Goal: Task Accomplishment & Management: Manage account settings

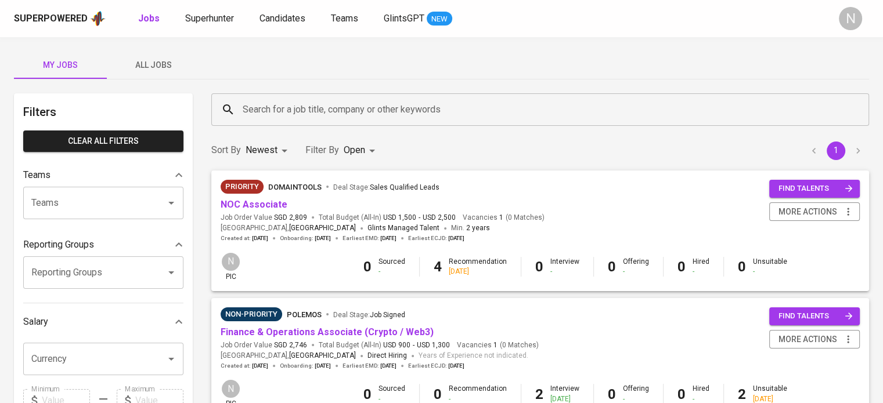
click at [137, 62] on span "All Jobs" at bounding box center [153, 65] width 79 height 15
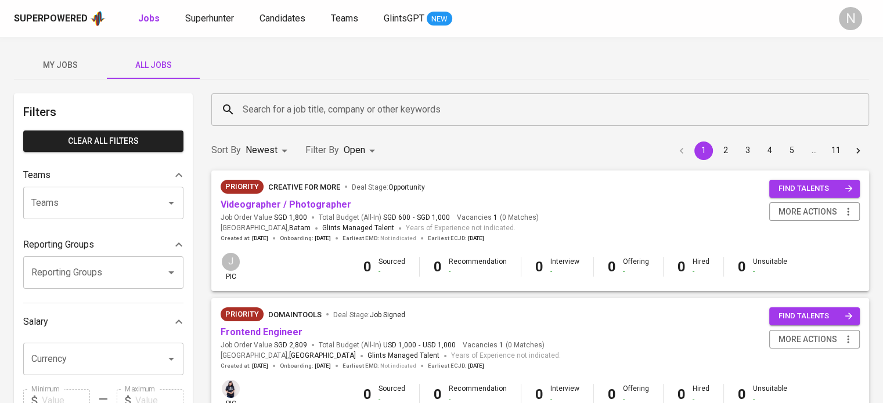
click at [331, 111] on input "Search for a job title, company or other keywords" at bounding box center [543, 110] width 606 height 22
click at [272, 327] on link "Frontend Engineer" at bounding box center [262, 332] width 82 height 11
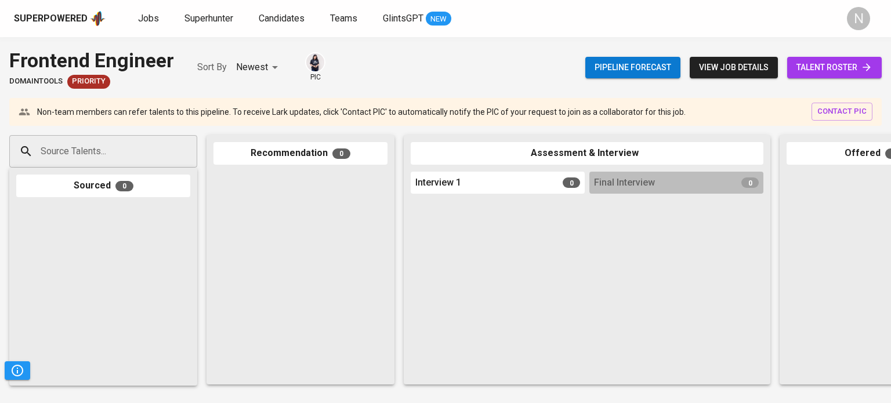
click at [845, 76] on link "talent roster" at bounding box center [834, 67] width 95 height 21
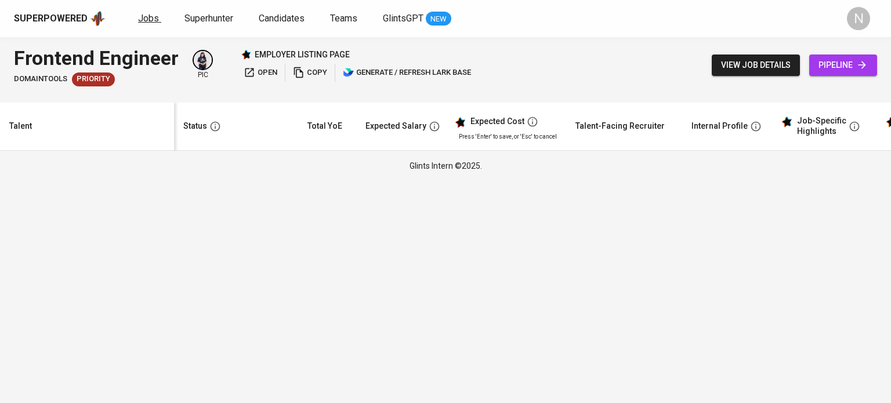
click at [139, 13] on span "Jobs" at bounding box center [148, 18] width 21 height 11
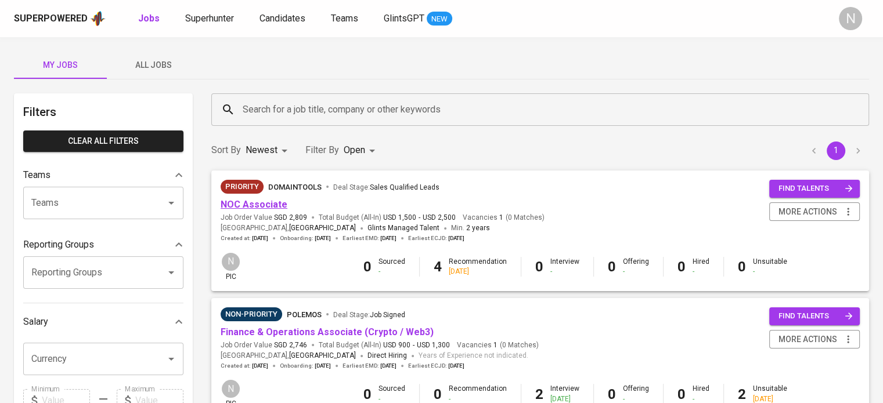
click at [271, 205] on link "NOC Associate" at bounding box center [254, 204] width 67 height 11
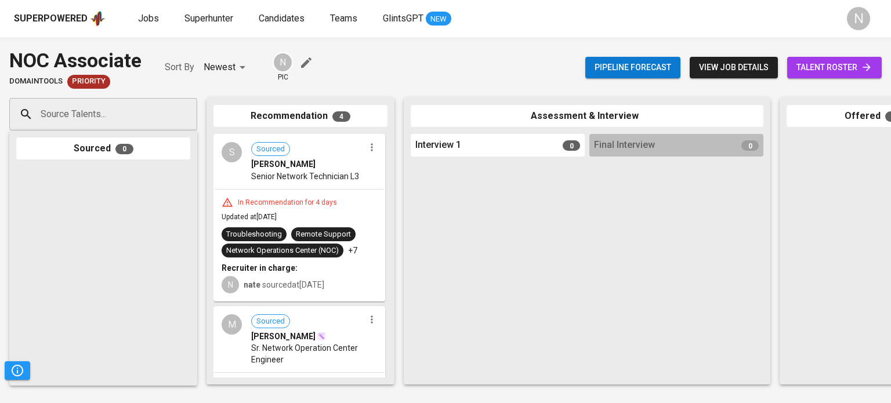
click at [817, 69] on span "talent roster" at bounding box center [835, 67] width 76 height 15
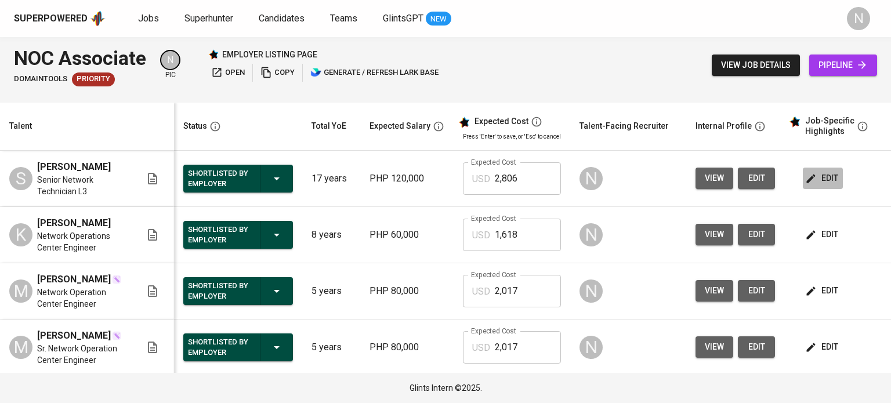
click at [825, 180] on span "edit" at bounding box center [823, 178] width 31 height 15
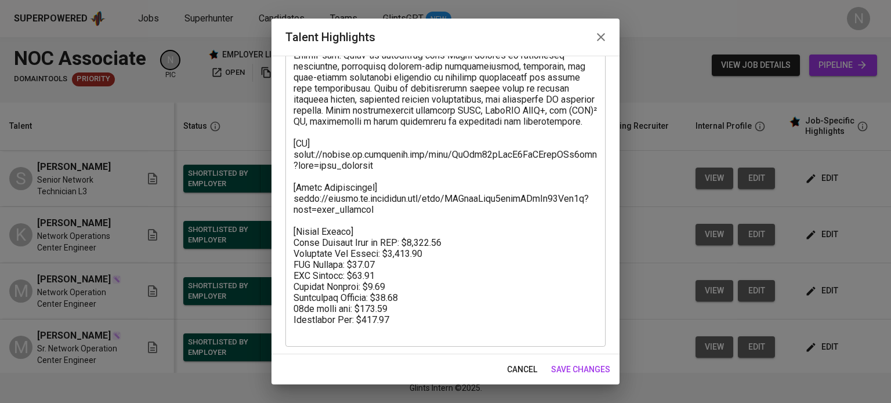
scroll to position [151, 0]
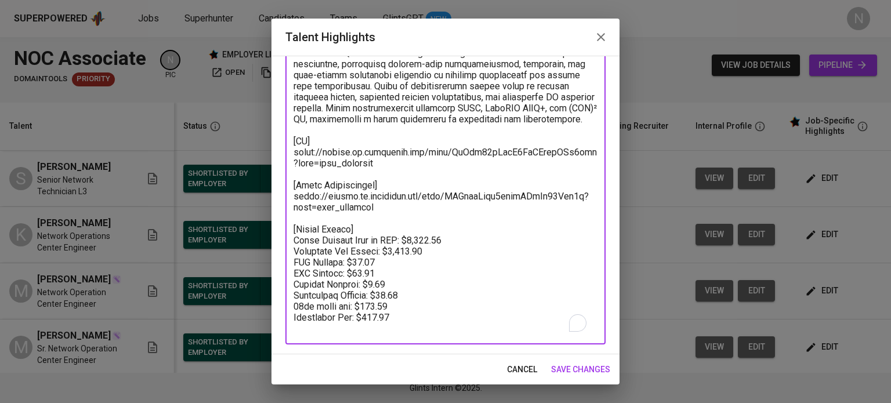
drag, startPoint x: 414, startPoint y: 328, endPoint x: 281, endPoint y: 240, distance: 159.8
click at [281, 240] on div "Enhance the Talent's profile by adding highlights relevant to this job - accomp…" at bounding box center [446, 205] width 348 height 299
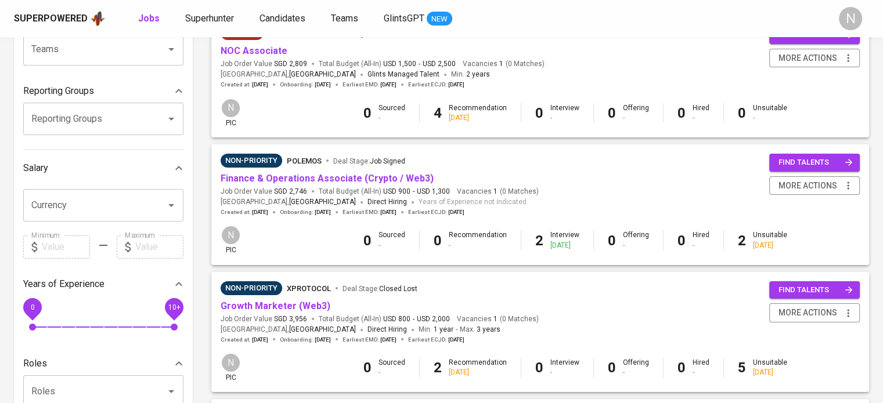
scroll to position [174, 0]
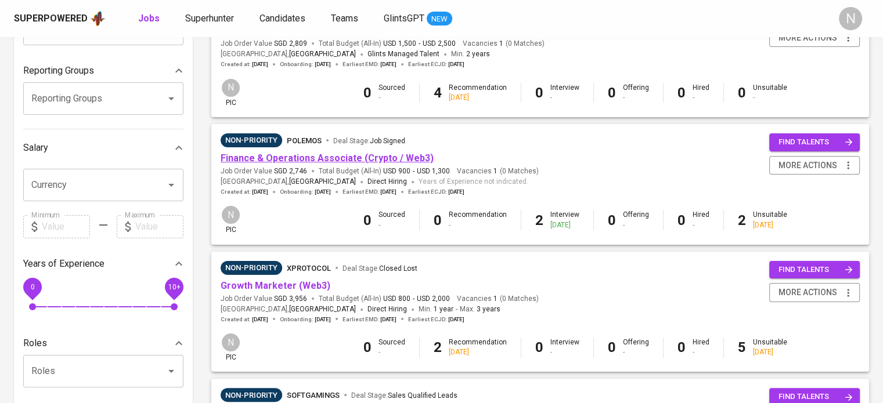
click at [309, 157] on link "Finance & Operations Associate (Crypto / Web3)" at bounding box center [327, 158] width 213 height 11
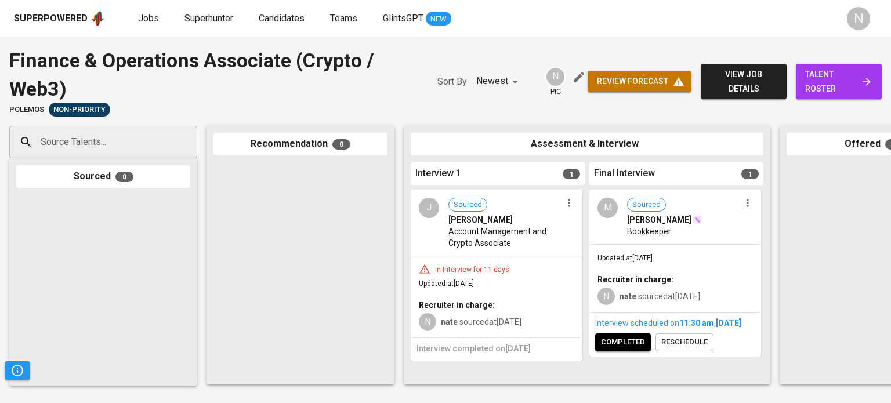
click at [649, 254] on span "Updated at Aug 31, 2025" at bounding box center [625, 258] width 55 height 8
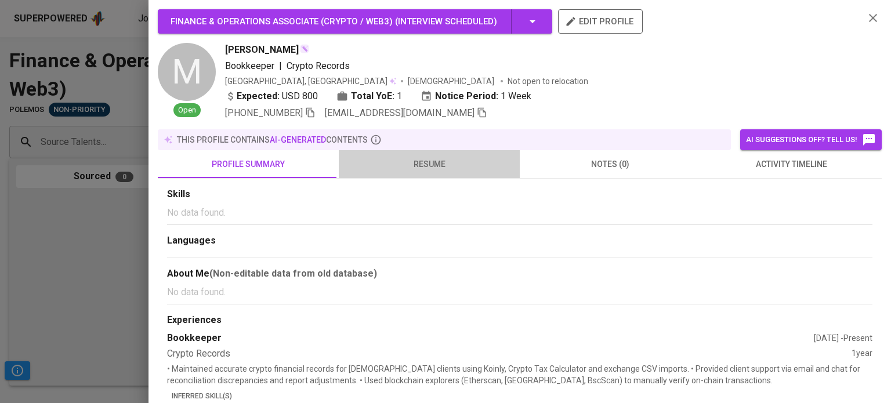
click at [439, 160] on span "resume" at bounding box center [429, 164] width 167 height 15
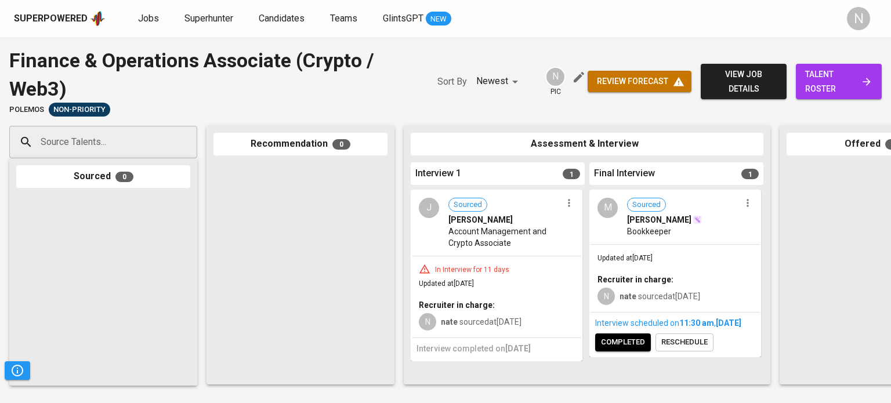
click at [160, 20] on div "Jobs Superhunter Candidates Teams GlintsGPT NEW" at bounding box center [294, 19] width 313 height 15
click at [148, 22] on span "Jobs" at bounding box center [148, 18] width 21 height 11
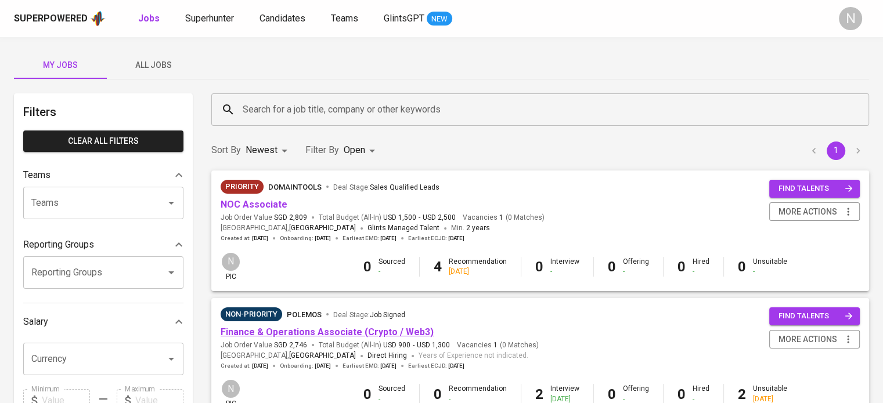
click at [300, 336] on link "Finance & Operations Associate (Crypto / Web3)" at bounding box center [327, 332] width 213 height 11
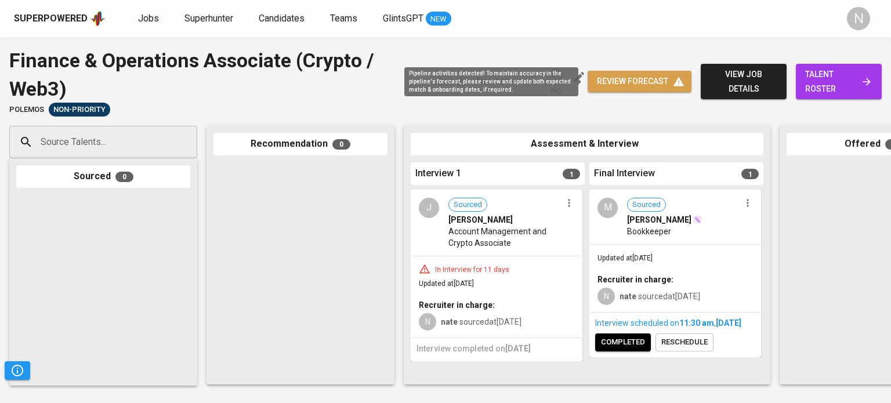
click at [633, 86] on span "review forecast" at bounding box center [639, 81] width 85 height 15
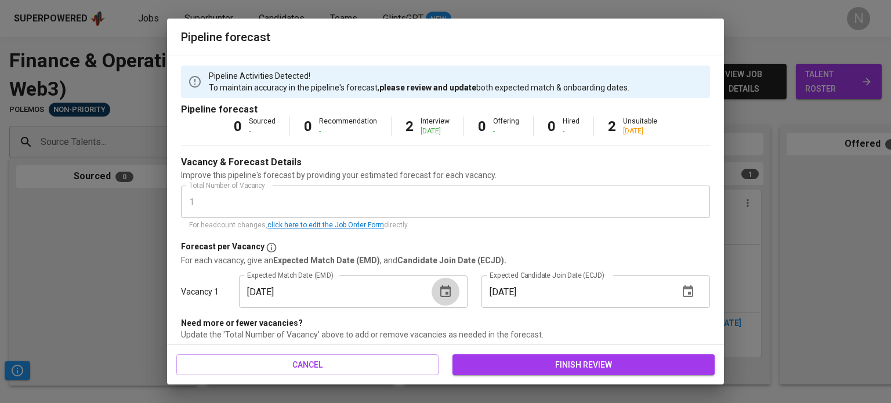
click at [443, 297] on icon "button" at bounding box center [445, 292] width 10 height 12
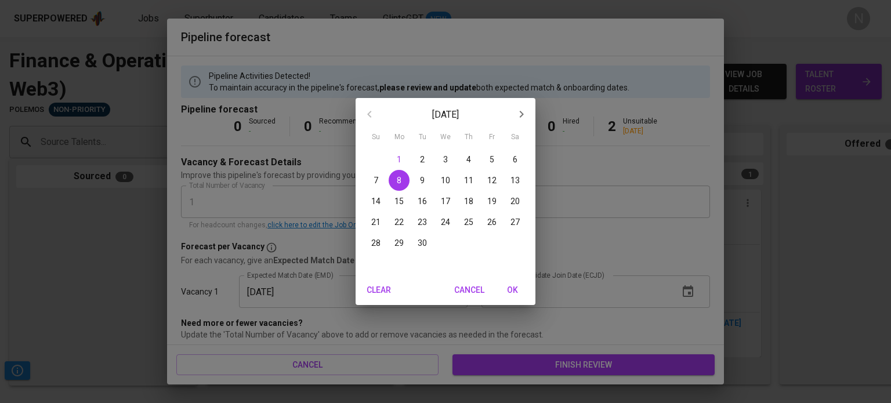
click at [633, 227] on div "September 2025 Su Mo Tu We Th Fr Sa 31 1 2 3 4 5 6 7 8 9 10 11 12 13 14 15 16 1…" at bounding box center [445, 201] width 891 height 403
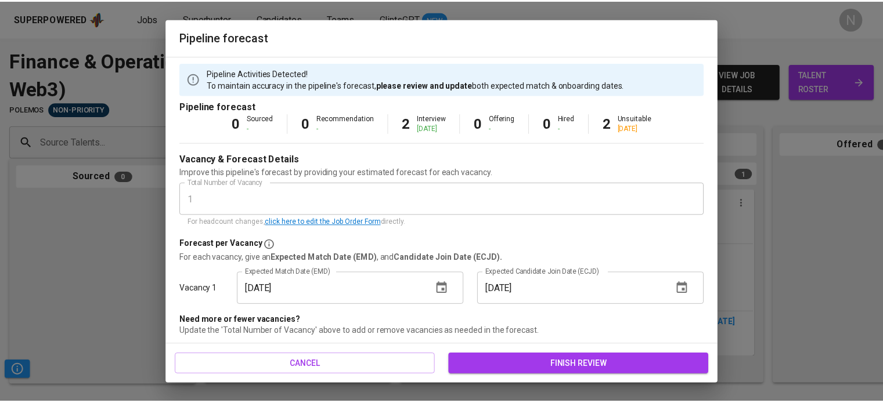
scroll to position [5, 0]
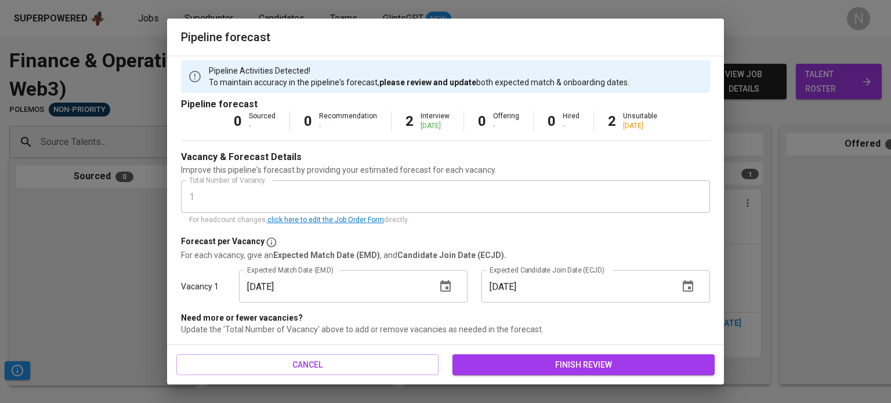
click at [507, 357] on button "finish review" at bounding box center [584, 365] width 262 height 21
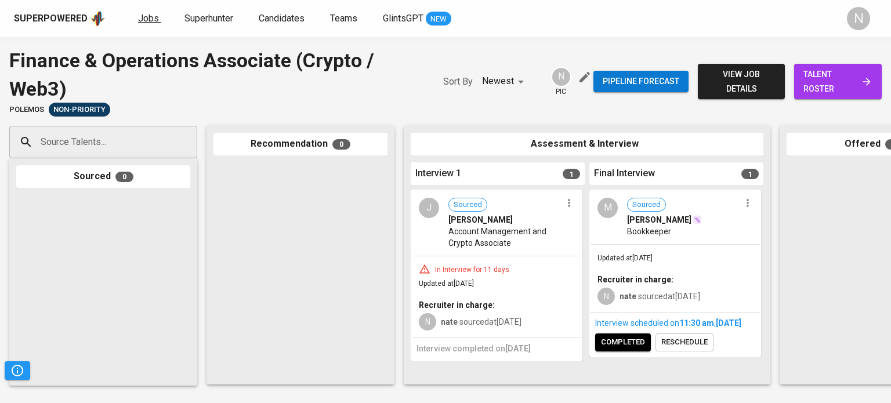
click at [148, 13] on span "Jobs" at bounding box center [148, 18] width 21 height 11
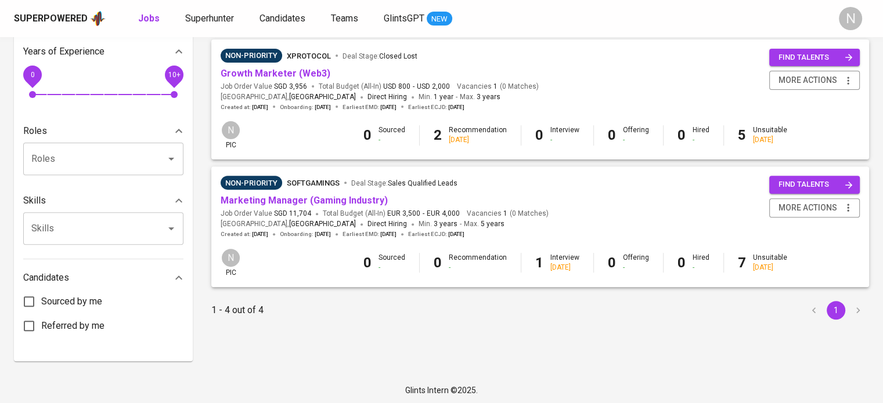
scroll to position [388, 0]
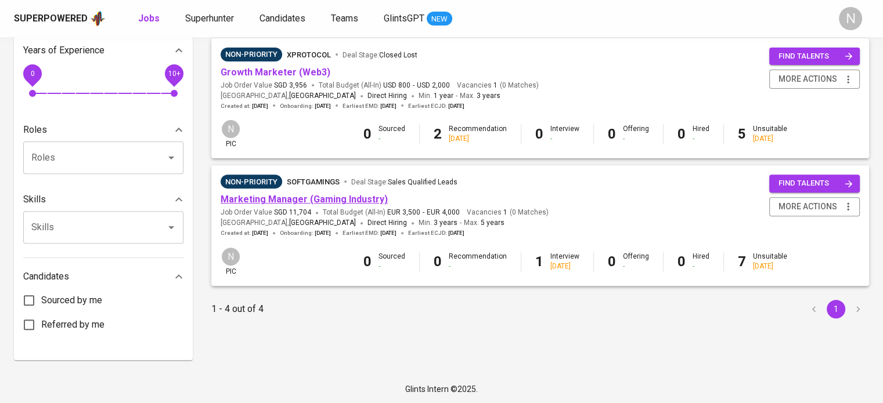
click at [277, 200] on link "Marketing Manager (Gaming Industry)" at bounding box center [304, 199] width 167 height 11
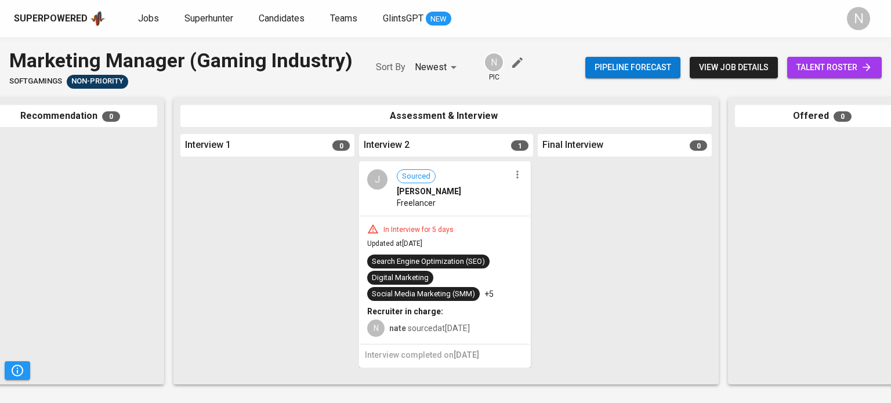
scroll to position [0, 232]
click at [660, 181] on div at bounding box center [624, 269] width 174 height 216
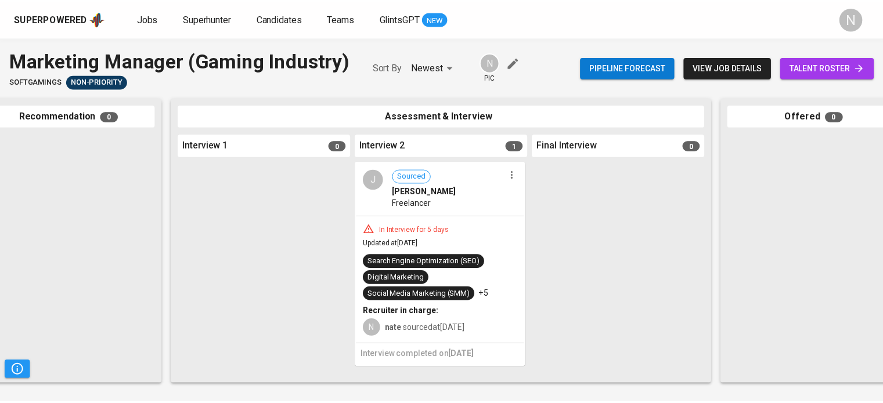
scroll to position [0, 230]
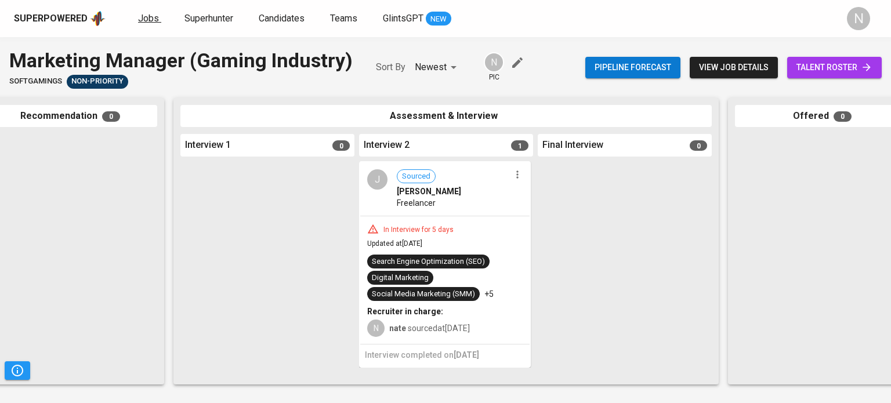
click at [143, 25] on link "Jobs" at bounding box center [149, 19] width 23 height 15
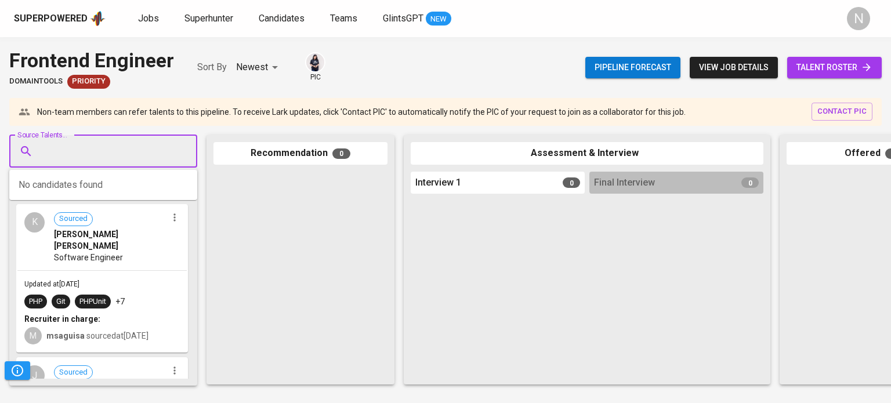
click at [96, 150] on input "Source Talents..." at bounding box center [99, 151] width 122 height 22
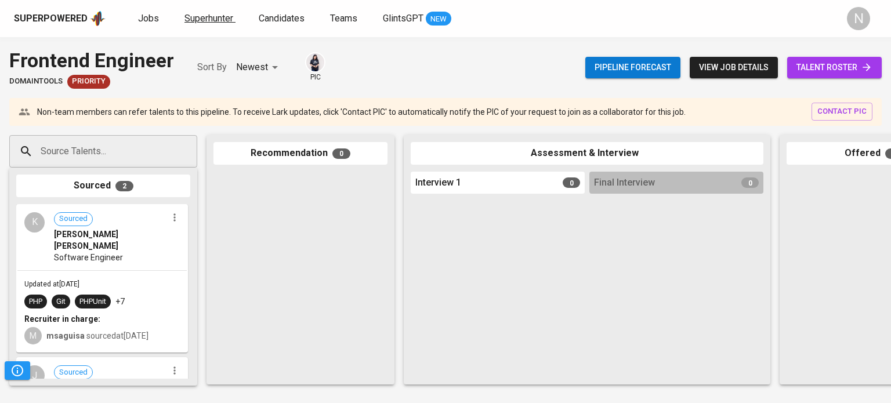
click at [198, 16] on span "Superhunter" at bounding box center [209, 18] width 49 height 11
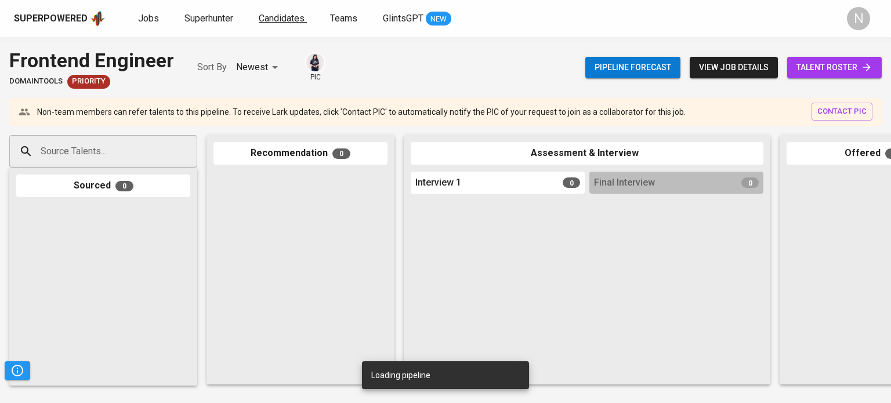
click at [279, 20] on span "Candidates" at bounding box center [282, 18] width 46 height 11
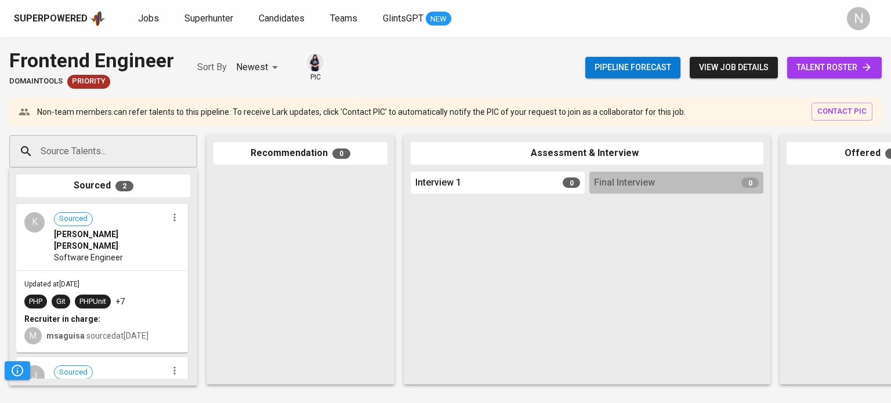
click at [102, 151] on input "Source Talents..." at bounding box center [99, 151] width 122 height 22
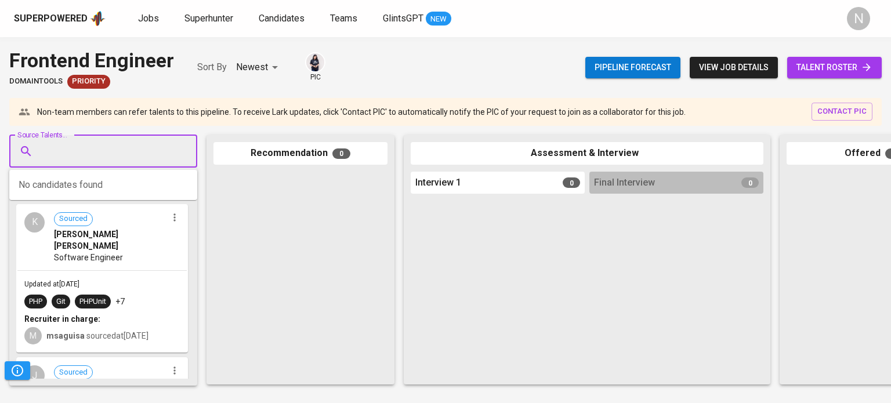
paste input "[EMAIL_ADDRESS][DOMAIN_NAME]"
type input "[EMAIL_ADDRESS][DOMAIN_NAME]"
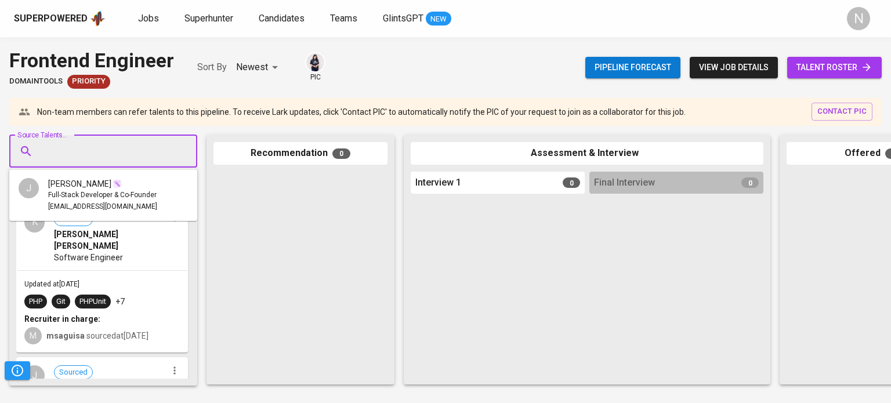
click at [78, 158] on input "Source Talents..." at bounding box center [99, 151] width 122 height 22
click at [74, 202] on span "[EMAIL_ADDRESS][DOMAIN_NAME]" at bounding box center [102, 207] width 109 height 12
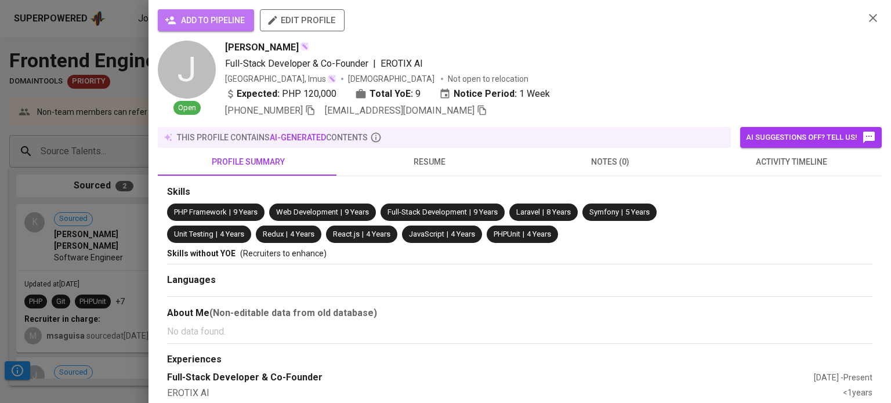
click at [210, 20] on span "add to pipeline" at bounding box center [206, 20] width 78 height 15
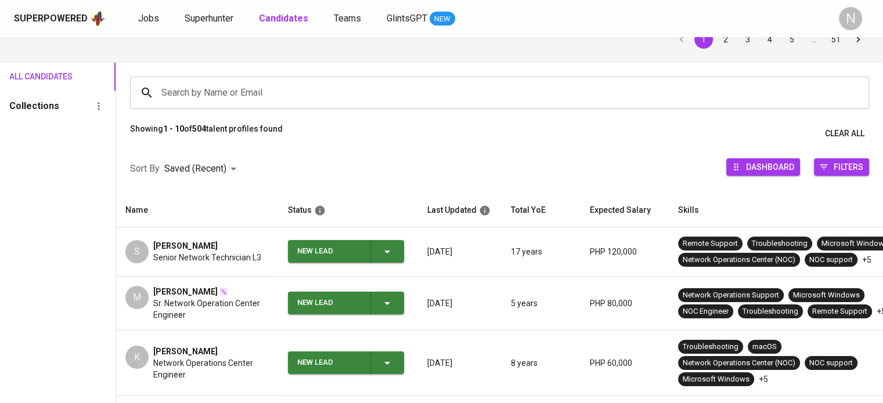
scroll to position [58, 0]
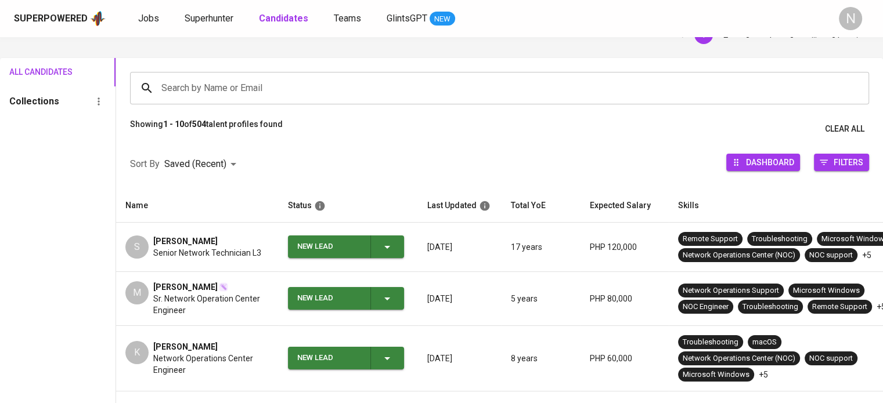
click at [207, 237] on span "[PERSON_NAME]" at bounding box center [185, 242] width 64 height 12
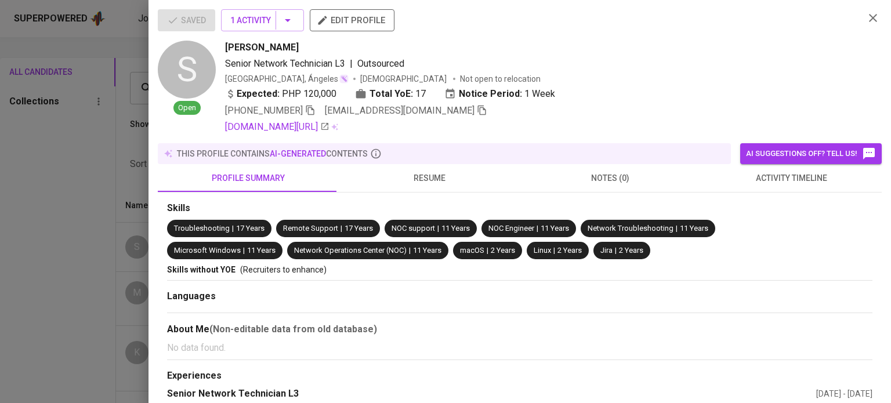
click at [112, 236] on div at bounding box center [445, 201] width 891 height 403
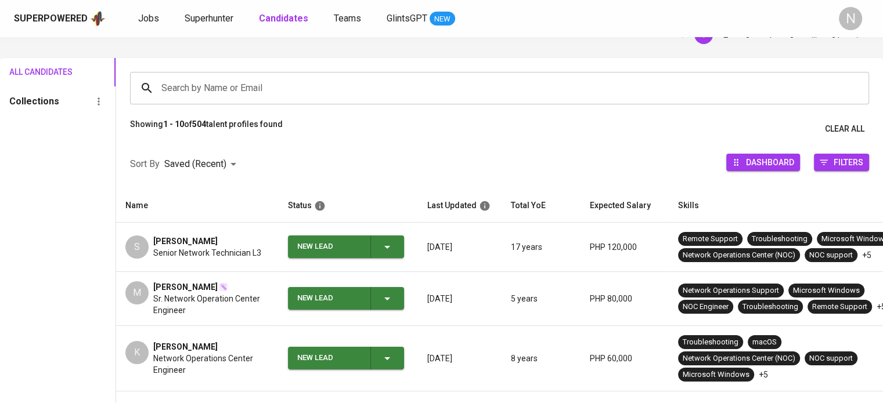
click at [194, 287] on span "[PERSON_NAME]" at bounding box center [185, 287] width 64 height 12
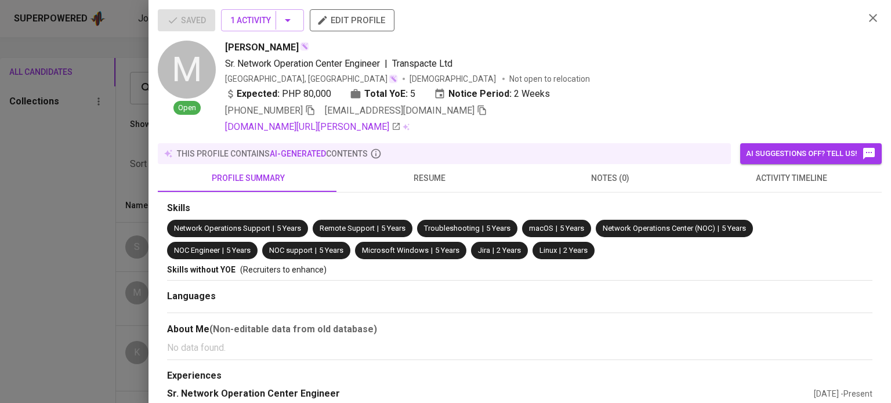
click at [40, 239] on div at bounding box center [445, 201] width 891 height 403
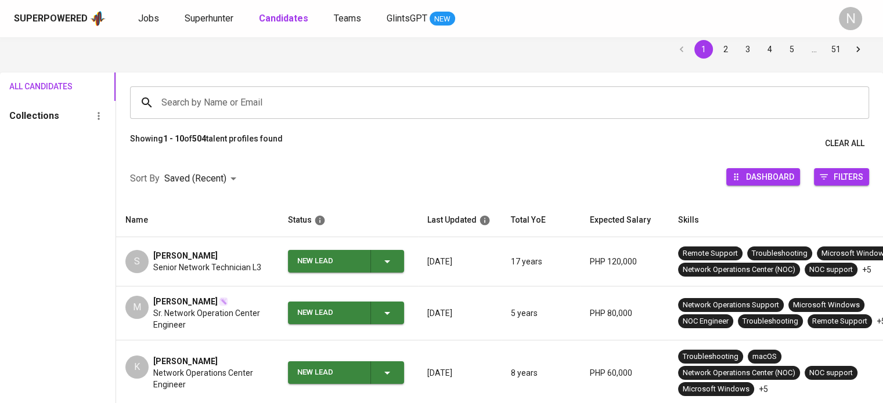
scroll to position [0, 0]
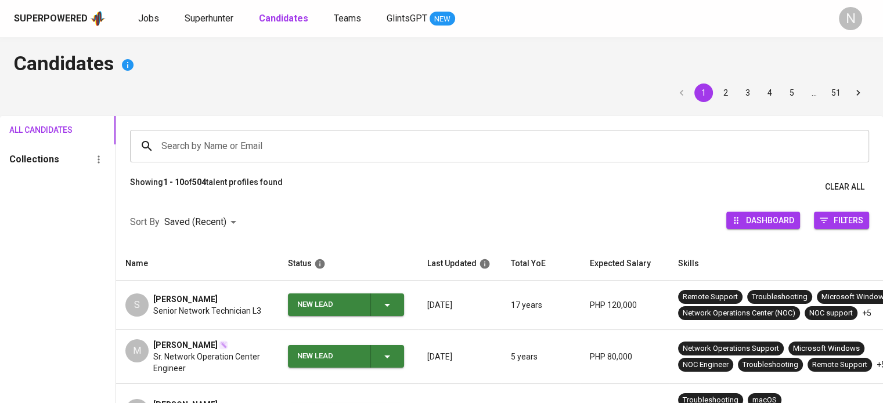
click at [214, 28] on div "Superpowered Jobs Superhunter Candidates Teams GlintsGPT NEW N" at bounding box center [441, 18] width 883 height 37
click at [221, 18] on span "Superhunter" at bounding box center [209, 18] width 49 height 11
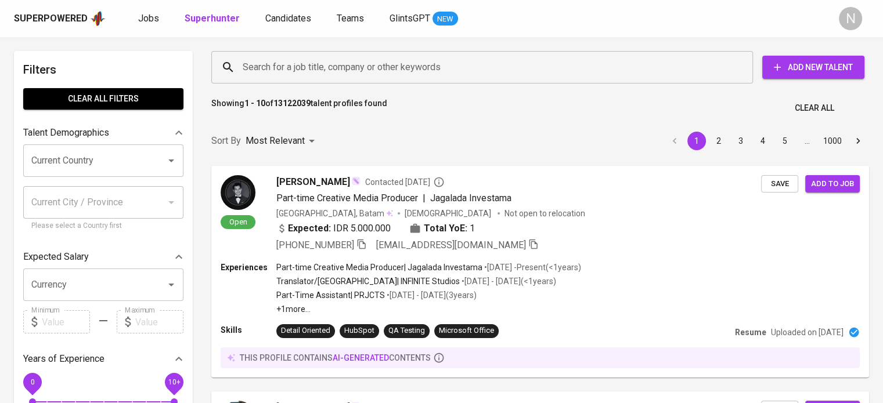
click at [794, 66] on span "Add New Talent" at bounding box center [813, 67] width 84 height 15
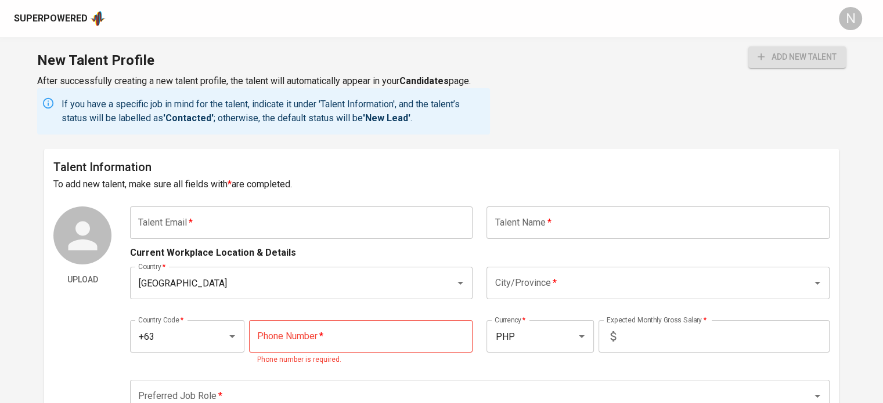
click at [323, 235] on input "text" at bounding box center [301, 223] width 342 height 32
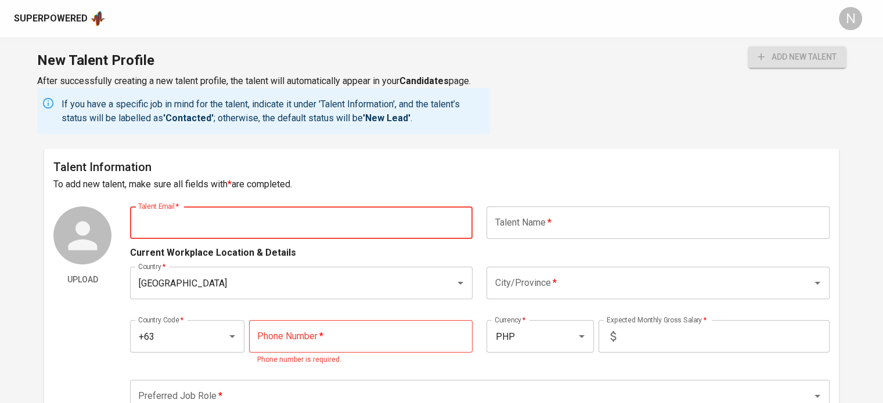
click at [532, 227] on input "text" at bounding box center [657, 223] width 342 height 32
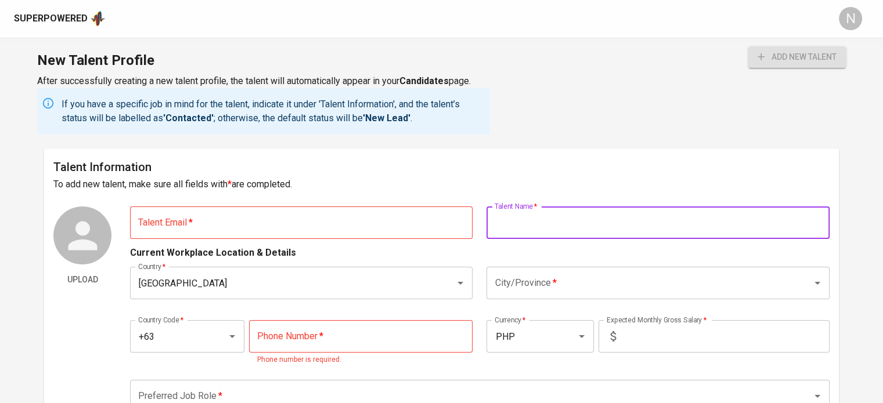
paste input "Joseph Patrick L. Timcang"
drag, startPoint x: 569, startPoint y: 223, endPoint x: 555, endPoint y: 225, distance: 13.4
click at [555, 225] on input "Joseph Patrick L. Timcang" at bounding box center [657, 223] width 342 height 32
type input "[PERSON_NAME]"
click at [302, 226] on input "text" at bounding box center [301, 223] width 342 height 32
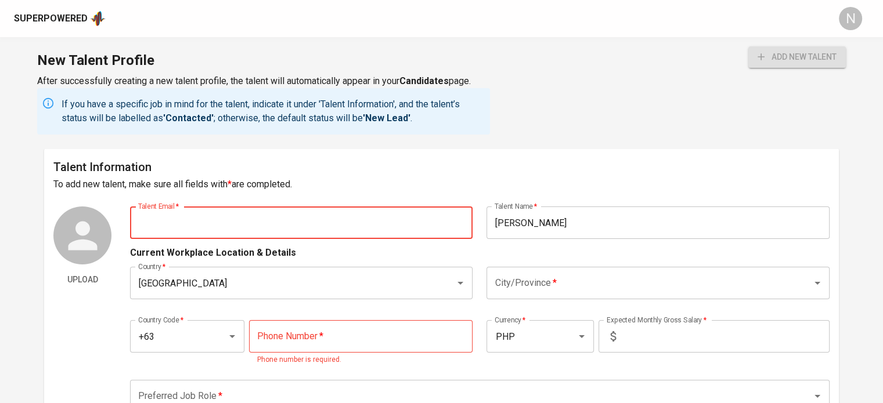
paste input "[EMAIL_ADDRESS][DOMAIN_NAME]"
type input "[EMAIL_ADDRESS][DOMAIN_NAME]"
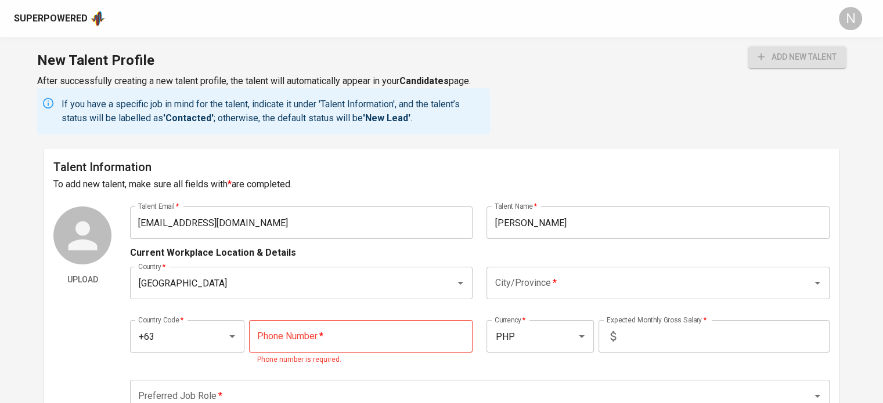
click at [422, 164] on h6 "Talent Information" at bounding box center [441, 167] width 776 height 19
click at [544, 280] on input "City/Province   *" at bounding box center [641, 283] width 299 height 22
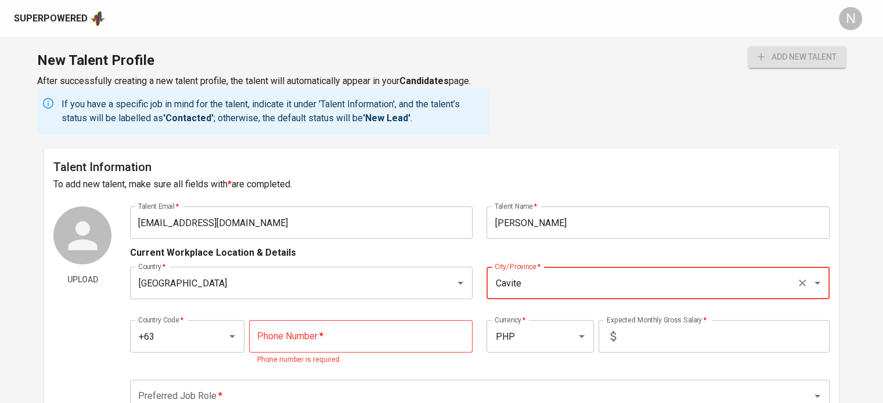
type input "Cavite"
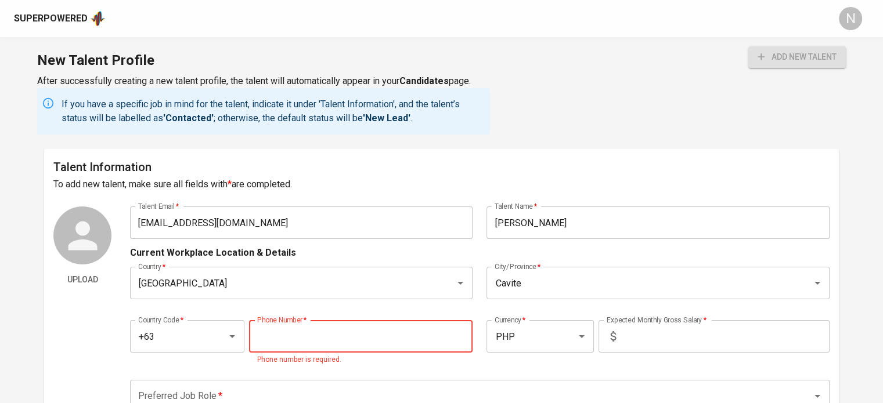
paste input "[PHONE_NUMBER]"
type input "[PHONE_NUMBER]"
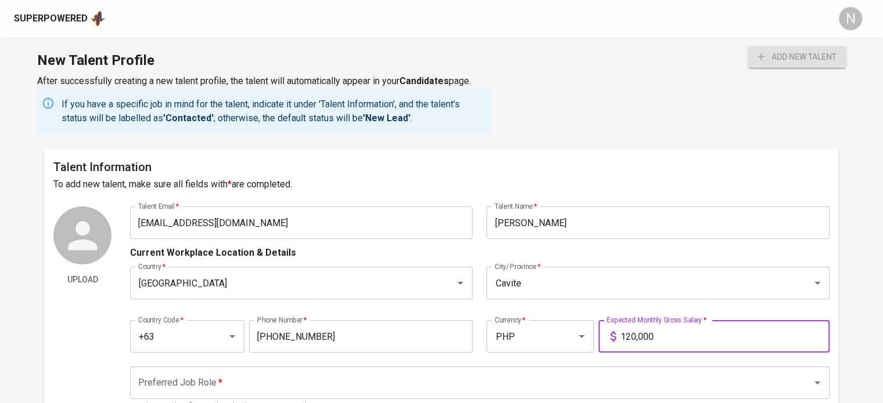
type input "120,000"
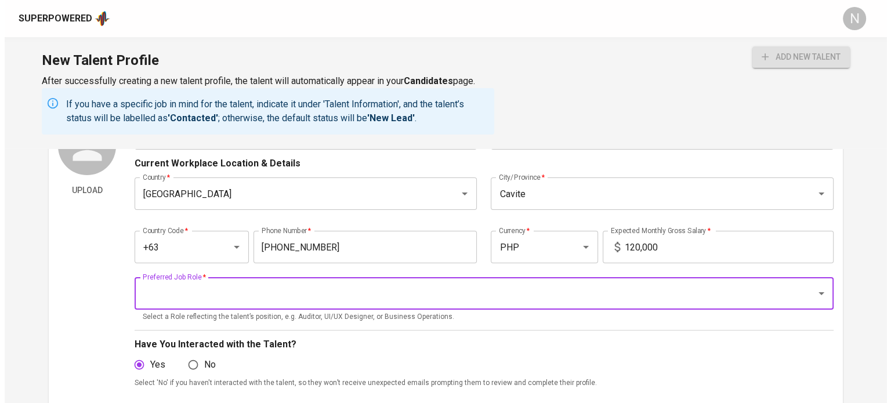
scroll to position [116, 0]
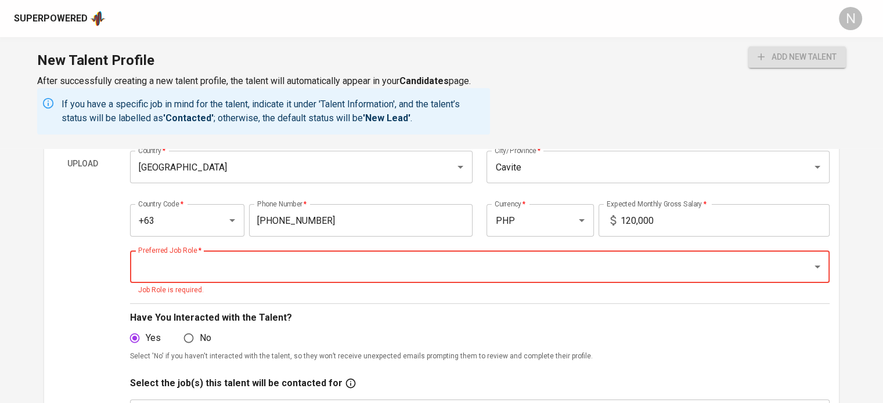
click at [294, 274] on input "Preferred Job Role   *" at bounding box center [463, 267] width 656 height 22
click at [106, 270] on div "Upload" at bounding box center [82, 334] width 58 height 487
click at [150, 262] on input "Preferred Job Role   *" at bounding box center [463, 267] width 656 height 22
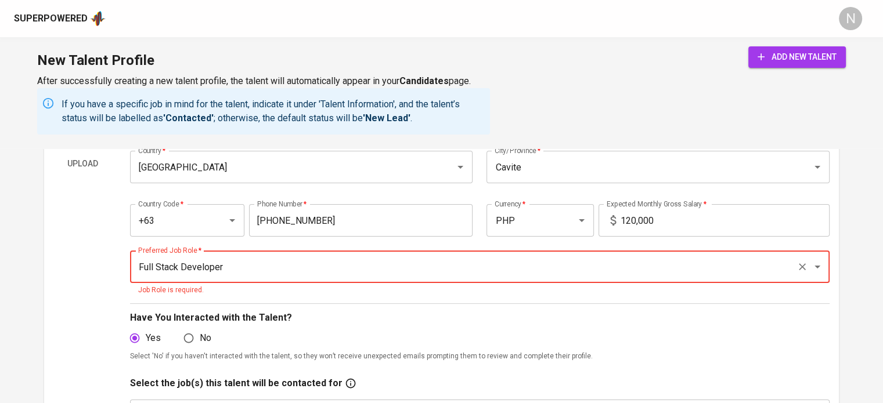
type input "Full Stack Developer"
click at [754, 50] on button "add new talent" at bounding box center [796, 56] width 97 height 21
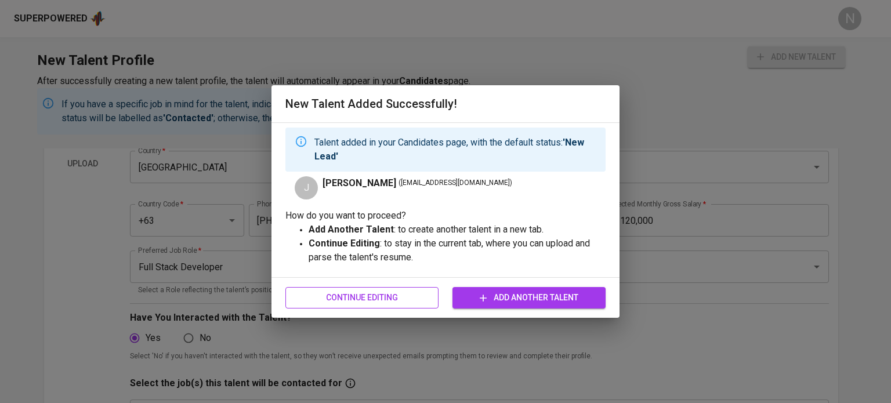
drag, startPoint x: 481, startPoint y: 300, endPoint x: 382, endPoint y: 299, distance: 98.7
click at [382, 299] on div "Continue Editing Add Another Talent" at bounding box center [446, 298] width 320 height 31
click at [382, 299] on span "Continue Editing" at bounding box center [362, 298] width 135 height 15
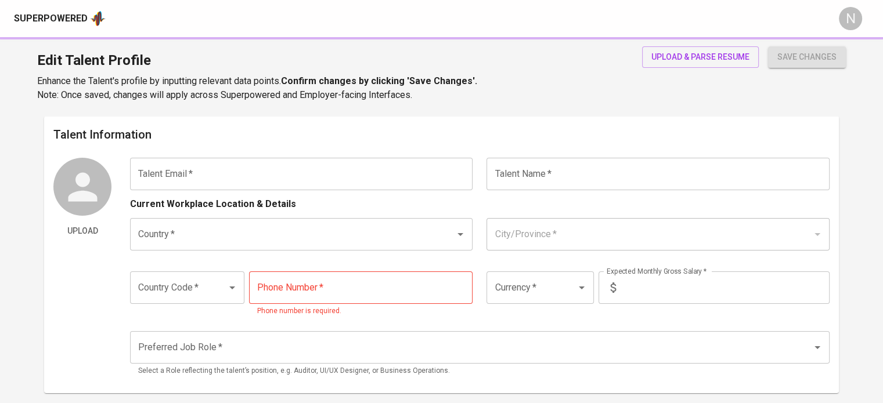
type input "[EMAIL_ADDRESS][DOMAIN_NAME]"
type input "[PERSON_NAME]"
type input "[GEOGRAPHIC_DATA]"
type input "Cavite"
type input "+63"
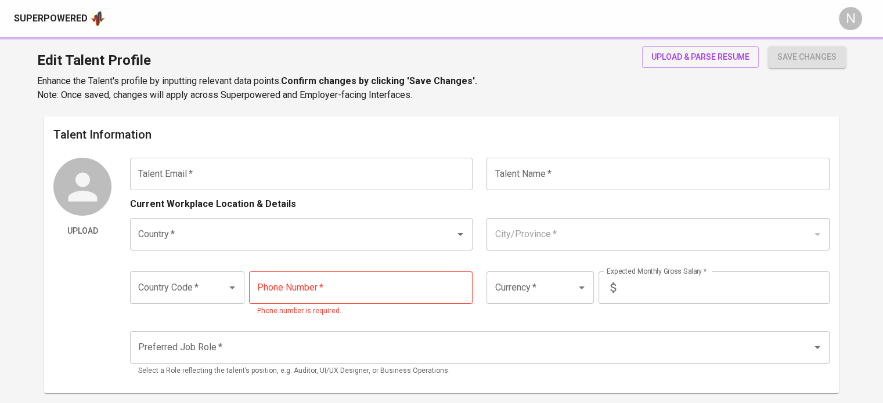
type input "[PHONE_NUMBER]"
type input "PHP"
type input "120,000"
type input "Full Stack Developer"
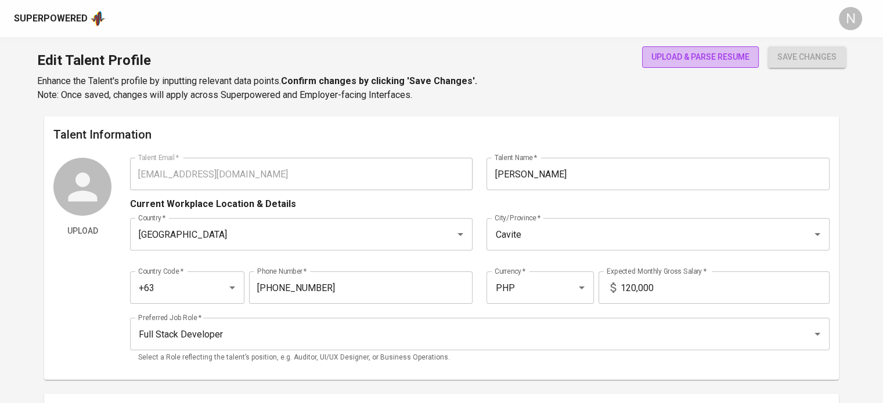
click at [675, 48] on button "upload & parse resume" at bounding box center [700, 56] width 117 height 21
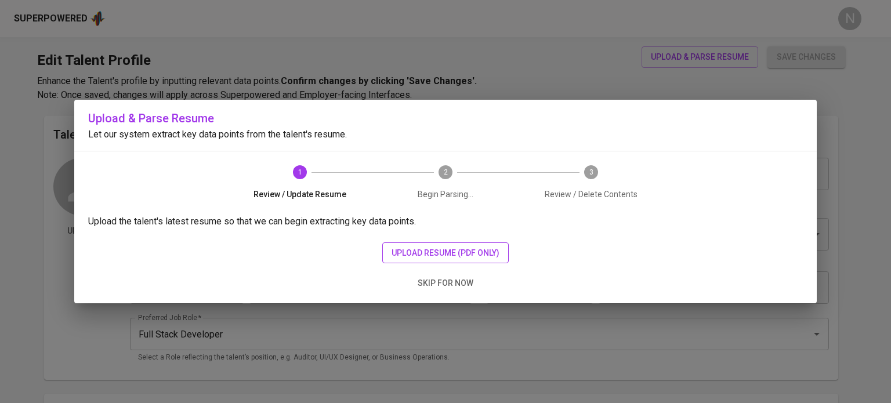
click at [422, 255] on span "upload resume (pdf only)" at bounding box center [446, 253] width 108 height 15
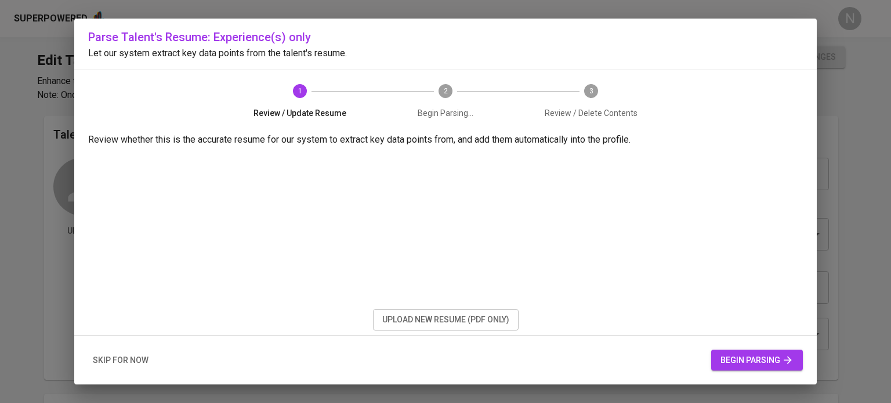
click at [769, 375] on div "skip for now begin parsing" at bounding box center [445, 360] width 743 height 49
click at [772, 367] on button "begin parsing" at bounding box center [757, 360] width 92 height 21
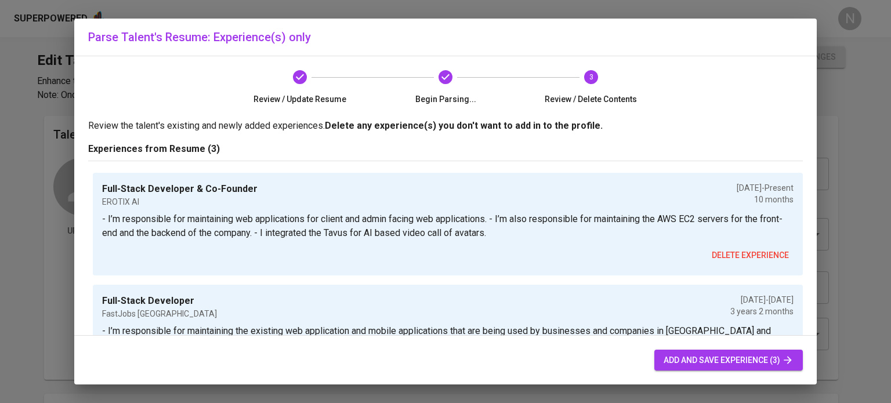
click at [708, 373] on div "add and save experience (3)" at bounding box center [445, 360] width 743 height 49
click at [713, 367] on span "add and save experience (3)" at bounding box center [729, 360] width 130 height 15
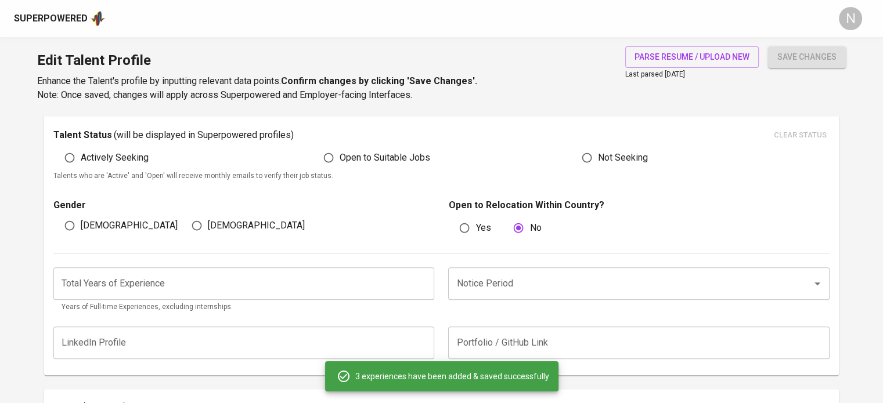
scroll to position [289, 0]
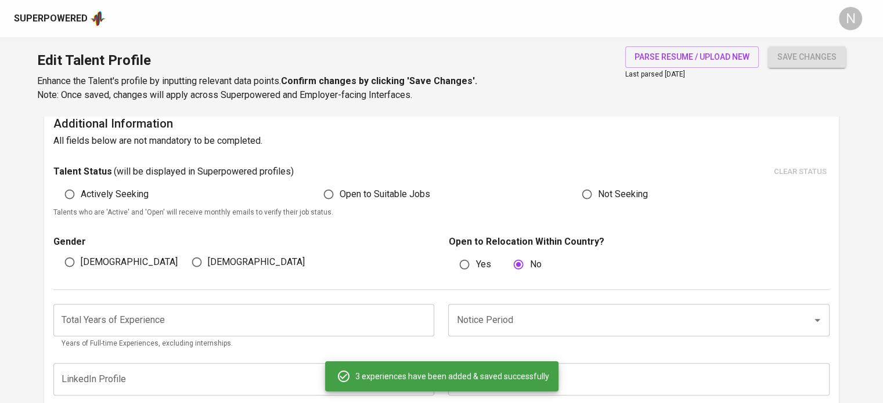
click at [103, 189] on span "Actively Seeking" at bounding box center [115, 194] width 68 height 14
click at [81, 189] on input "Actively Seeking" at bounding box center [70, 194] width 22 height 22
radio input "true"
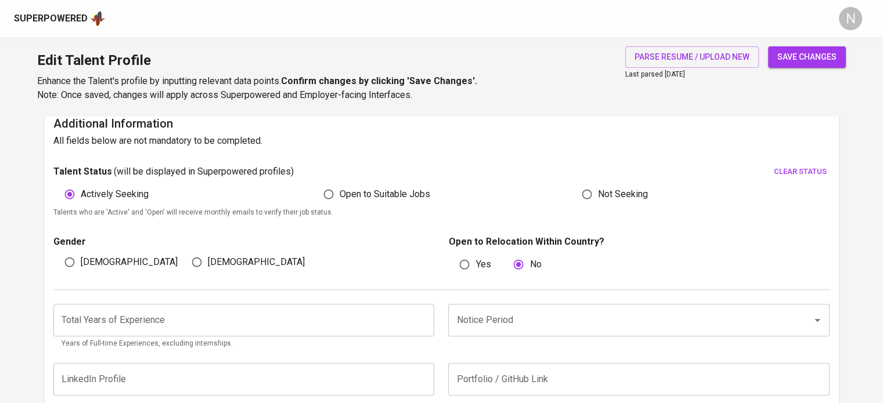
click at [95, 261] on span "Male" at bounding box center [129, 262] width 97 height 14
click at [81, 261] on input "Male" at bounding box center [70, 262] width 22 height 22
radio input "true"
click at [139, 312] on input "number" at bounding box center [243, 320] width 381 height 32
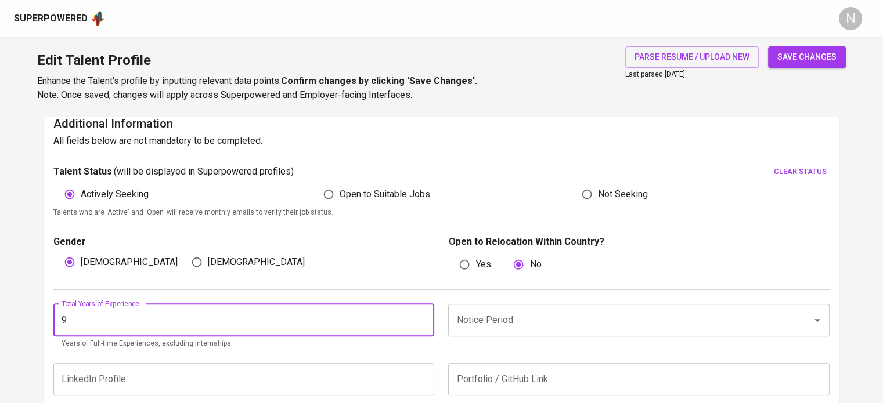
type input "9"
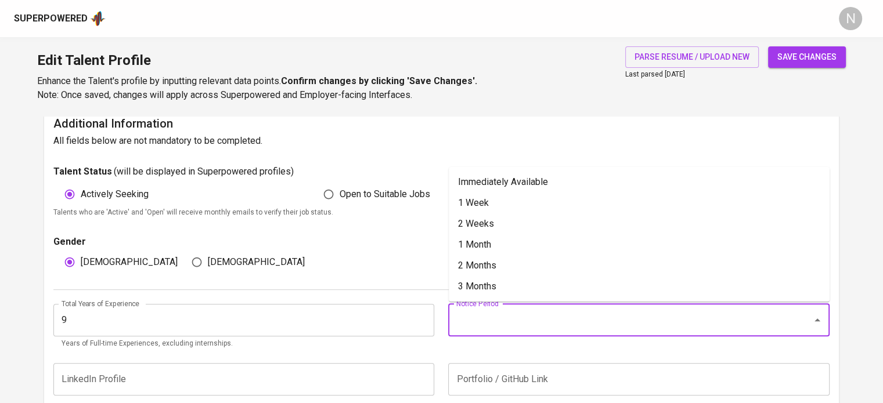
click at [560, 315] on input "Notice Period" at bounding box center [622, 320] width 338 height 22
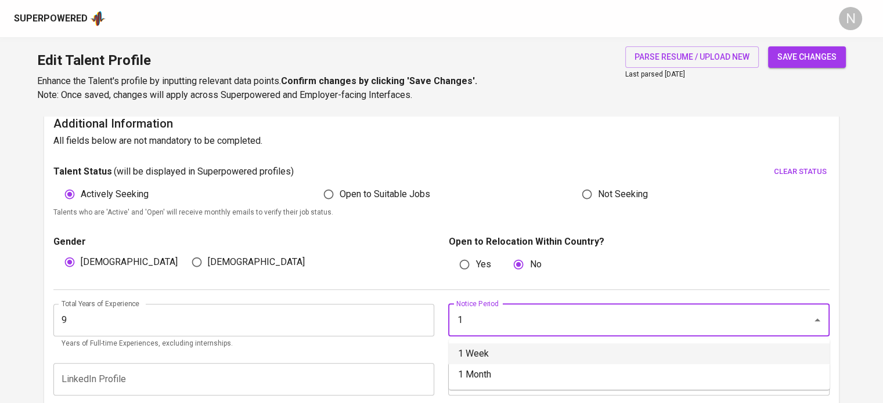
type input "1 Week"
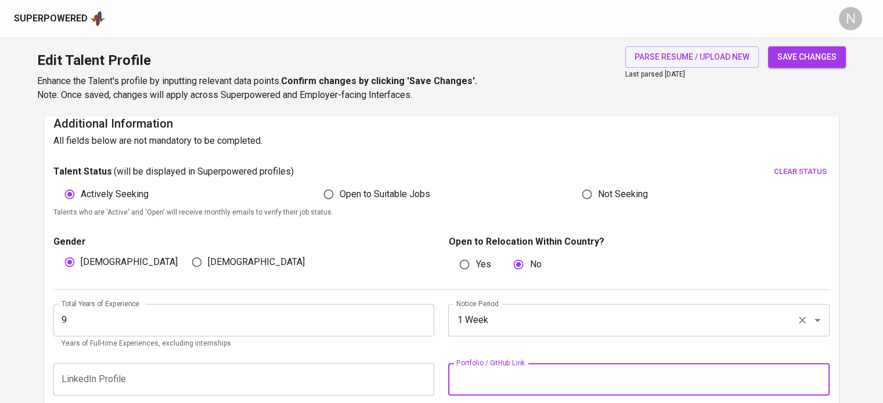
scroll to position [561, 0]
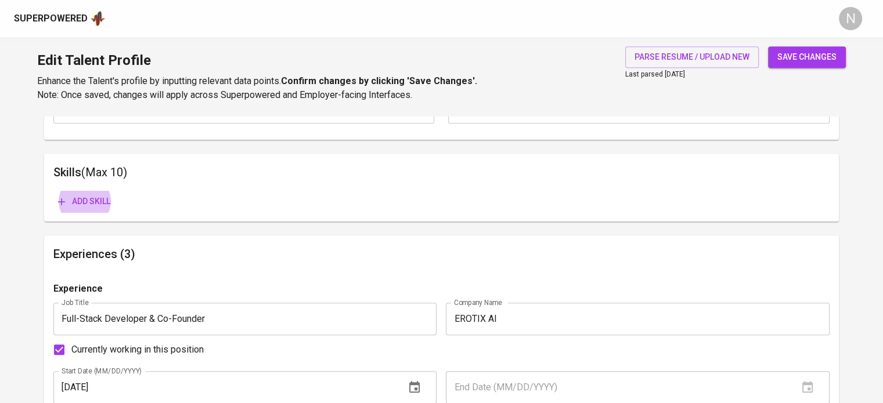
click at [53, 191] on button "Add skill" at bounding box center [84, 201] width 62 height 21
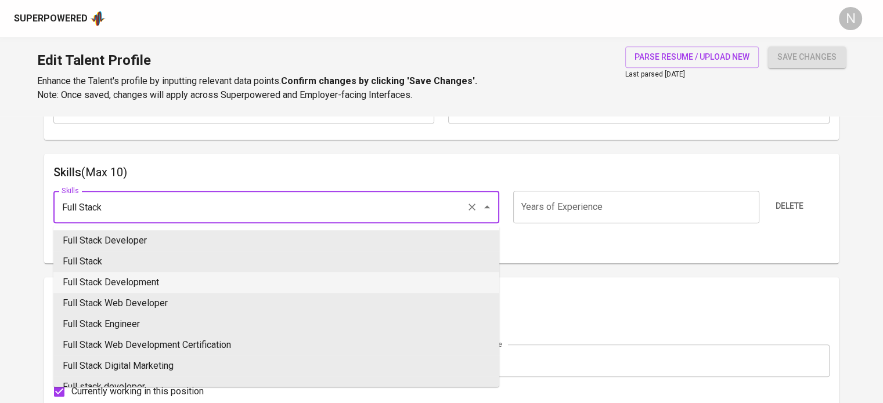
type input "Full Stack Development"
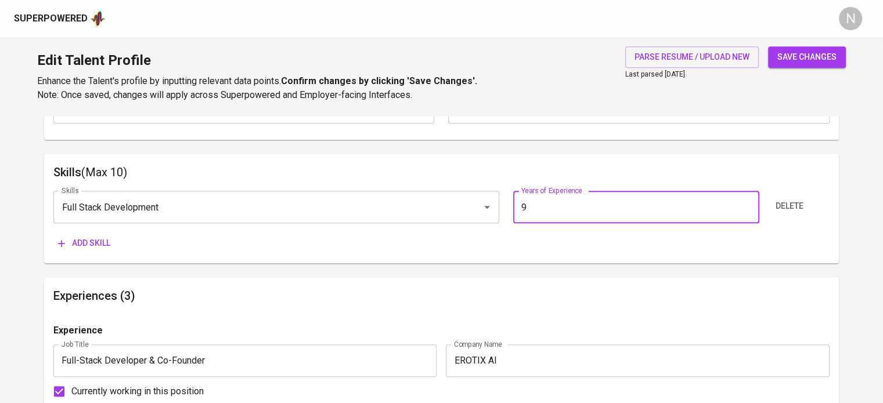
type input "9"
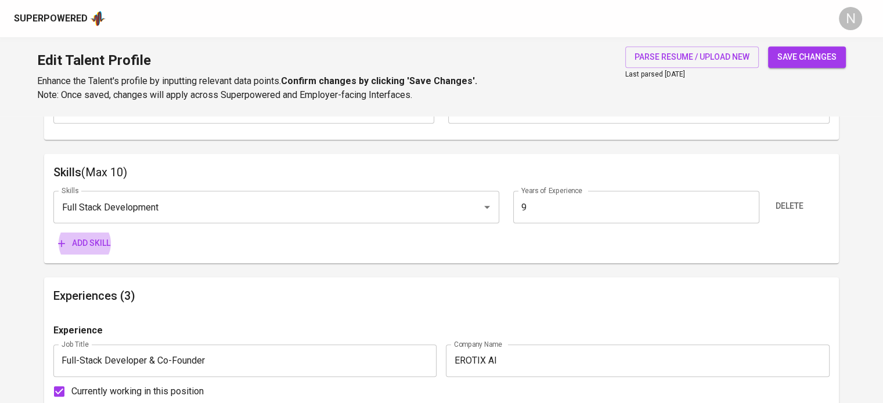
click at [53, 233] on button "Add skill" at bounding box center [84, 243] width 62 height 21
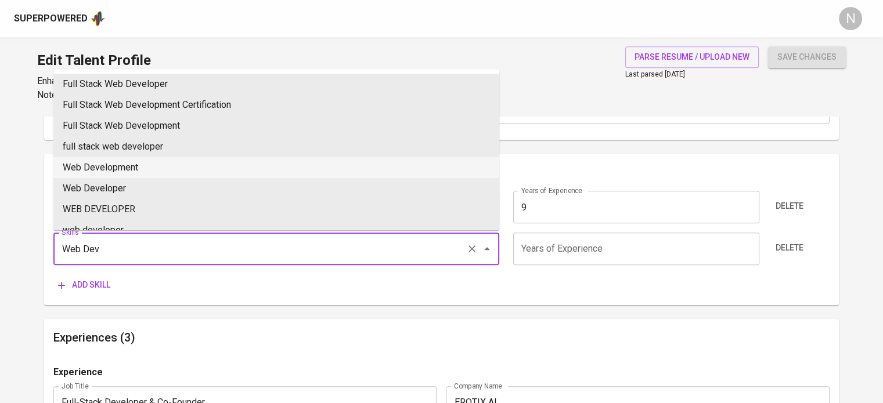
type input "Web Development"
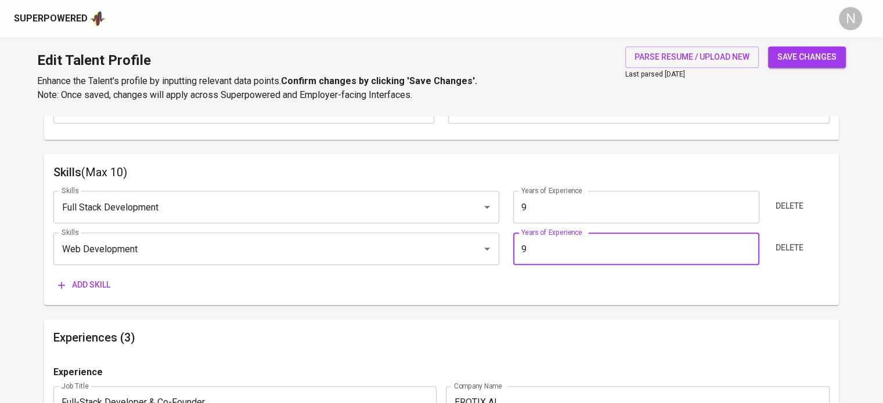
type input "9"
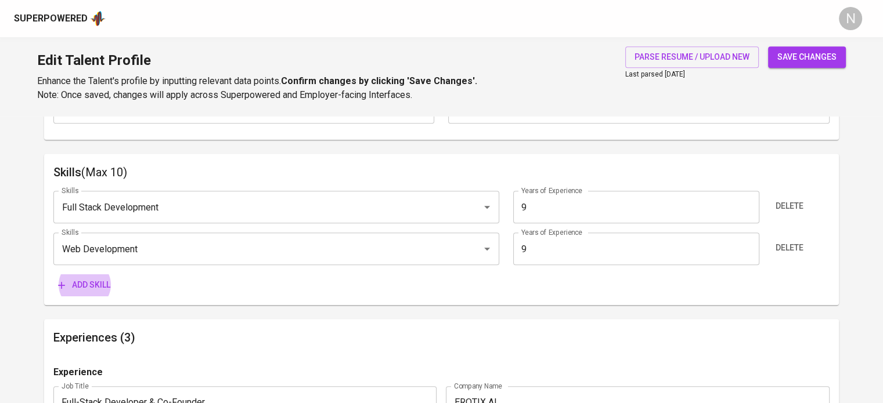
click at [53, 274] on button "Add skill" at bounding box center [84, 284] width 62 height 21
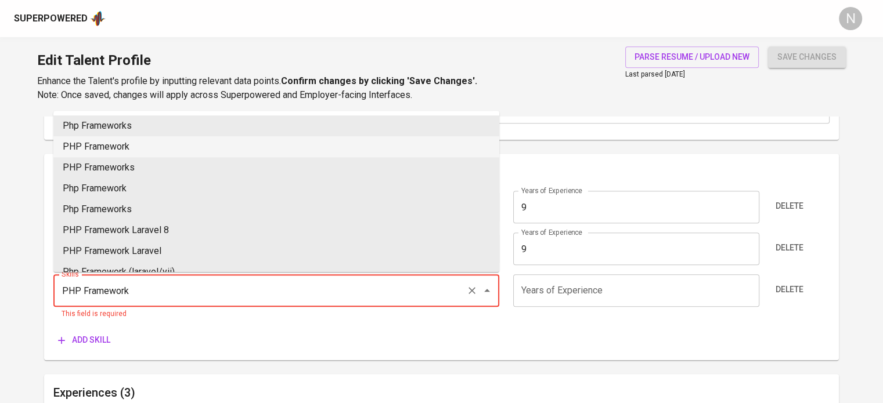
type input "PHP Framework"
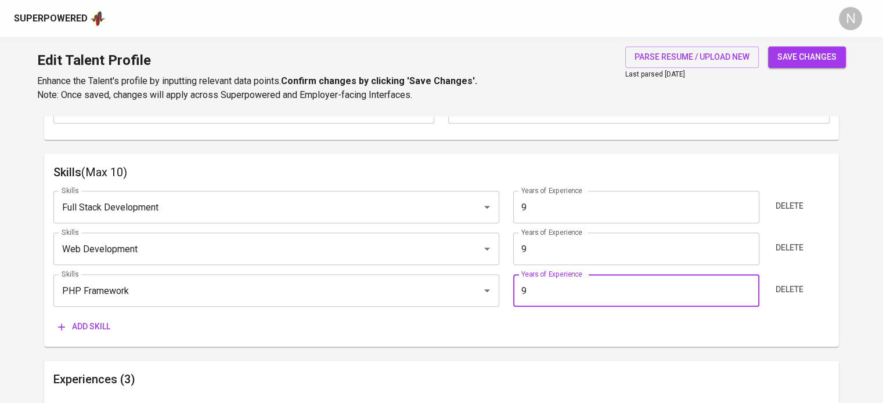
type input "9"
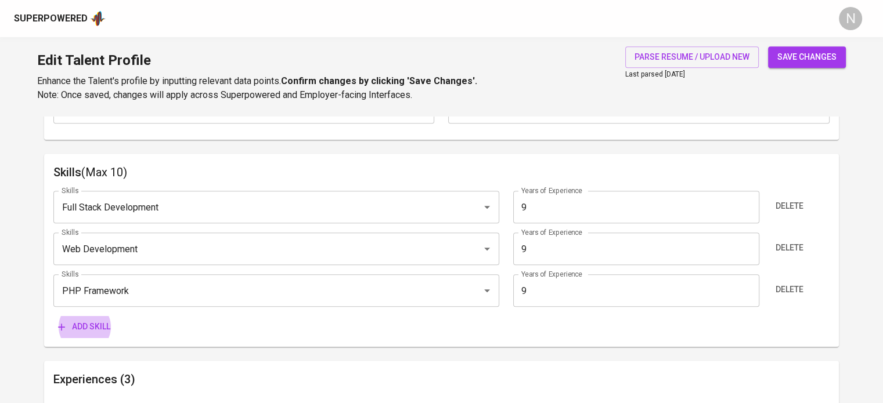
click at [53, 316] on button "Add skill" at bounding box center [84, 326] width 62 height 21
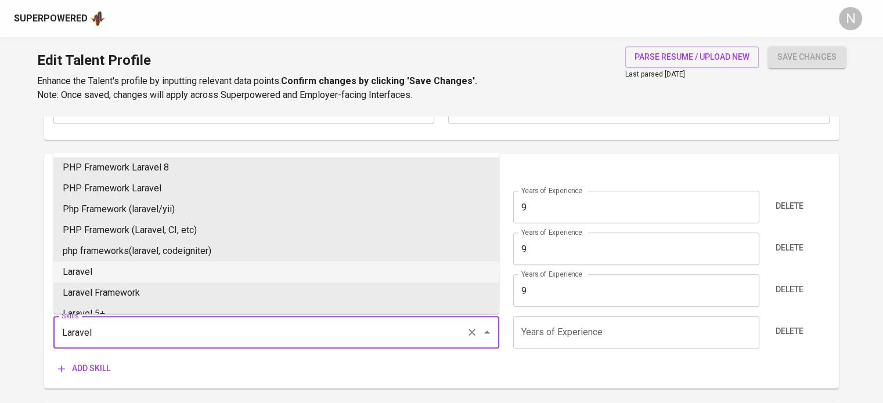
type input "Laravel"
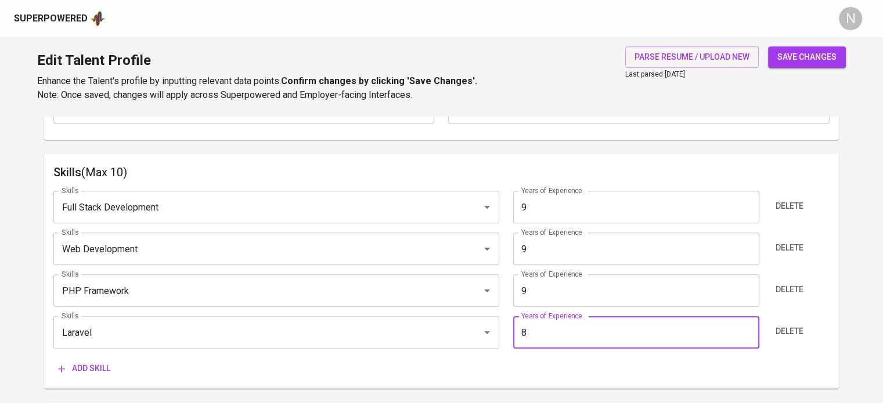
type input "8"
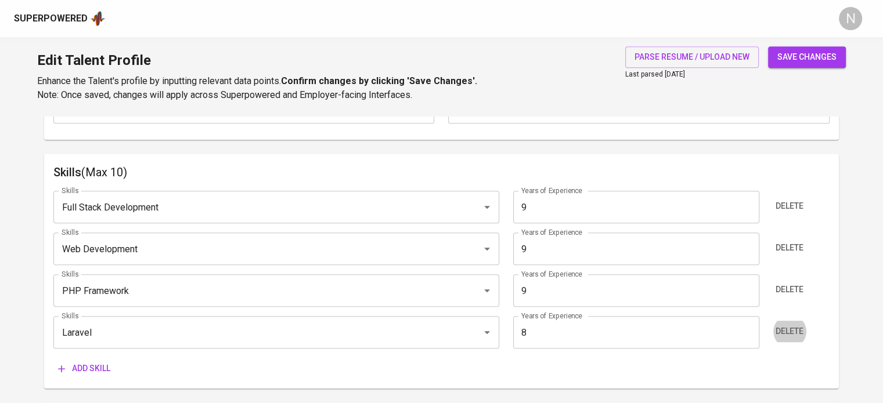
click at [53, 358] on button "Add skill" at bounding box center [84, 368] width 62 height 21
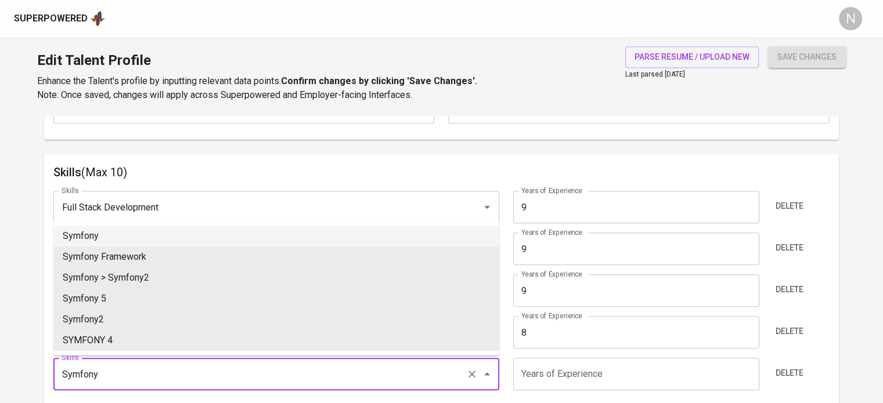
type input "Symfony"
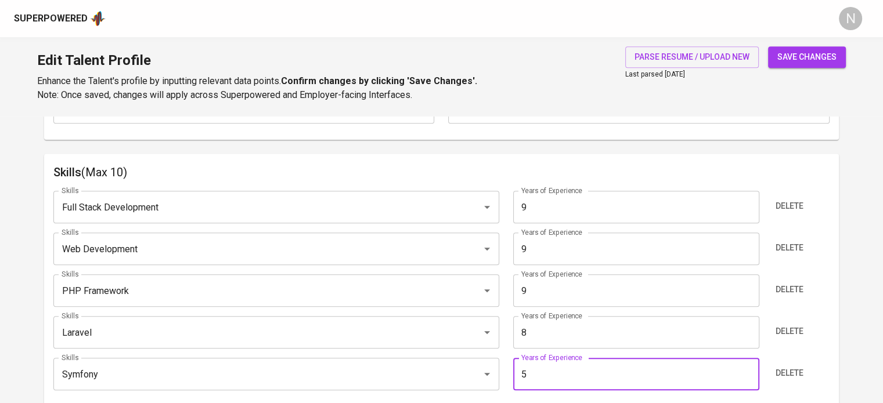
type input "5"
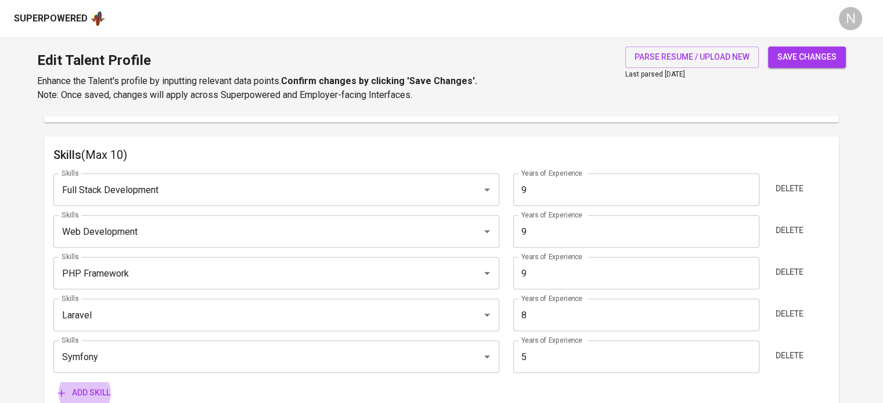
click at [53, 382] on button "Add skill" at bounding box center [84, 392] width 62 height 21
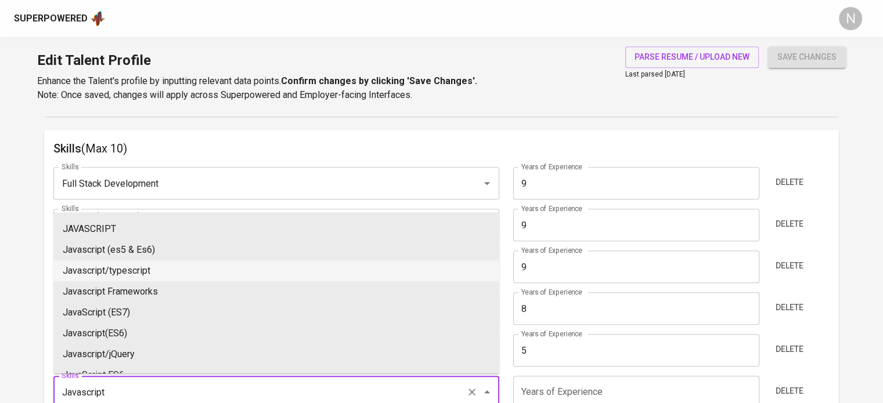
scroll to position [232, 0]
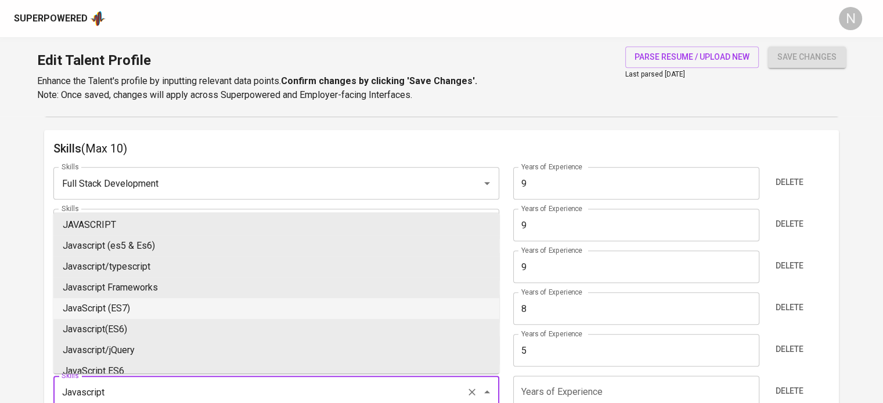
type input "Javascript"
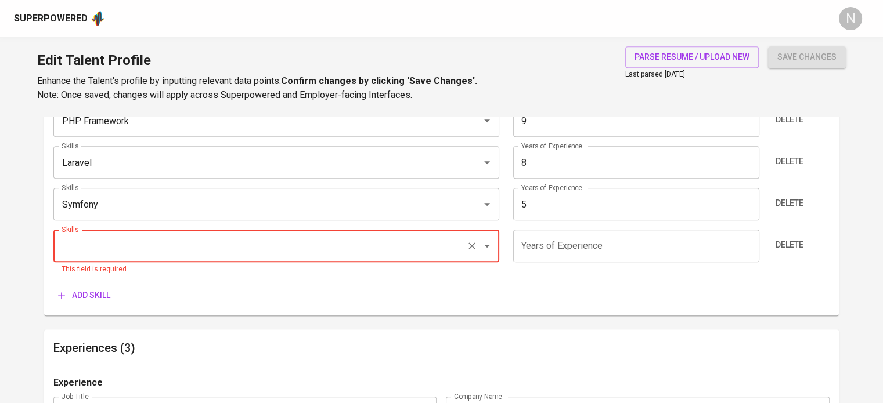
scroll to position [759, 0]
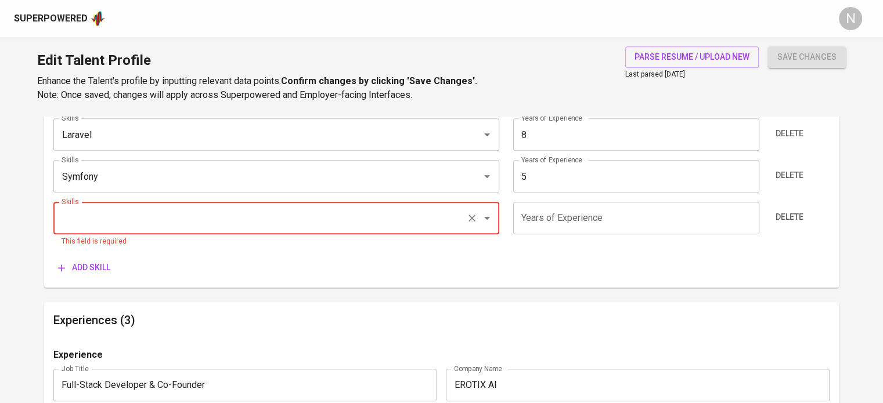
click at [181, 223] on input "Skills" at bounding box center [260, 218] width 403 height 22
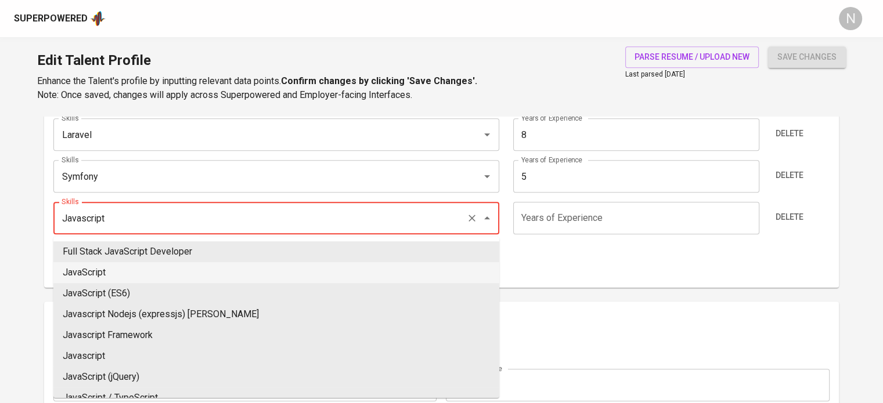
click at [197, 273] on li "JavaScript" at bounding box center [276, 272] width 446 height 21
type input "JavaScript"
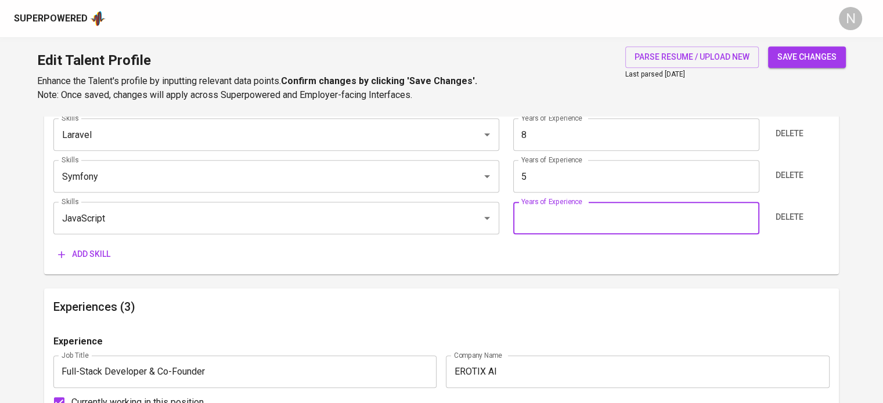
click at [532, 216] on input "number" at bounding box center [636, 218] width 246 height 32
type input "7"
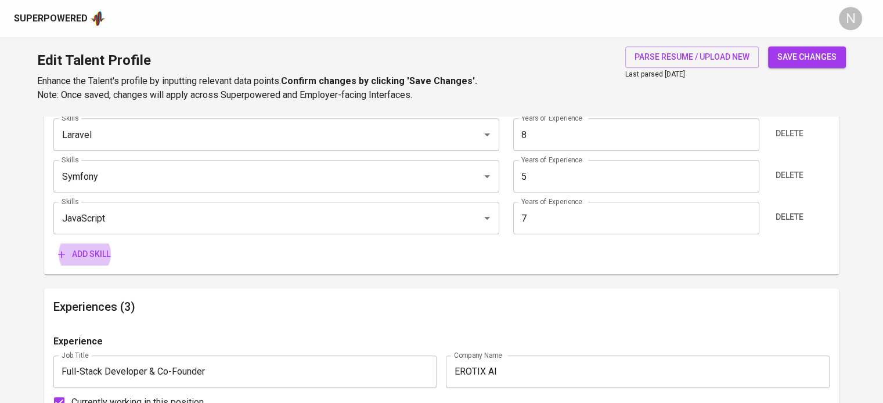
click at [53, 244] on button "Add skill" at bounding box center [84, 254] width 62 height 21
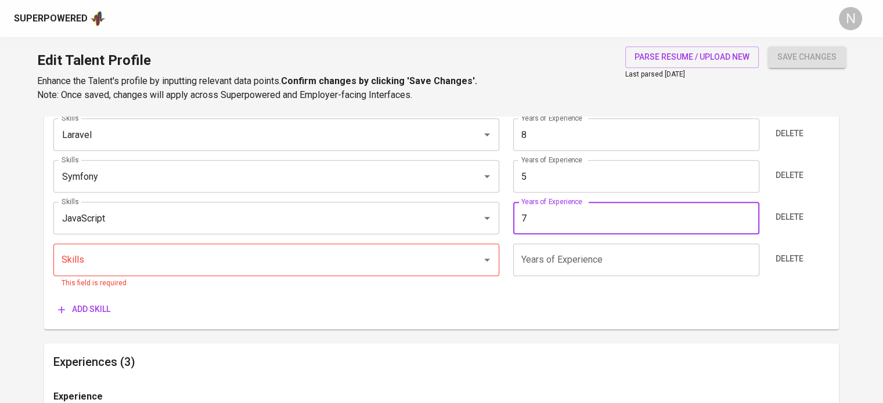
drag, startPoint x: 556, startPoint y: 220, endPoint x: 505, endPoint y: 217, distance: 51.2
click at [505, 217] on div "Skills JavaScript Skills Years of Experience 7 Years of Experience Delete" at bounding box center [441, 218] width 776 height 32
type input "4"
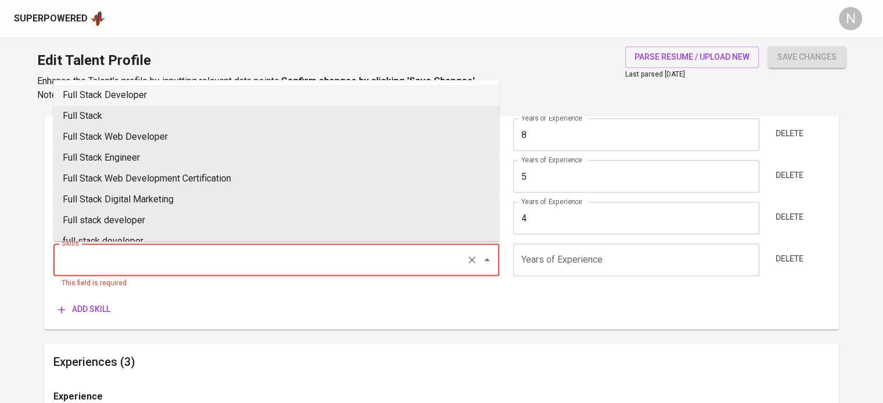
click at [370, 261] on input "Skills" at bounding box center [260, 260] width 403 height 22
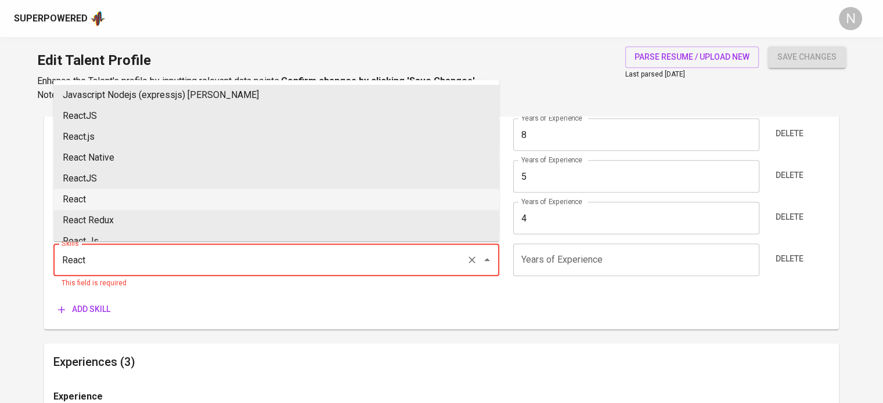
type input "React"
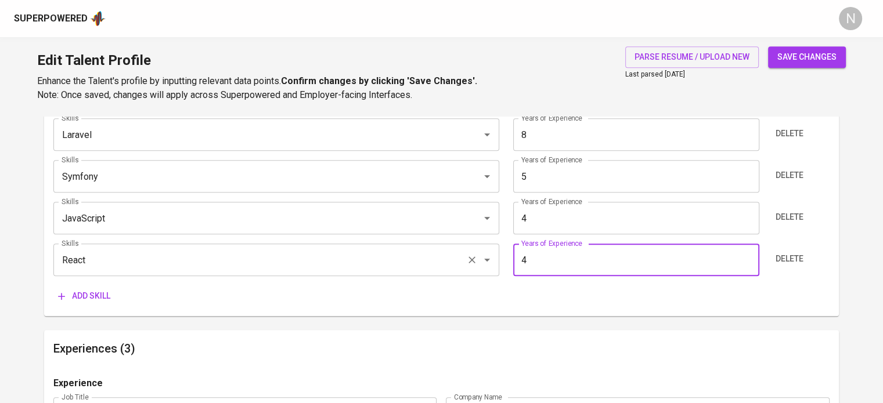
type input "4"
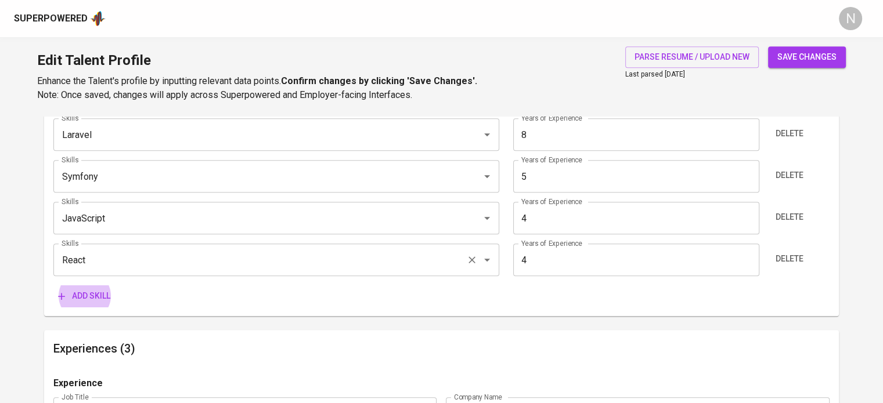
click at [53, 286] on button "Add skill" at bounding box center [84, 296] width 62 height 21
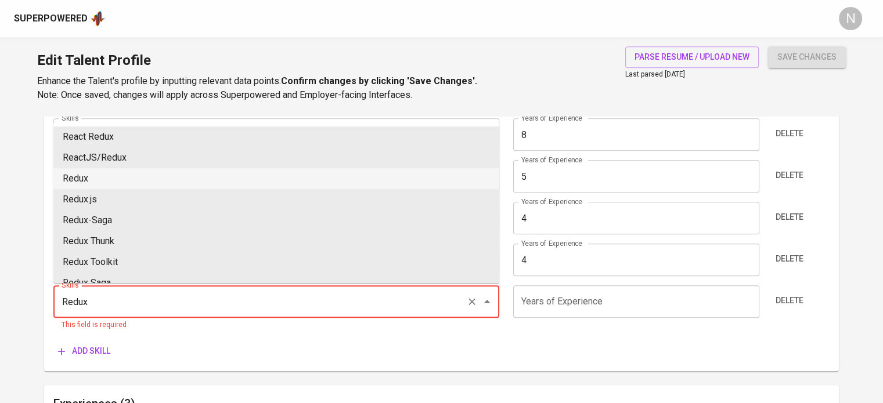
type input "Redux"
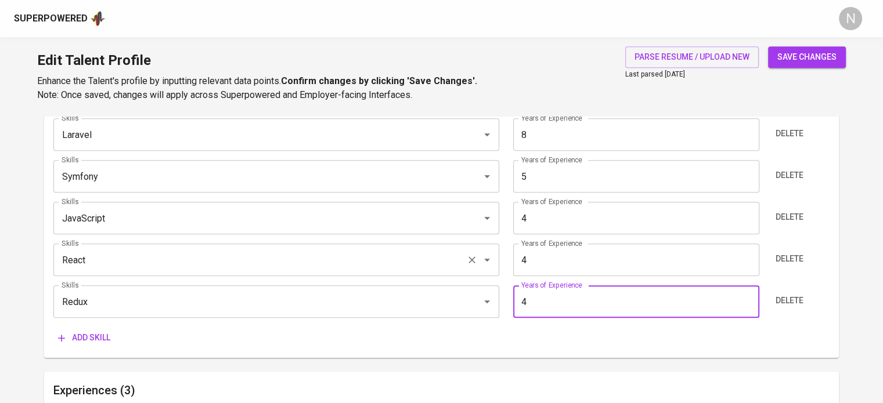
type input "4"
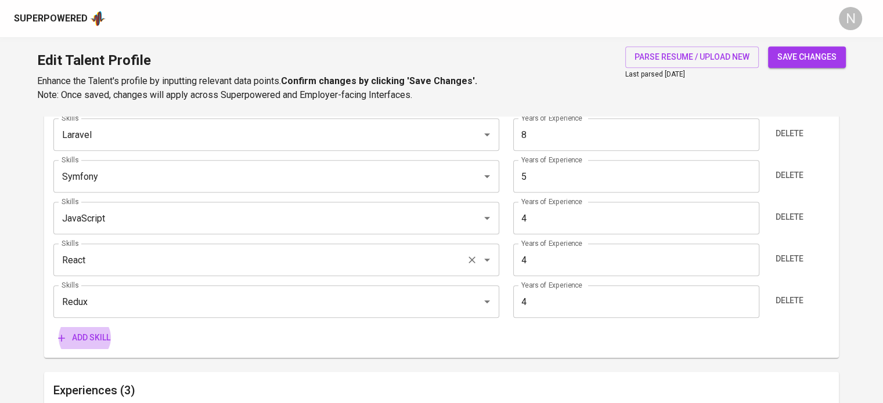
click at [53, 327] on button "Add skill" at bounding box center [84, 337] width 62 height 21
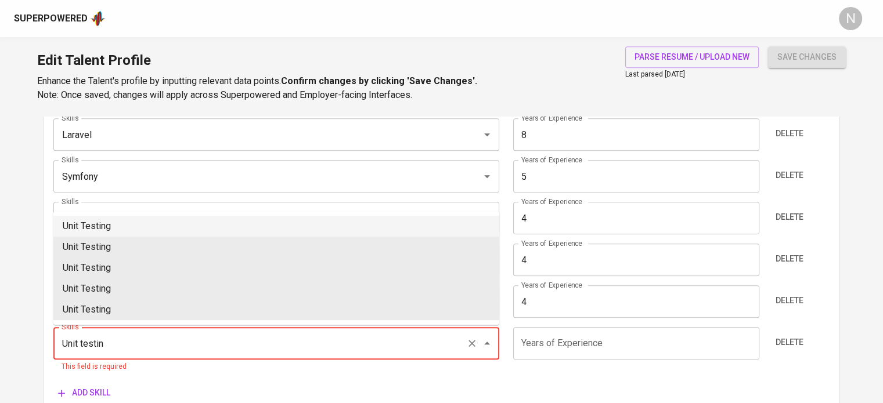
type input "Unit testing"
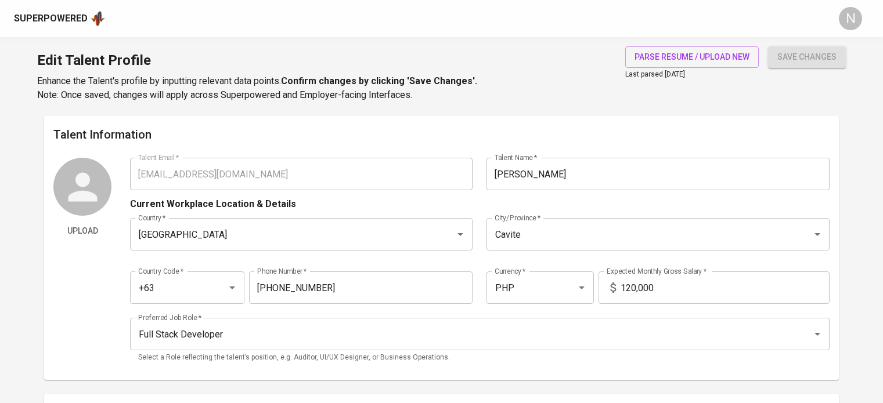
scroll to position [759, 0]
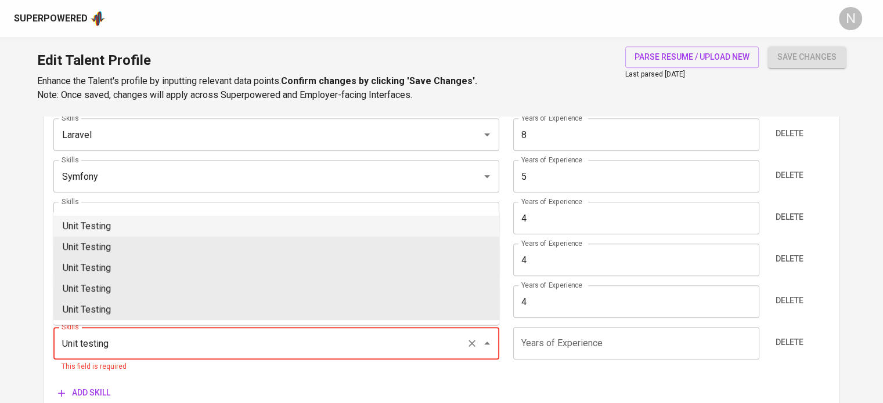
type input "Unit Testing"
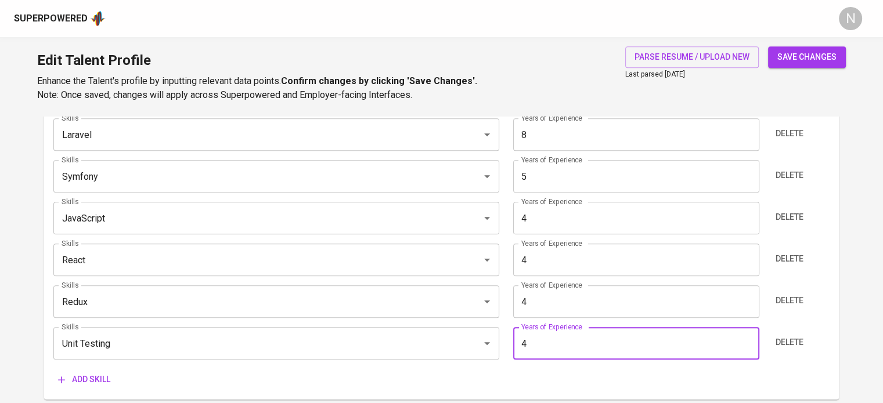
type input "4"
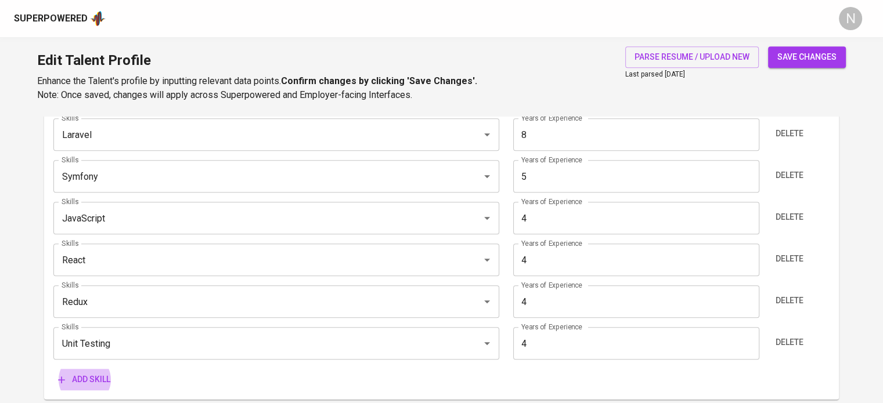
click at [53, 369] on button "Add skill" at bounding box center [84, 379] width 62 height 21
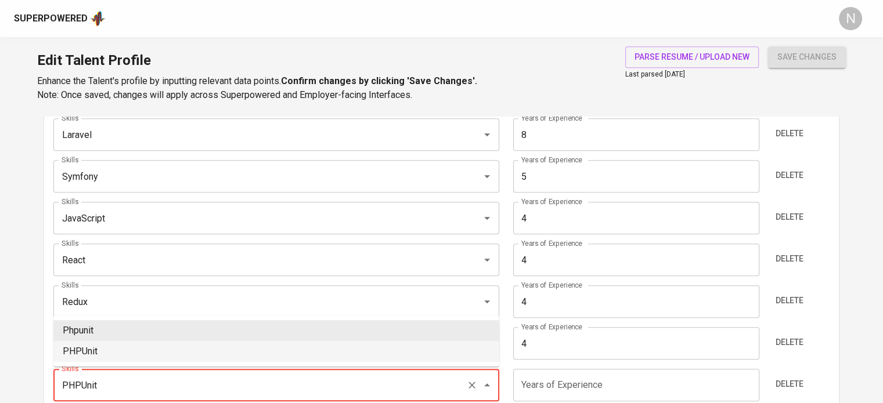
type input "PHPUnit"
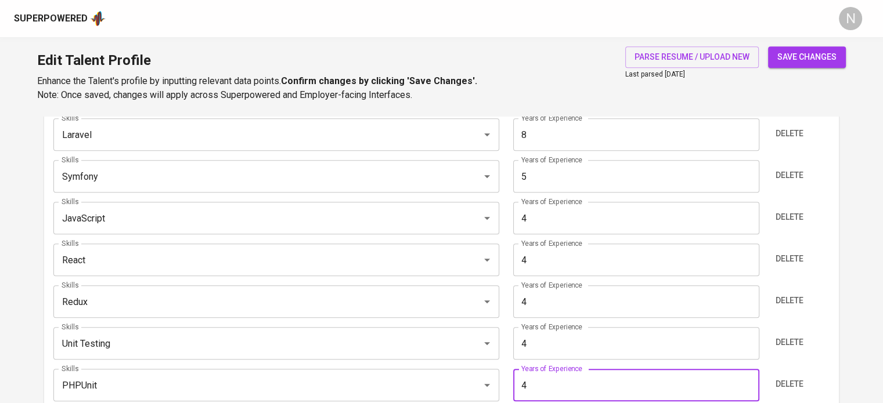
type input "4"
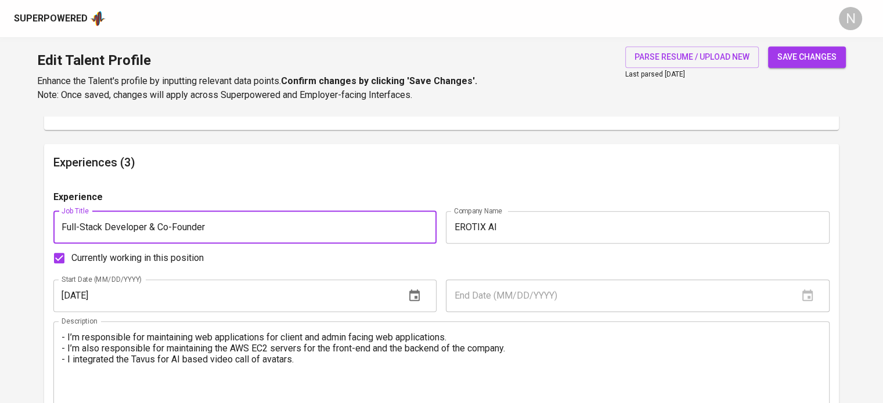
scroll to position [1038, 0]
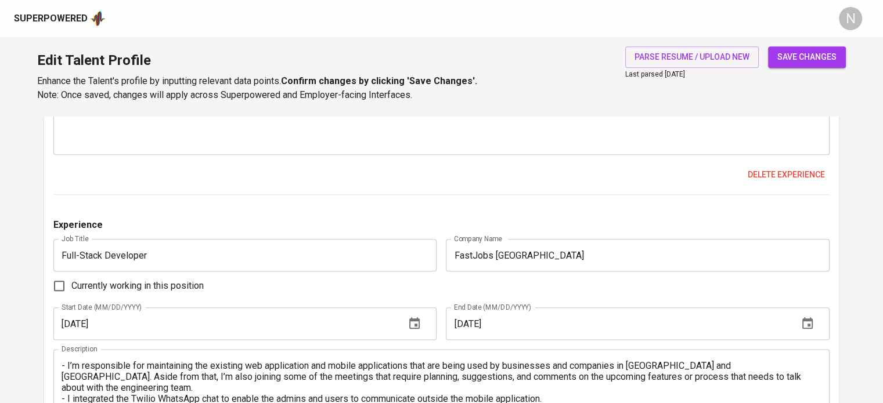
scroll to position [1328, 0]
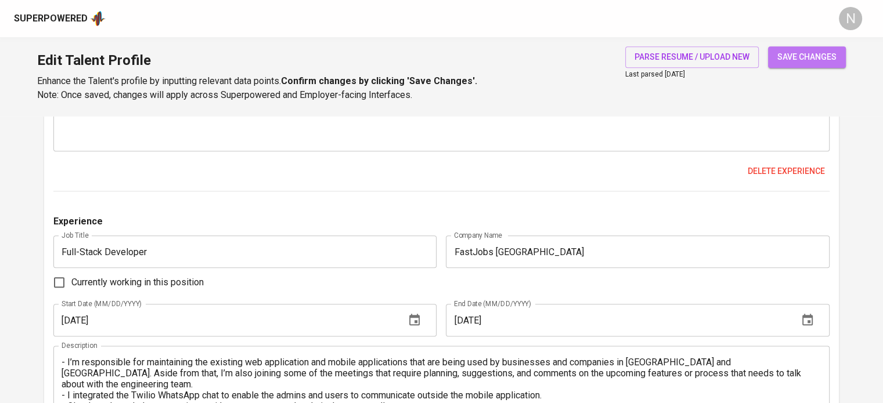
click at [784, 54] on span "save changes" at bounding box center [806, 57] width 59 height 15
type input "Full-Stack Development"
type input "PHPUnit"
type input "JavaScript"
type input "React.js"
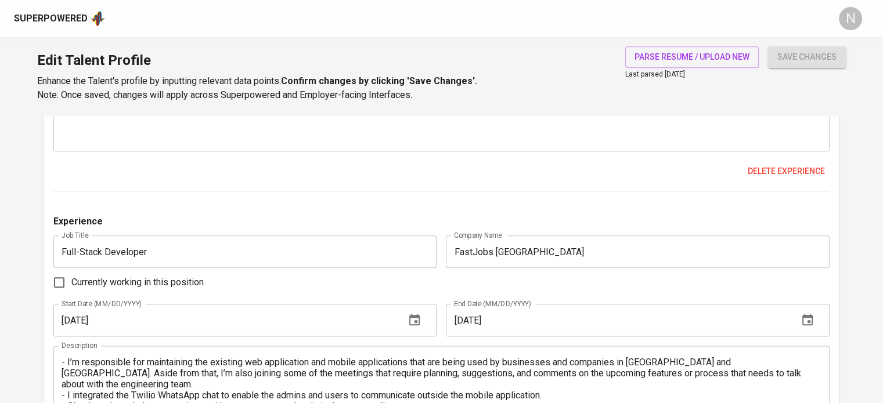
type input "Redux"
type input "Unit Testing"
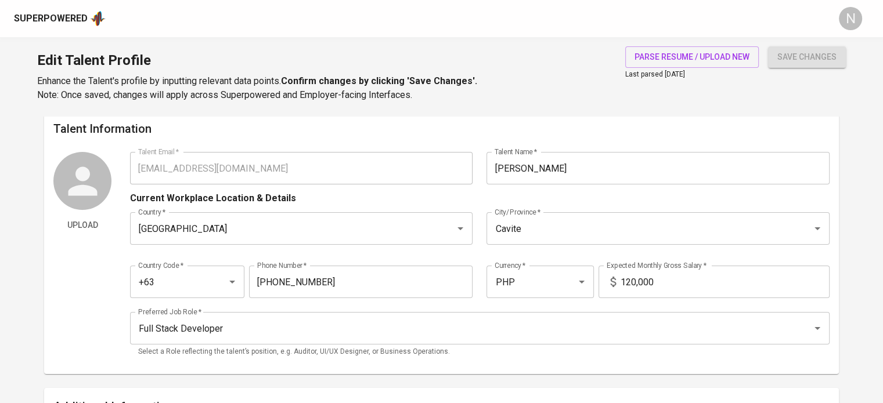
scroll to position [0, 0]
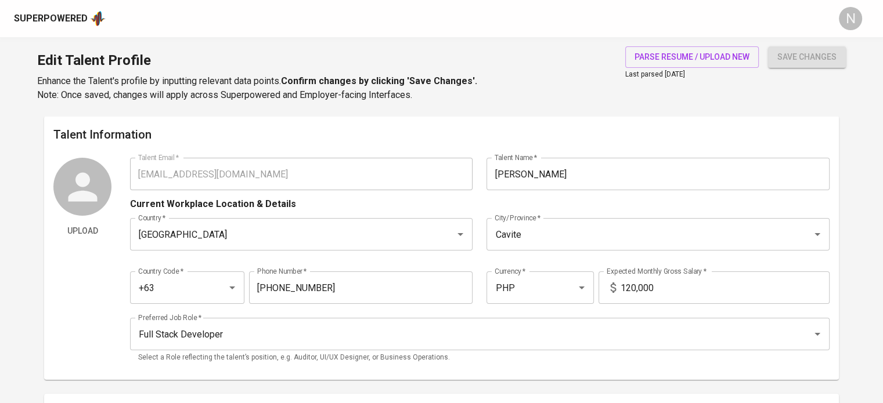
click at [124, 173] on div "Upload Talent Email   * [EMAIL_ADDRESS][DOMAIN_NAME] Talent Email * Talent Name…" at bounding box center [441, 264] width 776 height 213
click at [46, 13] on div "Superpowered" at bounding box center [51, 18] width 74 height 13
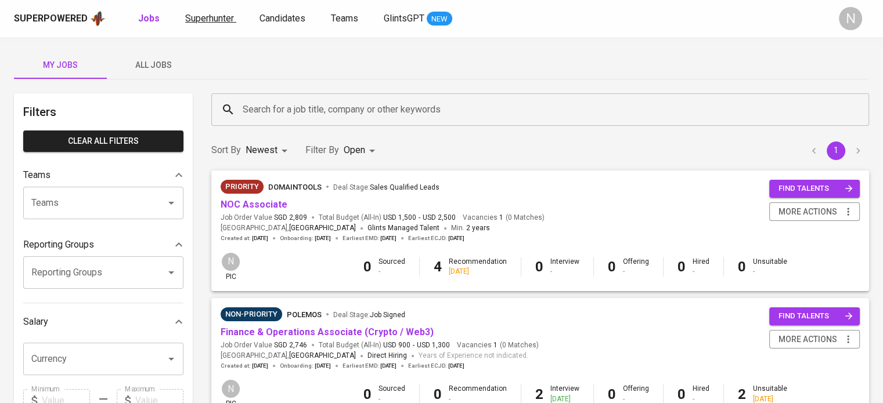
click at [214, 23] on span "Superhunter" at bounding box center [209, 18] width 49 height 11
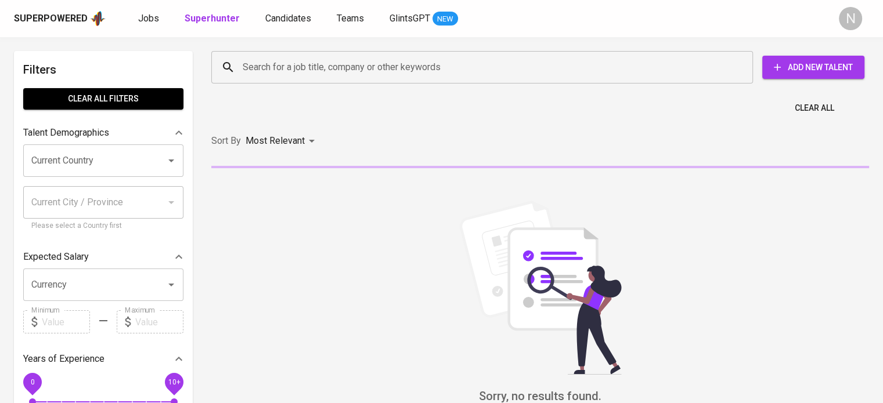
click at [316, 60] on input "Search for a job title, company or other keywords" at bounding box center [485, 67] width 490 height 22
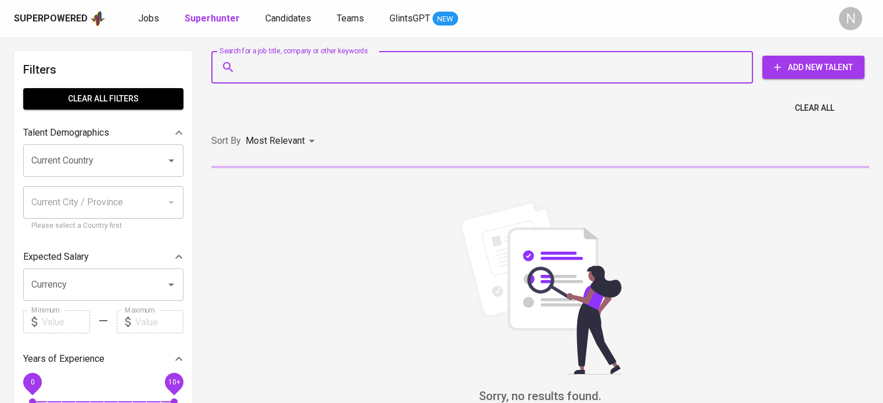
paste input "[EMAIL_ADDRESS][DOMAIN_NAME]"
type input "[EMAIL_ADDRESS][DOMAIN_NAME]"
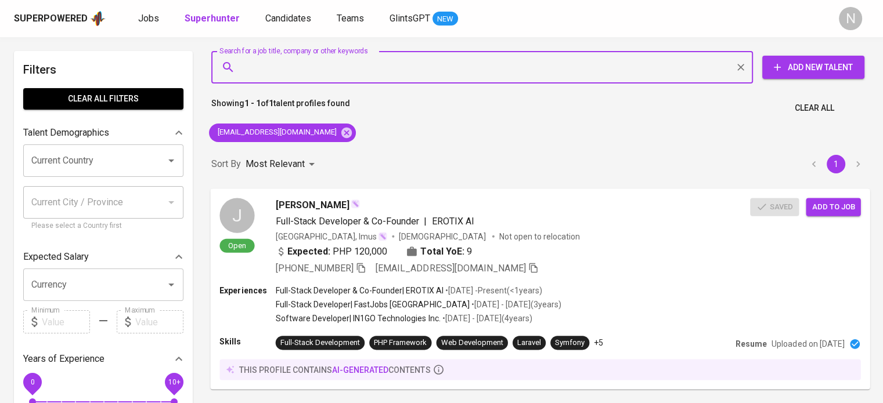
click at [840, 214] on button "Add to job" at bounding box center [832, 207] width 55 height 18
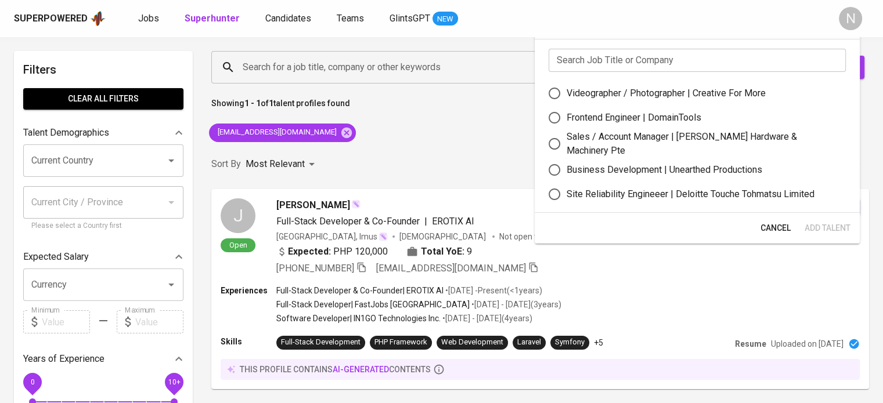
click at [686, 121] on div "Frontend Engineer | DomainTools" at bounding box center [633, 118] width 135 height 14
click at [566, 121] on input "Frontend Engineer | DomainTools" at bounding box center [554, 118] width 24 height 24
radio input "true"
click at [838, 218] on button "Add Talent" at bounding box center [827, 228] width 55 height 21
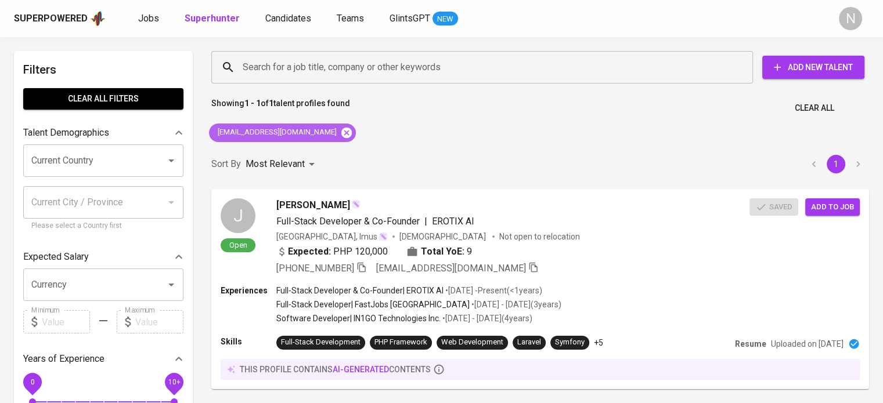
click at [343, 130] on icon at bounding box center [346, 132] width 10 height 10
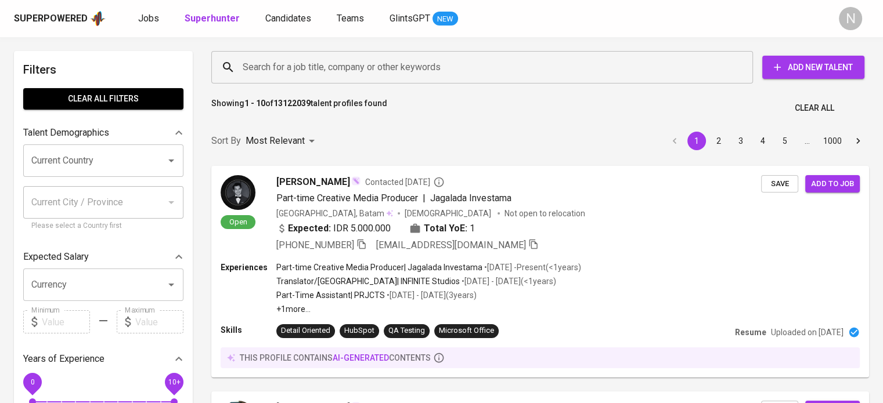
click at [796, 59] on button "Add New Talent" at bounding box center [813, 67] width 102 height 23
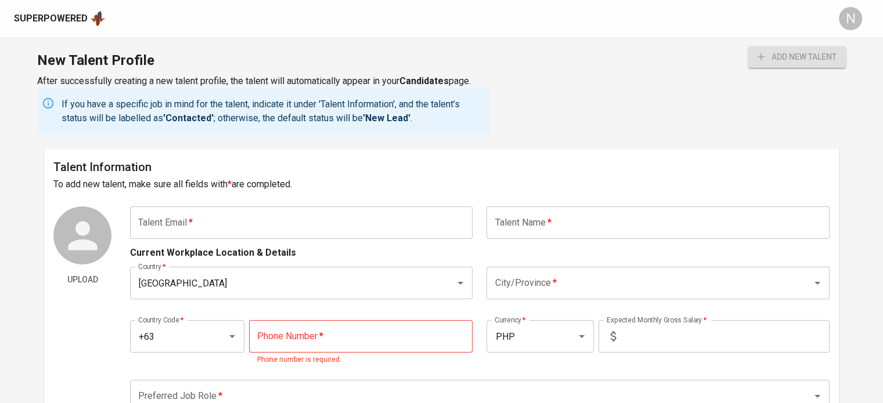
click at [541, 227] on input "text" at bounding box center [657, 223] width 342 height 32
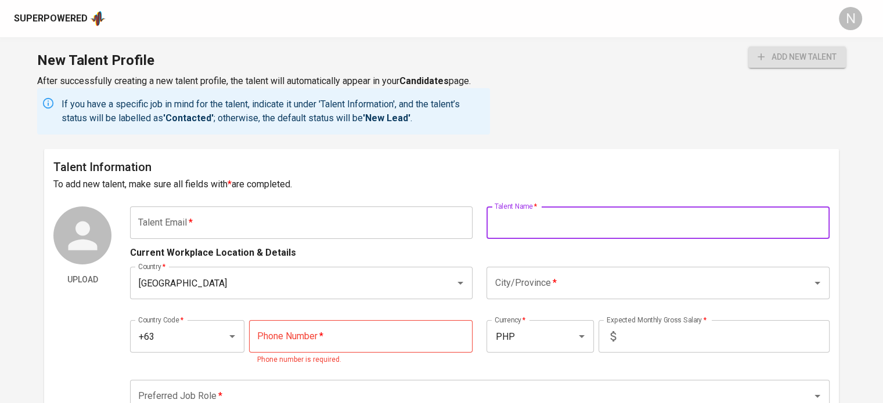
paste input "[PERSON_NAME]"
type input "[PERSON_NAME]"
click at [396, 231] on input "text" at bounding box center [301, 223] width 342 height 32
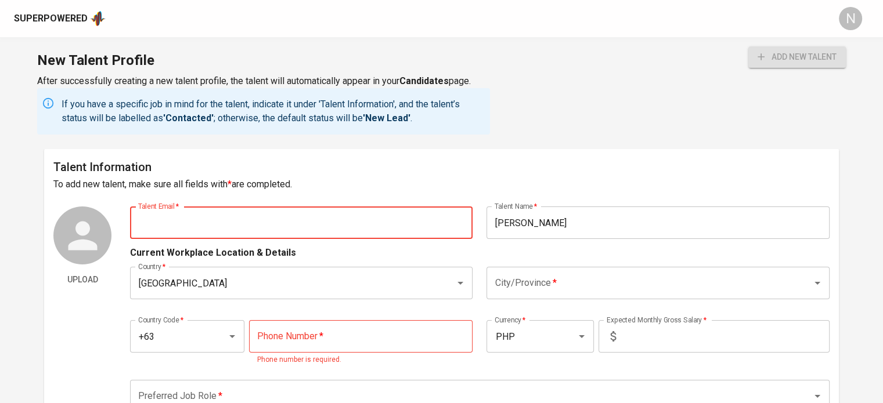
paste input "[EMAIL_ADDRESS][DOMAIN_NAME]"
type input "[EMAIL_ADDRESS][DOMAIN_NAME]"
click at [393, 163] on h6 "Talent Information" at bounding box center [441, 167] width 776 height 19
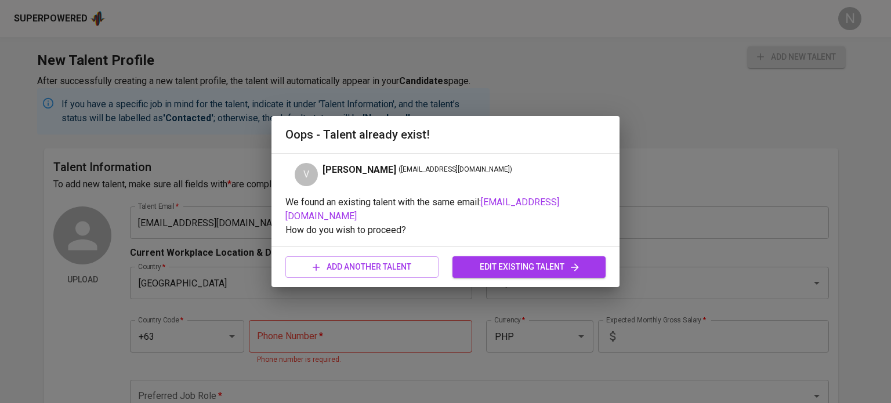
click at [483, 261] on span "edit existing talent" at bounding box center [529, 267] width 135 height 15
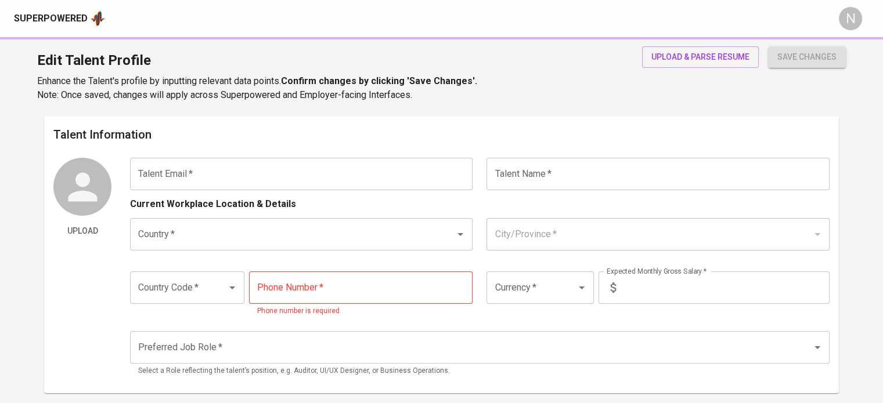
type input "[EMAIL_ADDRESS][DOMAIN_NAME]"
type input "Vincent"
type input "[GEOGRAPHIC_DATA]"
type input "+63"
type input "39208468710"
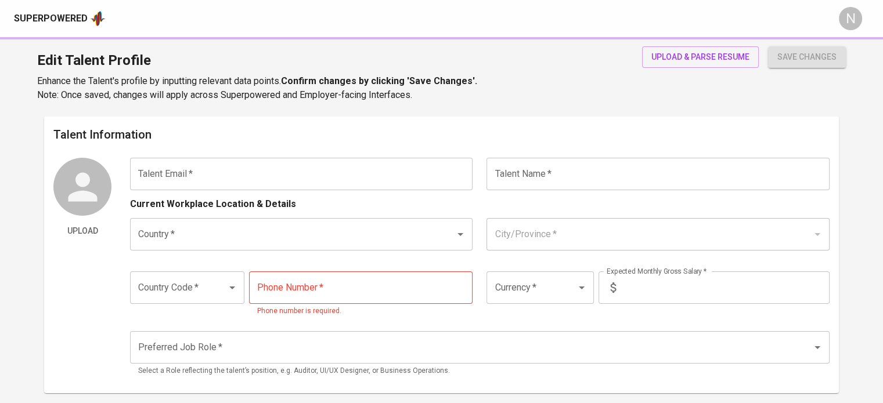
type input "PHP"
radio input "true"
type input "12"
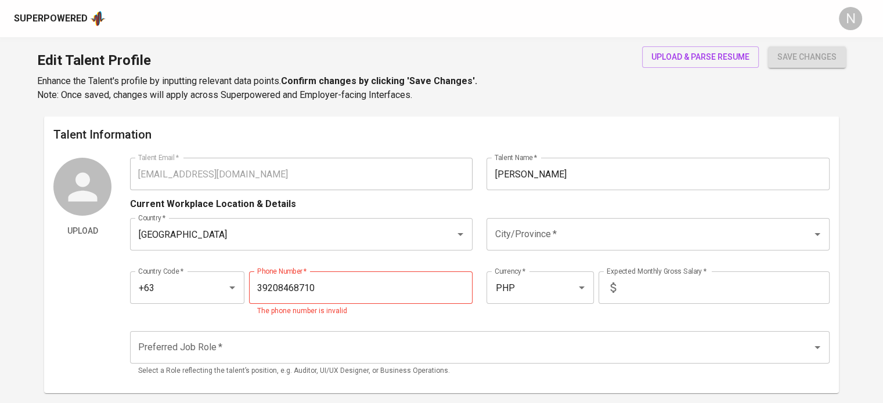
click at [566, 174] on input "Vincent" at bounding box center [657, 174] width 342 height 32
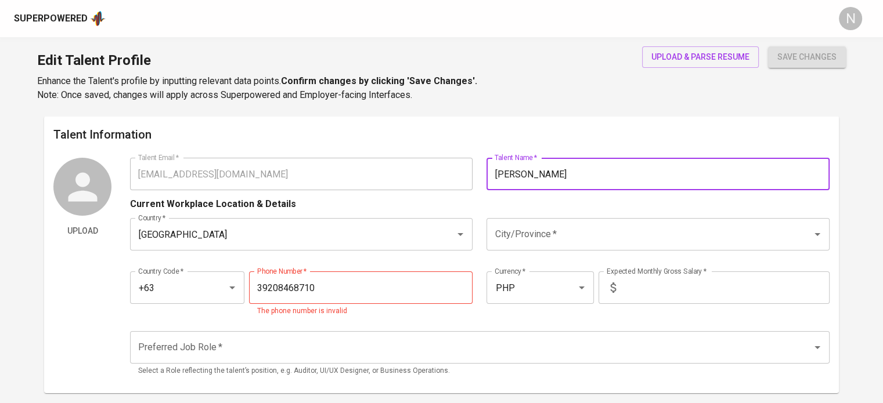
paste input "Taboada"
type input "[PERSON_NAME]"
click at [533, 236] on input "City/Province   *" at bounding box center [641, 234] width 299 height 22
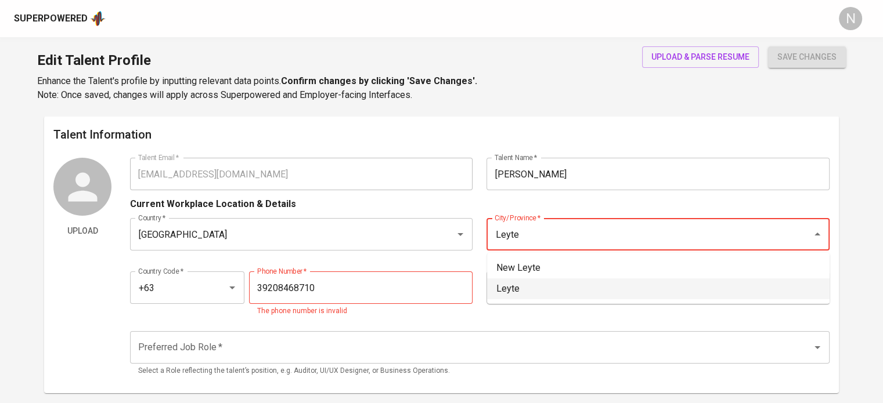
click at [537, 283] on li "Leyte" at bounding box center [658, 289] width 342 height 21
type input "Leyte"
click at [396, 294] on input "39208468710" at bounding box center [361, 288] width 224 height 32
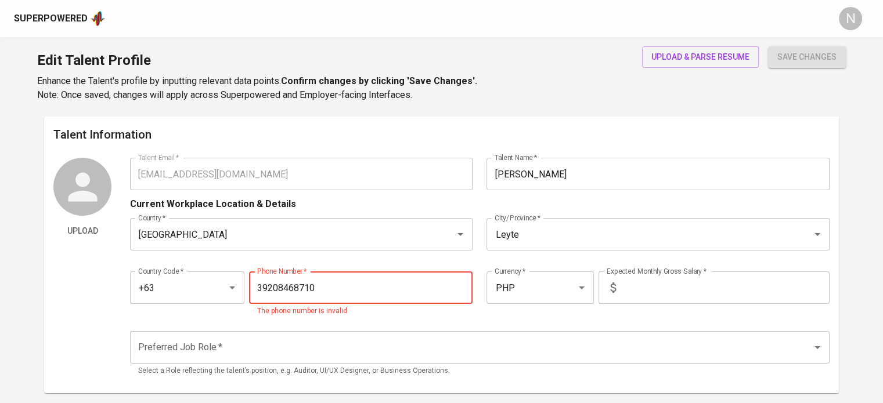
paste input "[PHONE_NUMBER]"
type input "[PHONE_NUMBER]"
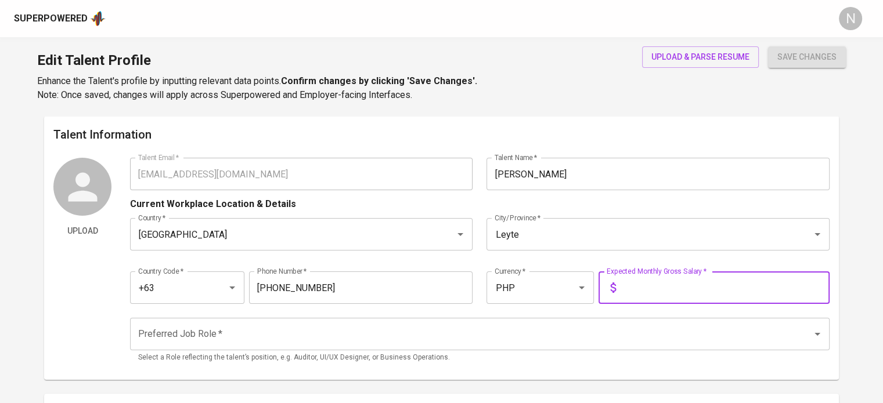
click at [640, 290] on input "text" at bounding box center [724, 288] width 209 height 32
type input "150,000"
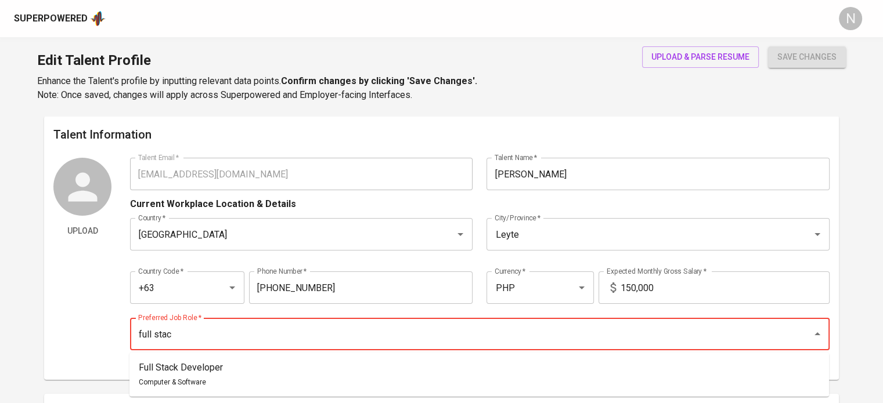
click at [768, 46] on button "save changes" at bounding box center [807, 56] width 78 height 21
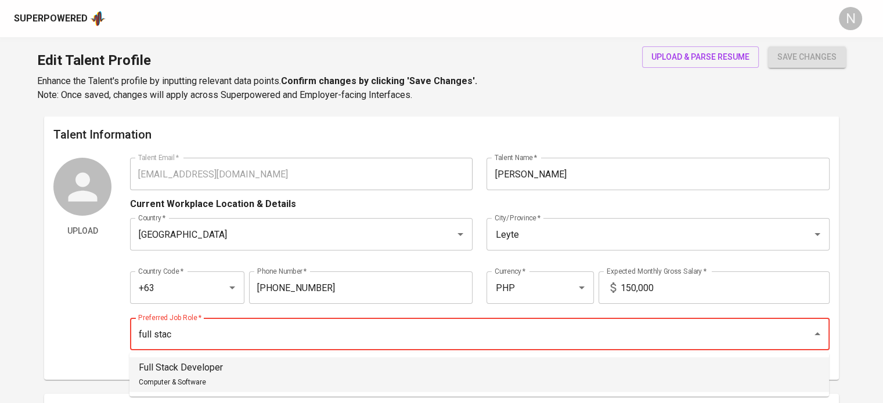
type input "Full Stack Developer"
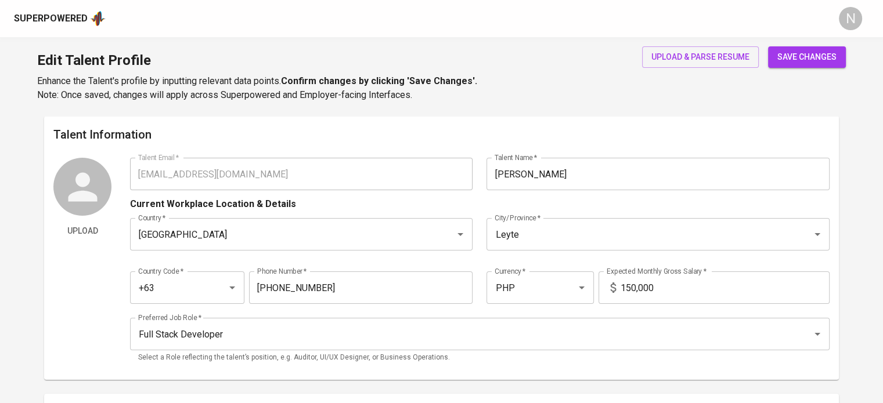
click at [764, 46] on div "upload & parse resume save changes" at bounding box center [737, 74] width 218 height 56
click at [772, 54] on button "save changes" at bounding box center [807, 56] width 78 height 21
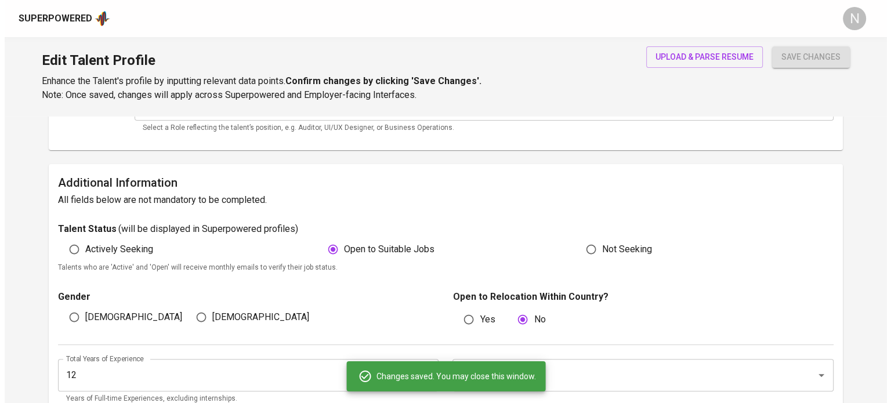
scroll to position [232, 0]
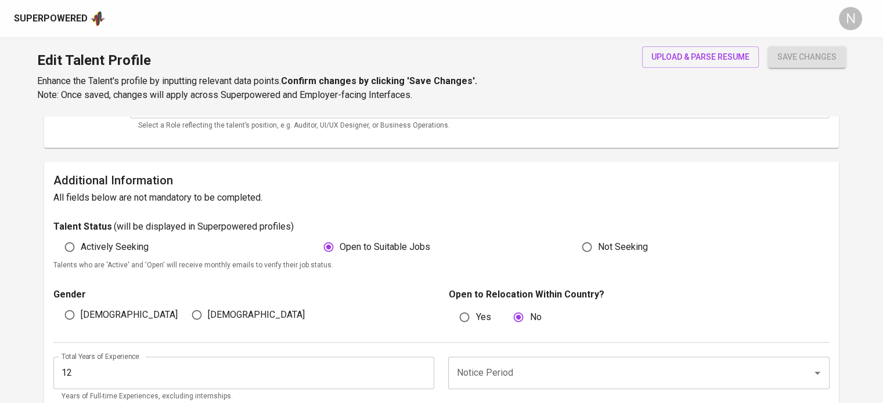
click at [104, 254] on label "Actively Seeking" at bounding box center [104, 247] width 90 height 22
click at [81, 254] on input "Actively Seeking" at bounding box center [70, 247] width 22 height 22
radio input "true"
click at [87, 311] on span "[DEMOGRAPHIC_DATA]" at bounding box center [129, 315] width 97 height 14
click at [81, 311] on input "[DEMOGRAPHIC_DATA]" at bounding box center [70, 315] width 22 height 22
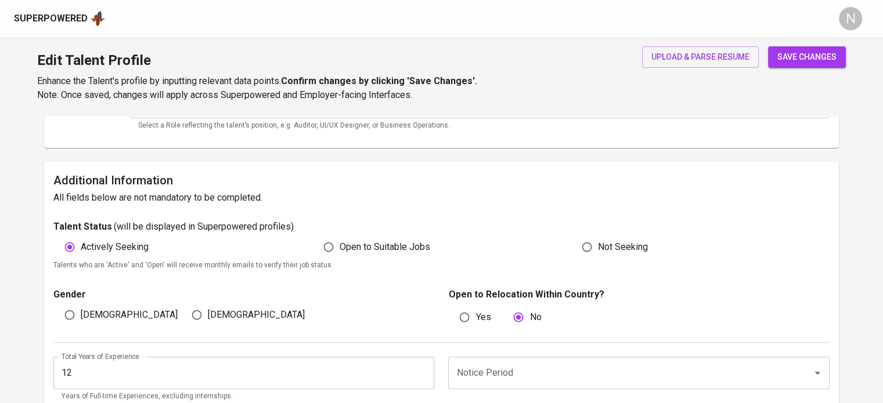
radio input "true"
click at [710, 44] on div "Edit Talent Profile Enhance the Talent's profile by inputting relevant data poi…" at bounding box center [441, 76] width 883 height 79
click at [714, 48] on button "upload & parse resume" at bounding box center [700, 56] width 117 height 21
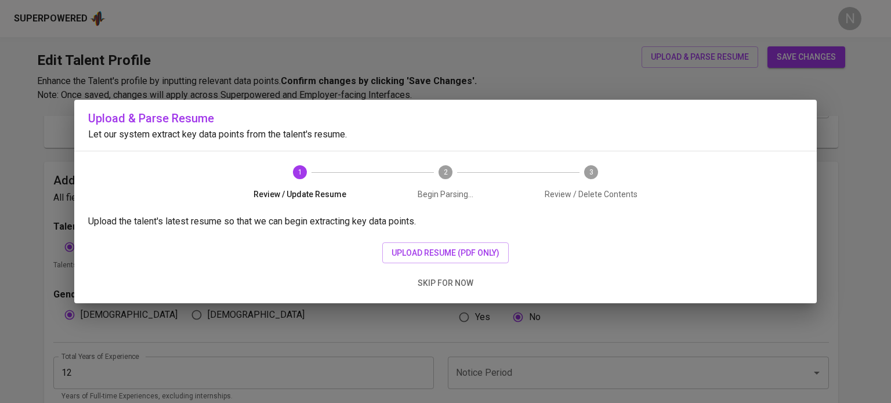
click at [485, 238] on div "Upload the talent's latest resume so that we can begin extracting key data poin…" at bounding box center [445, 259] width 743 height 89
click at [486, 247] on span "upload resume (pdf only)" at bounding box center [446, 253] width 108 height 15
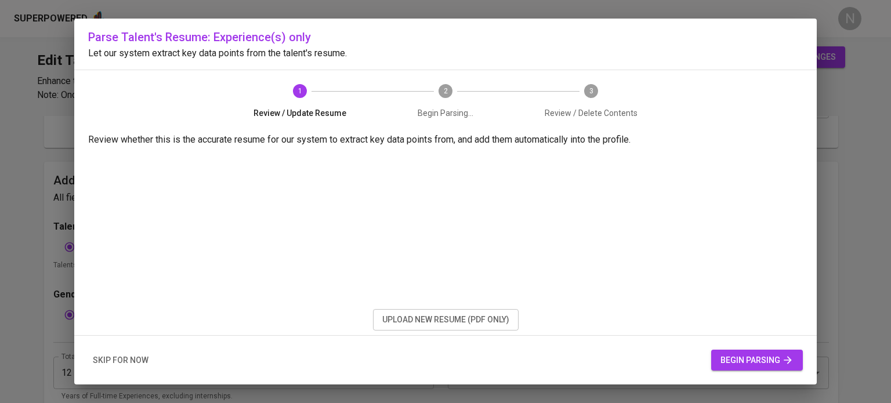
click at [759, 360] on span "begin parsing" at bounding box center [757, 360] width 73 height 15
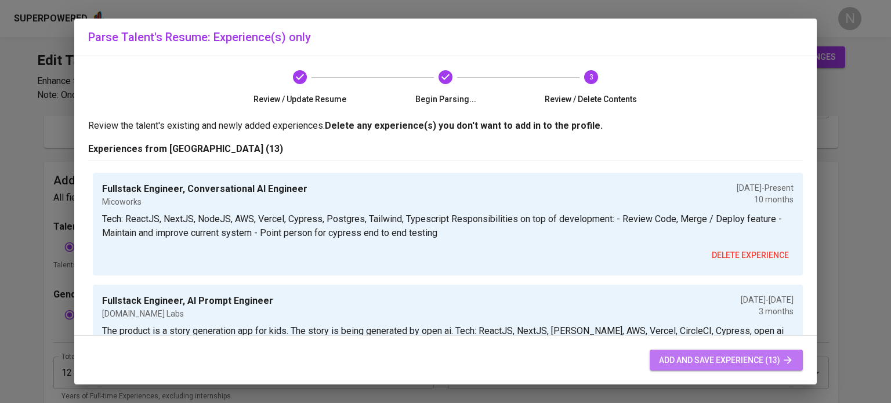
click at [712, 363] on span "add and save experience (13)" at bounding box center [726, 360] width 135 height 15
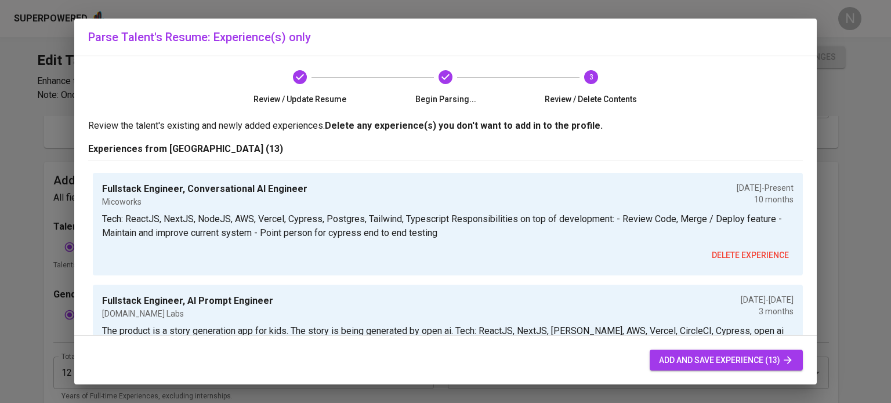
radio input "false"
radio input "true"
radio input "false"
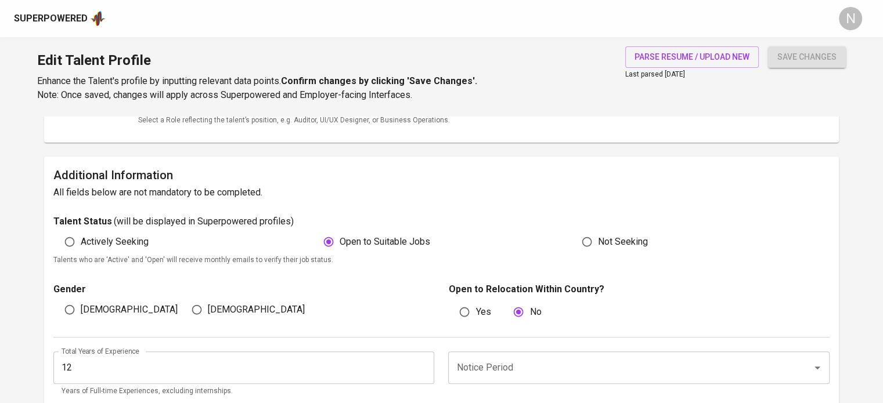
scroll to position [236, 0]
click at [96, 241] on span "Actively Seeking" at bounding box center [115, 243] width 68 height 14
click at [81, 241] on input "Actively Seeking" at bounding box center [70, 243] width 22 height 22
radio input "true"
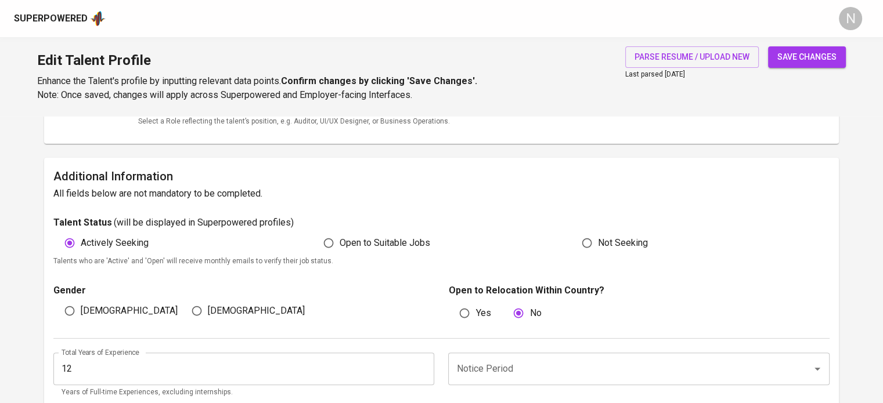
click at [96, 307] on span "[DEMOGRAPHIC_DATA]" at bounding box center [129, 311] width 97 height 14
click at [81, 307] on input "[DEMOGRAPHIC_DATA]" at bounding box center [70, 311] width 22 height 22
radio input "true"
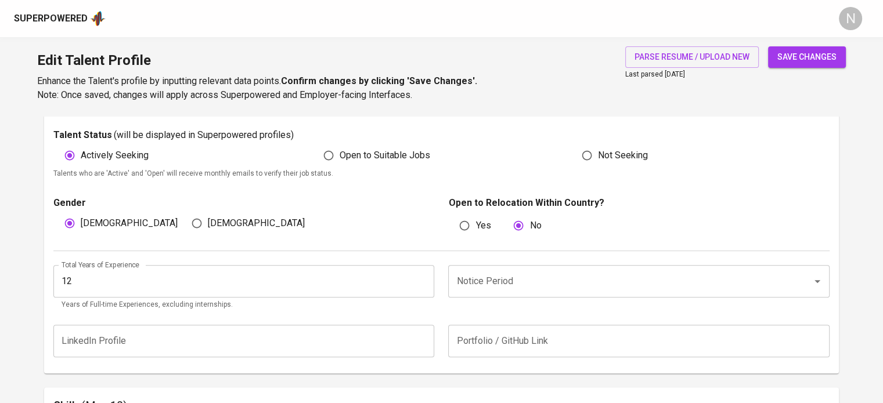
scroll to position [352, 0]
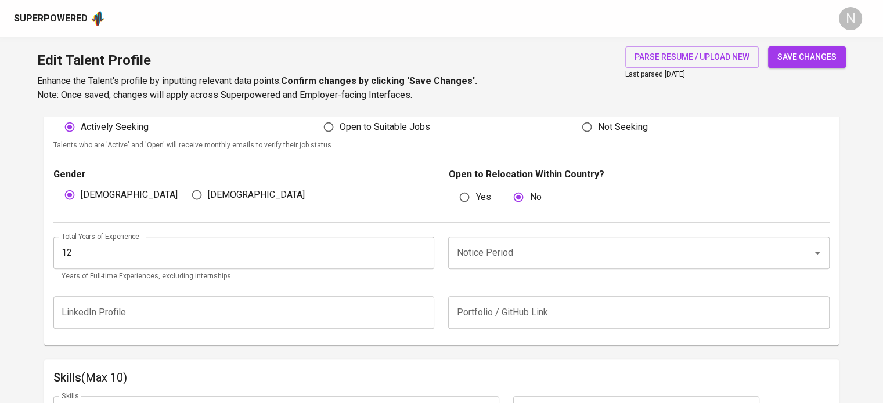
click at [240, 248] on input "12" at bounding box center [243, 253] width 381 height 32
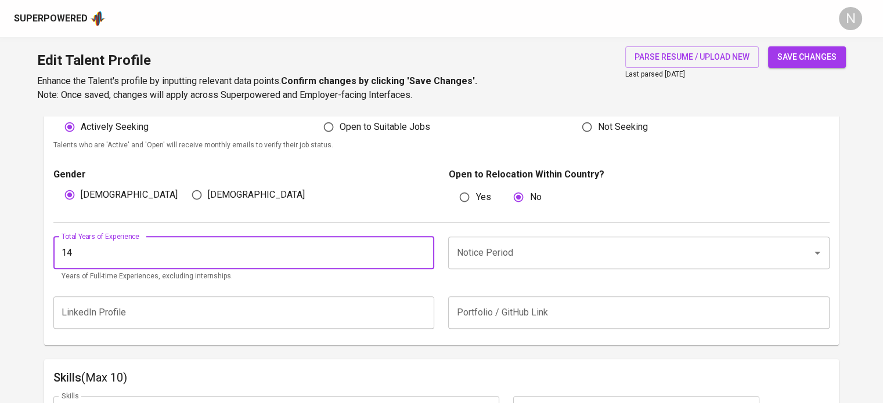
type input "14"
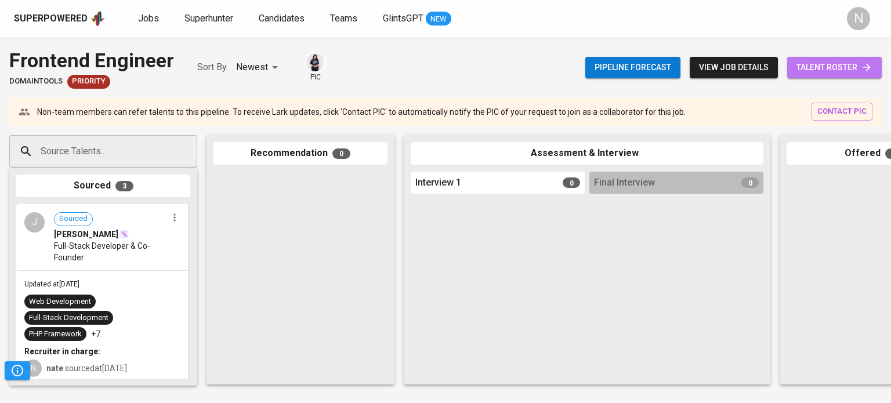
click at [841, 65] on span "talent roster" at bounding box center [835, 67] width 76 height 15
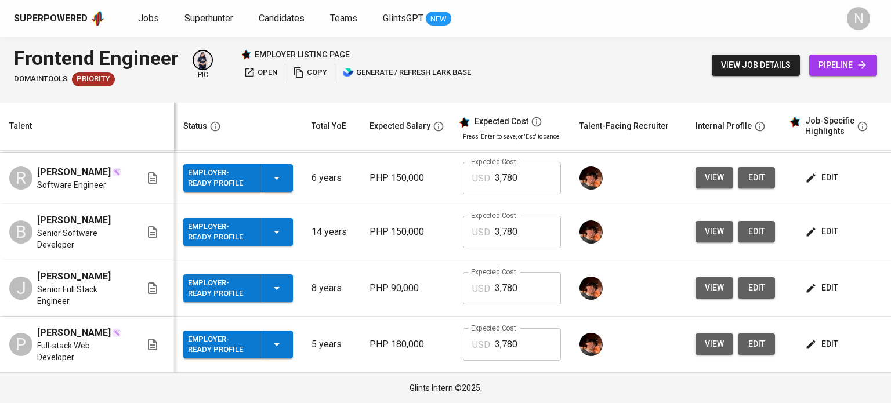
scroll to position [140, 0]
click at [857, 56] on link "pipeline" at bounding box center [844, 65] width 68 height 21
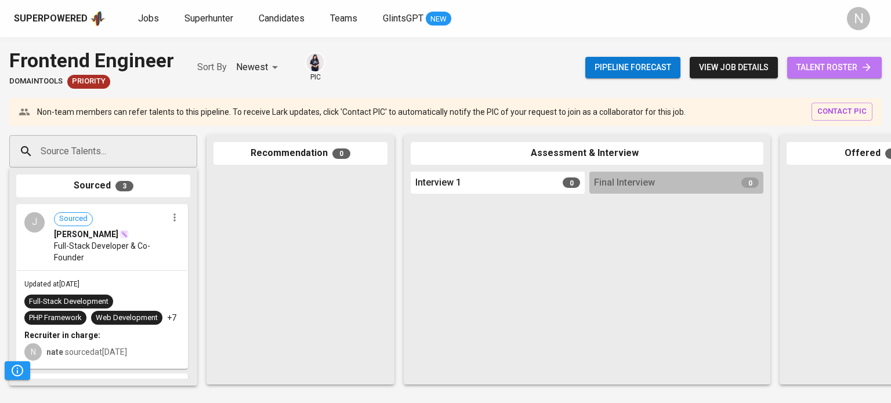
click at [821, 66] on span "talent roster" at bounding box center [835, 67] width 76 height 15
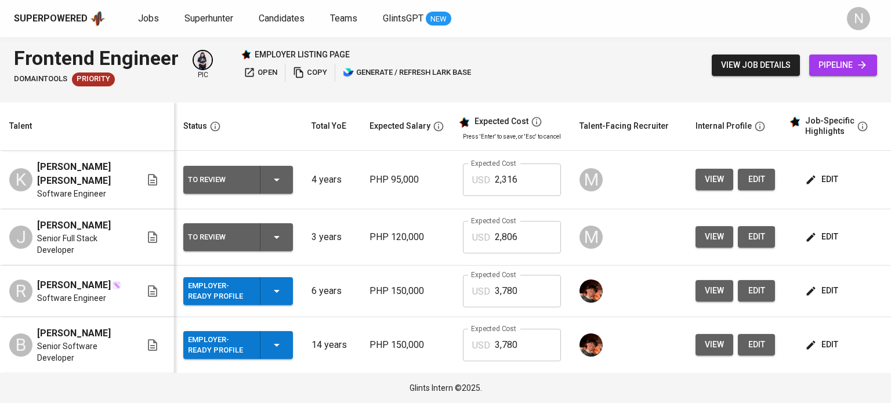
click at [836, 71] on span "pipeline" at bounding box center [843, 65] width 49 height 15
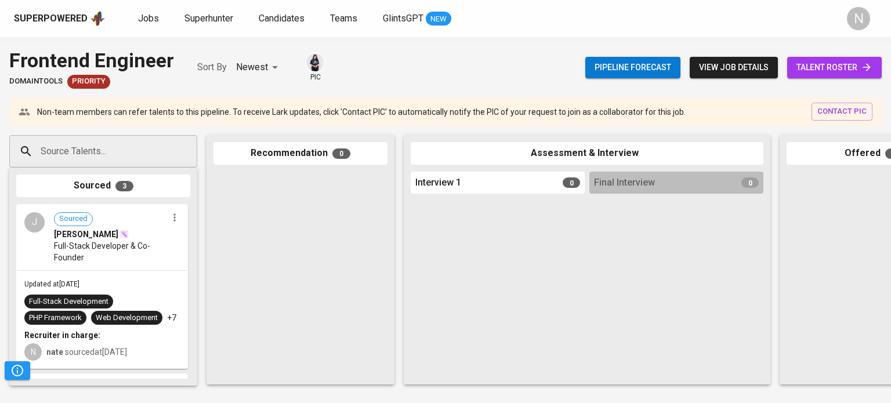
click at [806, 65] on span "talent roster" at bounding box center [835, 67] width 76 height 15
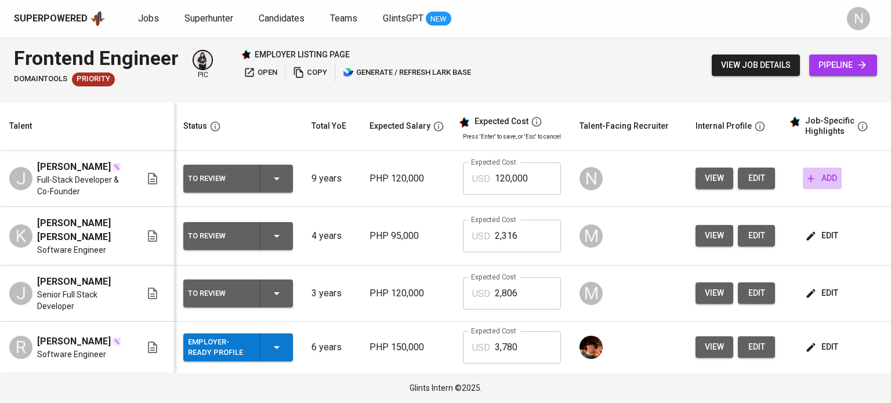
click at [834, 189] on button "add" at bounding box center [822, 178] width 39 height 21
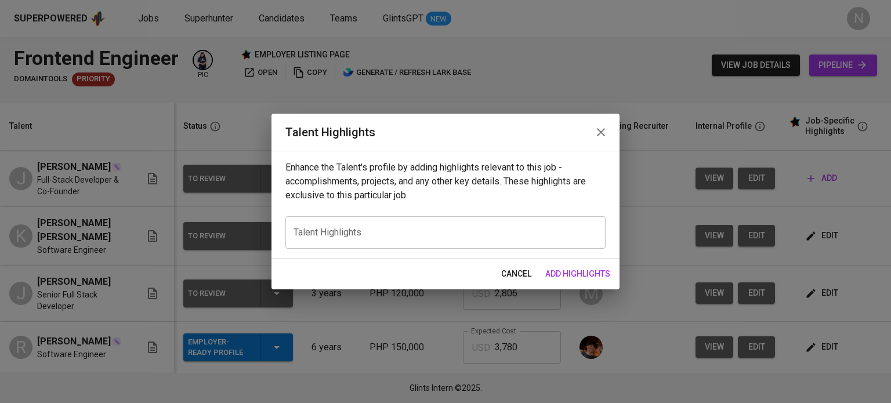
click at [349, 232] on textarea at bounding box center [446, 232] width 304 height 11
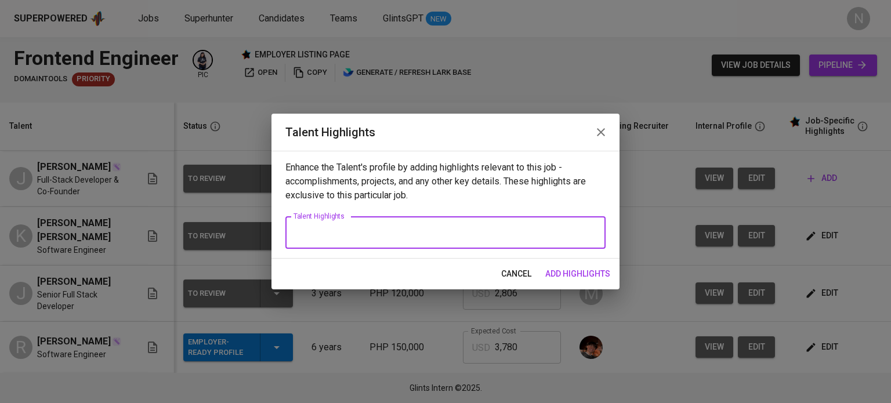
paste textarea "Full-stack developer with over 8 years of experience designing and maintaining …"
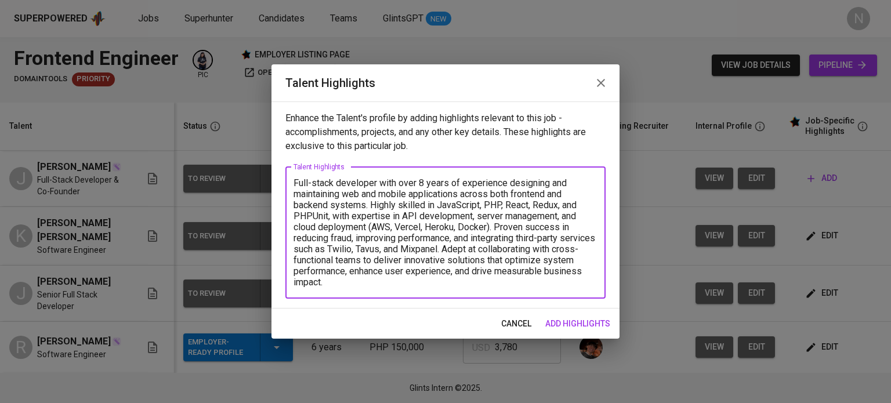
click at [422, 183] on textarea "Full-stack developer with over 8 years of experience designing and maintaining …" at bounding box center [446, 233] width 304 height 110
click at [393, 287] on textarea "Full-stack developer with over 9 years of experience designing and maintaining …" at bounding box center [446, 233] width 304 height 110
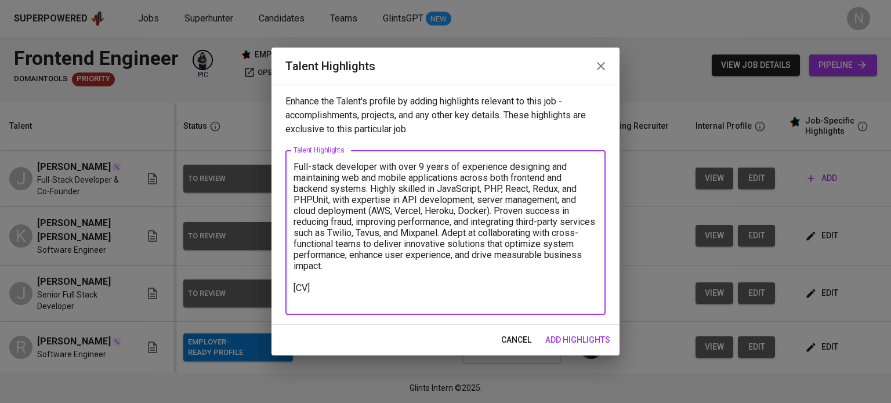
paste textarea "https://glints.sg.larksuite.com/file/TxgbbumMfoHFWJx9GuBlswNJg92?from=from_copy…"
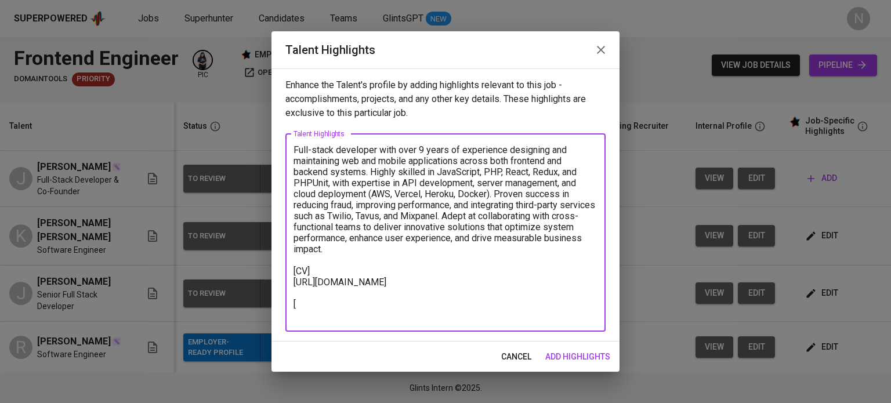
paste textarea "[Talent Salary] Total Payroll Cost in USD: $2,806.14 Candidate Net Salary: $2,1…"
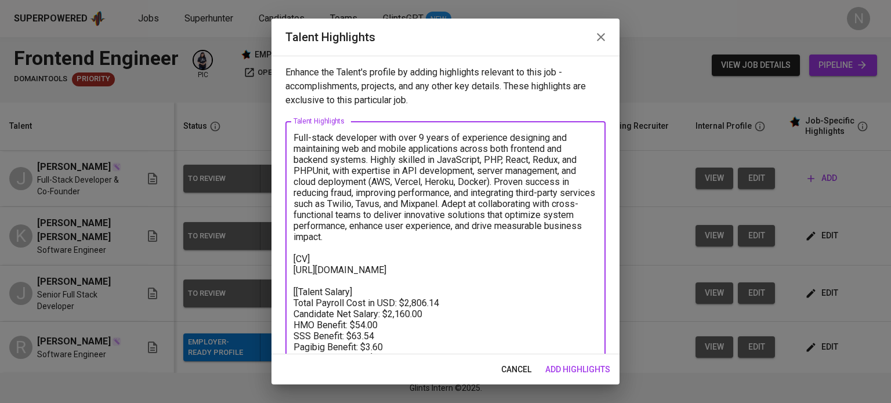
scroll to position [42, 0]
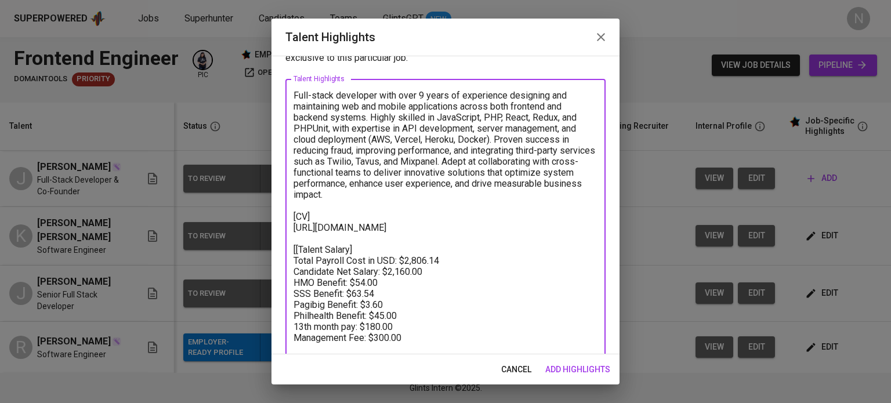
click at [299, 262] on textarea "Full-stack developer with over 9 years of experience designing and maintaining …" at bounding box center [446, 222] width 304 height 265
type textarea "Full-stack developer with over 9 years of experience designing and maintaining …"
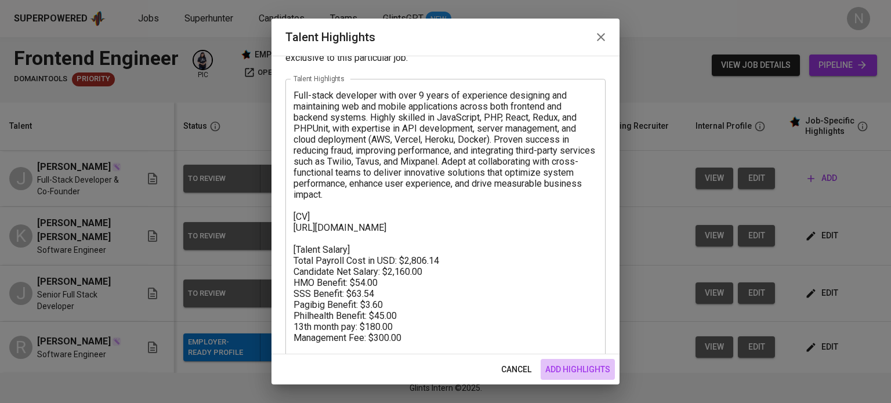
click at [576, 365] on span "add highlights" at bounding box center [577, 370] width 65 height 15
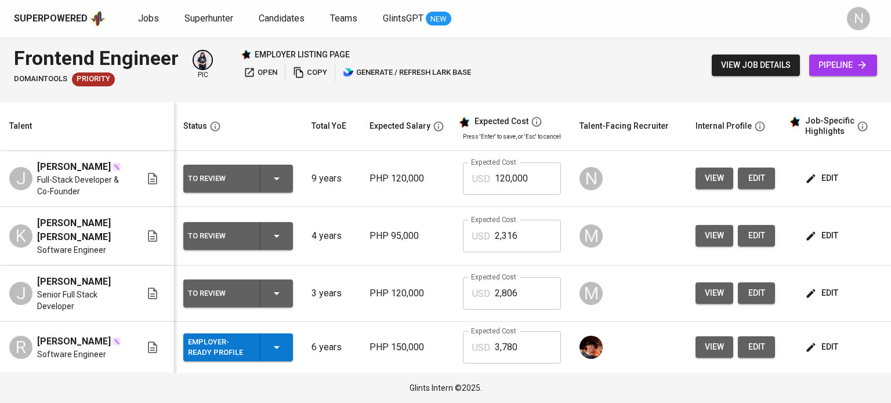
click at [277, 180] on icon "button" at bounding box center [277, 179] width 6 height 3
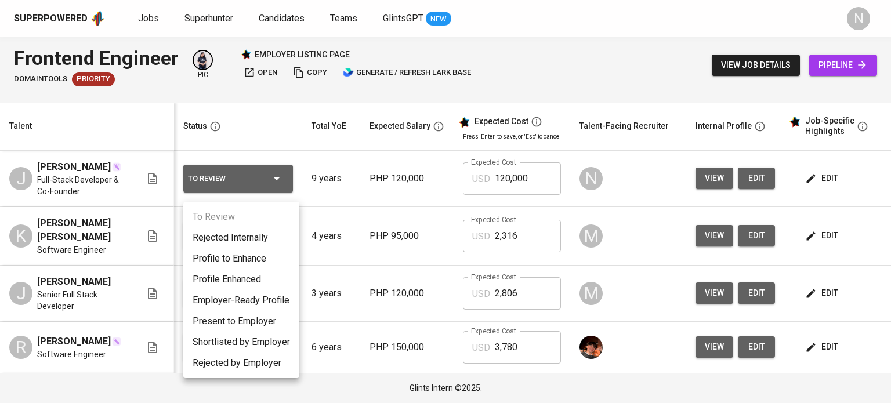
click at [275, 318] on li "Present to Employer" at bounding box center [241, 321] width 116 height 21
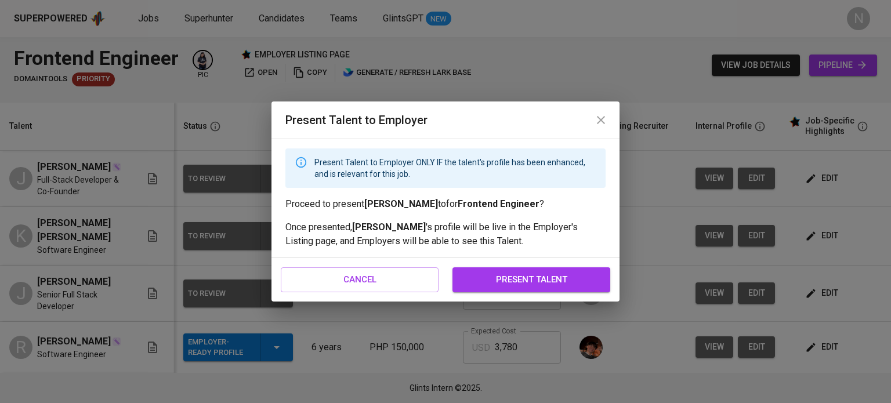
click at [485, 274] on span "present talent" at bounding box center [531, 279] width 132 height 15
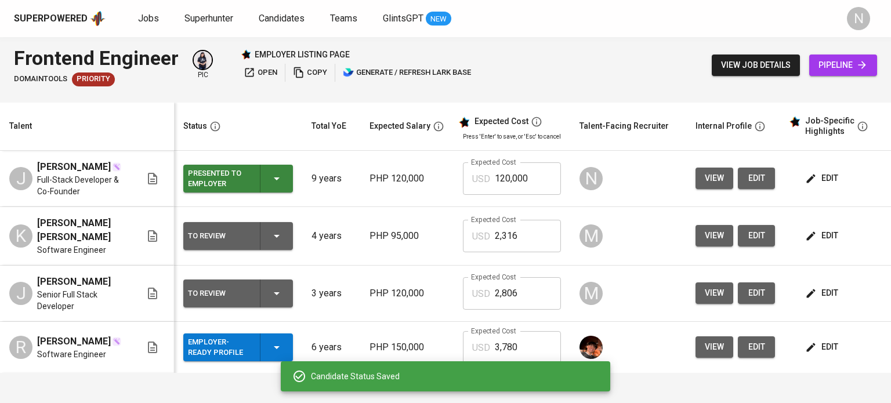
click at [843, 62] on span "pipeline" at bounding box center [843, 65] width 49 height 15
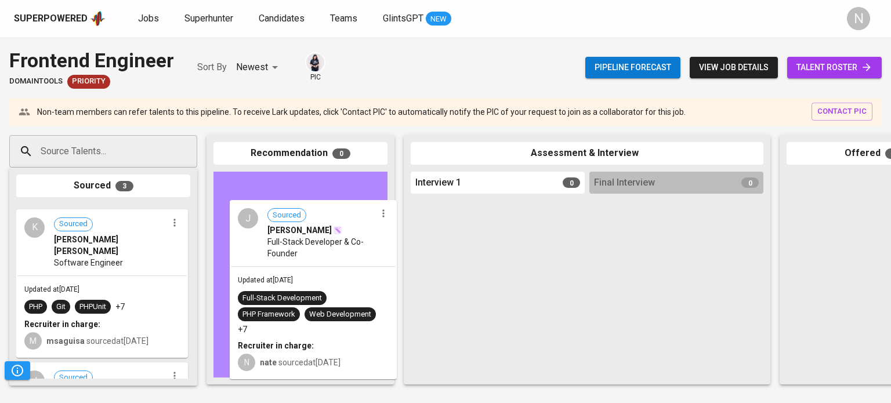
drag, startPoint x: 103, startPoint y: 242, endPoint x: 322, endPoint y: 238, distance: 219.4
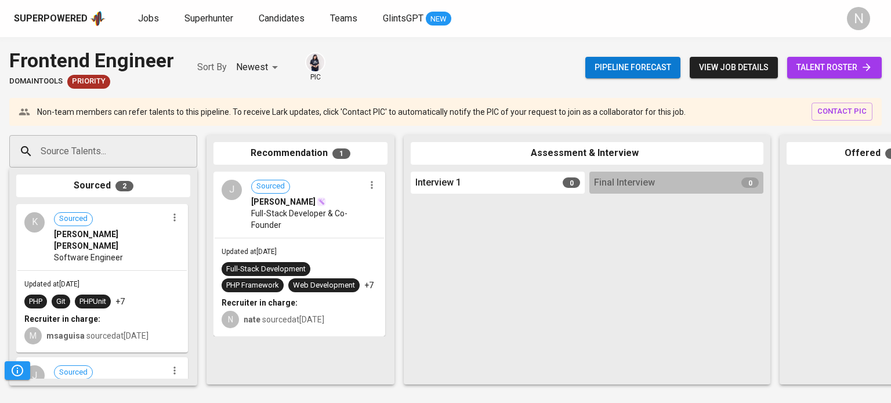
click at [58, 147] on input "Source Talents..." at bounding box center [99, 151] width 122 height 22
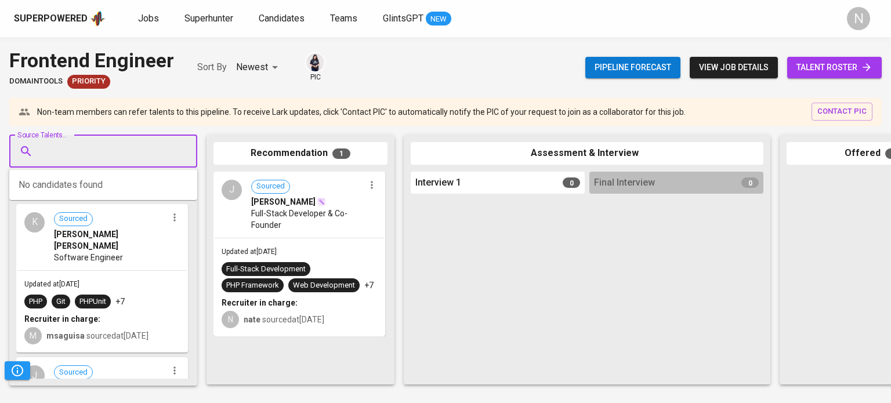
paste input "[EMAIL_ADDRESS][DOMAIN_NAME]"
type input "[EMAIL_ADDRESS][DOMAIN_NAME]"
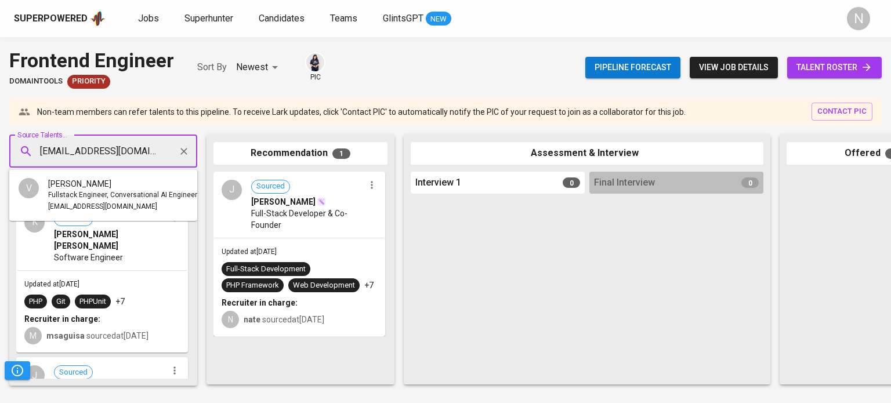
click at [95, 183] on span "[PERSON_NAME]" at bounding box center [79, 184] width 63 height 12
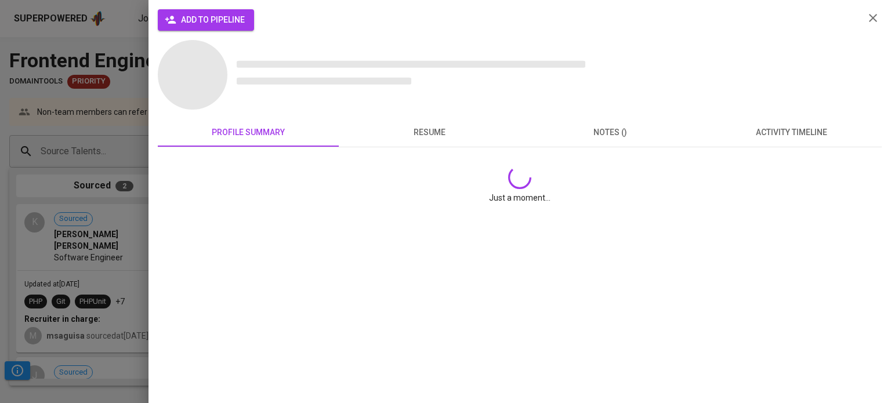
click at [189, 20] on span "add to pipeline" at bounding box center [206, 20] width 78 height 15
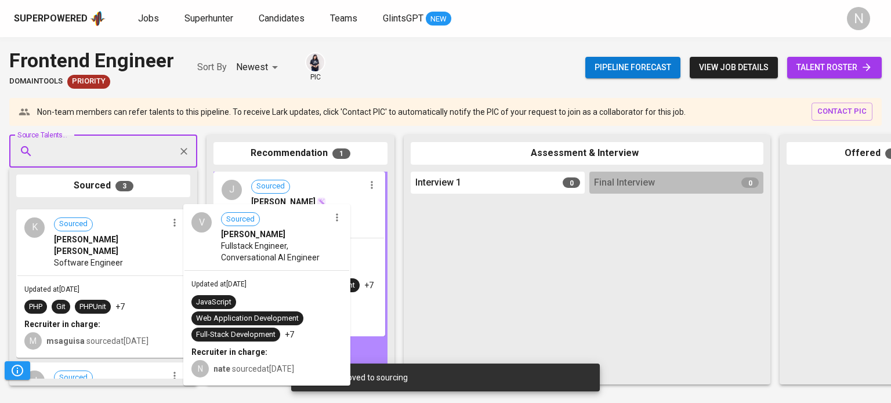
drag, startPoint x: 195, startPoint y: 252, endPoint x: 282, endPoint y: 252, distance: 87.0
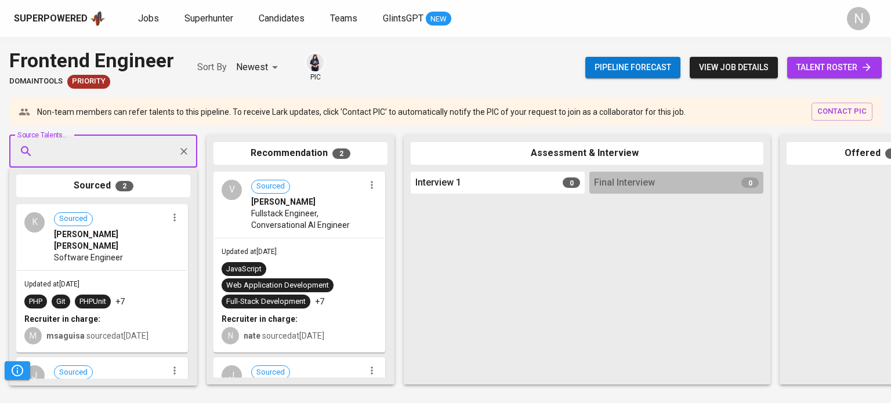
click at [843, 67] on span "talent roster" at bounding box center [835, 67] width 76 height 15
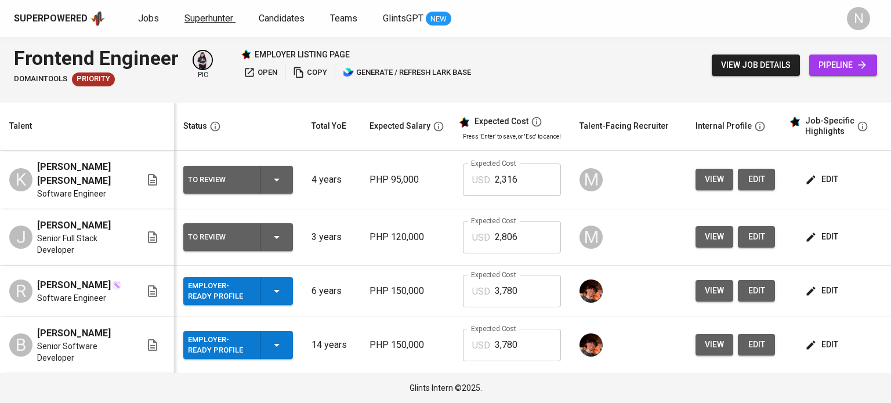
click at [211, 18] on span "Superhunter" at bounding box center [209, 18] width 49 height 11
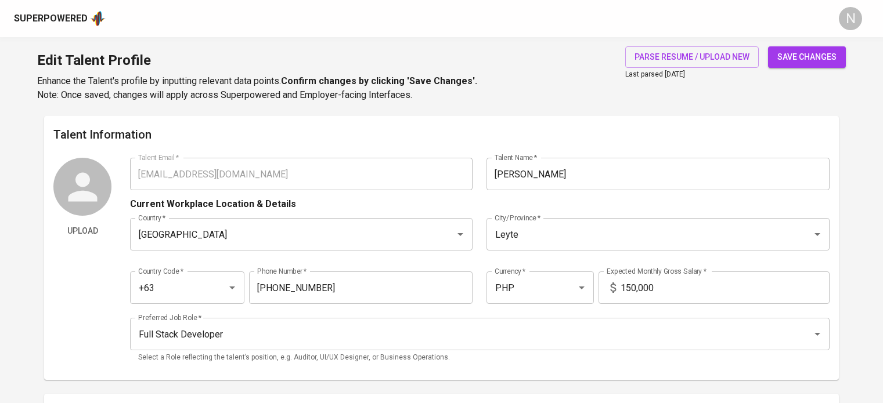
scroll to position [352, 0]
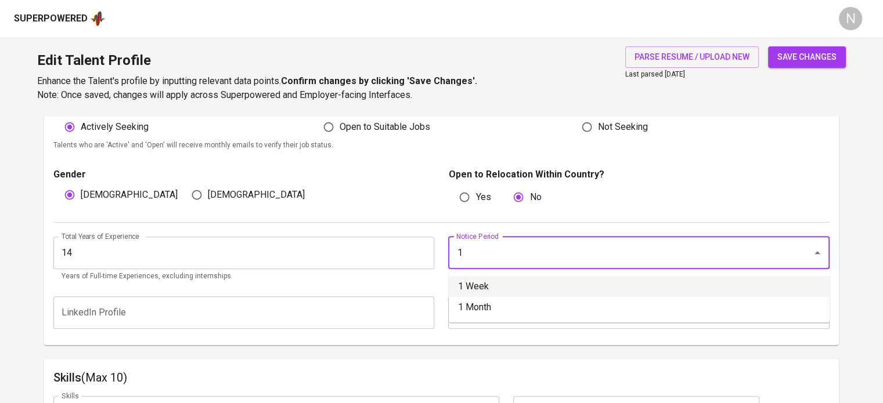
type input "1 Week"
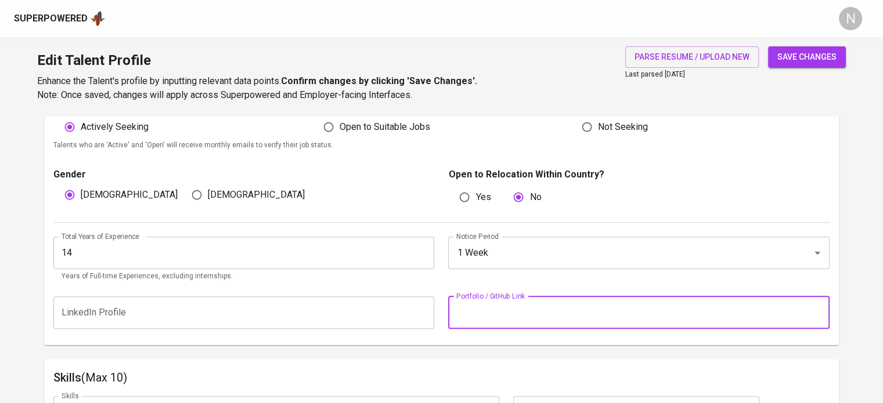
paste input ""[URL][DOMAIN_NAME] ""
type input ""[URL][DOMAIN_NAME] ""
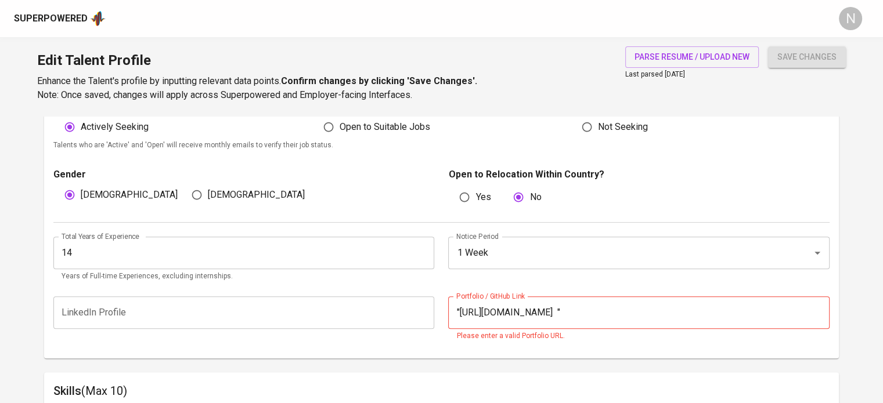
scroll to position [576, 0]
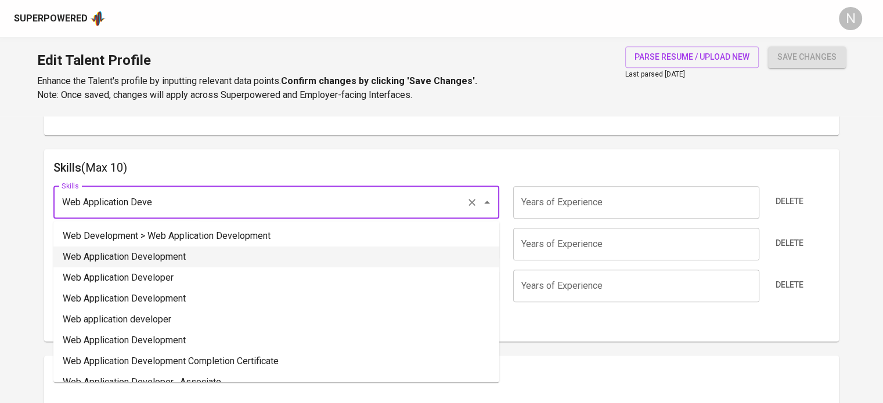
type input "Web Application Development"
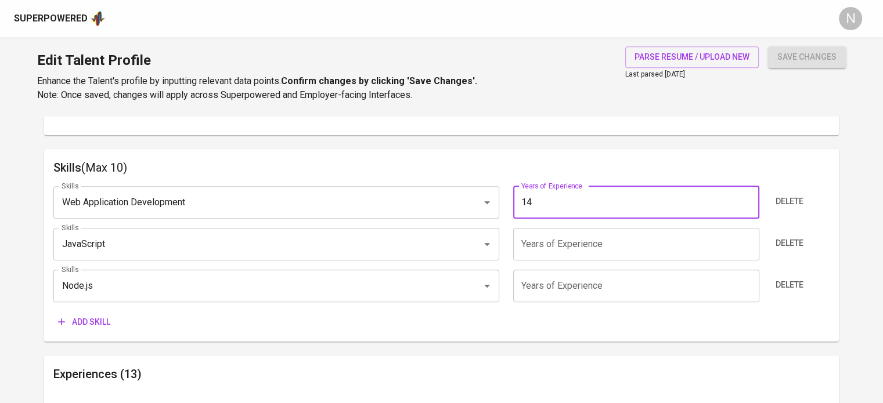
type input "14"
click at [365, 263] on div "Skills Web Application Development Skills Years of Experience 14 Years of Exper…" at bounding box center [441, 255] width 776 height 156
click at [365, 254] on input "Full Stack" at bounding box center [260, 244] width 403 height 22
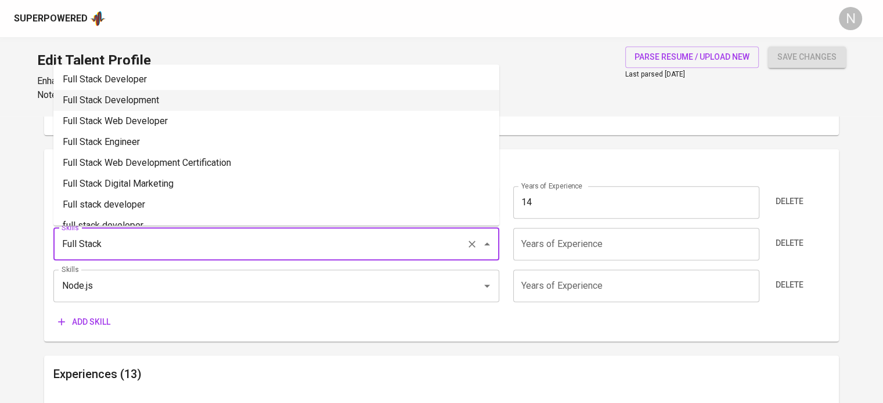
type input "Full Stack Development"
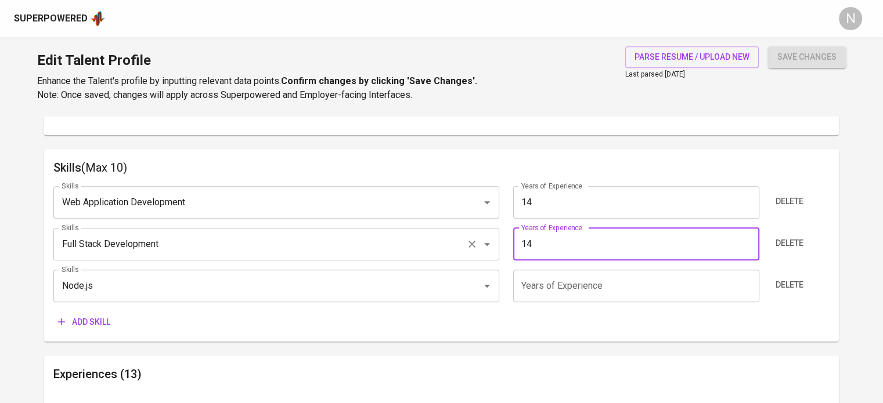
type input "14"
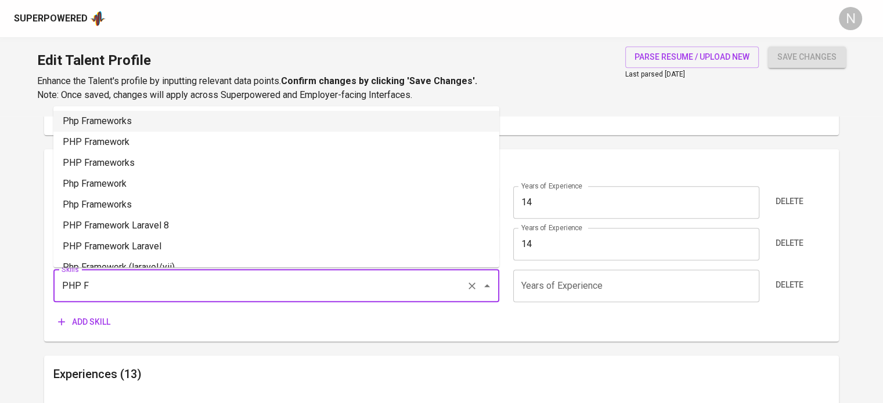
type input "Php Frameworks"
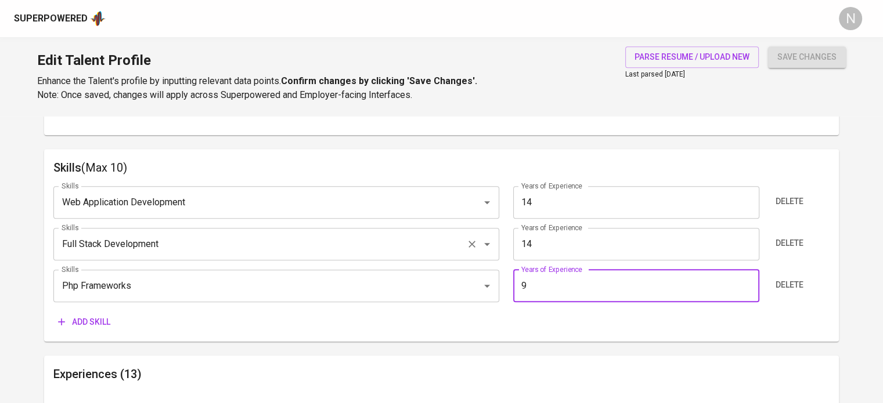
type input "9"
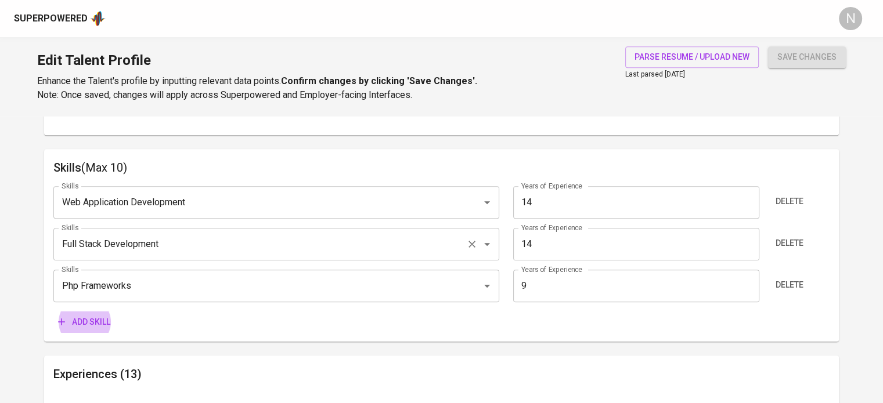
click at [53, 312] on button "Add skill" at bounding box center [84, 322] width 62 height 21
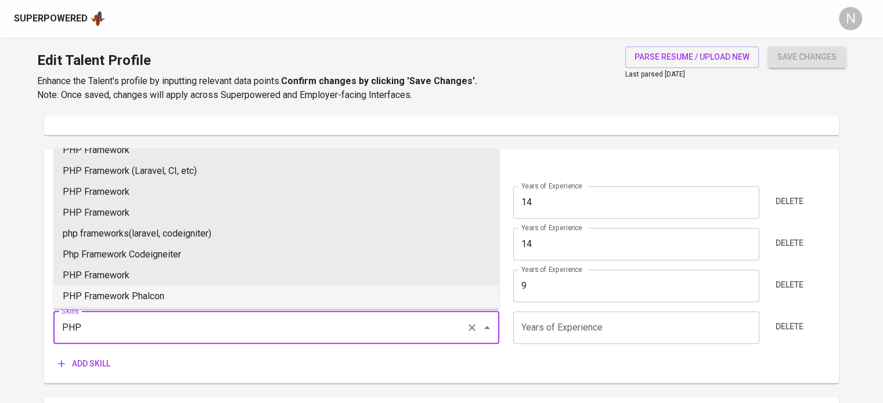
scroll to position [263, 0]
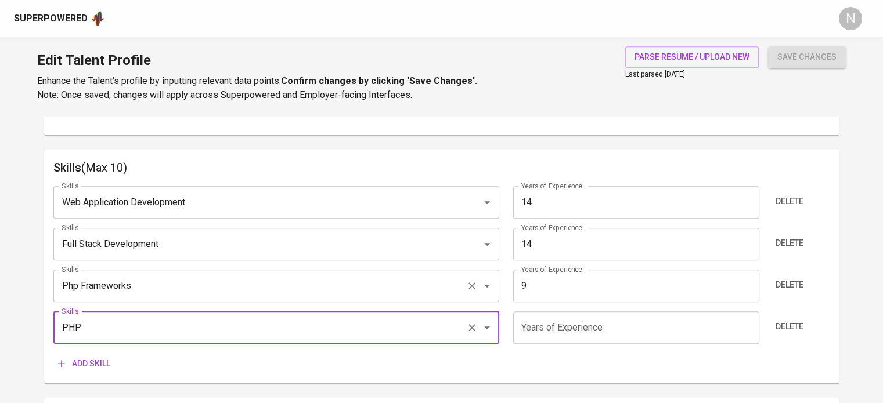
type input "PHP"
click at [237, 283] on input "Php Frameworks" at bounding box center [260, 286] width 403 height 22
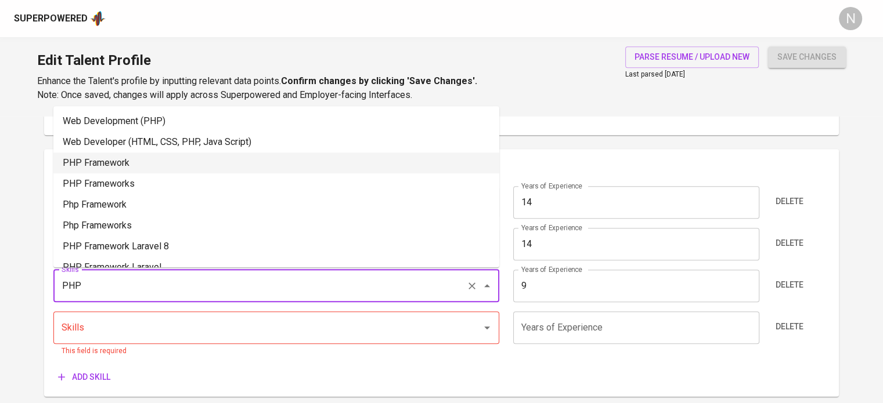
type input "PHP Framework"
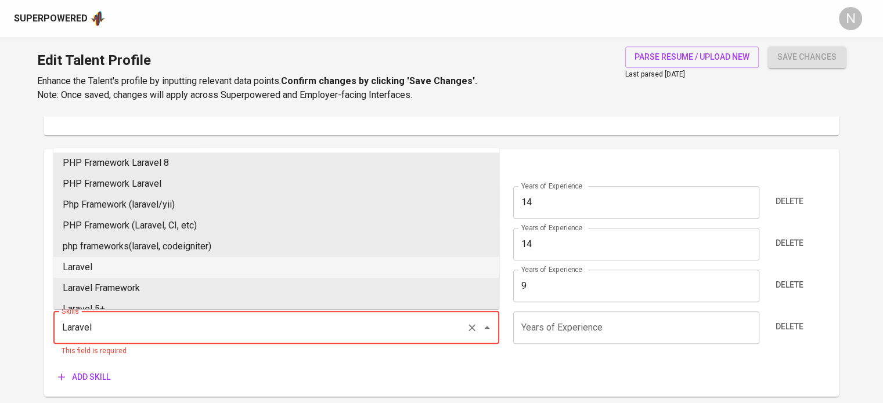
type input "Laravel"
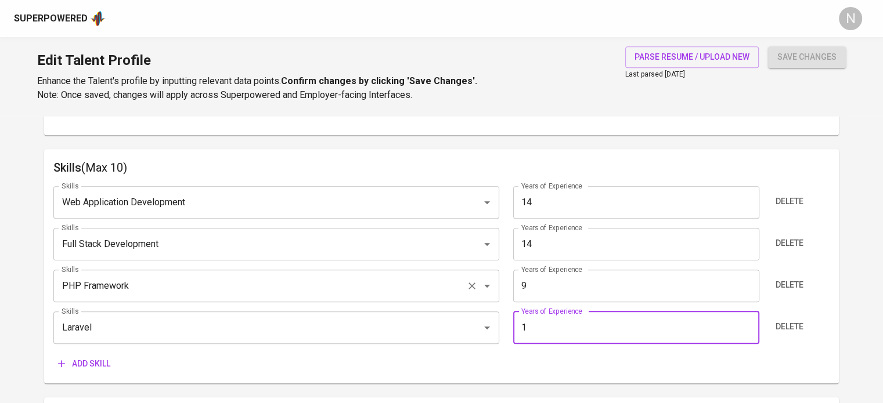
type input "1"
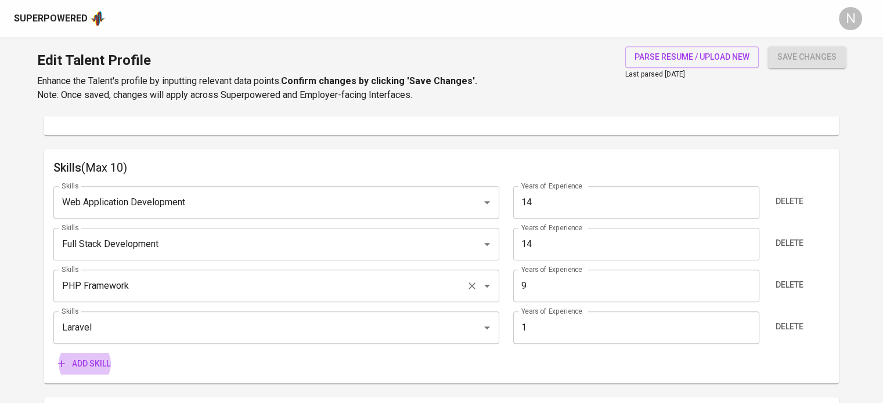
click at [53, 353] on button "Add skill" at bounding box center [84, 363] width 62 height 21
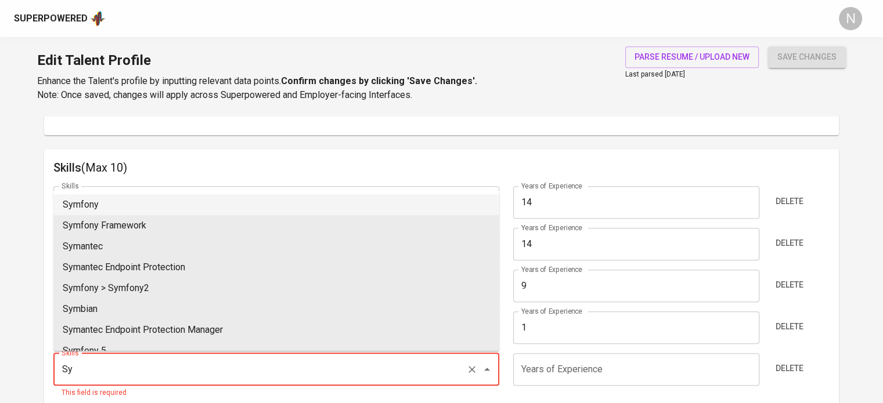
type input "Symfony"
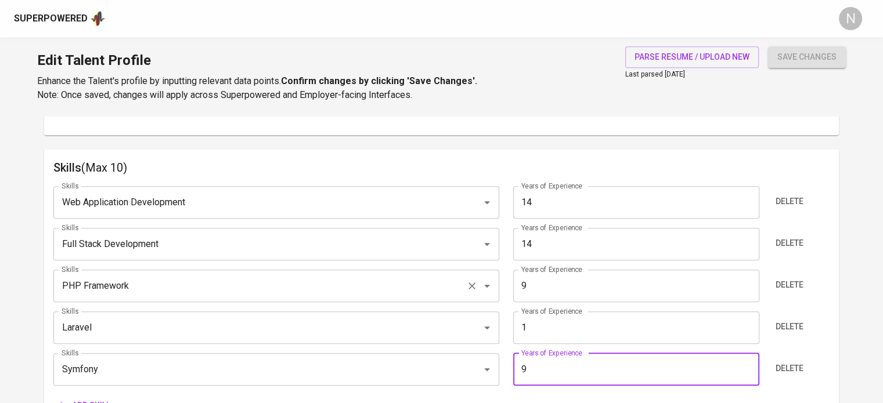
type input "9"
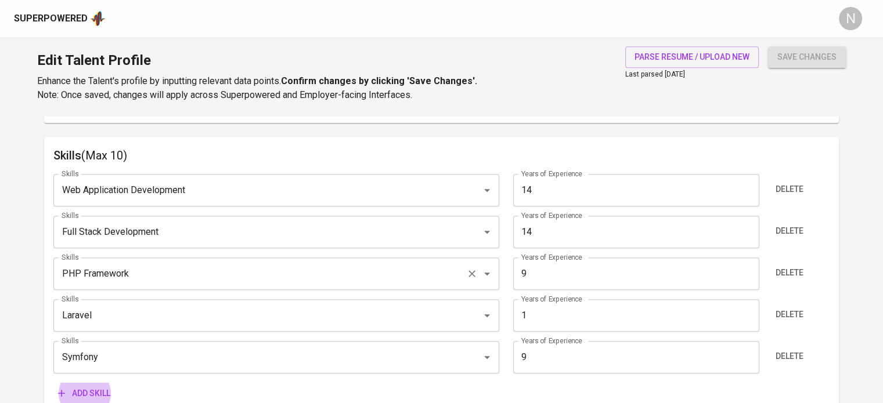
click at [53, 383] on button "Add skill" at bounding box center [84, 393] width 62 height 21
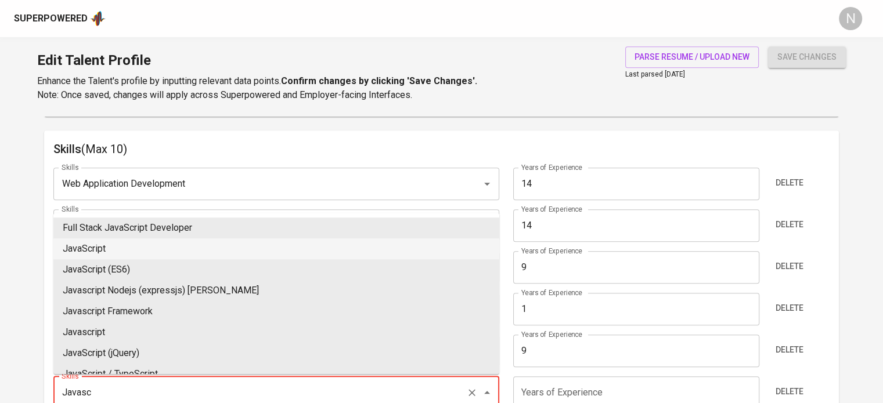
type input "JavaScript"
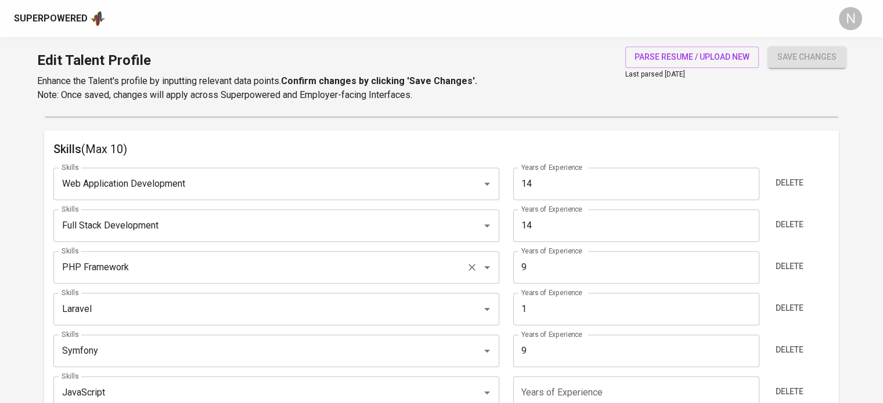
scroll to position [599, 0]
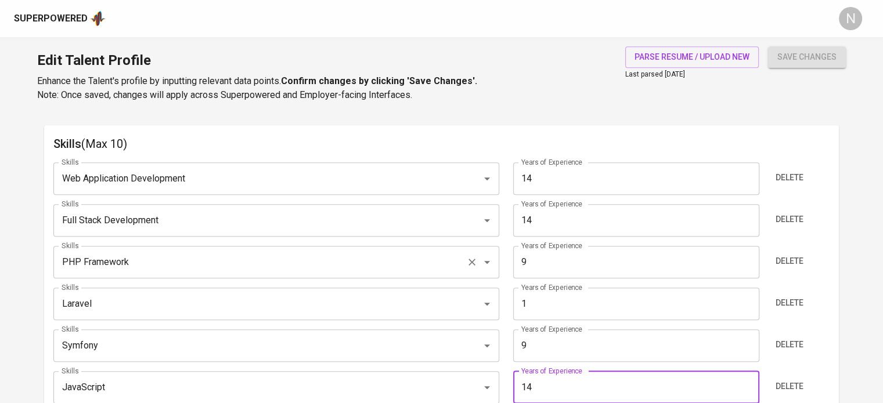
type input "14"
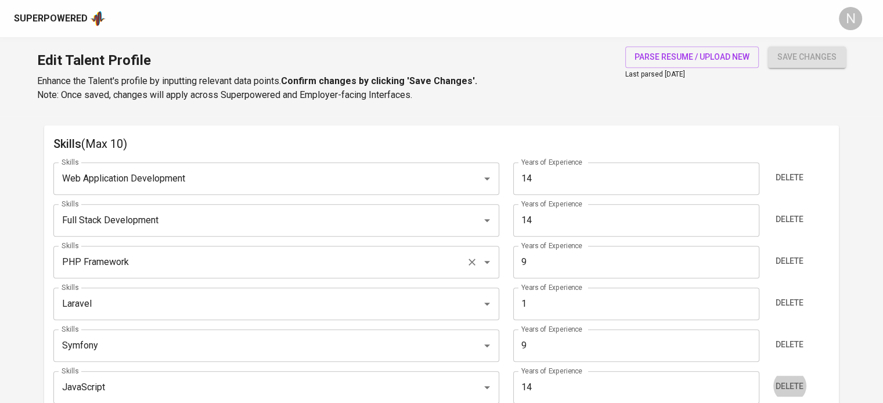
scroll to position [821, 0]
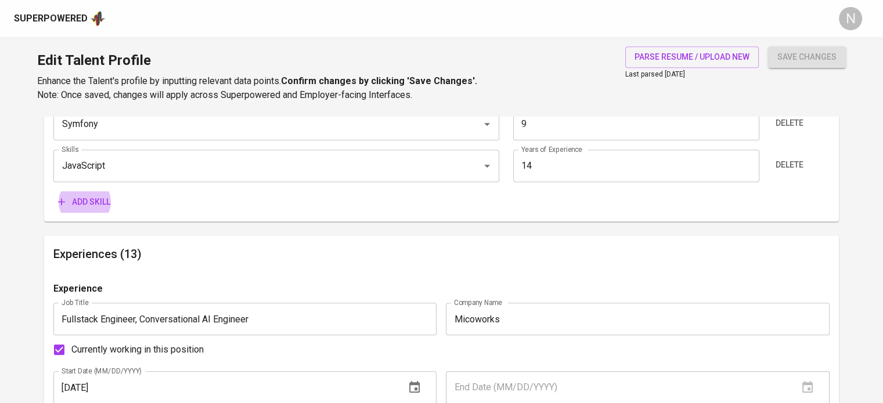
click at [53, 192] on button "Add skill" at bounding box center [84, 202] width 62 height 21
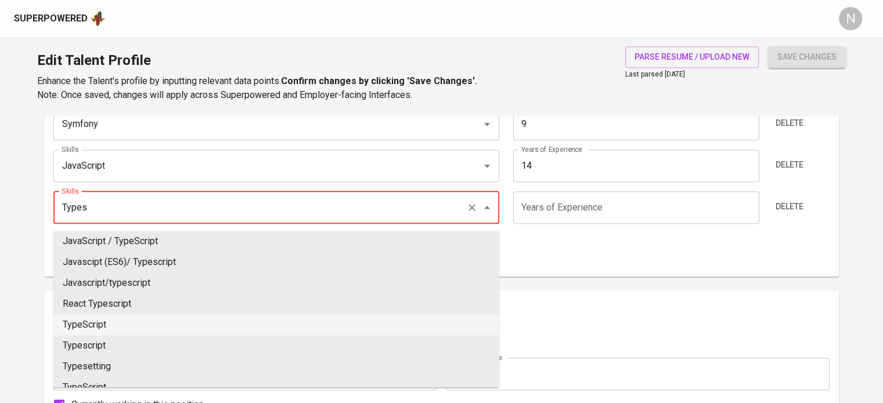
type input "TypeScript"
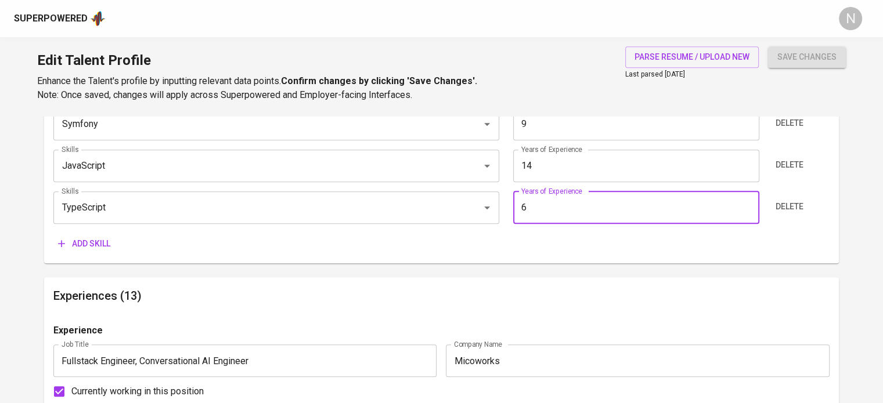
type input "6"
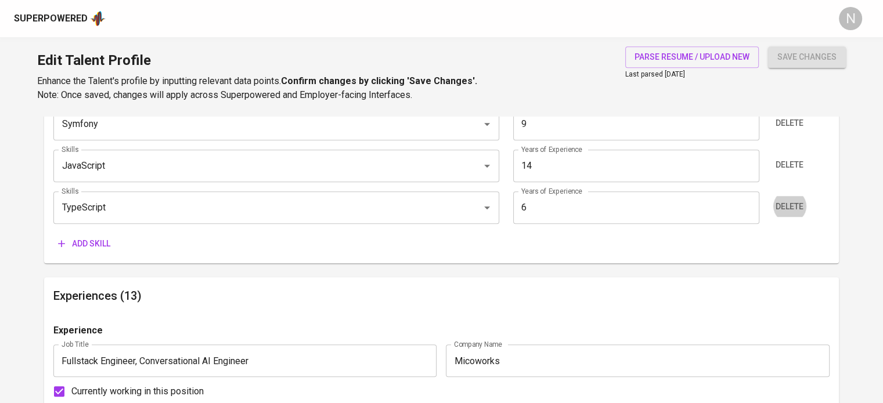
click at [53, 233] on button "Add skill" at bounding box center [84, 243] width 62 height 21
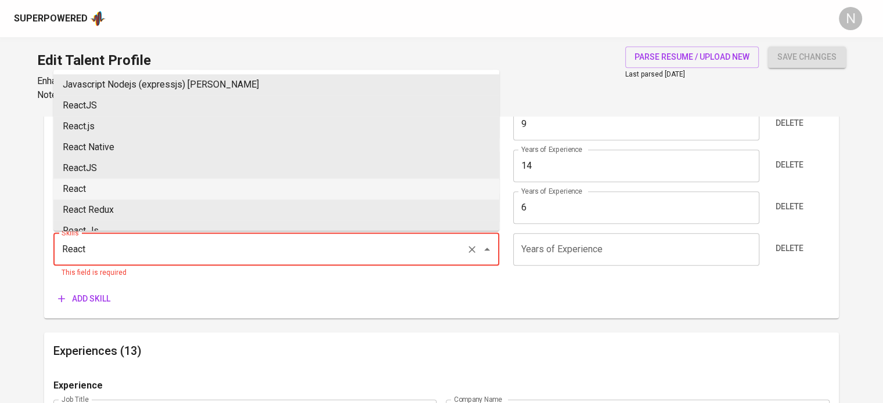
type input "React"
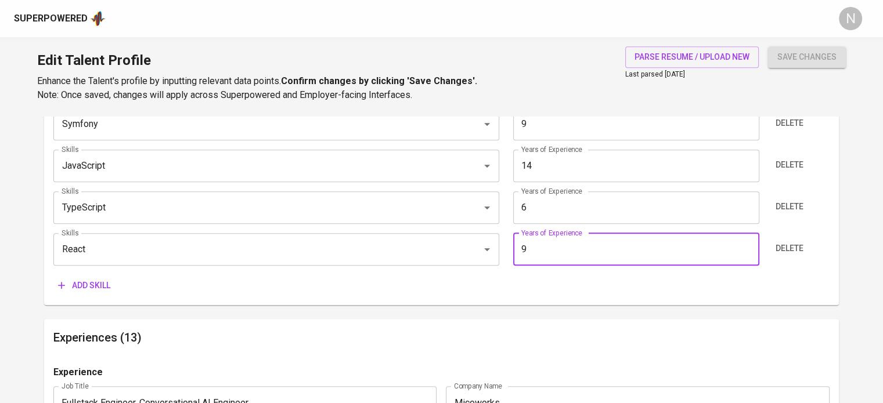
type input "9"
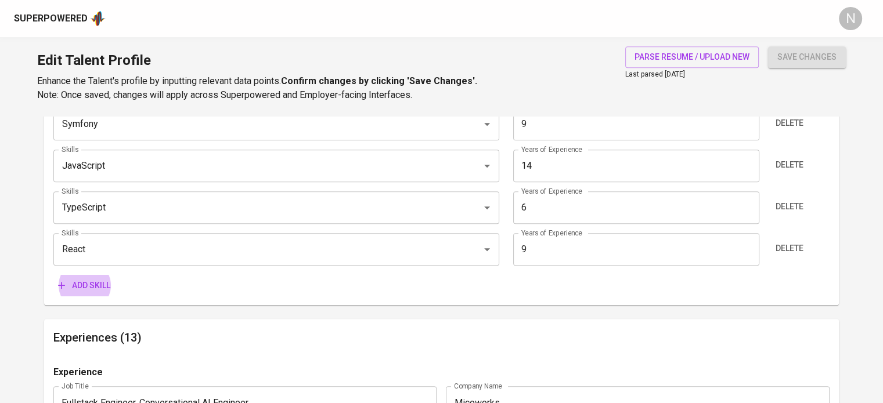
click at [53, 275] on button "Add skill" at bounding box center [84, 285] width 62 height 21
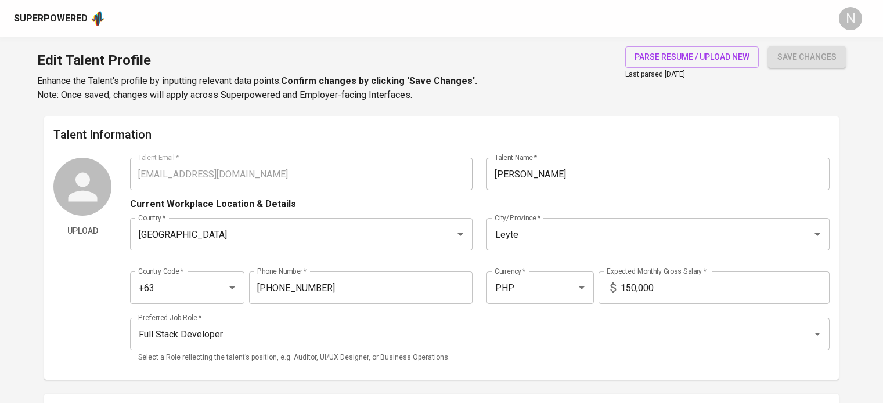
scroll to position [821, 0]
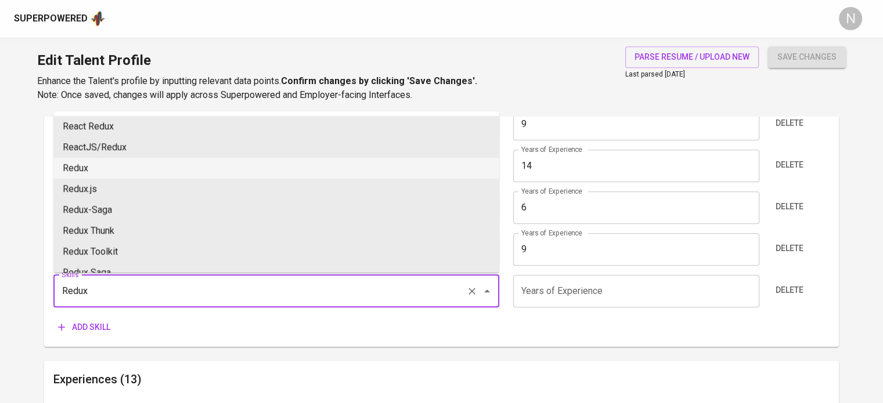
type input "Redux"
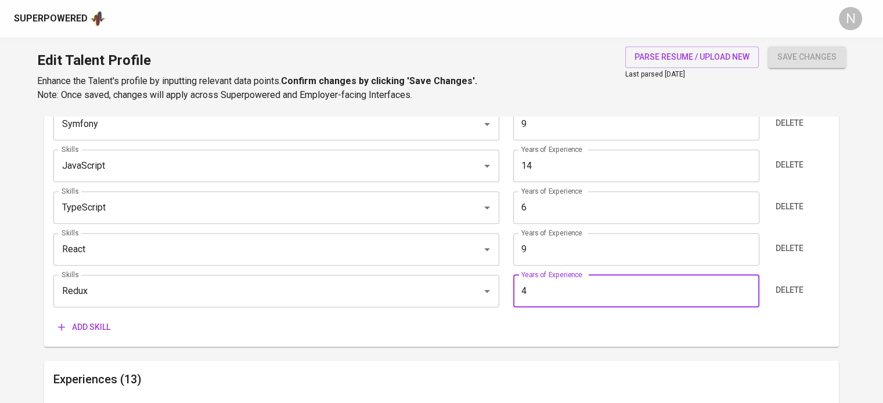
type input "4"
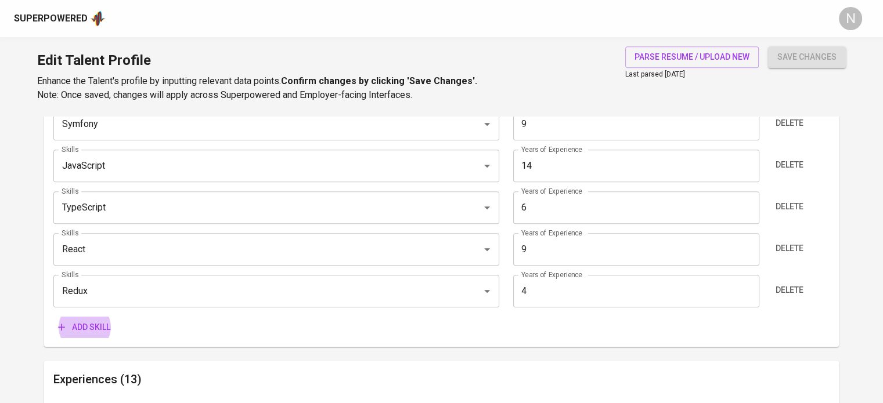
click at [53, 317] on button "Add skill" at bounding box center [84, 327] width 62 height 21
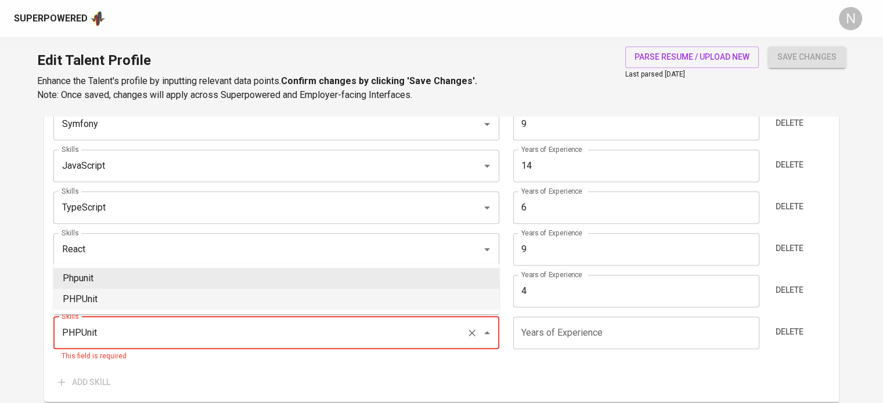
type input "PHPUnit"
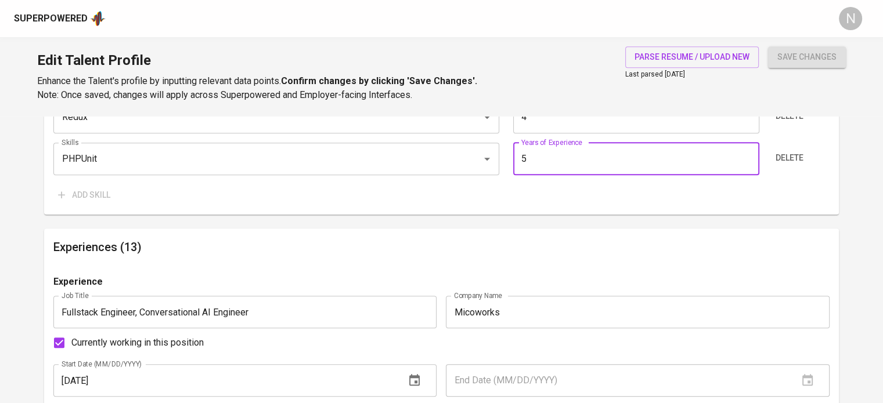
type input "5"
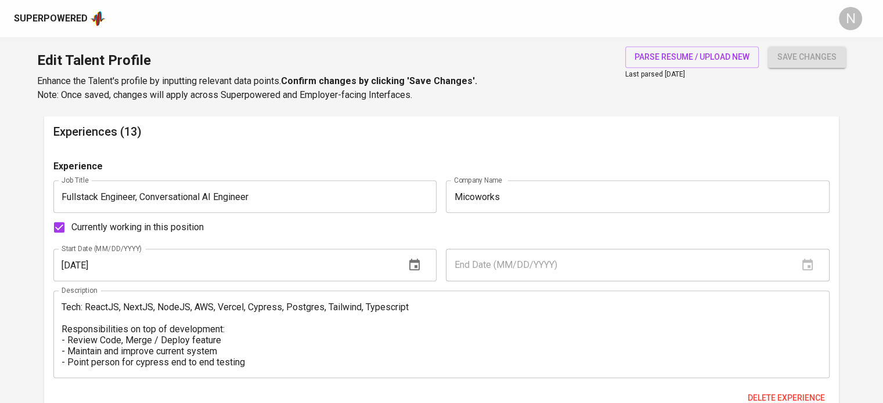
scroll to position [1111, 0]
click at [151, 222] on span "Currently working in this position" at bounding box center [137, 227] width 132 height 14
click at [71, 222] on input "Currently working in this position" at bounding box center [59, 227] width 24 height 24
checkbox input "false"
click at [470, 261] on input "text" at bounding box center [617, 264] width 342 height 32
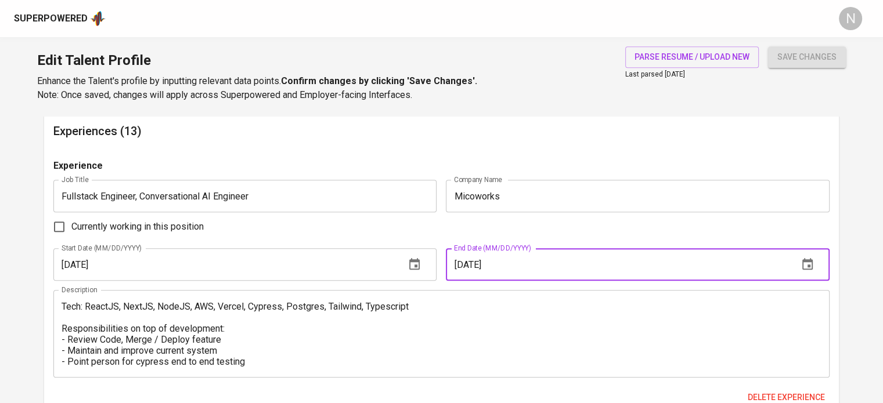
type input "06/30/2025"
click at [479, 225] on div "Currently working in this position" at bounding box center [441, 227] width 776 height 24
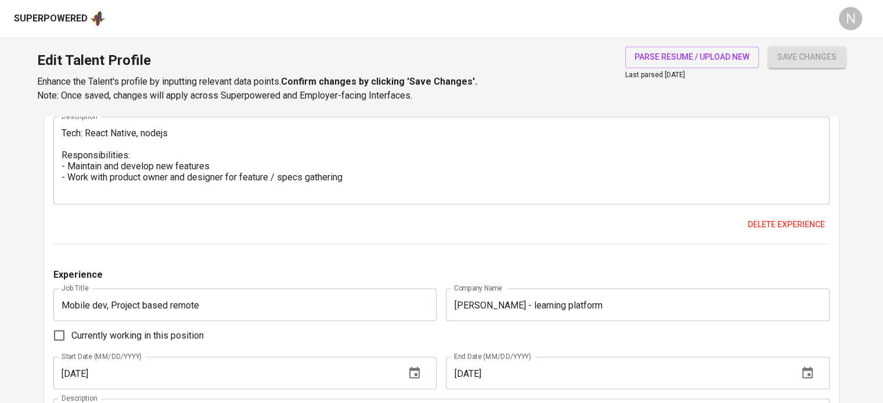
scroll to position [2156, 0]
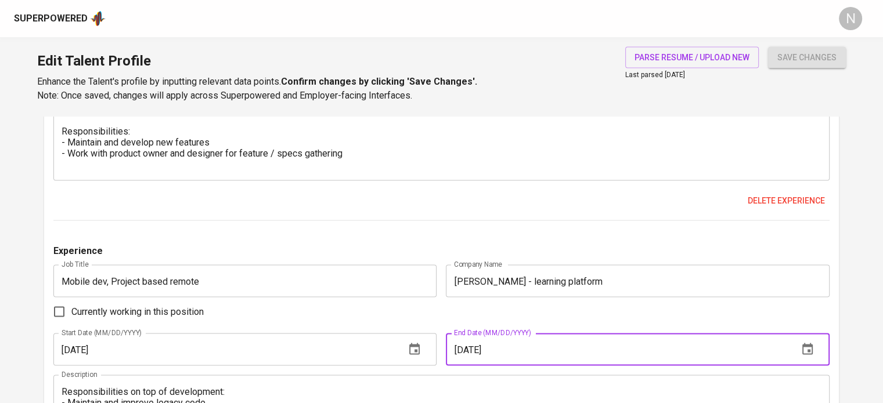
drag, startPoint x: 478, startPoint y: 351, endPoint x: 471, endPoint y: 351, distance: 7.0
click at [471, 351] on input "06/01/2024" at bounding box center [617, 349] width 342 height 32
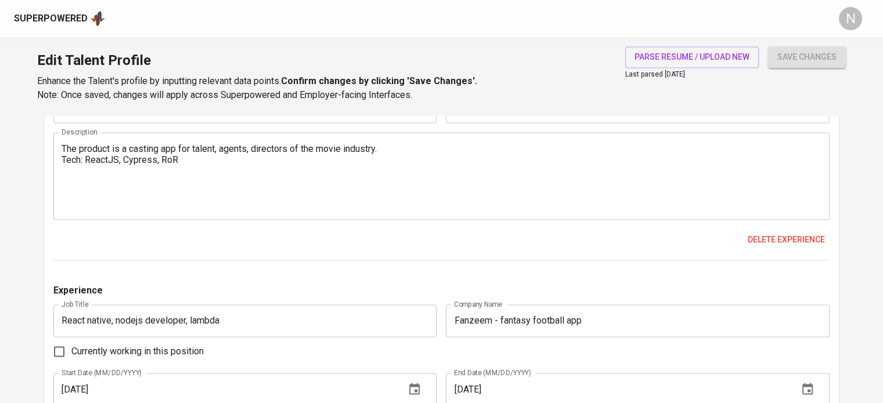
scroll to position [1857, 0]
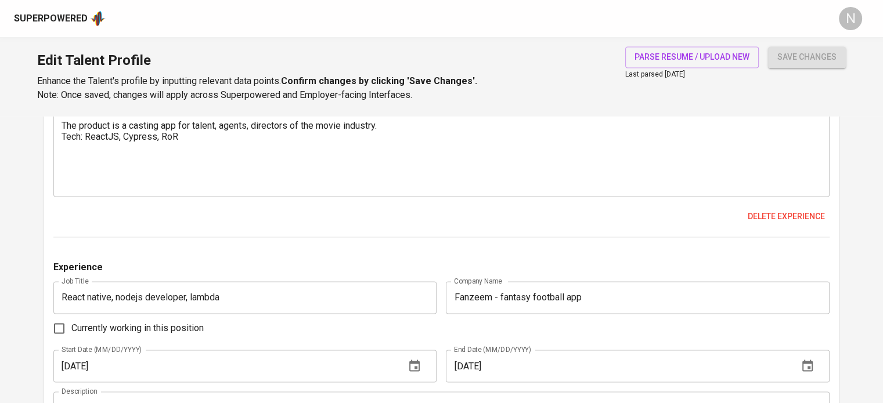
click at [458, 303] on input "Fanzeem - fantasy football app" at bounding box center [637, 297] width 383 height 32
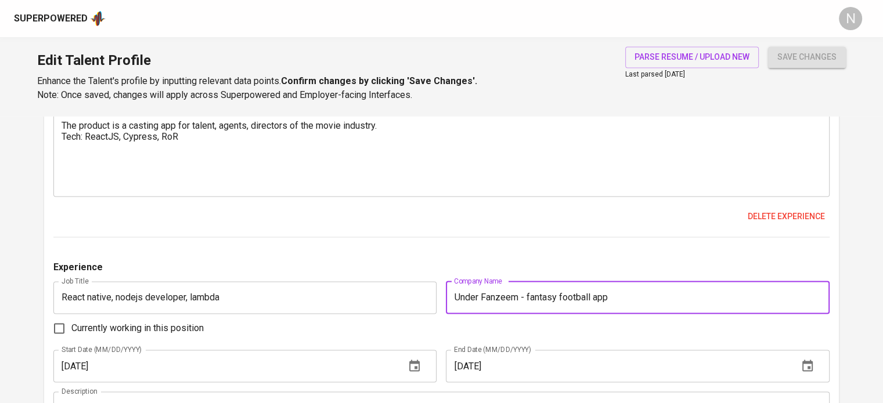
paste input "Chromedia"
drag, startPoint x: 532, startPoint y: 301, endPoint x: 447, endPoint y: 285, distance: 86.3
click at [447, 285] on input "Under Chromedia - Fanzeem - fantasy football app" at bounding box center [637, 297] width 383 height 32
paste input "Chromedia"
click at [456, 301] on input "Client under Chromedia: Fanzeem - fantasy football app" at bounding box center [637, 297] width 383 height 32
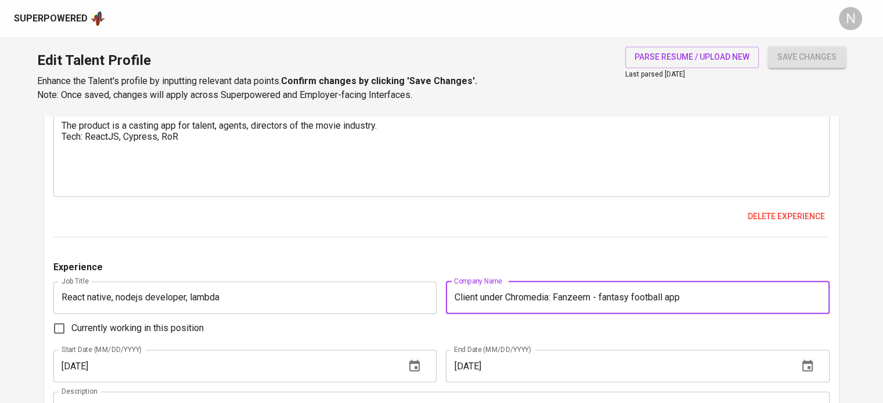
type input "Client under Chromedia: Fanzeem - fantasy football app"
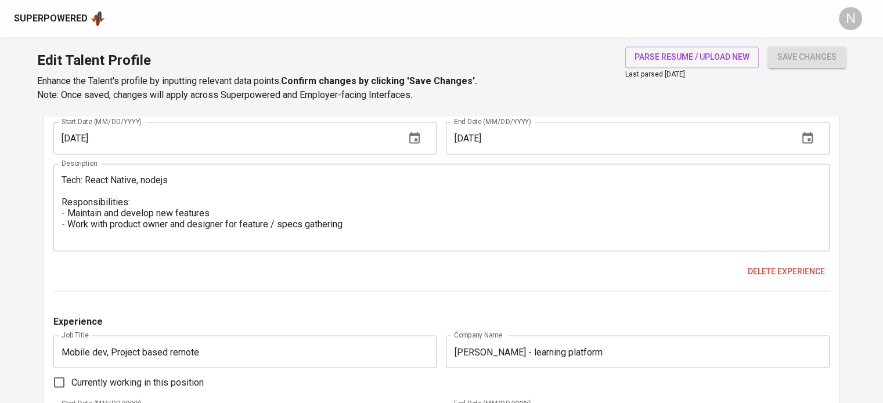
scroll to position [2089, 0]
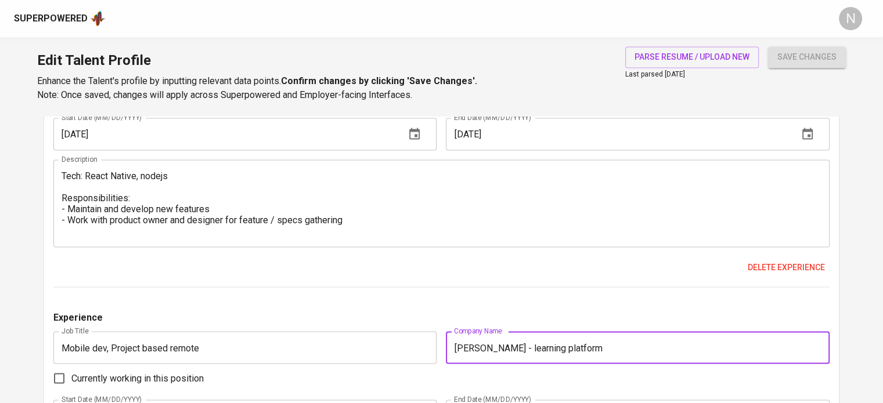
click at [457, 348] on input "Estrellita - learning platform" at bounding box center [637, 347] width 383 height 32
paste input "Client under Chromedia:"
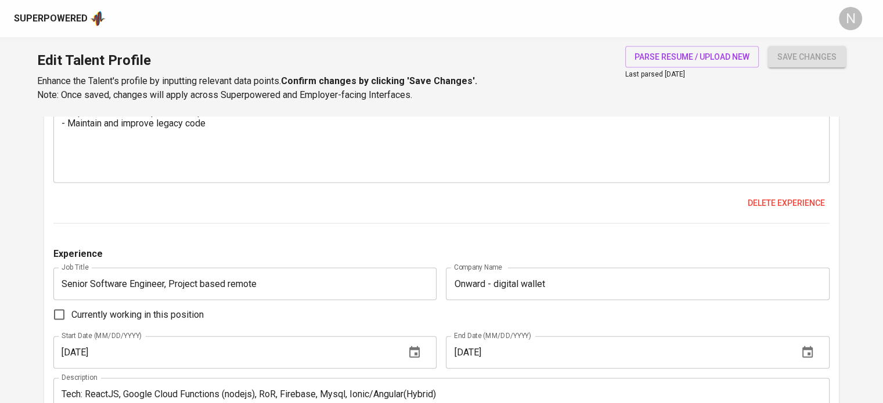
scroll to position [2437, 0]
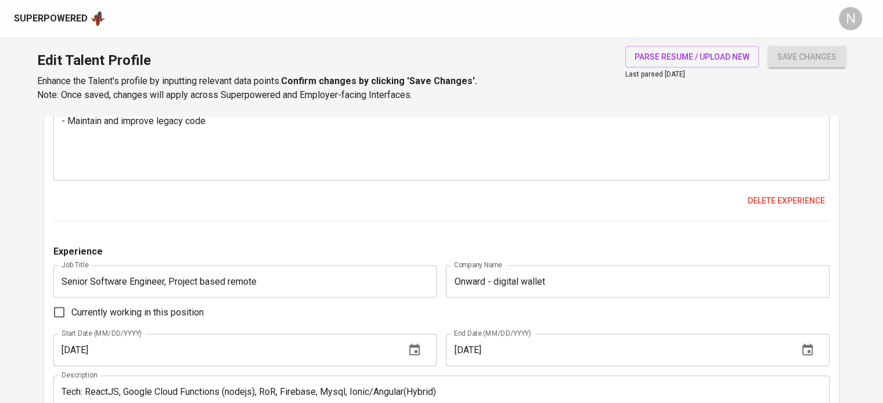
type input "Client under Chromedia: Estrellita - learning platform"
click at [457, 280] on input "Onward - digital wallet" at bounding box center [637, 282] width 383 height 32
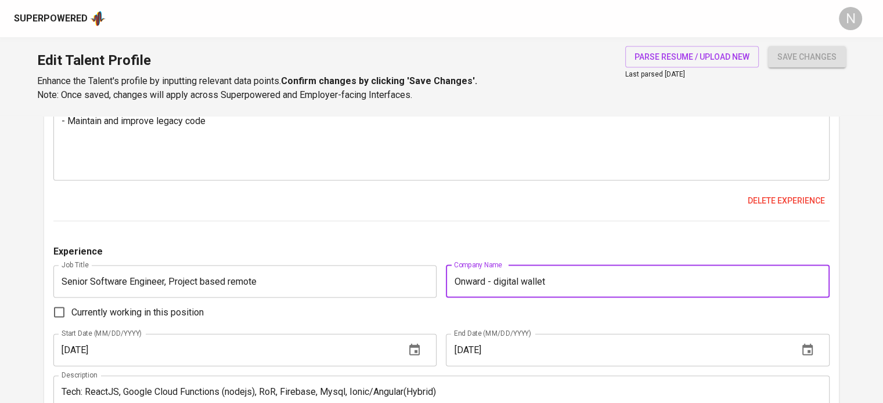
paste input "Client under Chromedia:"
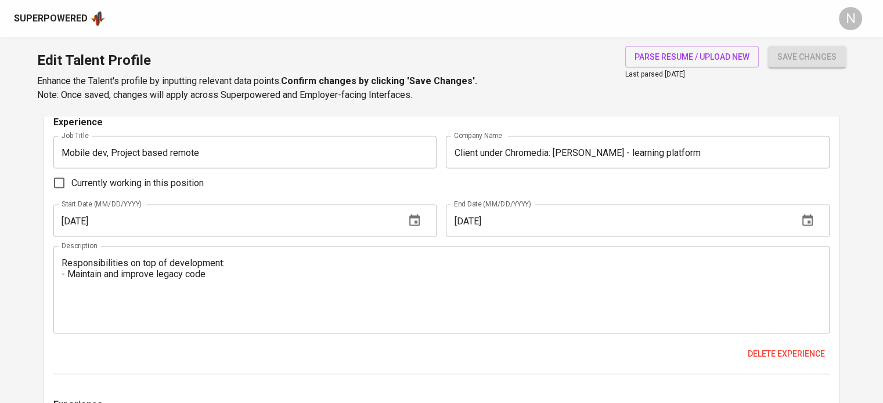
scroll to position [2205, 0]
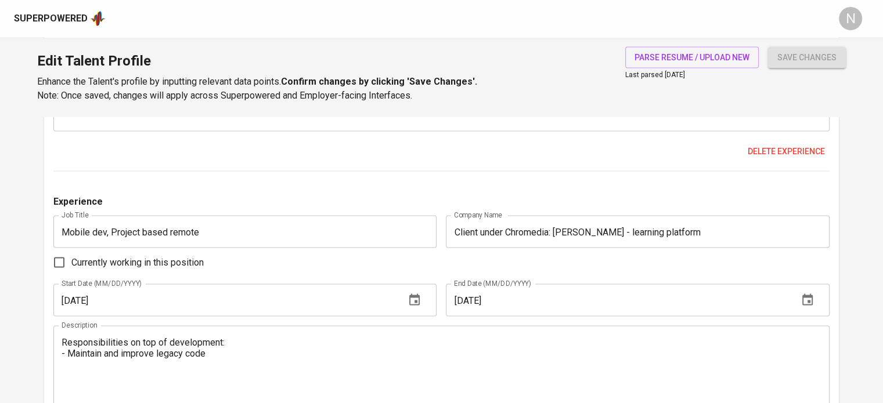
type input "Client under Chromedia: Onward - digital wallet"
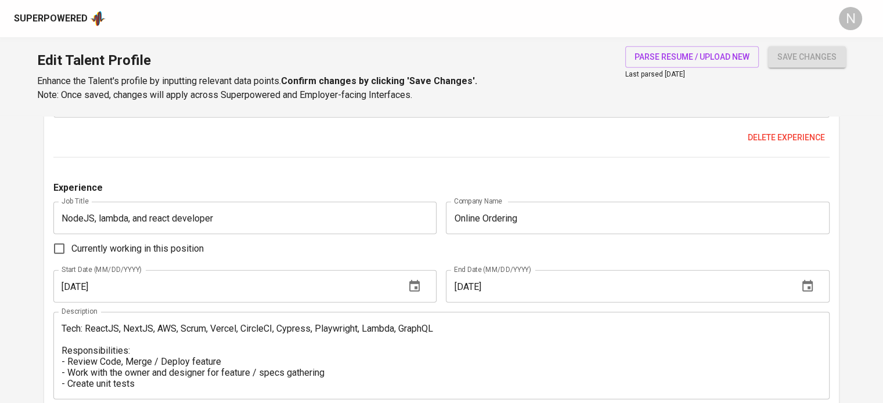
scroll to position [2786, 0]
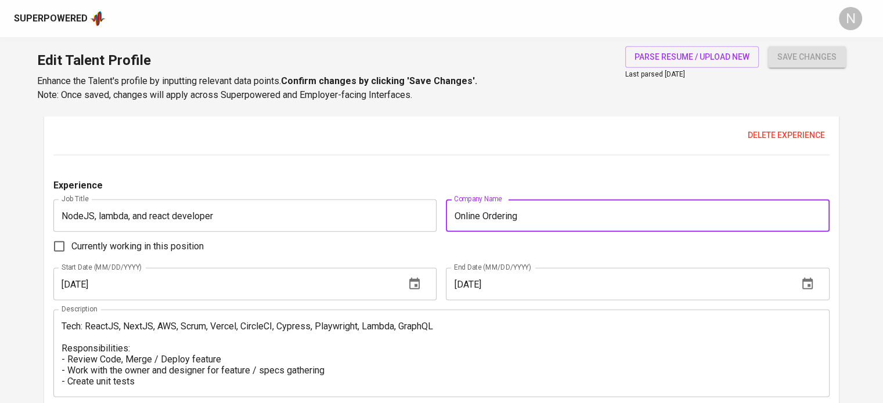
click at [455, 216] on input "Online Ordering" at bounding box center [637, 216] width 383 height 32
paste input "Client under Chromedia:"
type input "Client under Chromedia: Online Ordering"
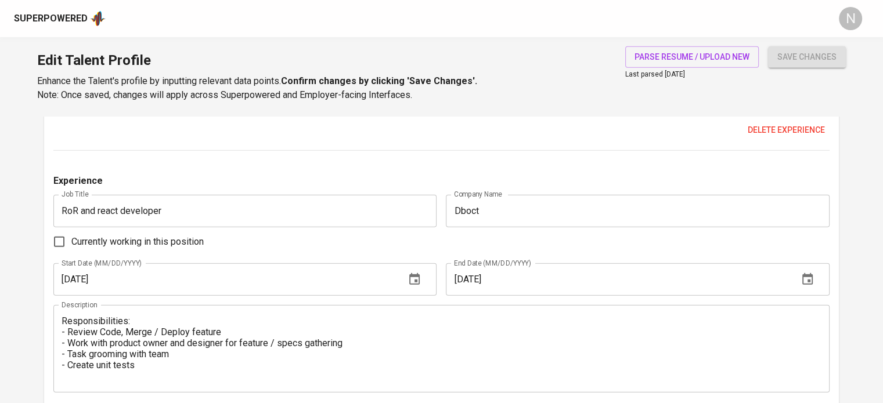
scroll to position [3076, 0]
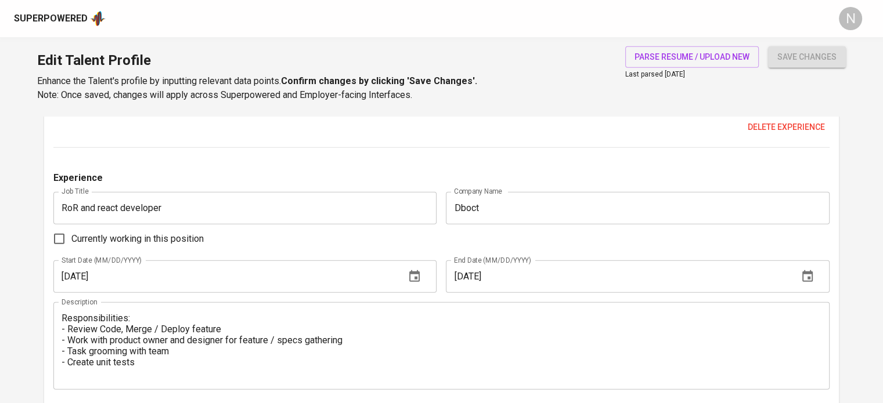
click at [456, 208] on input "Dboct" at bounding box center [637, 208] width 383 height 32
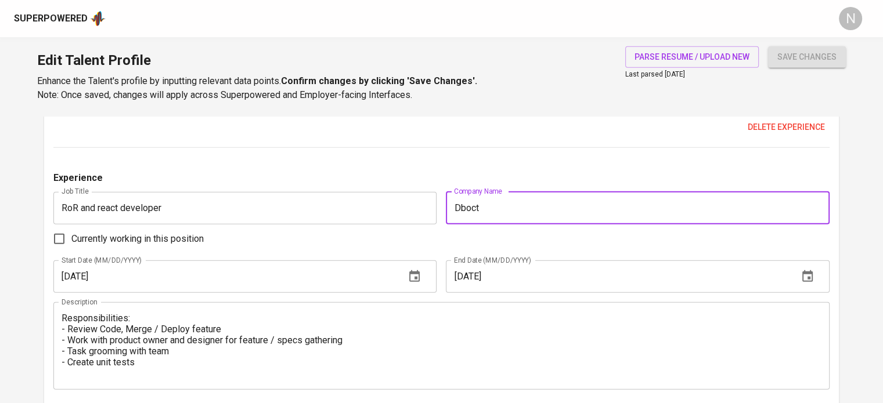
paste input "Client under Chromedia:"
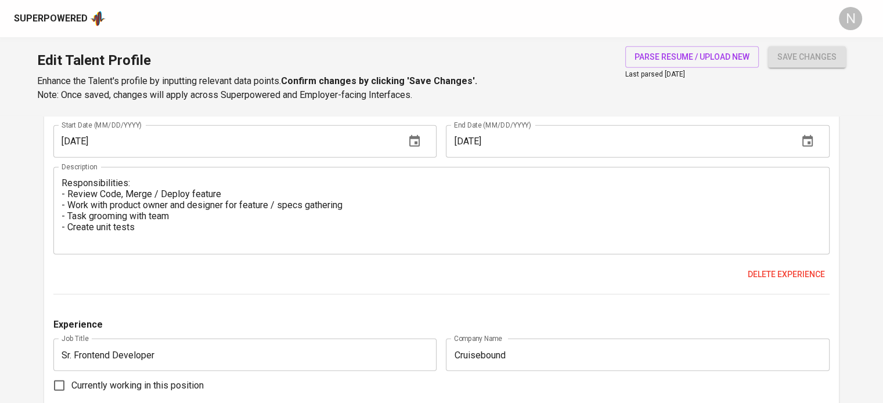
scroll to position [3250, 0]
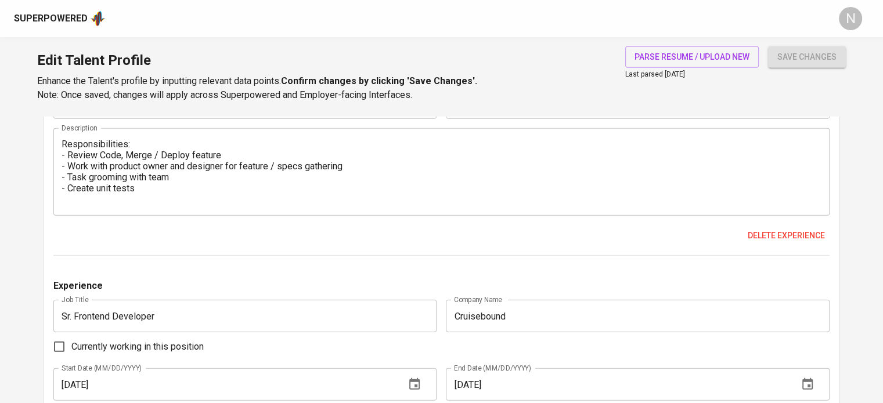
type input "Client under Chromedia: Dboct"
click at [454, 316] on input "Cruisebound" at bounding box center [637, 316] width 383 height 32
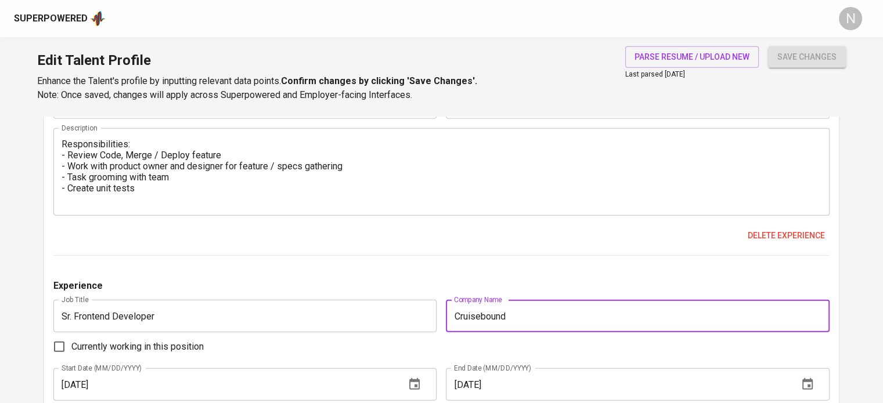
paste input "Client under Chromedia:"
click at [639, 323] on input "Client under Chromedia: Cruisebound" at bounding box center [637, 316] width 383 height 32
paste input "(cruisebound.com)"
type input "Client under Chromedia: Cruisebound (cruisebound.com)"
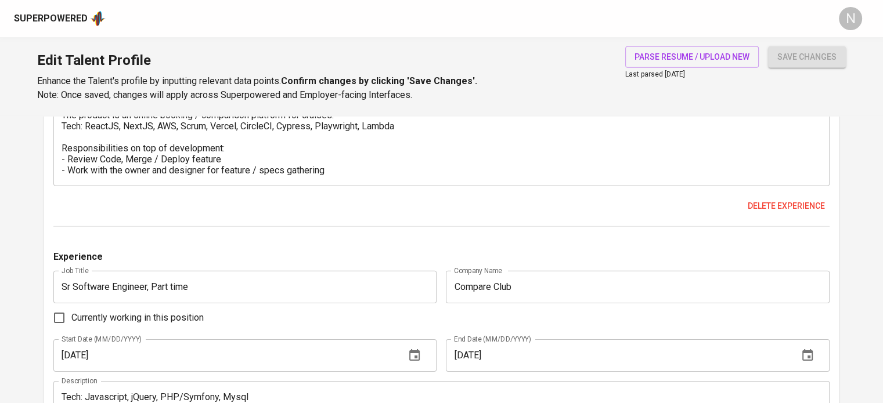
scroll to position [3598, 0]
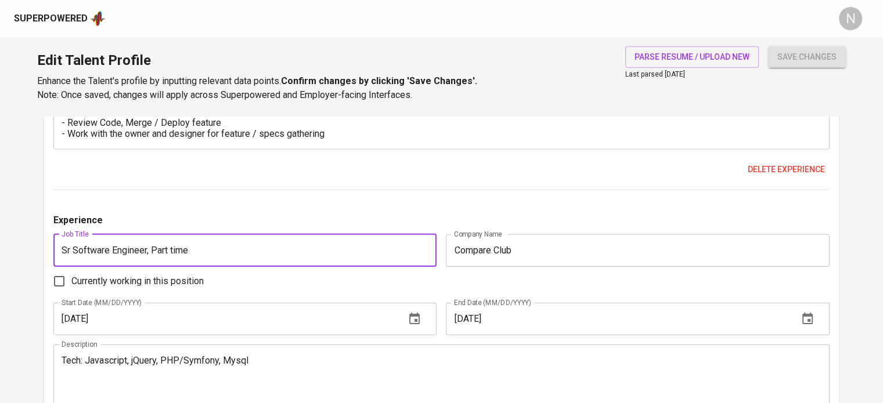
click at [345, 255] on input "Sr Software Engineer, Part time" at bounding box center [244, 250] width 383 height 32
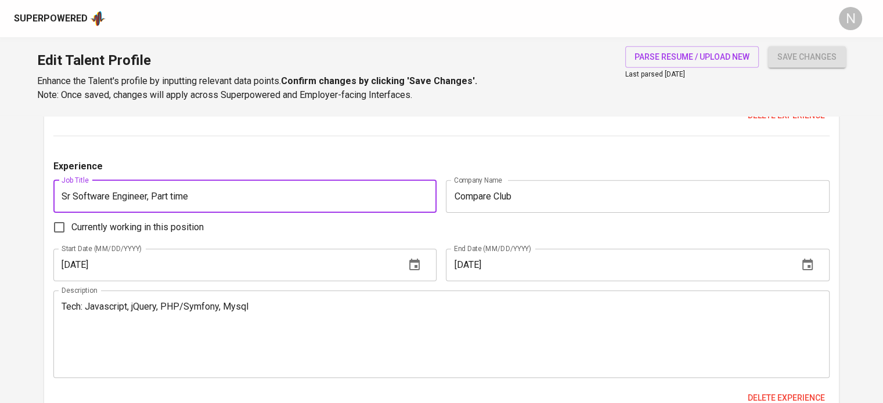
scroll to position [3656, 0]
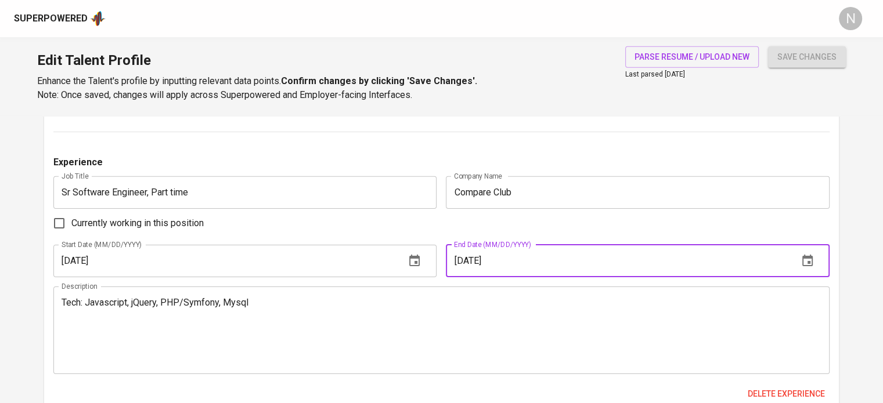
click at [476, 262] on input "06/01/2020" at bounding box center [617, 261] width 342 height 32
click at [478, 261] on input "06/01/2020" at bounding box center [617, 261] width 342 height 32
drag, startPoint x: 478, startPoint y: 261, endPoint x: 471, endPoint y: 261, distance: 6.4
click at [471, 261] on input "06/01/2020" at bounding box center [617, 261] width 342 height 32
type input "06/30/2020"
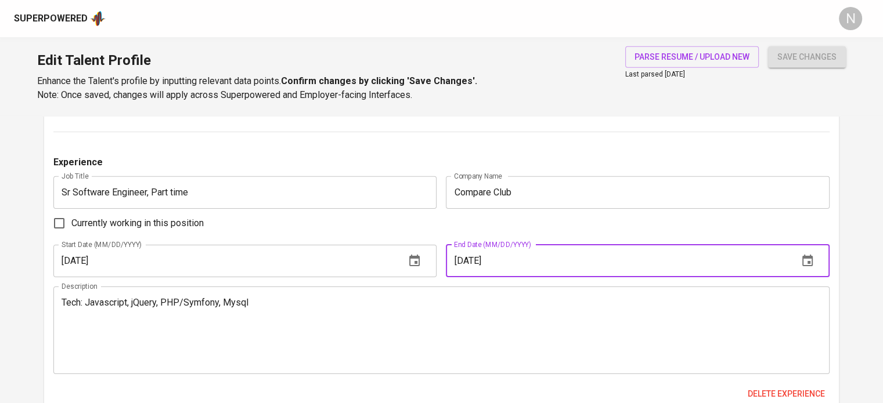
click at [460, 227] on div "Currently working in this position" at bounding box center [441, 223] width 776 height 24
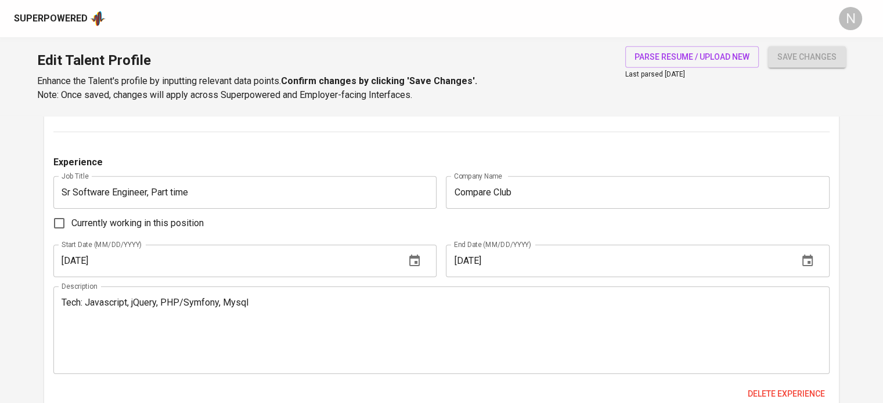
click at [248, 321] on textarea "Tech: Javascript, jQuery, PHP/Symfony, Mysql" at bounding box center [442, 330] width 760 height 66
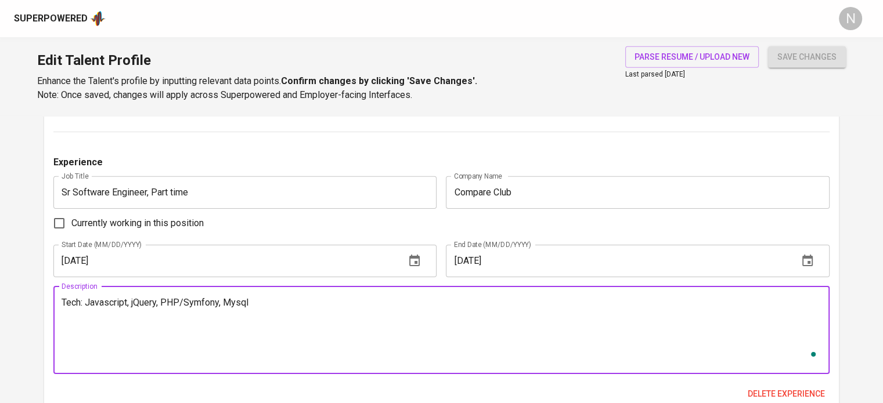
paste textarea "● Task grooming with team ● Coordinate with team lead ● Code review ● Maintain …"
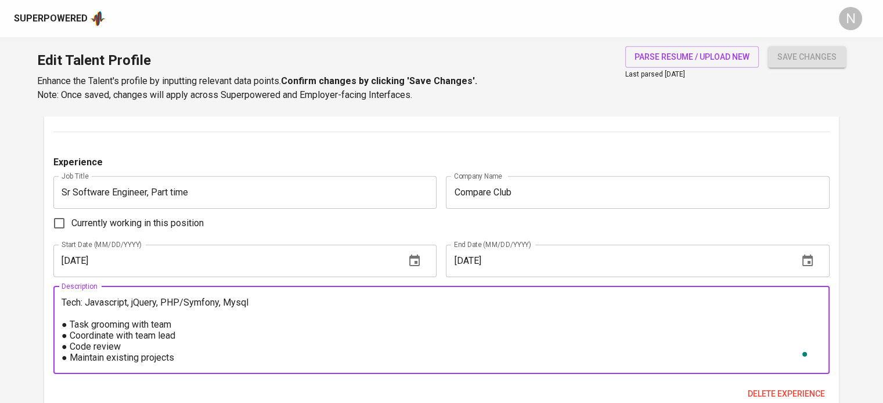
scroll to position [21, 0]
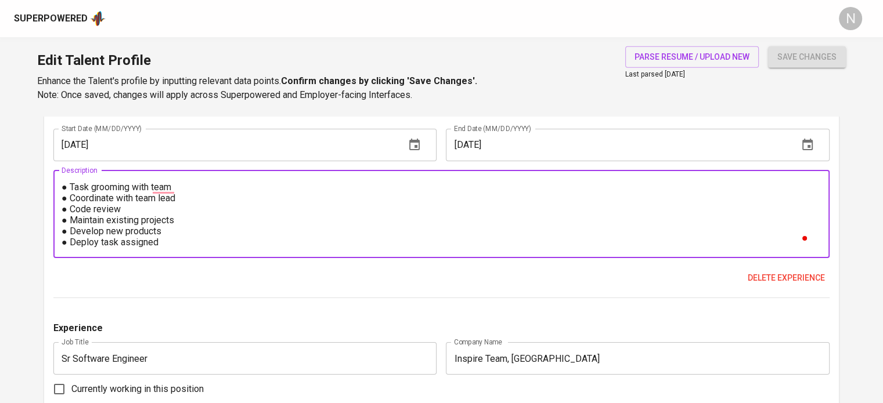
type textarea "Tech: Javascript, jQuery, PHP/Symfony, Mysql ● Task grooming with team ● Coordi…"
click at [268, 276] on div "Delete experience" at bounding box center [441, 278] width 776 height 21
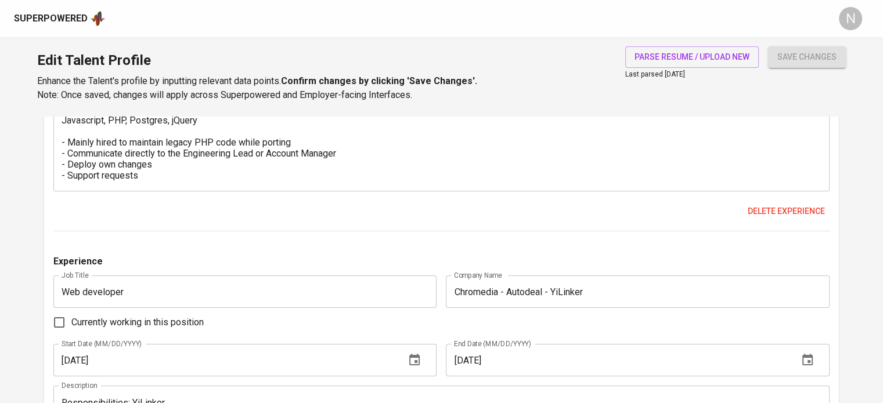
scroll to position [4468, 0]
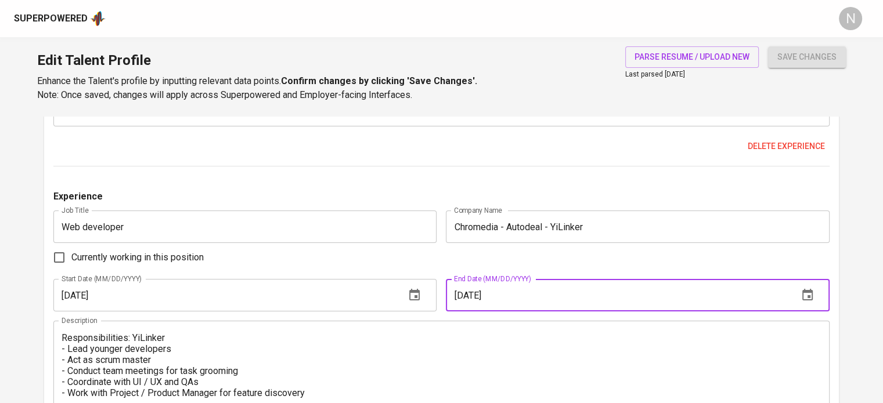
click at [475, 298] on input "[DATE]" at bounding box center [617, 295] width 342 height 32
type input "[DATE]"
click at [418, 341] on textarea "Javascript, PHP (Symfony), MySQL / NoSQL, jQuery/ReactJS Responsibilities: Chro…" at bounding box center [442, 365] width 760 height 66
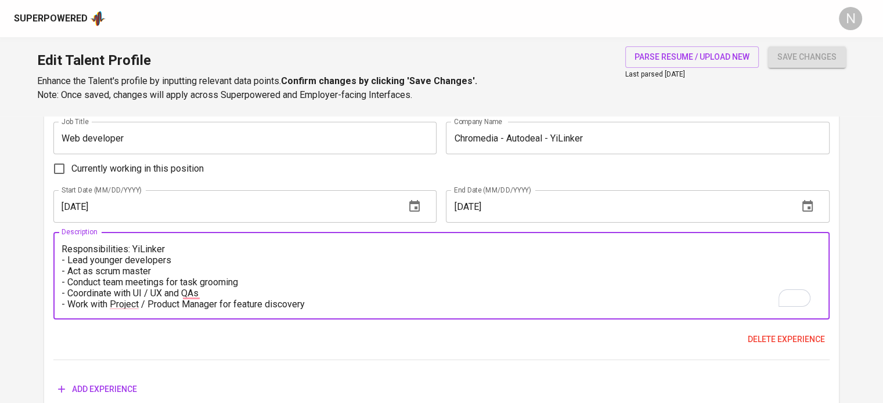
scroll to position [4556, 0]
click at [794, 59] on span "save changes" at bounding box center [806, 57] width 59 height 15
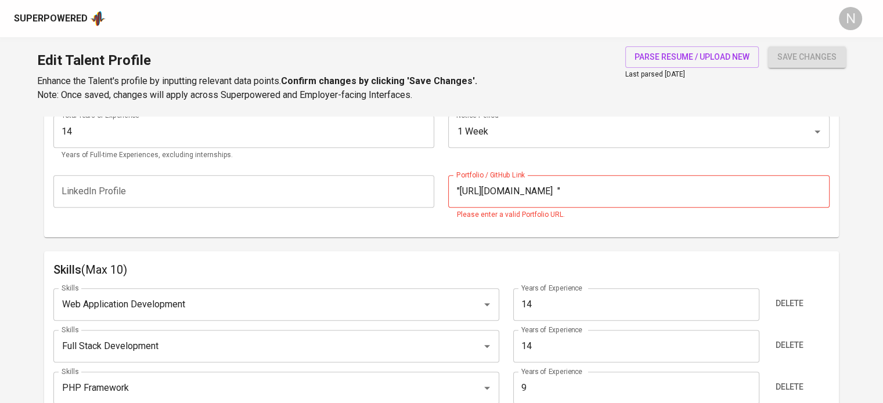
scroll to position [455, 0]
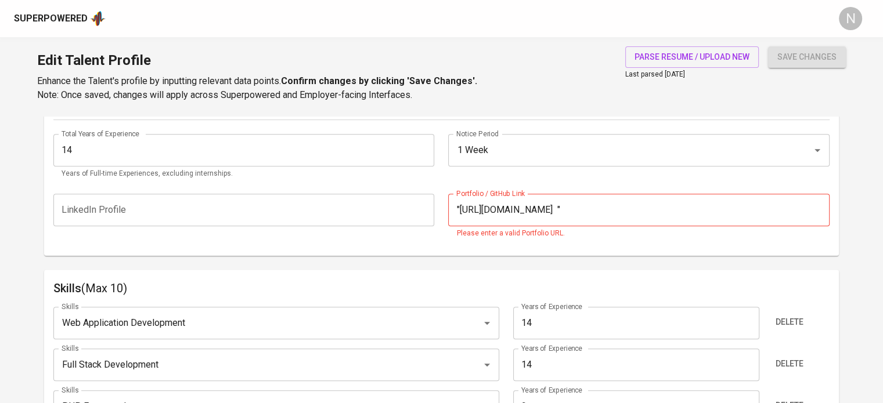
click at [614, 211] on input ""https://github.com/farly "" at bounding box center [638, 210] width 381 height 32
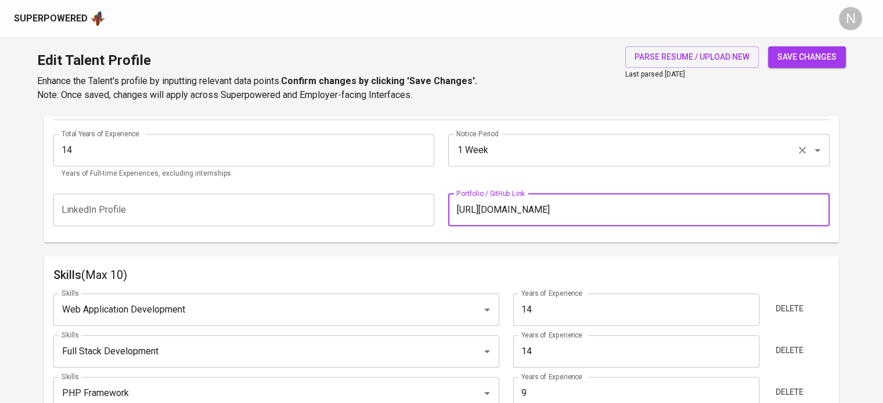
type input "https://github.com/farly"
drag, startPoint x: 797, startPoint y: 59, endPoint x: 799, endPoint y: 53, distance: 6.3
click at [797, 58] on span "save changes" at bounding box center [806, 57] width 59 height 15
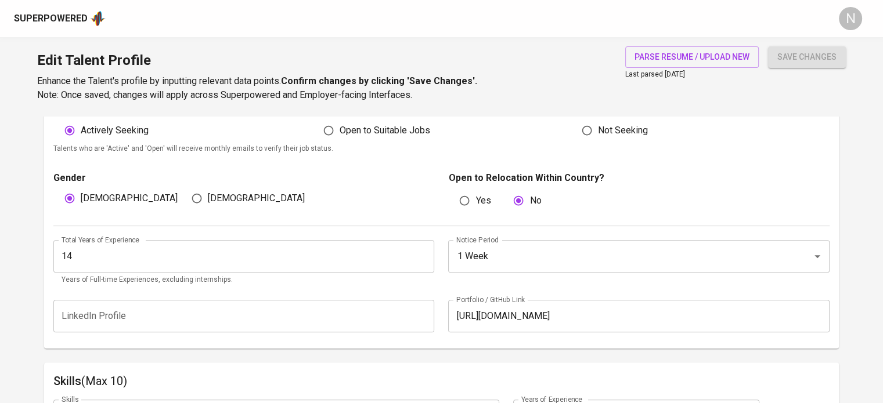
scroll to position [209, 0]
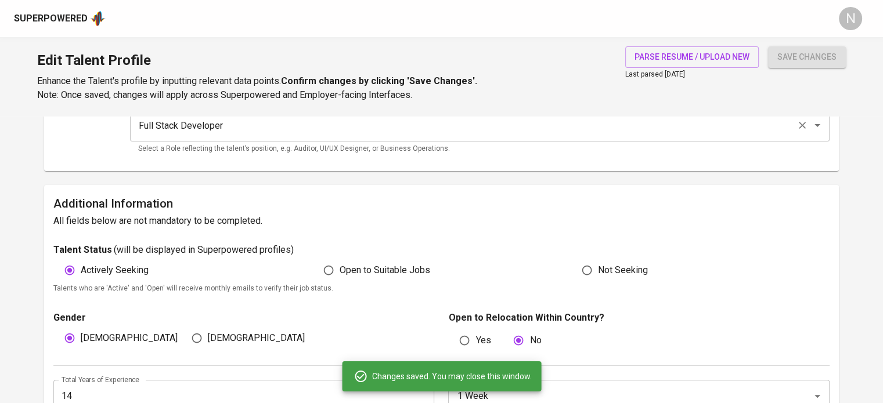
type input "Full-Stack Development"
type input "JavaScript"
type input "Web Application Development"
type input "14"
type input "Symfony"
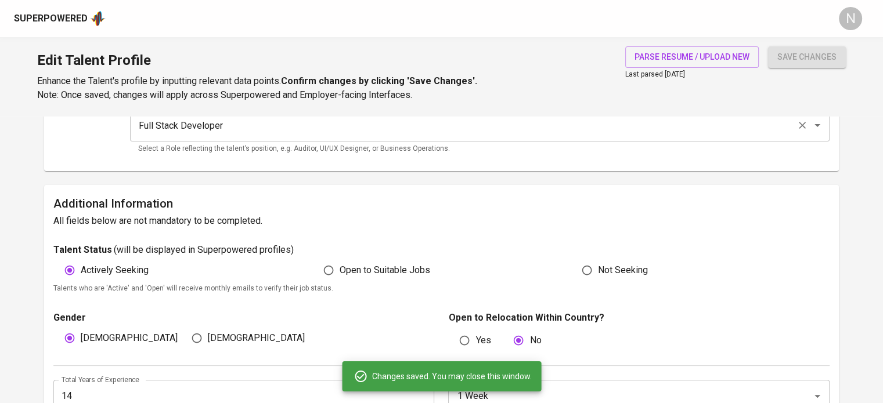
type input "9"
type input "React.js"
type input "PHP Framework"
type input "9"
type input "PHPUnit"
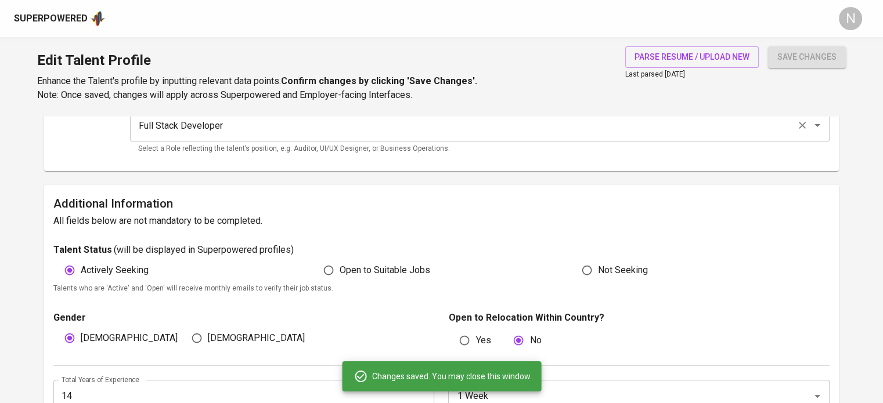
type input "5"
type input "Laravel"
type input "1"
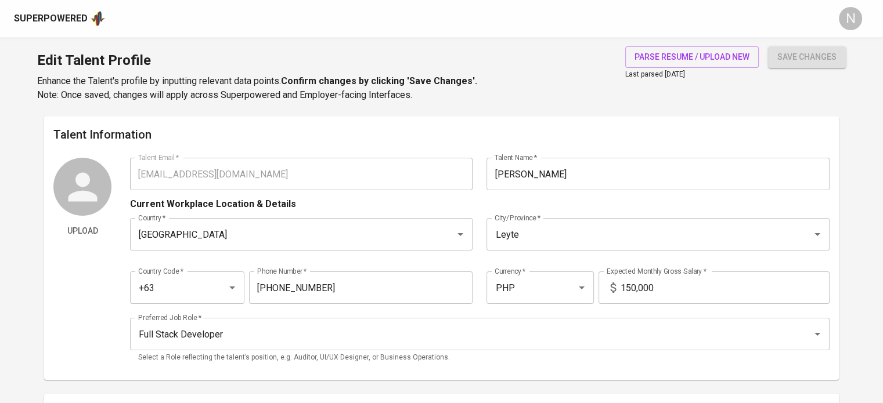
click at [46, 9] on div "Superpowered N" at bounding box center [441, 18] width 883 height 37
click at [62, 24] on div "Superpowered" at bounding box center [51, 18] width 74 height 13
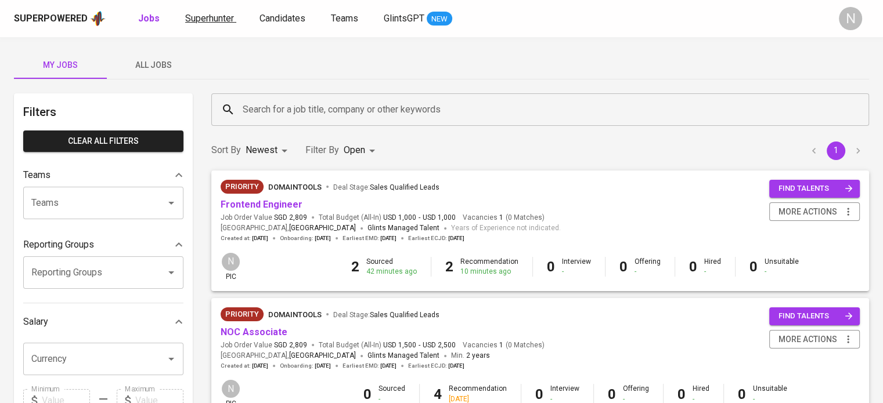
click at [227, 14] on span "Superhunter" at bounding box center [209, 18] width 49 height 11
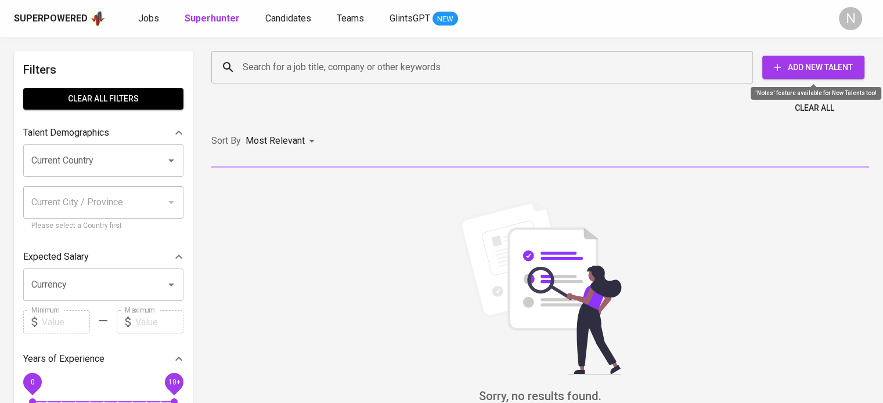
click at [820, 63] on span "Add New Talent" at bounding box center [813, 67] width 84 height 15
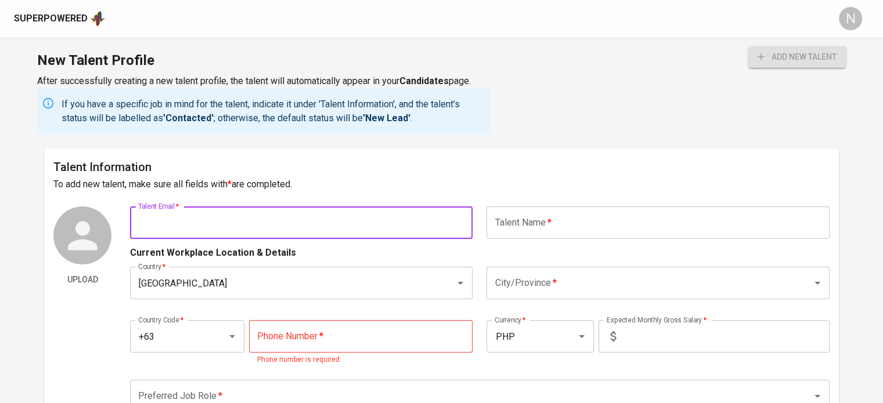
drag, startPoint x: 371, startPoint y: 234, endPoint x: 373, endPoint y: 226, distance: 8.3
click at [371, 232] on input "text" at bounding box center [301, 223] width 342 height 32
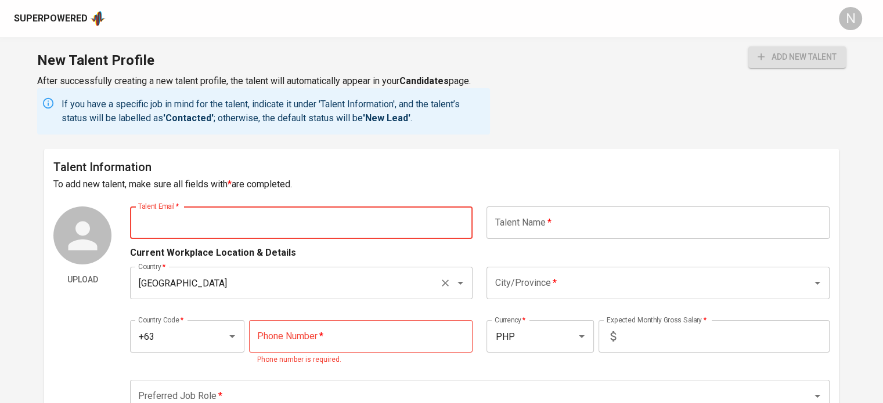
paste input "[EMAIL_ADDRESS][DOMAIN_NAME]"
type input "[EMAIL_ADDRESS][DOMAIN_NAME]"
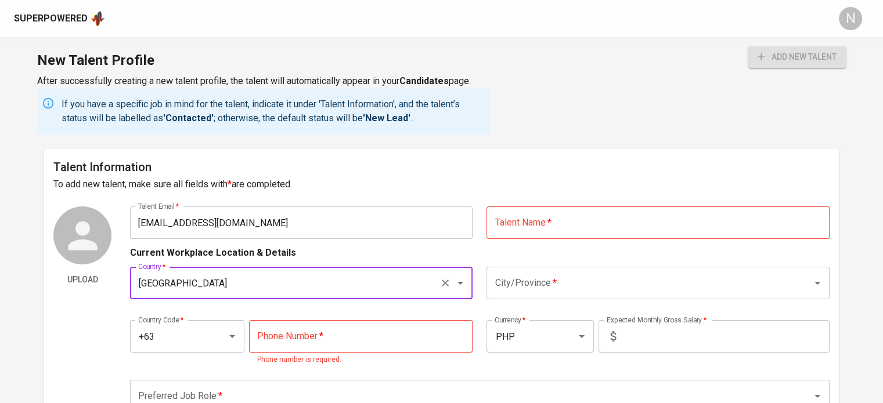
click at [510, 222] on input "text" at bounding box center [657, 223] width 342 height 32
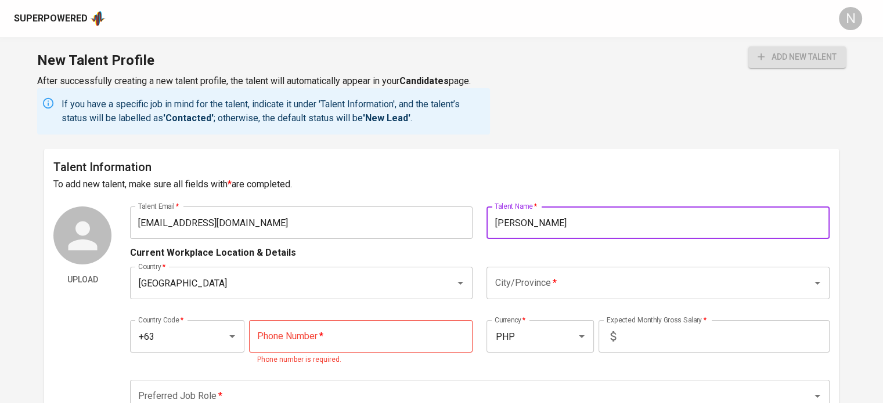
type input "[PERSON_NAME]"
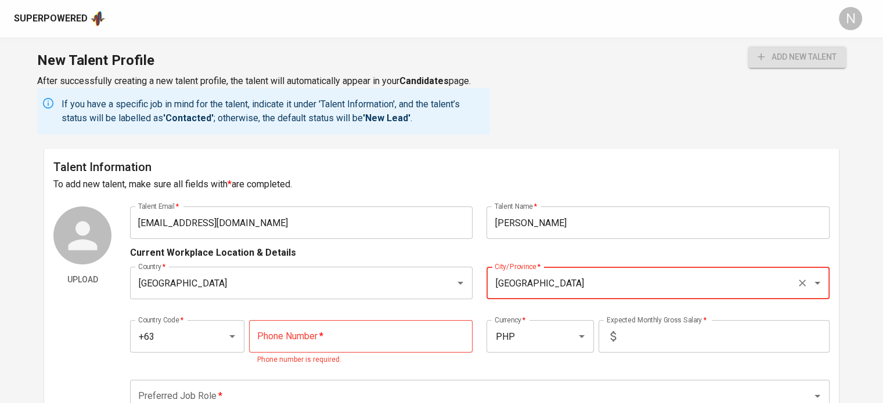
type input "Manila"
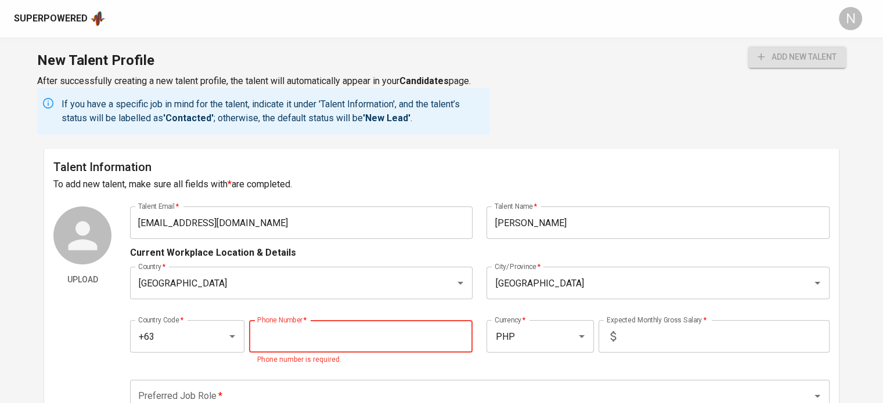
paste input "938-079-7638"
type input "938-079-7638"
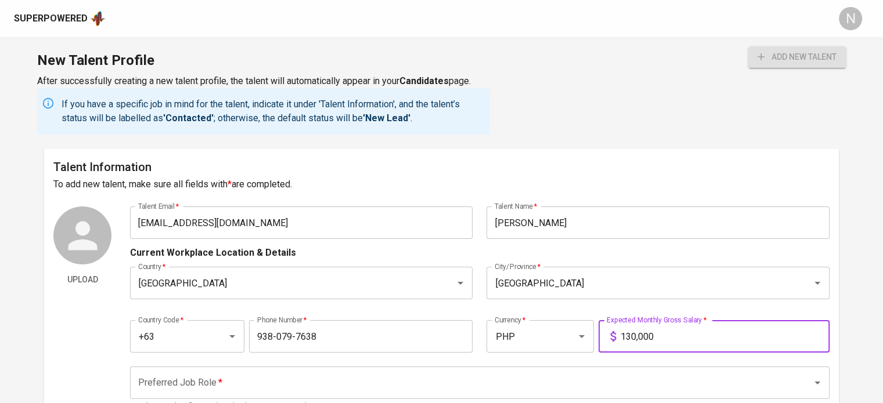
type input "130,000"
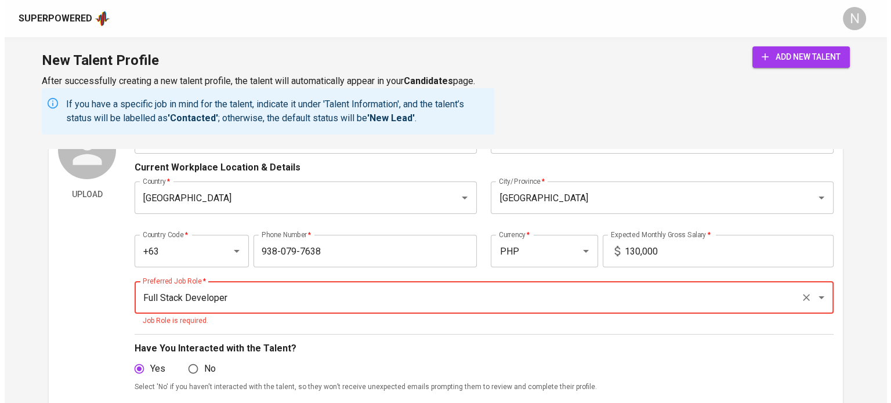
scroll to position [174, 0]
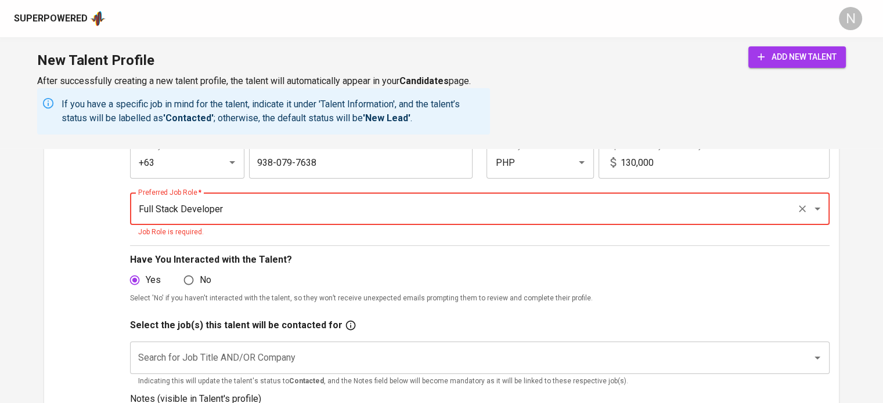
type input "Full Stack Developer"
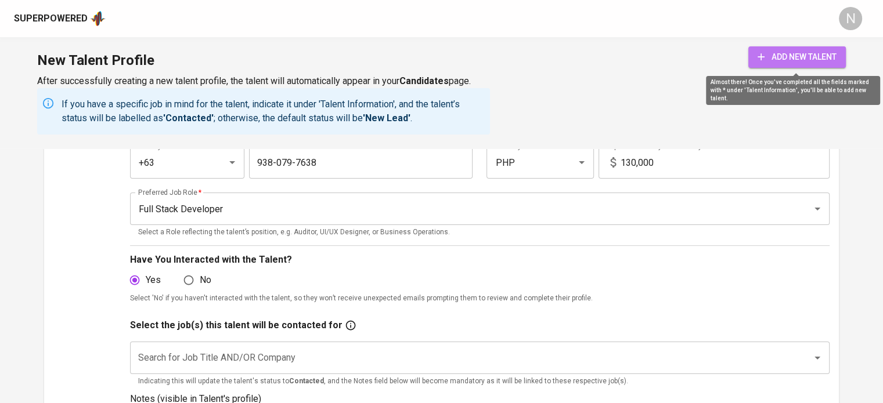
click at [779, 67] on button "add new talent" at bounding box center [796, 56] width 97 height 21
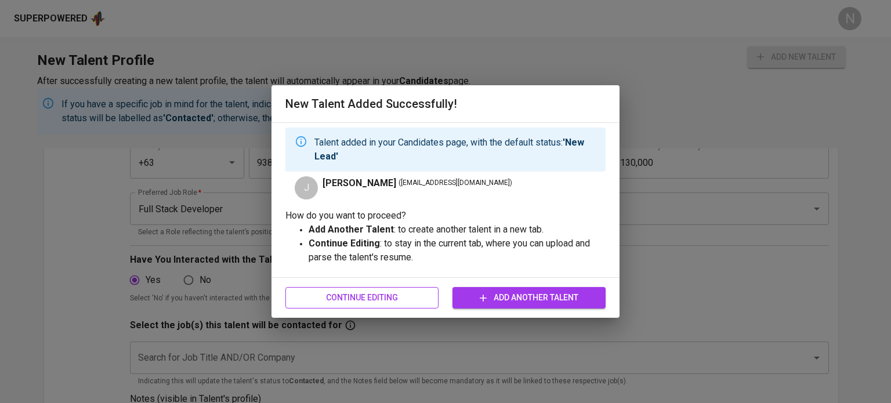
click at [357, 304] on span "Continue Editing" at bounding box center [362, 298] width 135 height 15
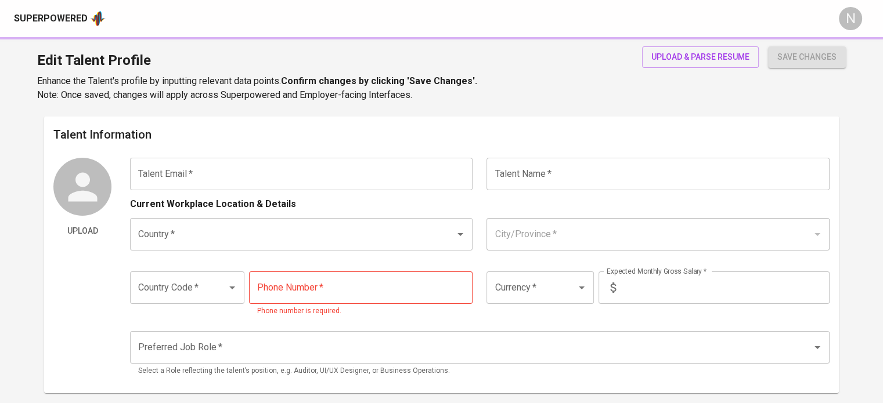
type input "[EMAIL_ADDRESS][DOMAIN_NAME]"
type input "[PERSON_NAME]"
type input "Philippines"
type input "Manila"
type input "+63"
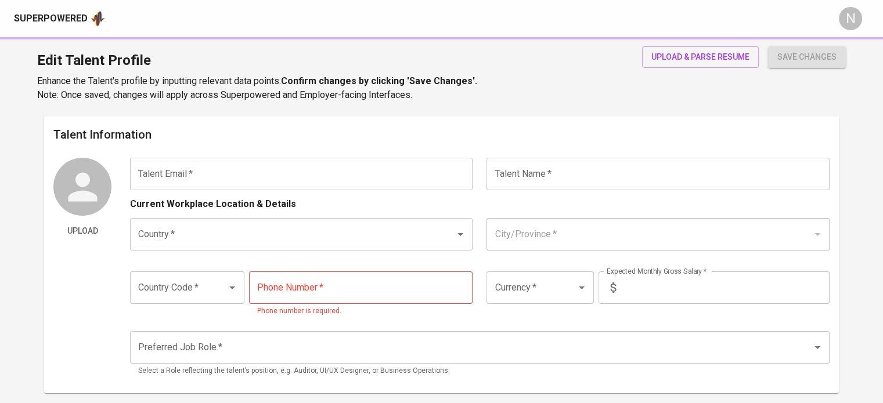
type input "938-079-7638"
type input "PHP"
type input "130,000"
type input "Full Stack Developer"
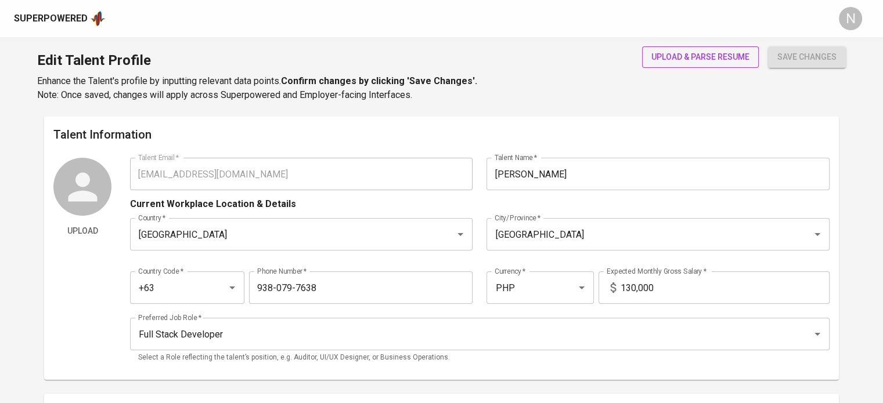
click at [677, 59] on span "upload & parse resume" at bounding box center [700, 57] width 98 height 15
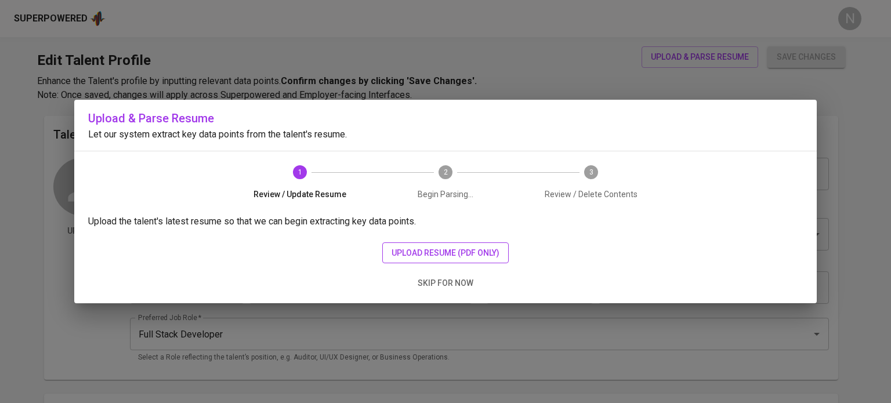
click at [500, 246] on span "upload resume (pdf only)" at bounding box center [446, 253] width 108 height 15
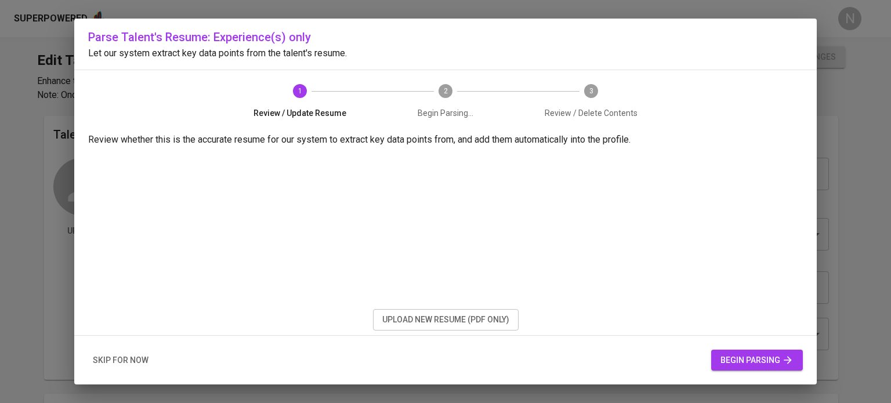
click at [779, 371] on div "skip for now begin parsing" at bounding box center [445, 360] width 743 height 49
click at [778, 363] on span "begin parsing" at bounding box center [757, 360] width 73 height 15
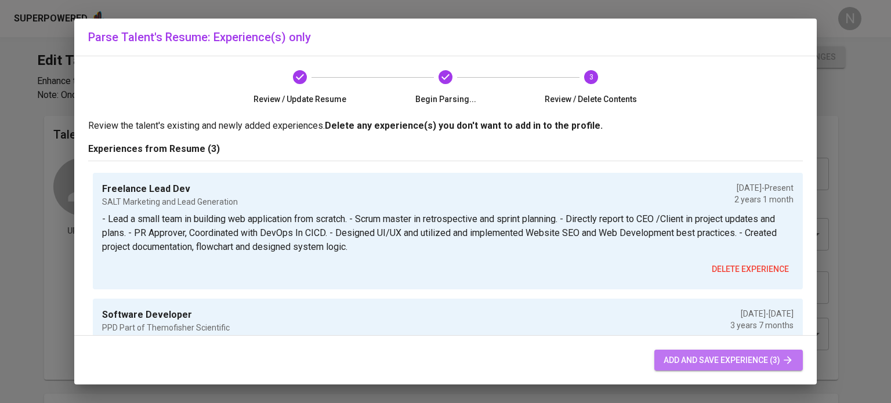
click at [765, 366] on span "add and save experience (3)" at bounding box center [729, 360] width 130 height 15
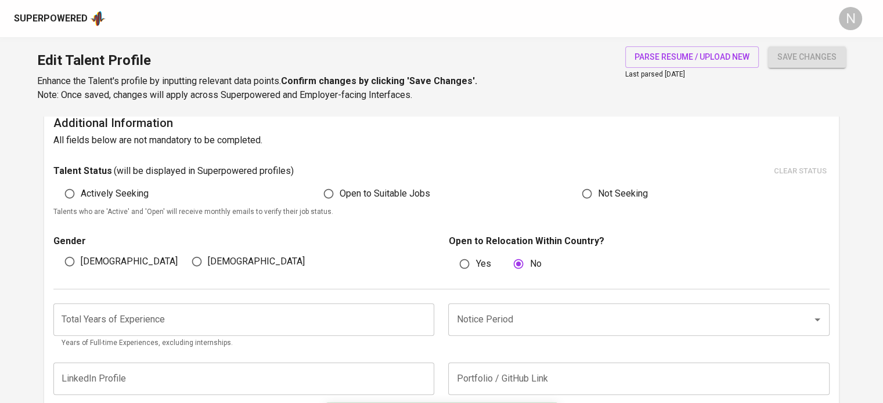
scroll to position [289, 0]
click at [144, 194] on span "Actively Seeking" at bounding box center [115, 194] width 68 height 14
click at [81, 194] on input "Actively Seeking" at bounding box center [70, 194] width 22 height 22
radio input "true"
drag, startPoint x: 89, startPoint y: 258, endPoint x: 102, endPoint y: 287, distance: 31.7
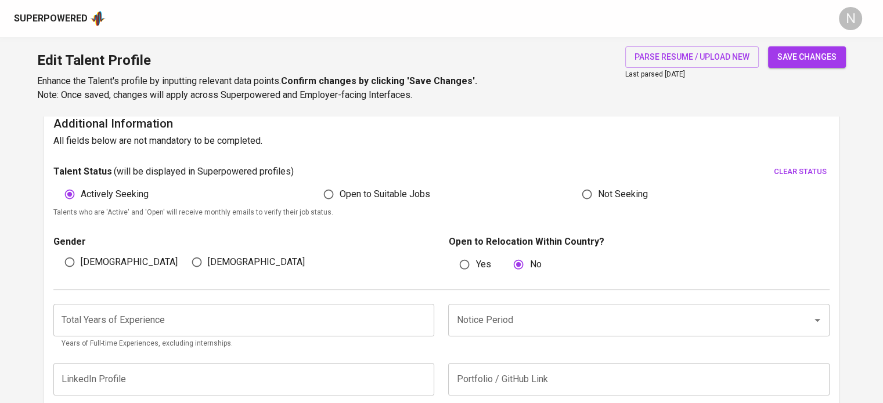
click at [89, 258] on span "[DEMOGRAPHIC_DATA]" at bounding box center [129, 262] width 97 height 14
click at [81, 258] on input "[DEMOGRAPHIC_DATA]" at bounding box center [70, 262] width 22 height 22
radio input "true"
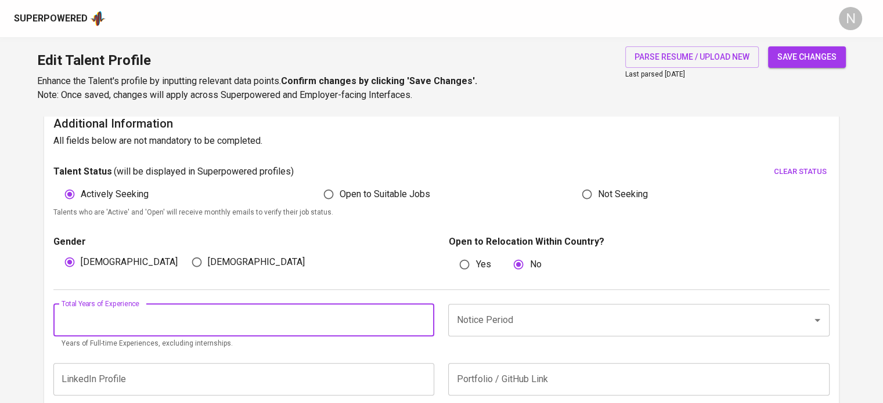
click at [122, 312] on input "number" at bounding box center [243, 320] width 381 height 32
type input "6"
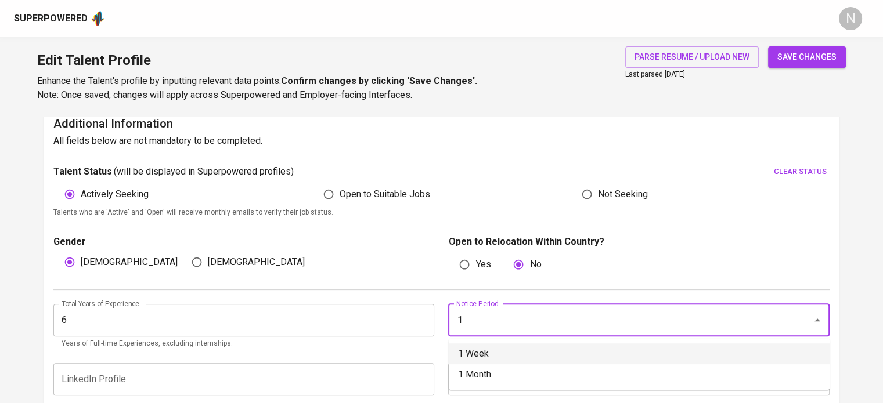
type input "1 Week"
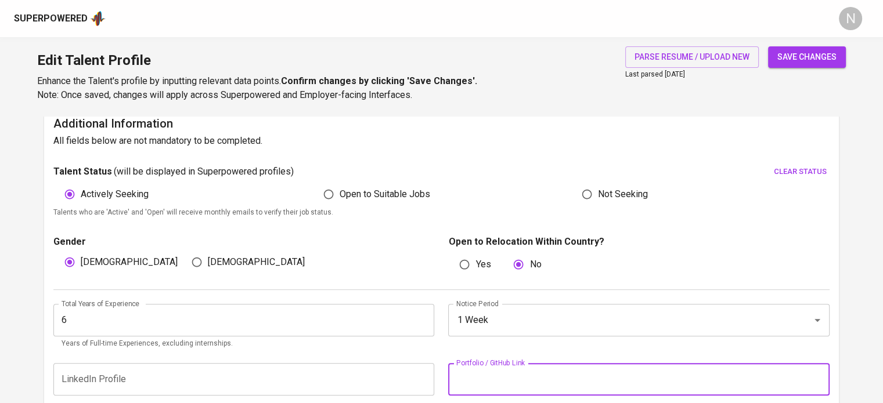
paste input "https://github.com/JohnnyBhoy"
type input "https://github.com/JohnnyBhoy"
click at [513, 169] on div "Talent Status ( will be displayed in Superpowered profiles ) clear status" at bounding box center [441, 172] width 776 height 18
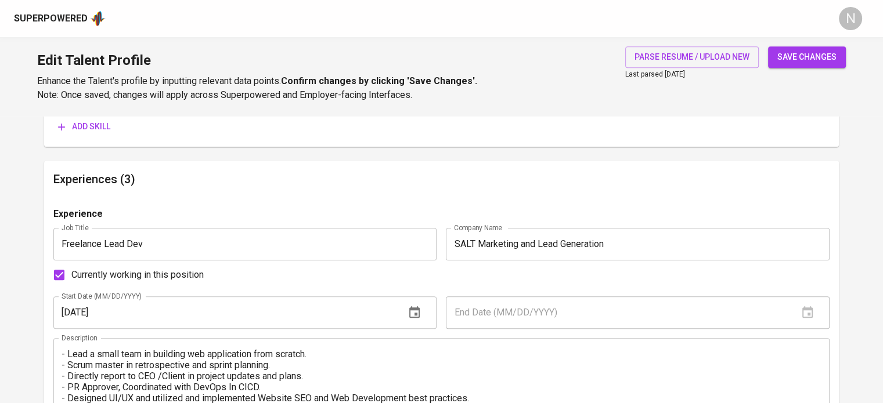
scroll to position [637, 0]
click at [88, 129] on span "Add skill" at bounding box center [84, 125] width 52 height 15
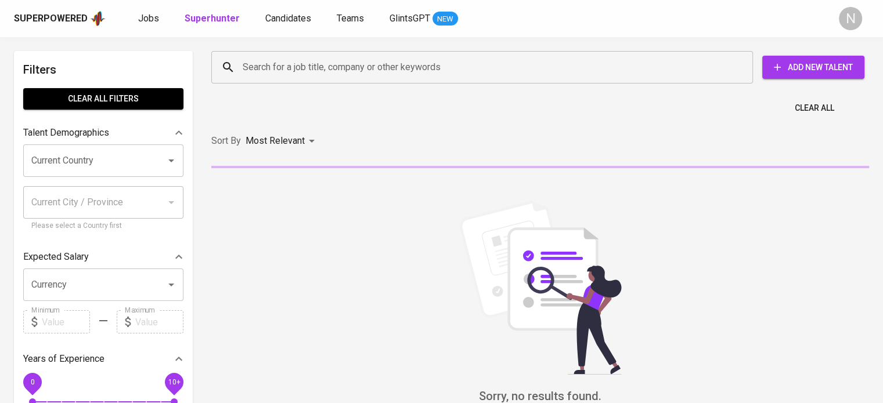
click at [305, 69] on input "Search for a job title, company or other keywords" at bounding box center [485, 67] width 490 height 22
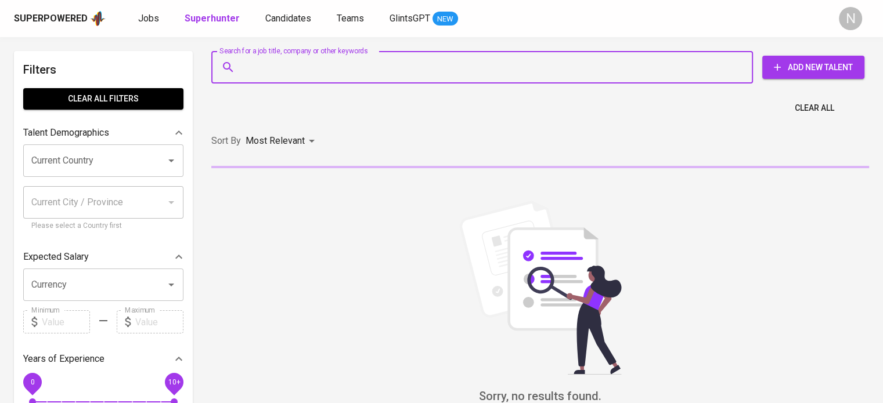
paste input "[EMAIL_ADDRESS][DOMAIN_NAME]"
type input "[EMAIL_ADDRESS][DOMAIN_NAME]"
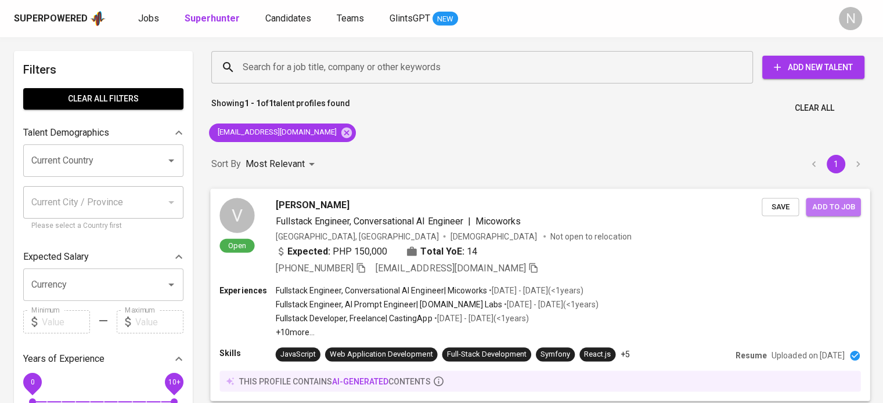
click at [832, 210] on span "Add to job" at bounding box center [832, 206] width 43 height 13
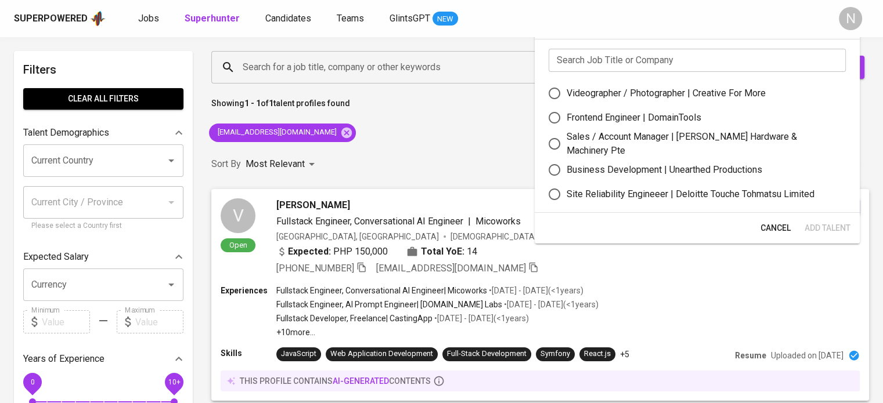
click at [687, 111] on div "Frontend Engineer | DomainTools" at bounding box center [633, 118] width 135 height 14
click at [566, 111] on input "Frontend Engineer | DomainTools" at bounding box center [554, 118] width 24 height 24
radio input "true"
click at [821, 226] on span "Add Talent" at bounding box center [827, 228] width 46 height 15
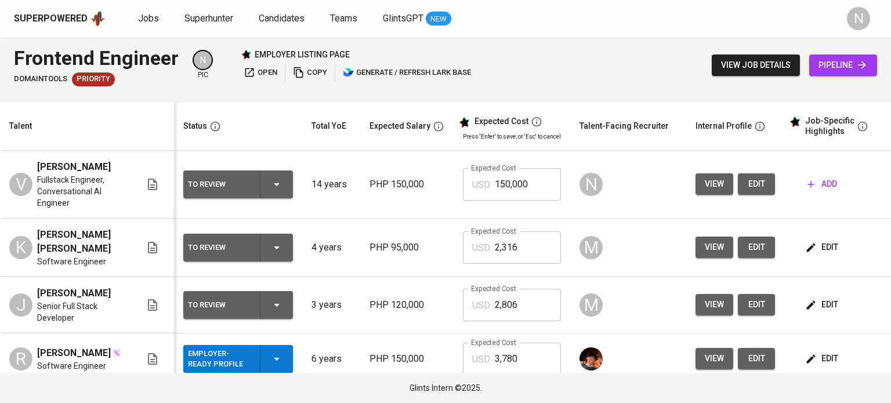
click at [286, 193] on div "To Review" at bounding box center [238, 185] width 100 height 28
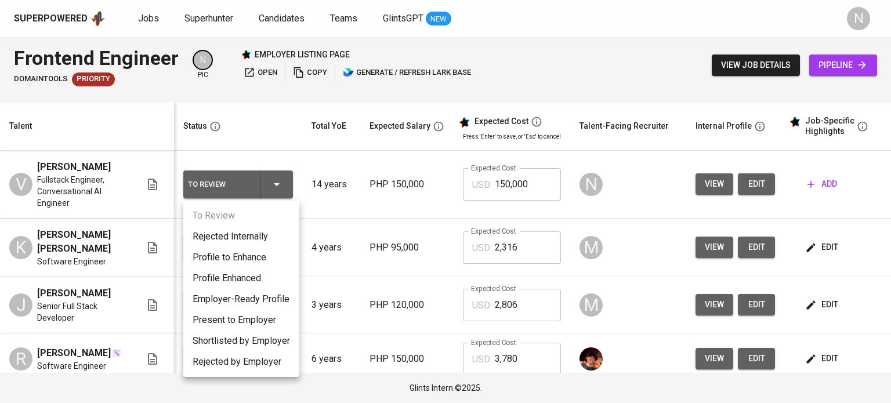
click at [255, 313] on li "Present to Employer" at bounding box center [241, 320] width 116 height 21
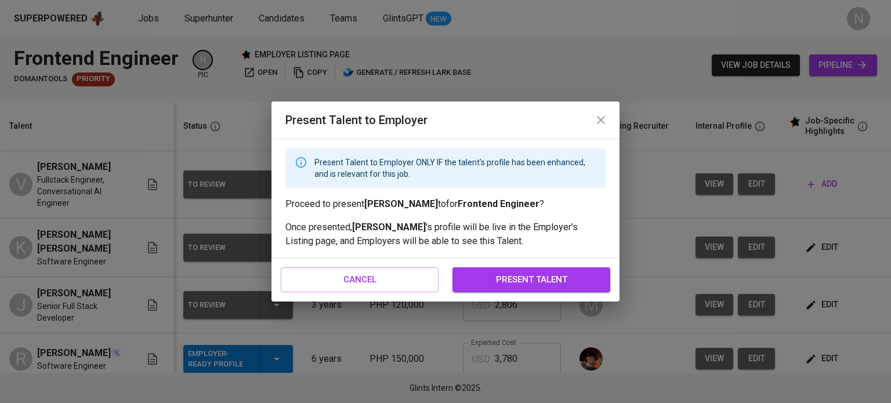
click at [508, 280] on span "present talent" at bounding box center [531, 279] width 132 height 15
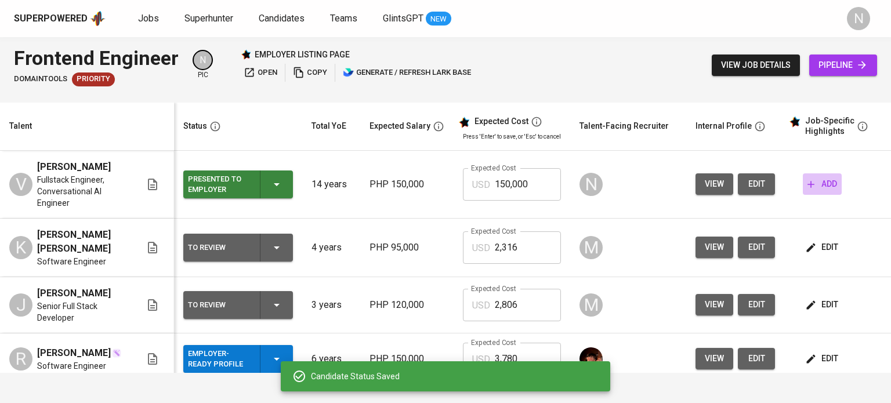
click at [815, 187] on span "add" at bounding box center [823, 184] width 30 height 15
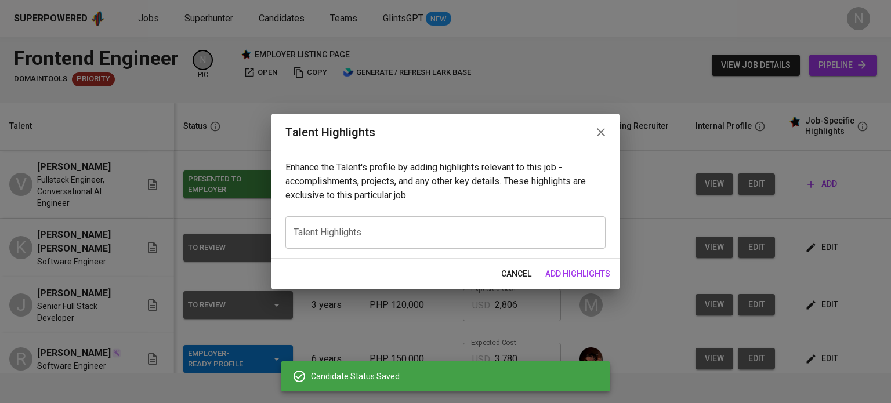
click at [387, 232] on textarea at bounding box center [446, 232] width 304 height 11
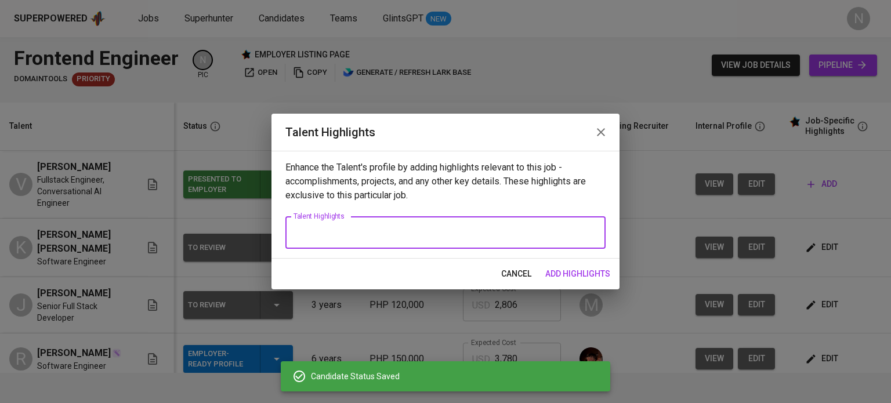
paste textarea "Full-stack engineer with 10+ years of experience building and maintaining scala…"
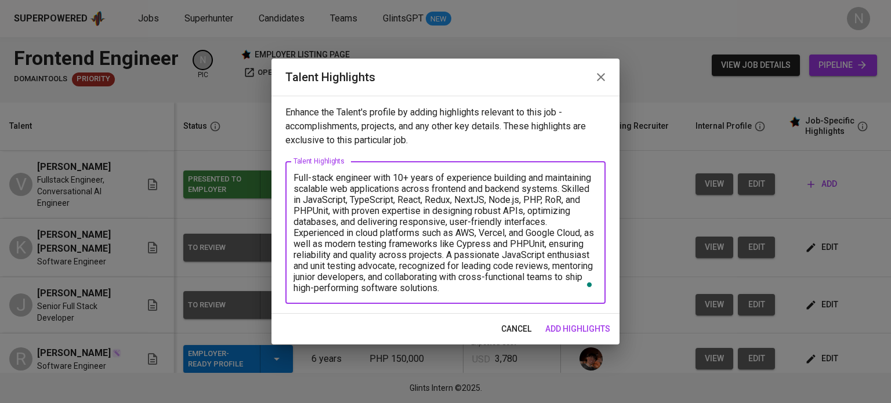
click at [399, 175] on textarea "Full-stack engineer with 10+ years of experience building and maintaining scala…" at bounding box center [446, 232] width 304 height 121
drag, startPoint x: 399, startPoint y: 175, endPoint x: 405, endPoint y: 175, distance: 6.4
click at [405, 175] on textarea "Full-stack engineer with 10+ years of experience building and maintaining scala…" at bounding box center [446, 232] width 304 height 121
click at [464, 284] on textarea "Full-stack engineer with 14 years of experience building and maintaining scalab…" at bounding box center [446, 232] width 304 height 121
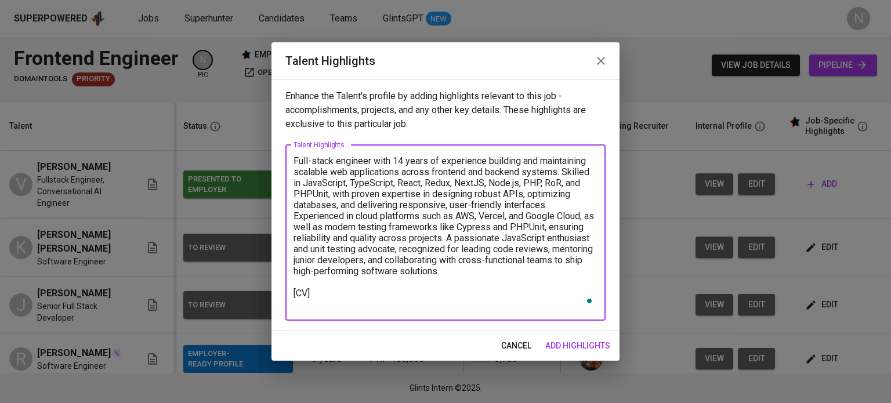
type textarea "Full-stack engineer with 14 years of experience building and maintaining scalab…"
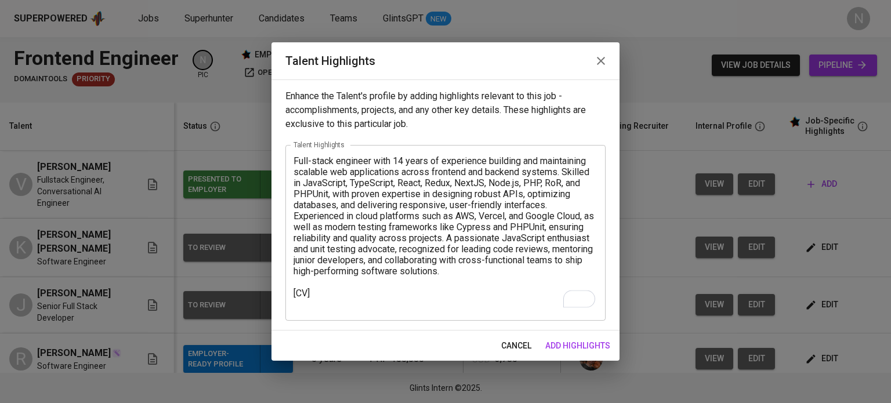
click at [577, 340] on span "add highlights" at bounding box center [577, 346] width 65 height 15
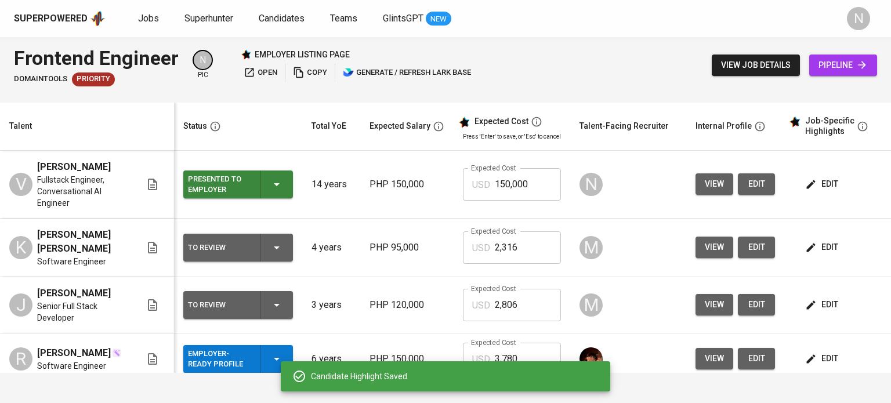
click at [105, 164] on span "[PERSON_NAME]" at bounding box center [74, 167] width 74 height 14
drag, startPoint x: 105, startPoint y: 164, endPoint x: 38, endPoint y: 160, distance: 66.9
click at [38, 160] on span "[PERSON_NAME]" at bounding box center [74, 167] width 74 height 14
copy span "[PERSON_NAME]"
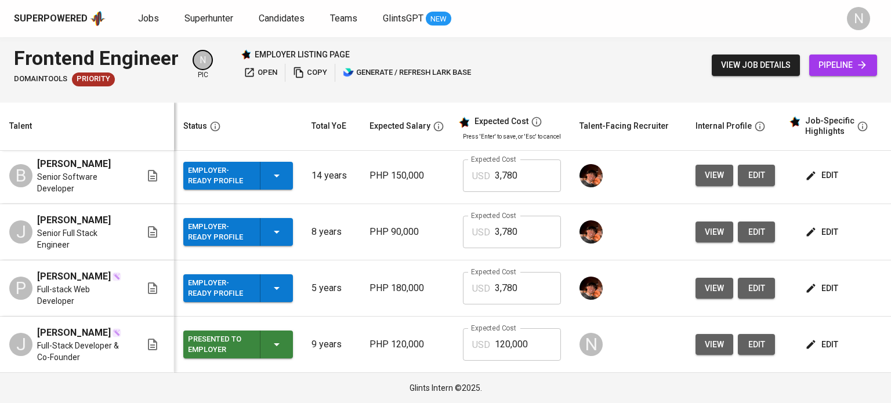
scroll to position [278, 0]
click at [831, 341] on span "edit" at bounding box center [823, 345] width 31 height 15
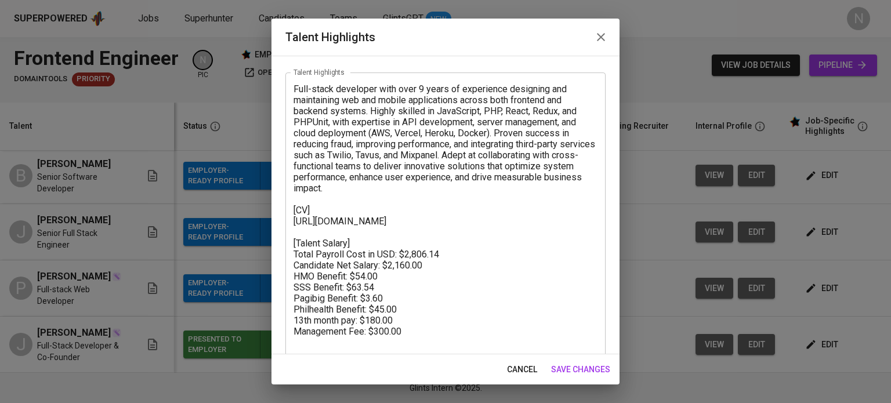
scroll to position [63, 0]
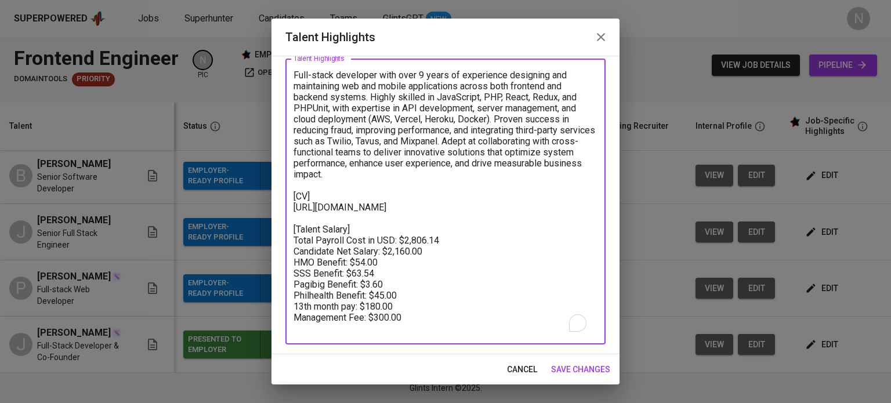
drag, startPoint x: 411, startPoint y: 330, endPoint x: 282, endPoint y: 240, distance: 156.8
click at [282, 240] on div "Enhance the Talent's profile by adding highlights relevant to this job - accomp…" at bounding box center [446, 205] width 348 height 299
click at [516, 369] on button "cancel" at bounding box center [522, 369] width 39 height 21
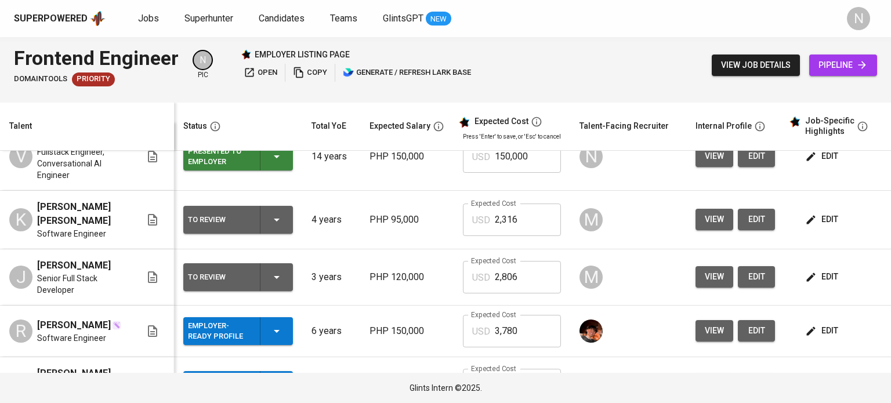
scroll to position [0, 0]
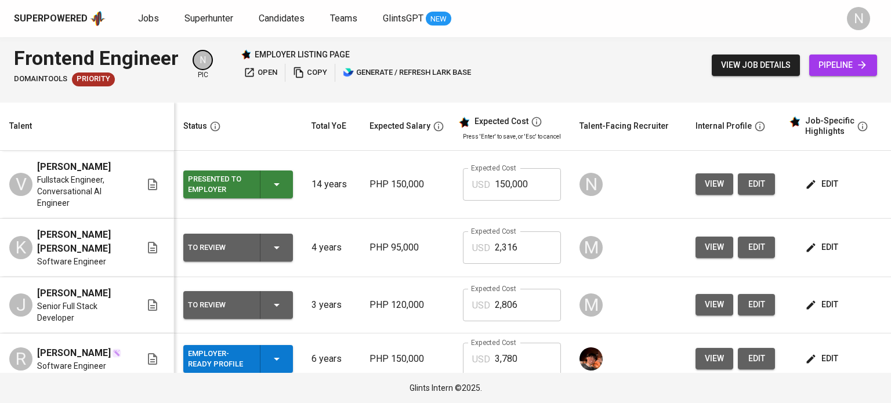
click at [822, 178] on span "edit" at bounding box center [823, 184] width 31 height 15
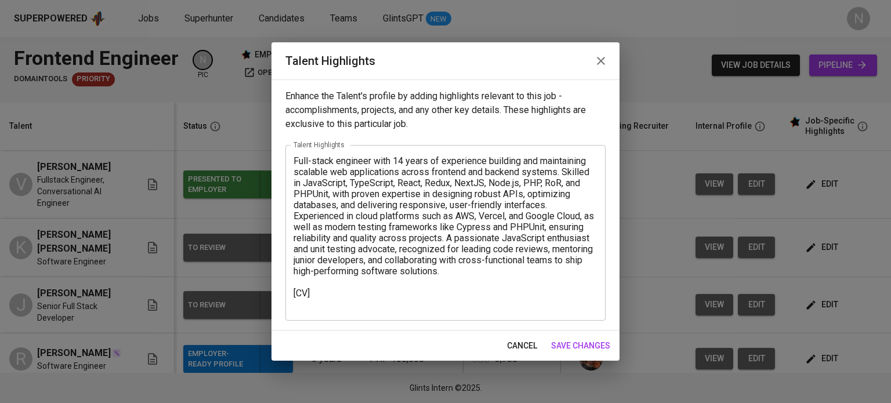
click at [348, 311] on div "Full-stack engineer with 14 years of experience building and maintaining scalab…" at bounding box center [446, 233] width 320 height 176
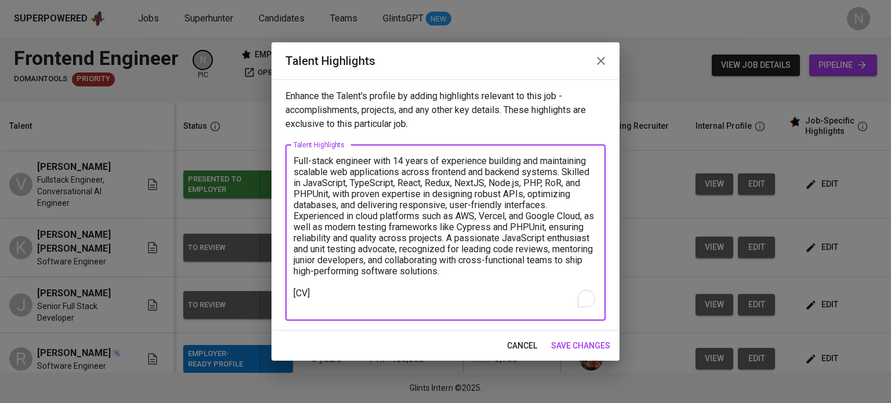
click at [346, 306] on textarea "Full-stack engineer with 14 years of experience building and maintaining scalab…" at bounding box center [446, 233] width 304 height 154
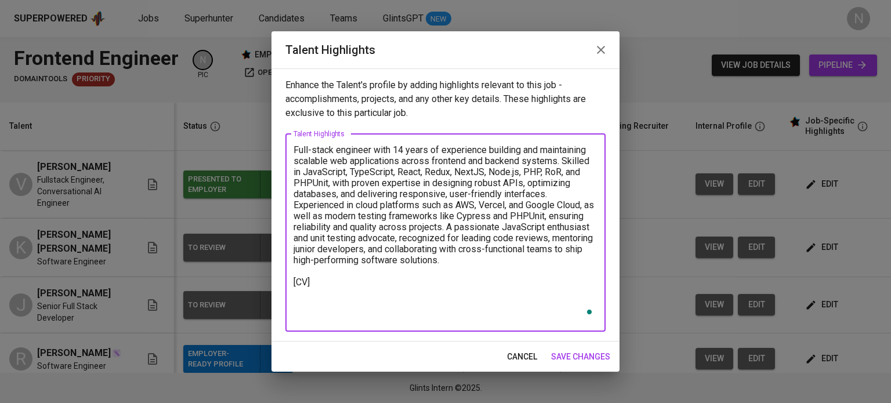
paste textarea "[Talent Salary] Total Payroll Cost in USD: $2,806.14 Candidate Net Salary: $2,1…"
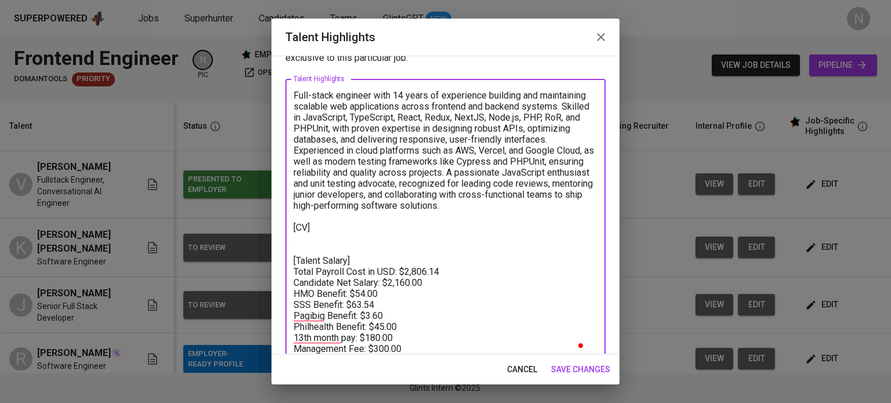
scroll to position [42, 0]
paste textarea "https://glints.sg.larksuite.com/file/T3yWbvp7XoqZHPx9oTWlsVPSgLg?from=from_copy…"
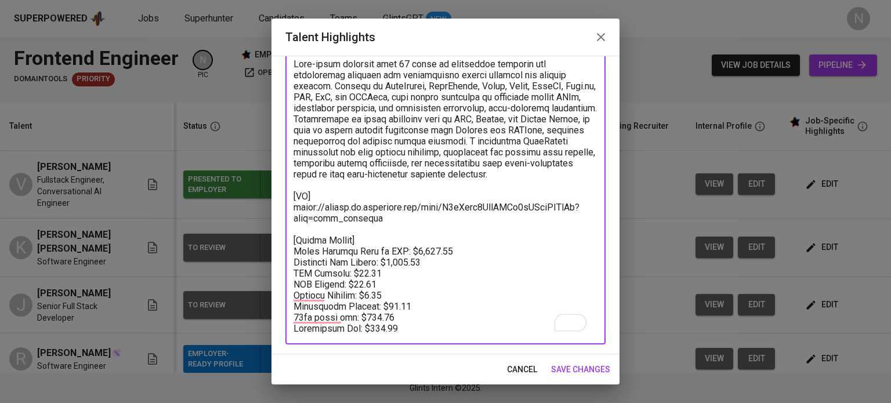
scroll to position [82, 0]
drag, startPoint x: 429, startPoint y: 251, endPoint x: 386, endPoint y: 252, distance: 42.4
click at [386, 252] on textarea "To enrich screen reader interactions, please activate Accessibility in Grammarl…" at bounding box center [446, 197] width 304 height 276
paste textarea "70"
click at [395, 274] on textarea "To enrich screen reader interactions, please activate Accessibility in Grammarl…" at bounding box center [446, 197] width 304 height 276
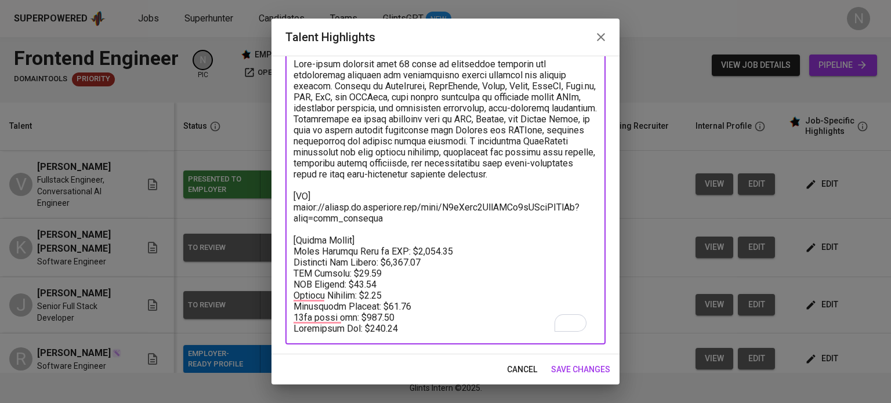
click at [396, 289] on textarea "To enrich screen reader interactions, please activate Accessibility in Grammarl…" at bounding box center [446, 197] width 304 height 276
click at [410, 298] on textarea "To enrich screen reader interactions, please activate Accessibility in Grammarl…" at bounding box center [446, 197] width 304 height 276
click at [411, 305] on textarea "To enrich screen reader interactions, please activate Accessibility in Grammarl…" at bounding box center [446, 197] width 304 height 276
type textarea "Full-stack engineer with 14 years of experience building and maintaining scalab…"
click at [585, 359] on button "save changes" at bounding box center [581, 369] width 68 height 21
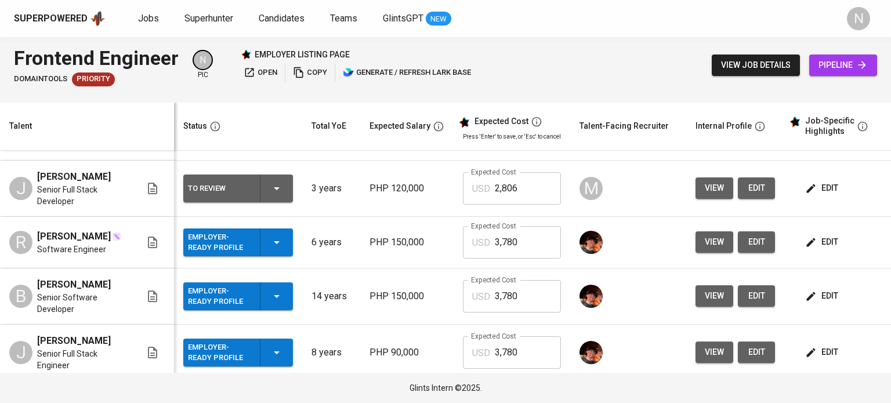
scroll to position [46, 0]
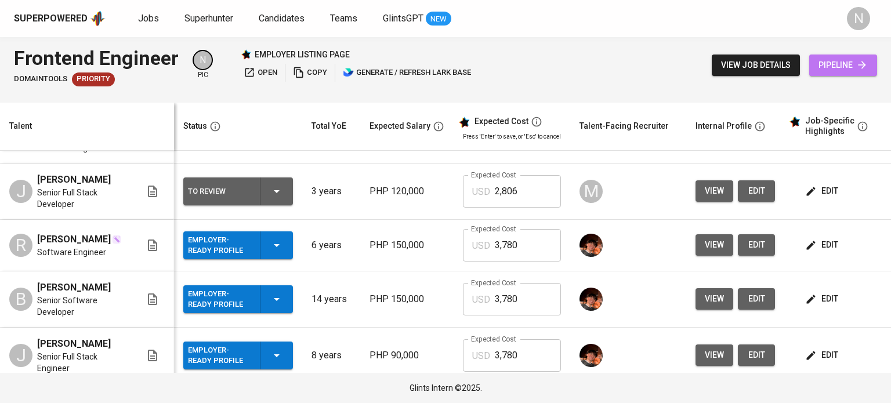
click at [834, 64] on span "pipeline" at bounding box center [843, 65] width 49 height 15
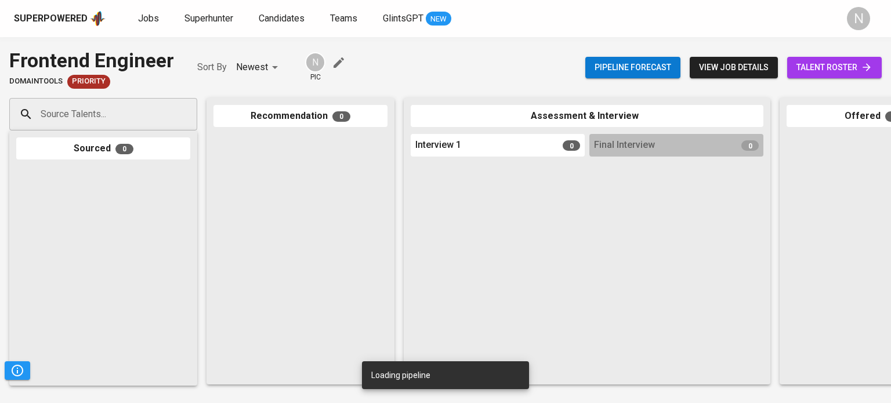
click at [142, 115] on input "Source Talents..." at bounding box center [99, 114] width 122 height 22
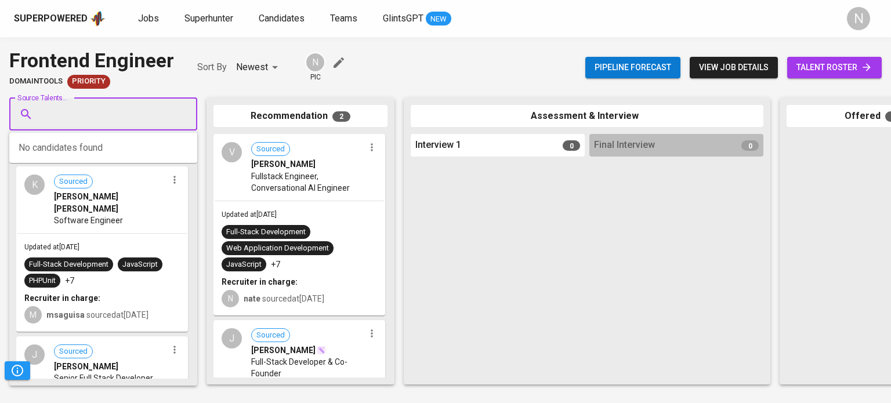
paste input "[EMAIL_ADDRESS][DOMAIN_NAME]"
type input "[EMAIL_ADDRESS][DOMAIN_NAME]"
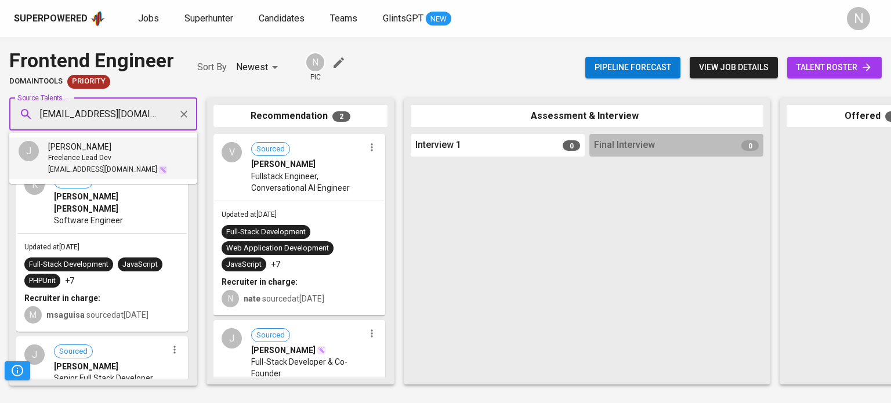
click at [122, 161] on div "Freelance Lead Dev" at bounding box center [108, 159] width 120 height 12
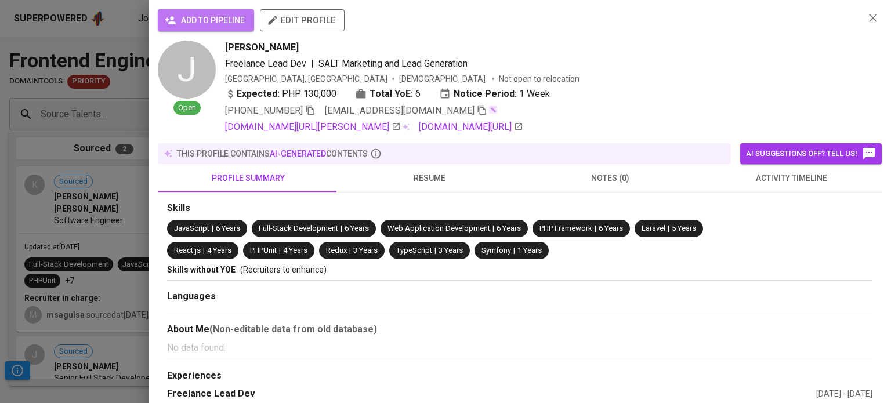
click at [221, 15] on span "add to pipeline" at bounding box center [206, 20] width 78 height 15
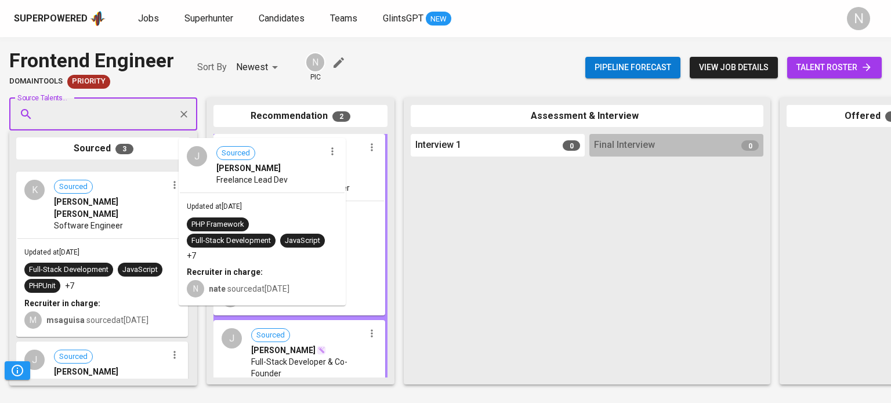
drag, startPoint x: 121, startPoint y: 214, endPoint x: 288, endPoint y: 184, distance: 169.7
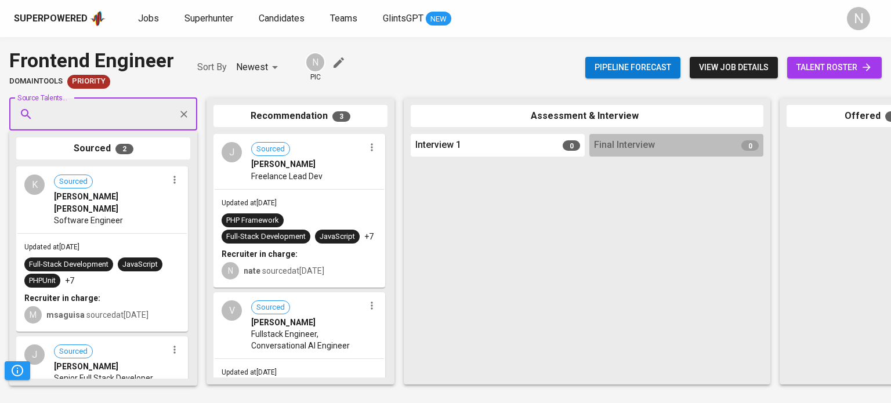
click at [826, 70] on span "talent roster" at bounding box center [835, 67] width 76 height 15
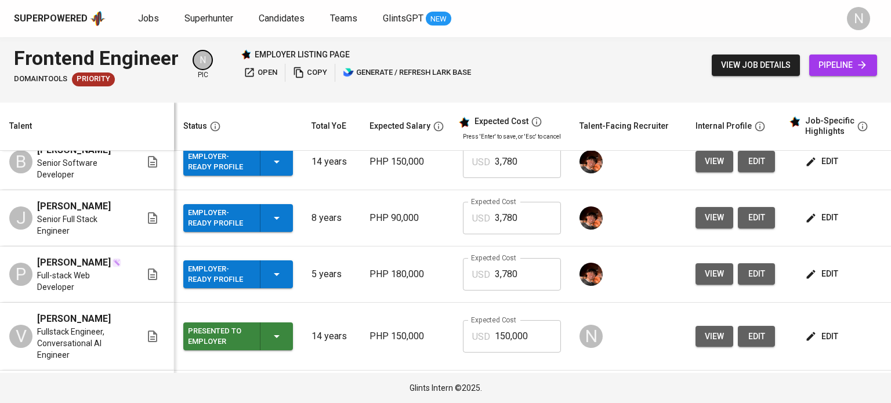
scroll to position [290, 0]
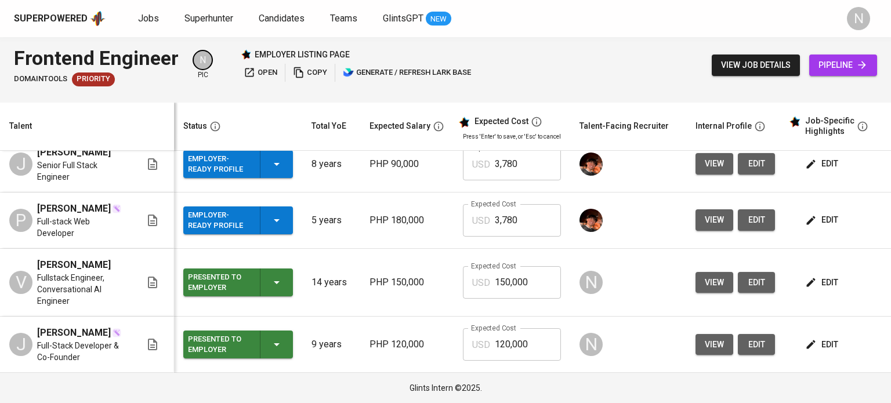
click at [821, 290] on span "edit" at bounding box center [823, 283] width 31 height 15
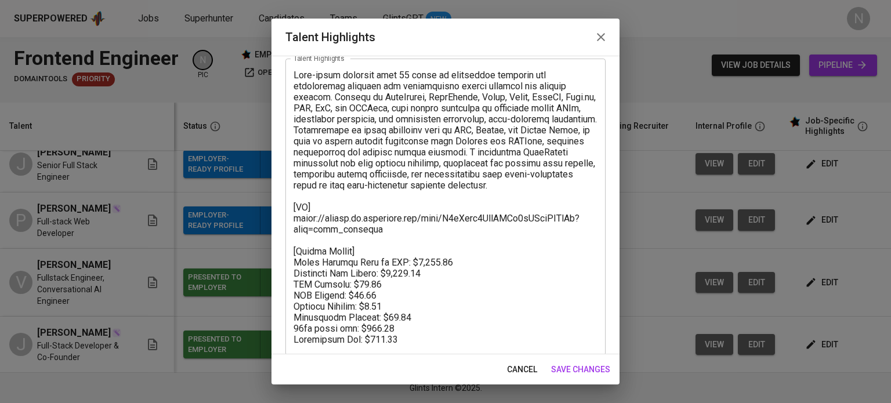
scroll to position [74, 0]
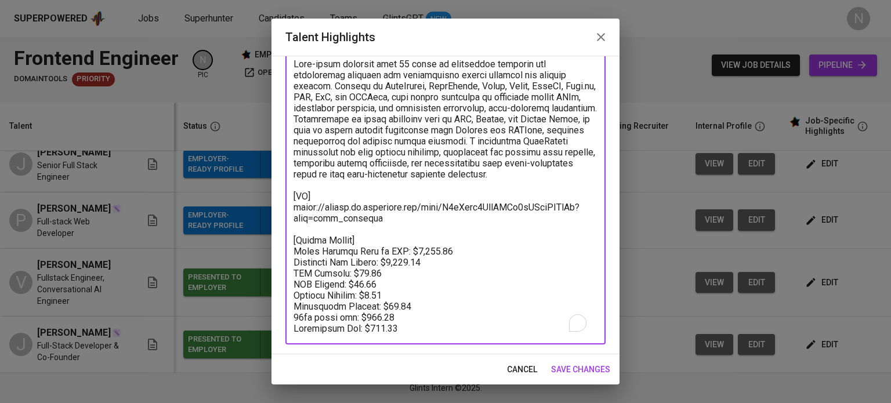
drag, startPoint x: 411, startPoint y: 328, endPoint x: 295, endPoint y: 191, distance: 180.0
click at [295, 191] on textarea "To enrich screen reader interactions, please activate Accessibility in Grammarl…" at bounding box center [446, 197] width 304 height 276
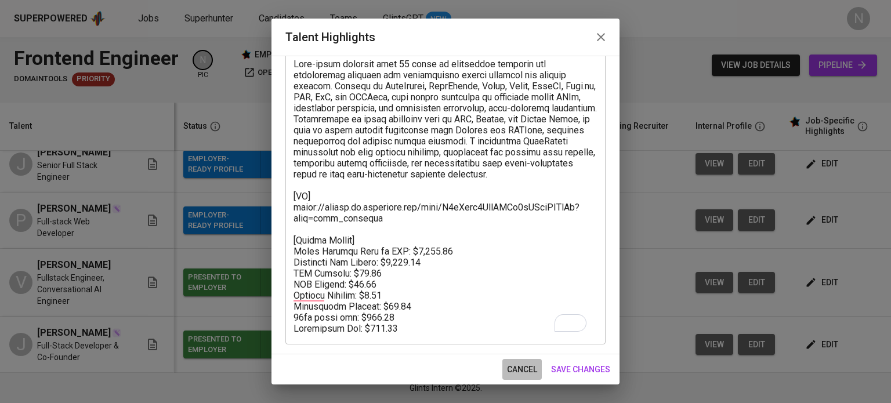
click at [514, 363] on span "cancel" at bounding box center [522, 370] width 30 height 15
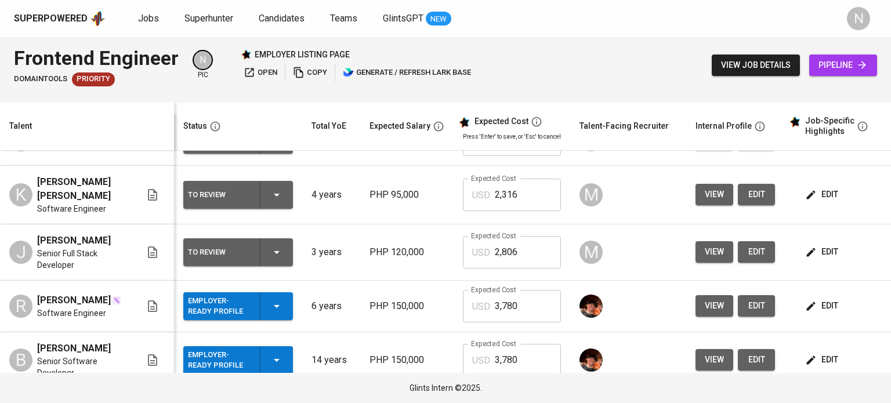
scroll to position [0, 0]
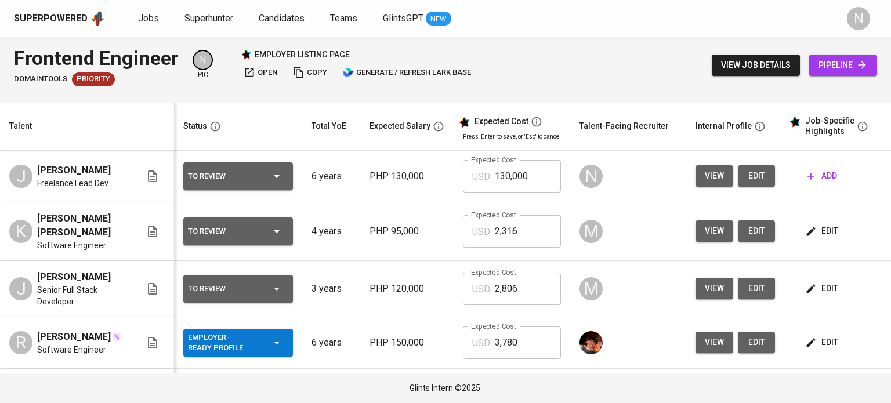
click at [817, 176] on span "add" at bounding box center [823, 176] width 30 height 15
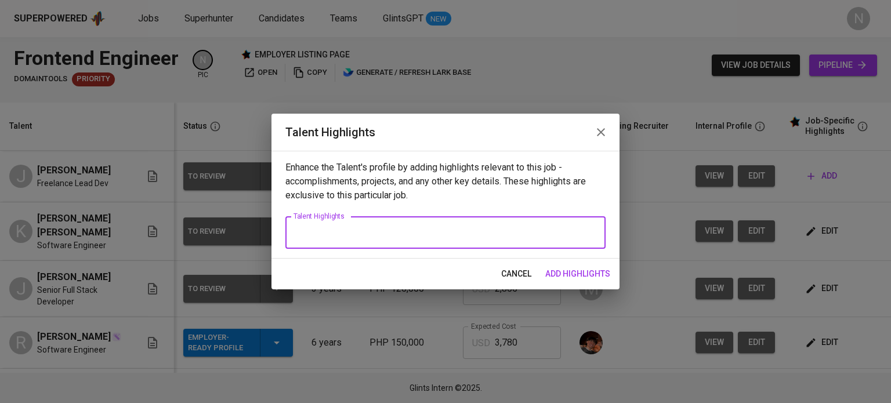
click at [407, 238] on textarea at bounding box center [446, 232] width 304 height 11
paste textarea "[CV] [URL][DOMAIN_NAME] [Talent Salary] Total Payroll Cost in USD: $2,806.14 Ca…"
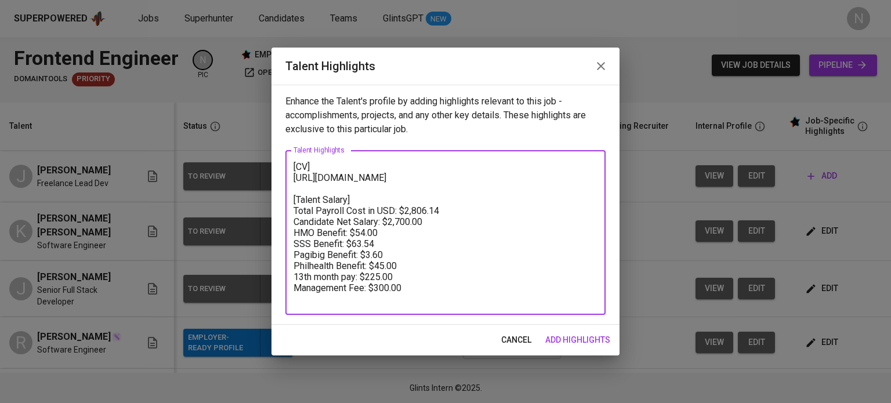
drag, startPoint x: 386, startPoint y: 186, endPoint x: 290, endPoint y: 180, distance: 95.9
click at [290, 180] on div "[CV] [URL][DOMAIN_NAME] [Talent Salary] Total Payroll Cost in USD: $2,806.14 Ca…" at bounding box center [446, 232] width 320 height 165
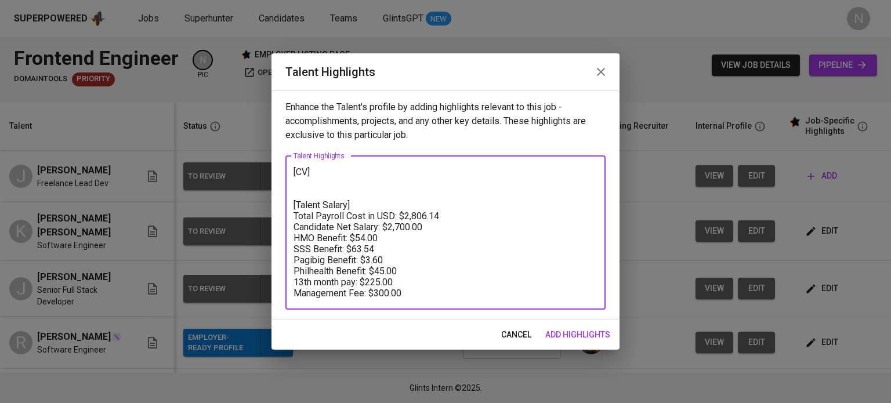
paste textarea "[URL][DOMAIN_NAME]"
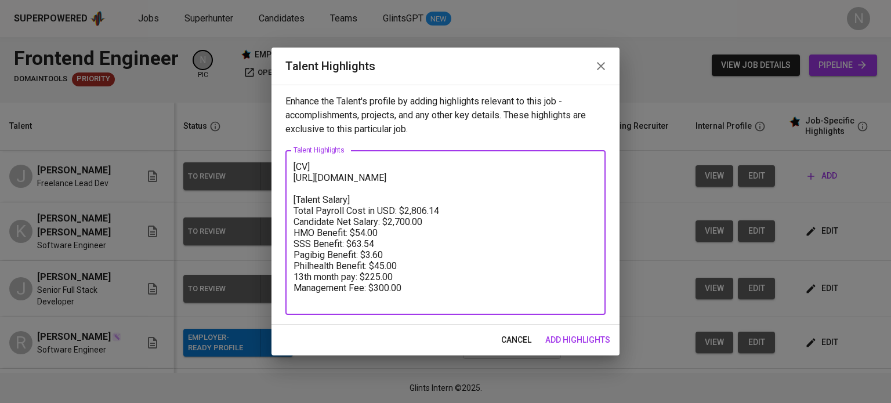
click at [297, 164] on textarea "[CV] [URL][DOMAIN_NAME] [Talent Salary] Total Payroll Cost in USD: $2,806.14 Ca…" at bounding box center [446, 232] width 304 height 143
paste textarea "Versatile Web and Mobile App Developer with strong experience in both front-end…"
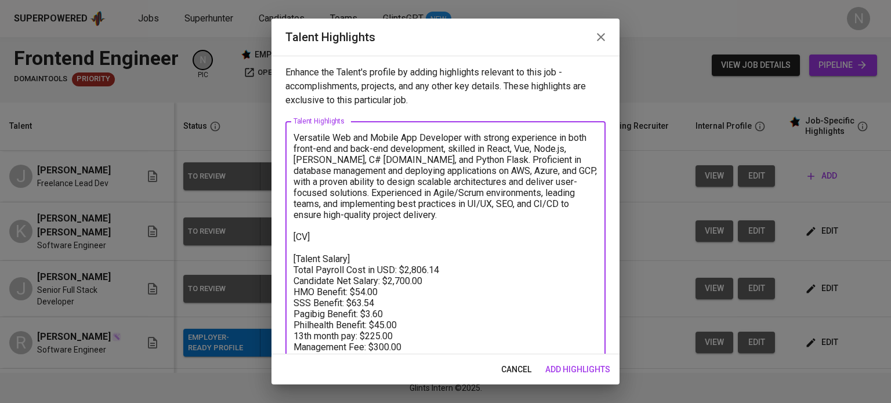
paste textarea "[URL][DOMAIN_NAME]"
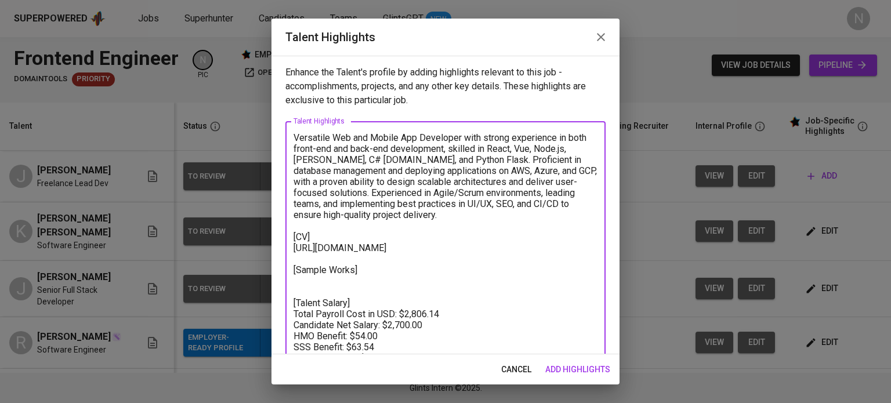
paste textarea "[URL][DOMAIN_NAME]"
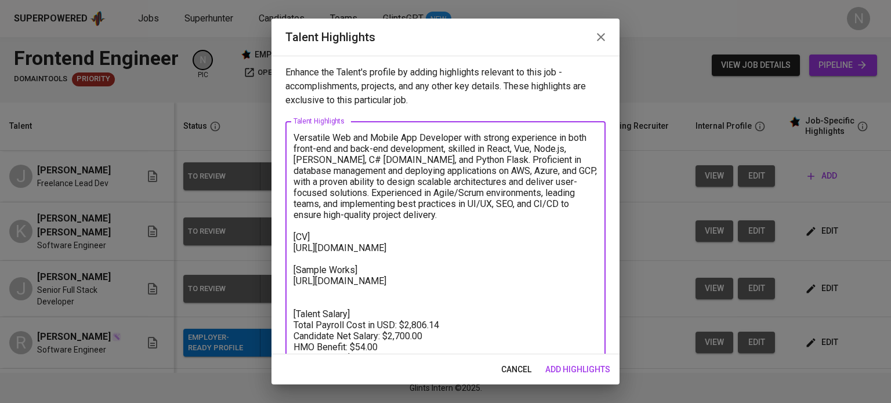
paste textarea "[URL][DOMAIN_NAME]"
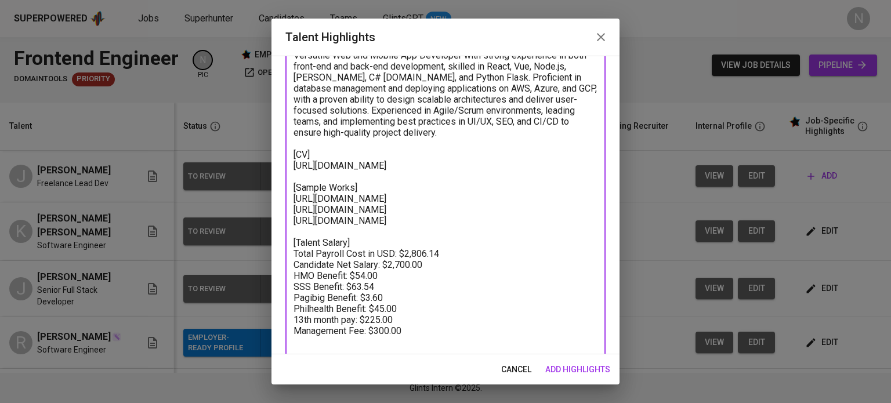
scroll to position [96, 0]
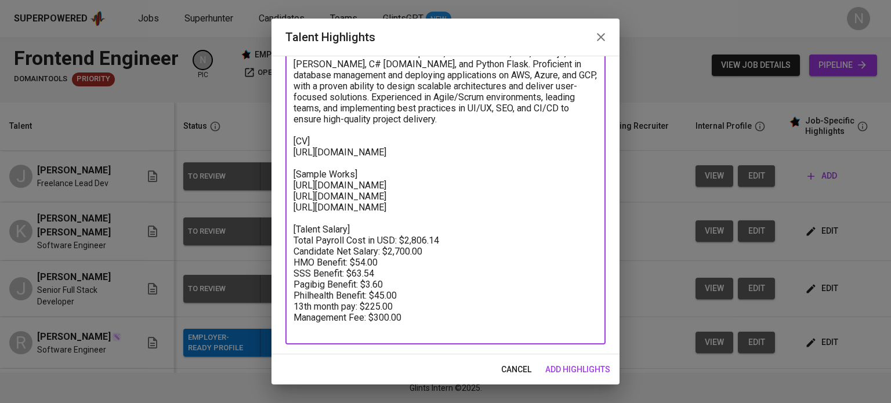
type textarea "Versatile Web and Mobile App Developer with strong experience in both front-end…"
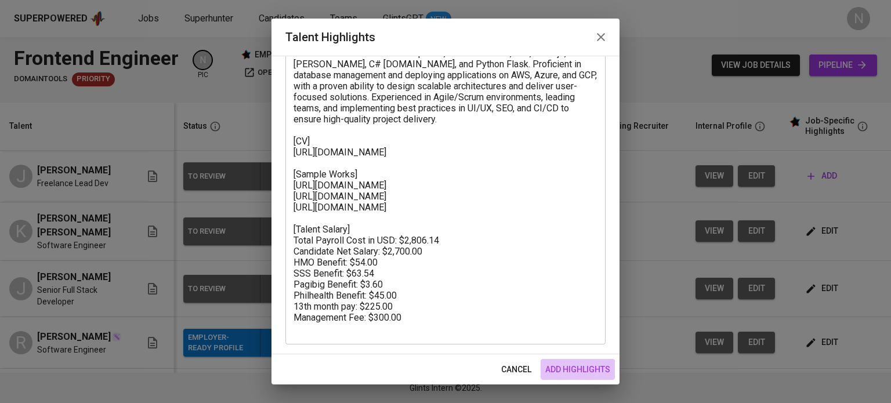
click at [596, 372] on span "add highlights" at bounding box center [577, 370] width 65 height 15
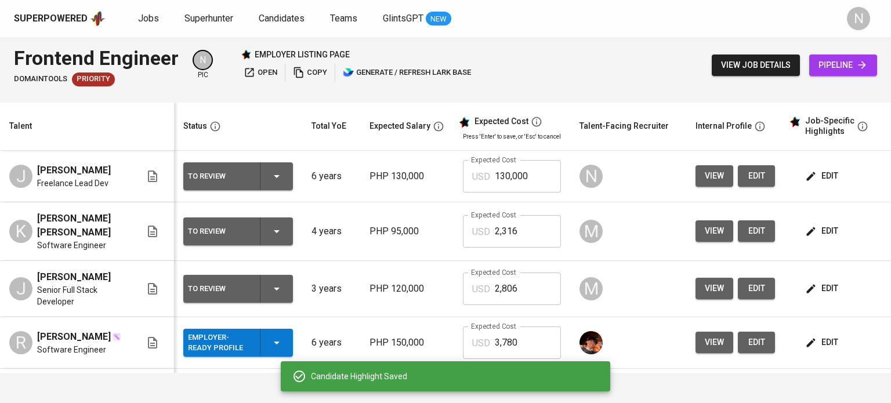
click at [818, 172] on span "edit" at bounding box center [823, 176] width 31 height 15
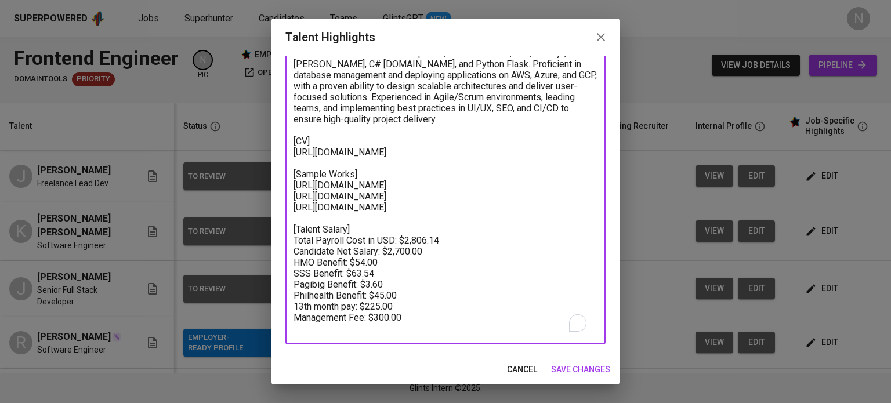
drag, startPoint x: 439, startPoint y: 263, endPoint x: 391, endPoint y: 263, distance: 48.7
click at [391, 263] on textarea "Versatile Web and Mobile App Developer with strong experience in both front-end…" at bounding box center [446, 186] width 304 height 298
paste textarea "$2,34"
click at [392, 264] on textarea "Versatile Web and Mobile App Developer with strong experience in both front-end…" at bounding box center [446, 186] width 304 height 298
drag, startPoint x: 397, startPoint y: 317, endPoint x: 364, endPoint y: 317, distance: 33.1
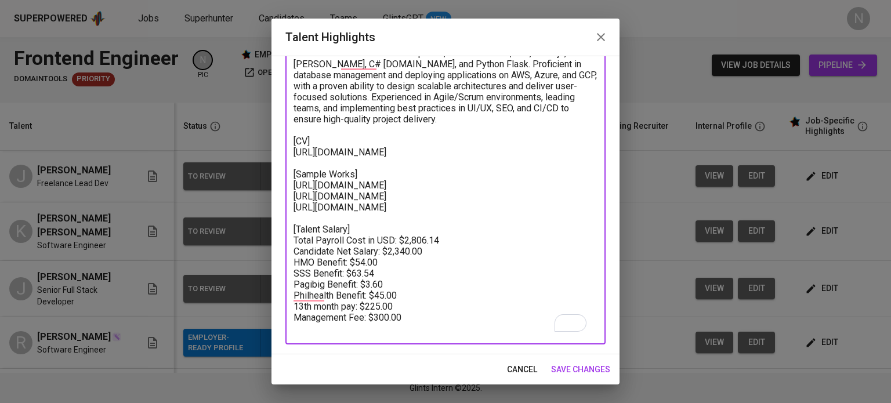
click at [364, 317] on textarea "Versatile Web and Mobile App Developer with strong experience in both front-end…" at bounding box center [446, 186] width 304 height 298
paste textarea "19"
drag, startPoint x: 408, startPoint y: 316, endPoint x: 371, endPoint y: 315, distance: 36.6
click at [371, 315] on textarea "Versatile Web and Mobile App Developer with strong experience in both front-end…" at bounding box center [446, 186] width 304 height 298
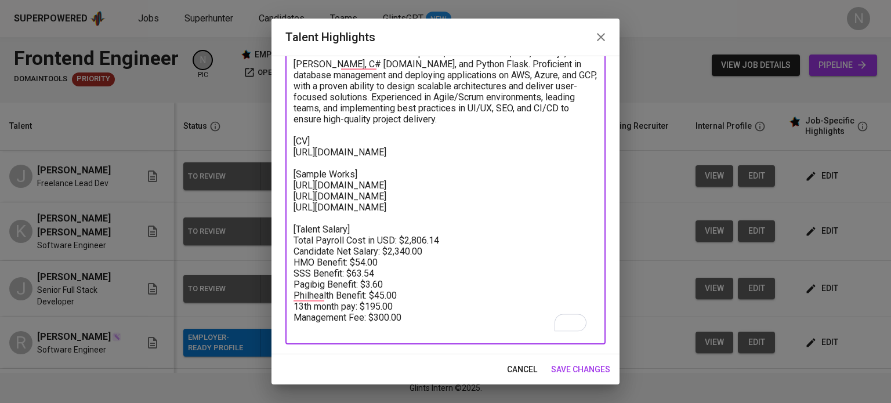
paste textarea ",001.14"
drag, startPoint x: 398, startPoint y: 324, endPoint x: 375, endPoint y: 321, distance: 22.8
click at [375, 321] on textarea "Versatile Web and Mobile App Developer with strong experience in both front-end…" at bounding box center [446, 186] width 304 height 298
type textarea "Versatile Web and Mobile App Developer with strong experience in both front-end…"
click at [594, 363] on span "save changes" at bounding box center [580, 370] width 59 height 15
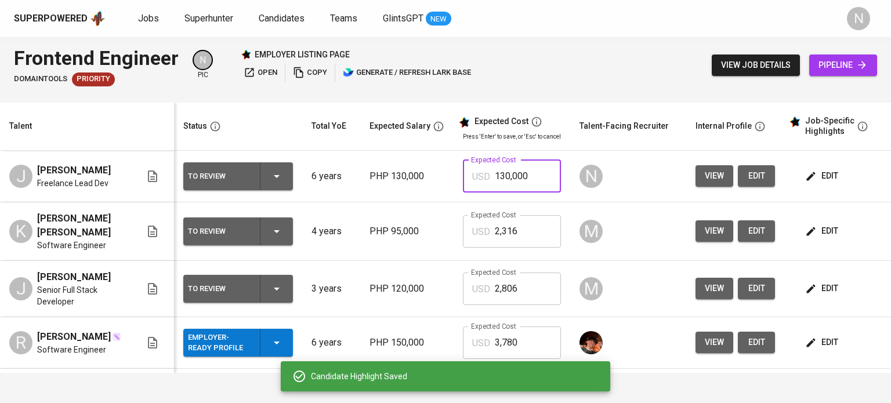
drag, startPoint x: 529, startPoint y: 175, endPoint x: 472, endPoint y: 175, distance: 56.9
click at [472, 175] on div "USD 130,000 Expected Cost" at bounding box center [512, 176] width 98 height 32
paste input "3,001"
type input "3,001"
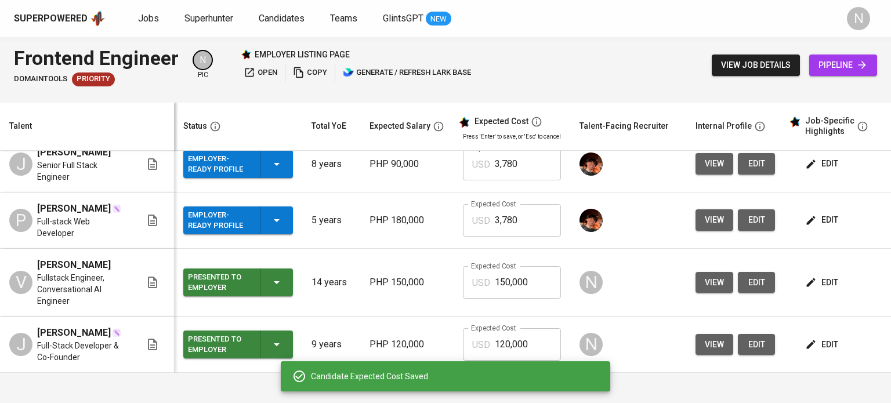
scroll to position [330, 0]
click at [819, 272] on button "edit" at bounding box center [823, 282] width 40 height 21
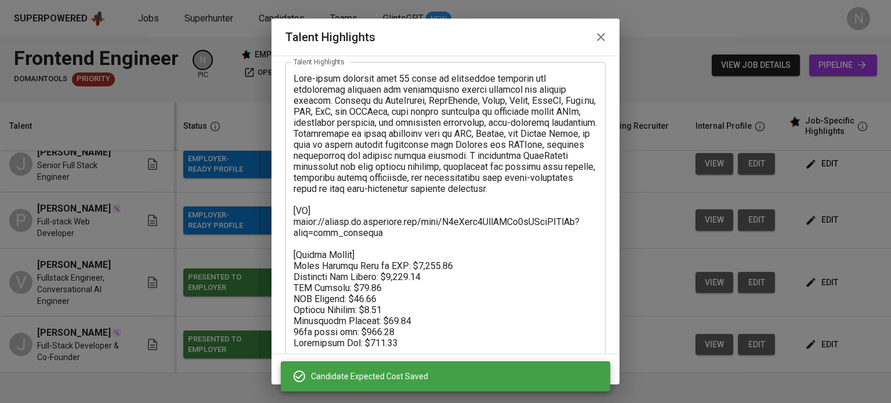
scroll to position [74, 0]
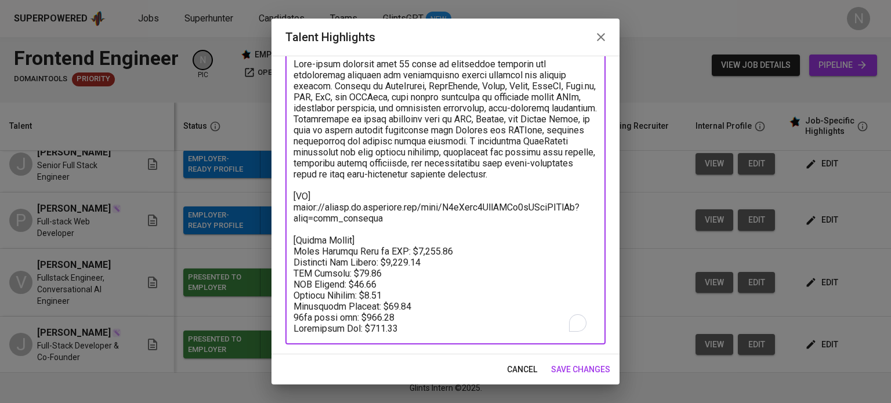
drag, startPoint x: 407, startPoint y: 251, endPoint x: 426, endPoint y: 251, distance: 18.6
click at [426, 251] on textarea "To enrich screen reader interactions, please activate Accessibility in Grammarl…" at bounding box center [446, 197] width 304 height 276
click at [532, 369] on button "cancel" at bounding box center [522, 369] width 39 height 21
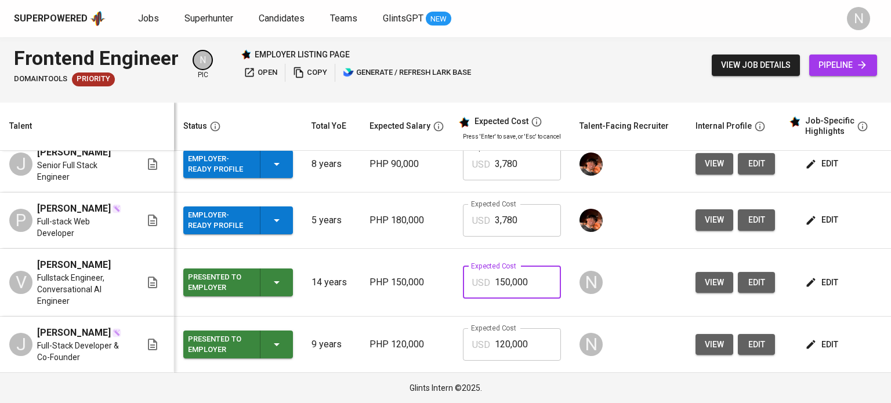
drag, startPoint x: 532, startPoint y: 277, endPoint x: 469, endPoint y: 274, distance: 62.2
click at [470, 274] on div "USD 150,000 Expected Cost" at bounding box center [512, 282] width 98 height 32
paste input "2,806"
type input "2,806"
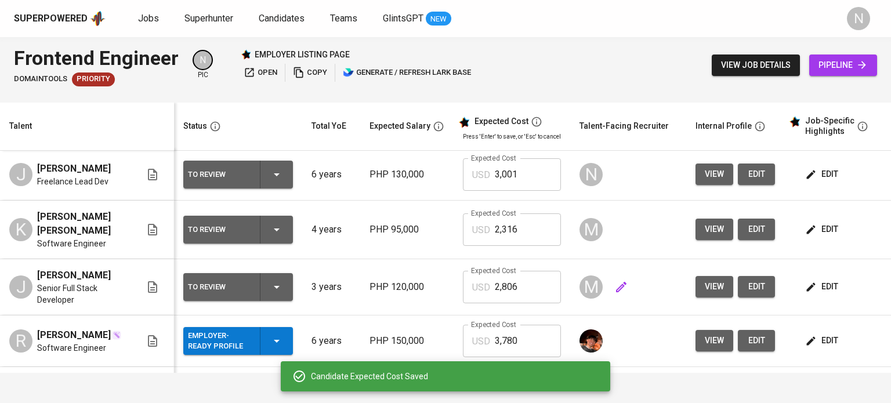
scroll to position [0, 0]
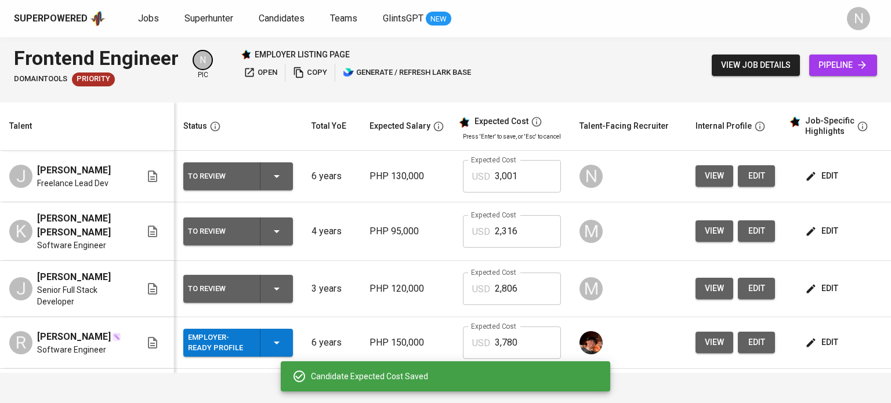
click at [826, 169] on span "edit" at bounding box center [823, 176] width 31 height 15
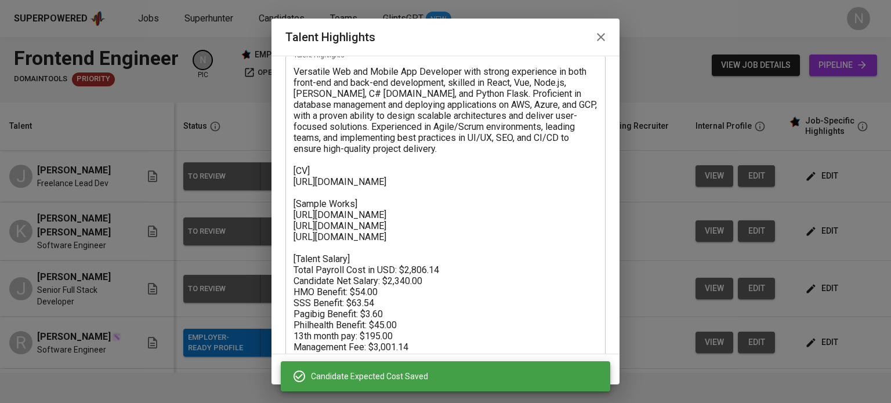
scroll to position [96, 0]
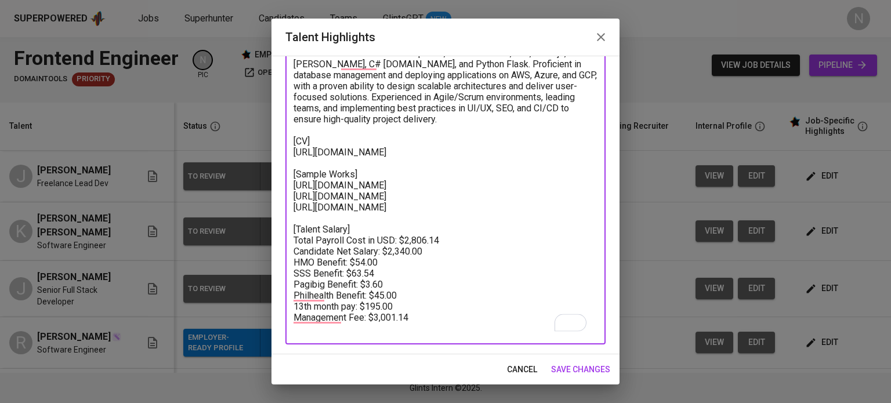
drag, startPoint x: 402, startPoint y: 325, endPoint x: 381, endPoint y: 325, distance: 20.9
click at [381, 325] on textarea "Versatile Web and Mobile App Developer with strong experience in both front-end…" at bounding box center [446, 186] width 304 height 298
drag, startPoint x: 454, startPoint y: 247, endPoint x: 404, endPoint y: 247, distance: 49.9
click at [404, 247] on textarea "Versatile Web and Mobile App Developer with strong experience in both front-end…" at bounding box center [446, 186] width 304 height 298
type textarea "Versatile Web and Mobile App Developer with strong experience in both front-end…"
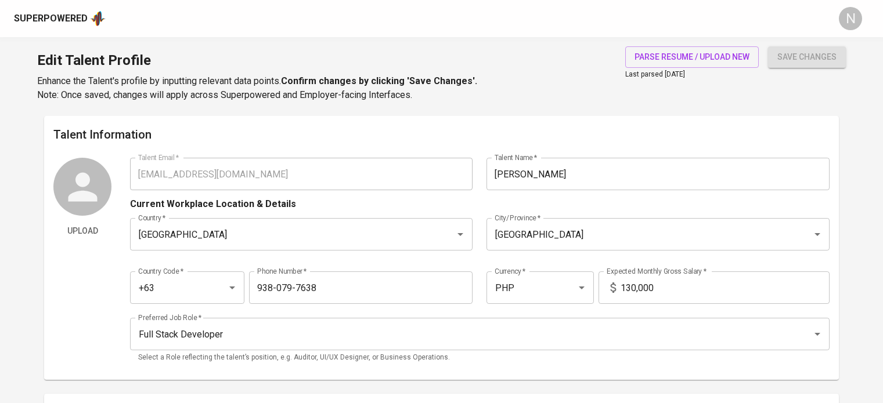
scroll to position [637, 0]
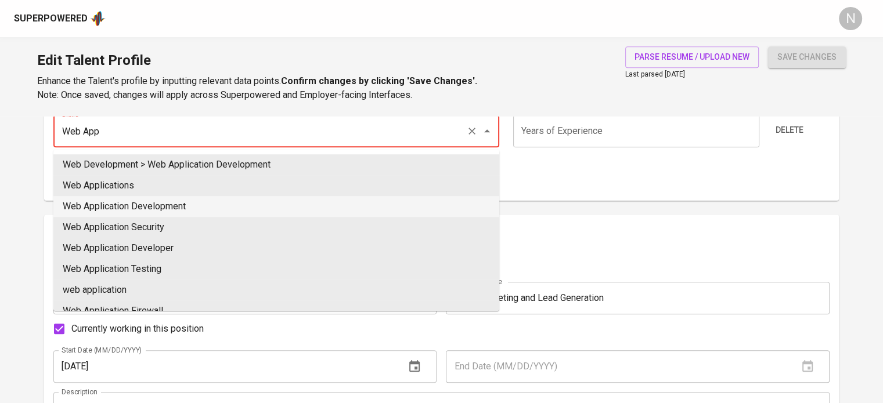
type input "Web Application Development"
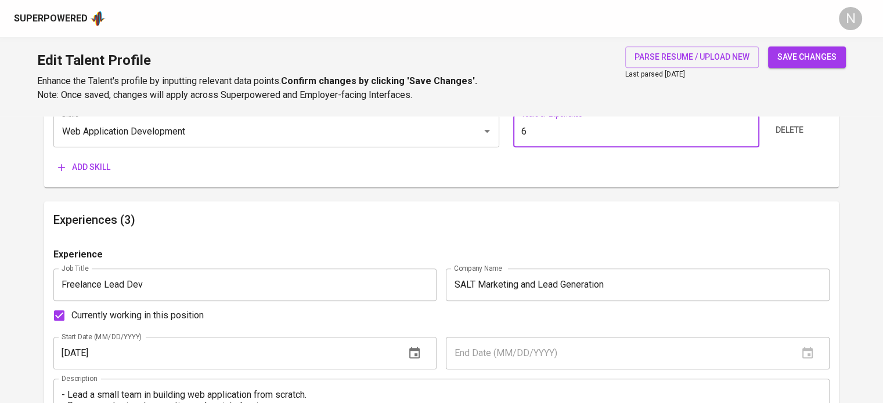
type input "6"
click at [53, 157] on button "Add skill" at bounding box center [84, 167] width 62 height 21
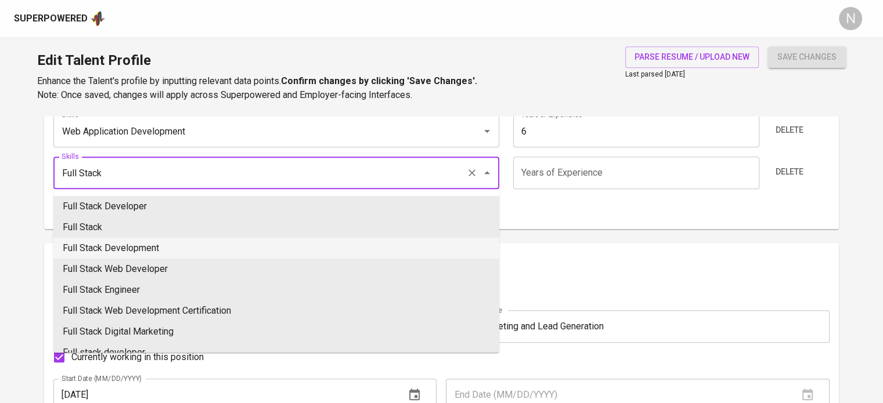
type input "Full Stack Development"
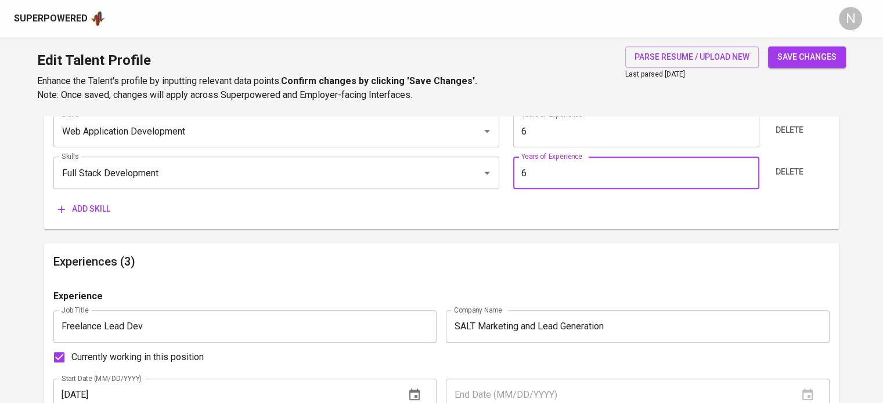
type input "6"
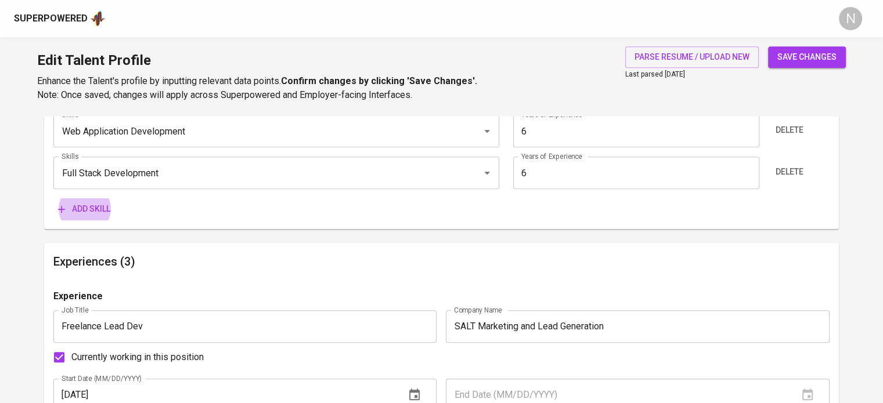
click at [53, 198] on button "Add skill" at bounding box center [84, 208] width 62 height 21
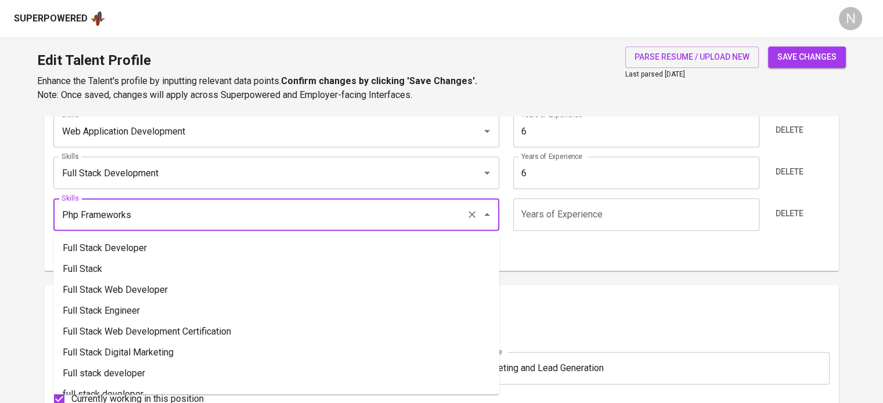
click at [186, 218] on input "Php Frameworks" at bounding box center [260, 215] width 403 height 22
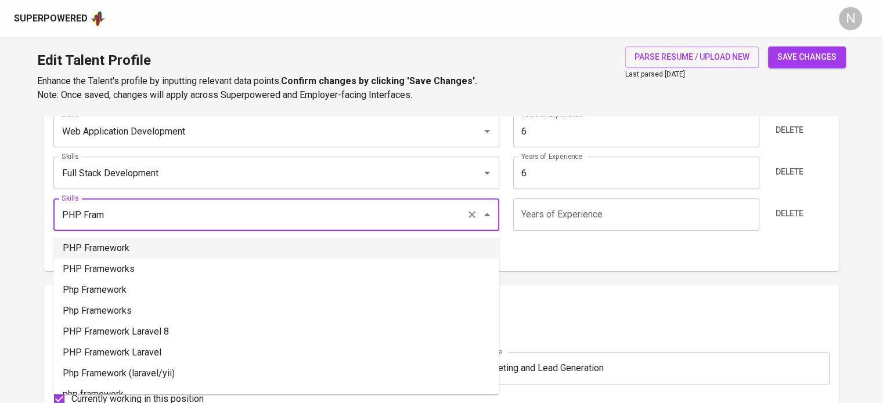
type input "PHP Framework"
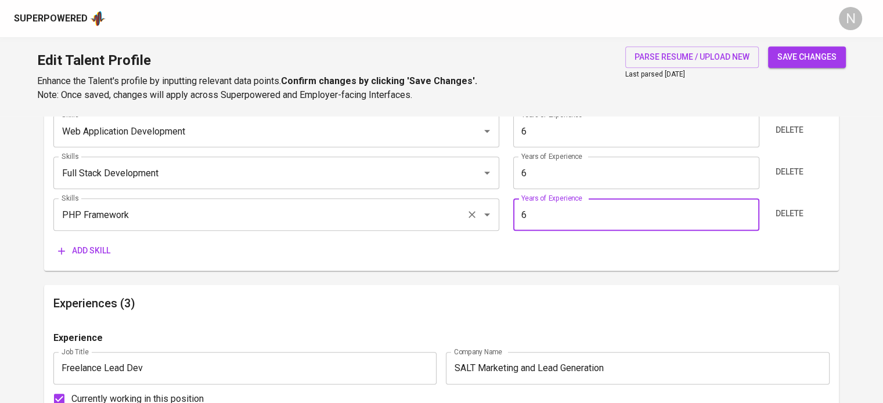
type input "6"
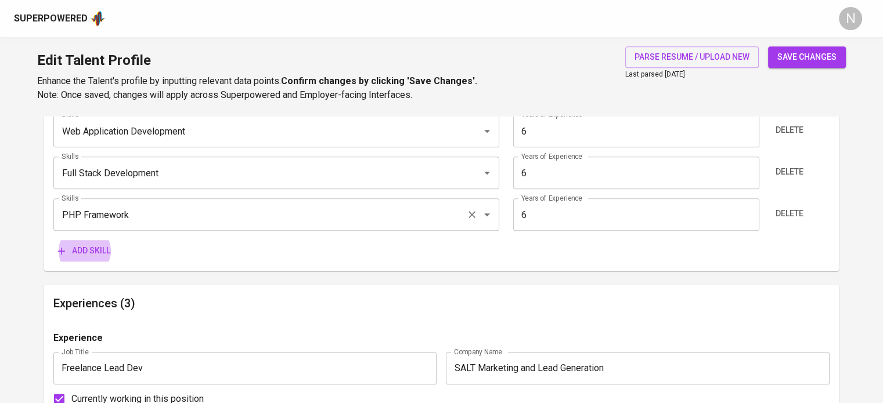
click at [53, 240] on button "Add skill" at bounding box center [84, 250] width 62 height 21
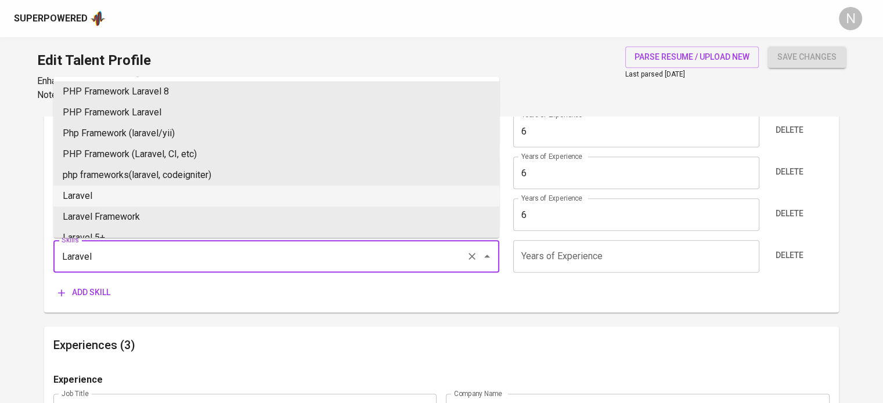
type input "Laravel"
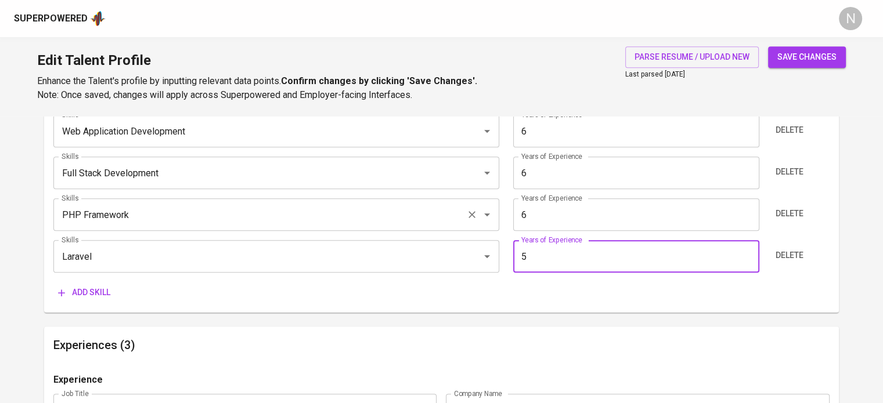
type input "5"
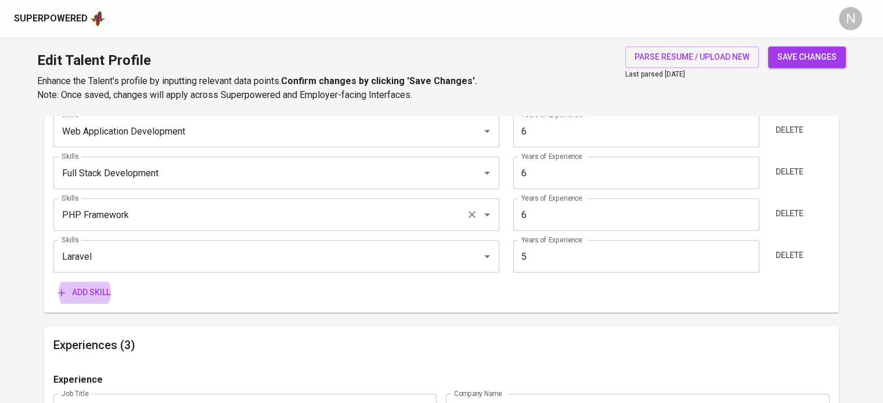
click at [53, 282] on button "Add skill" at bounding box center [84, 292] width 62 height 21
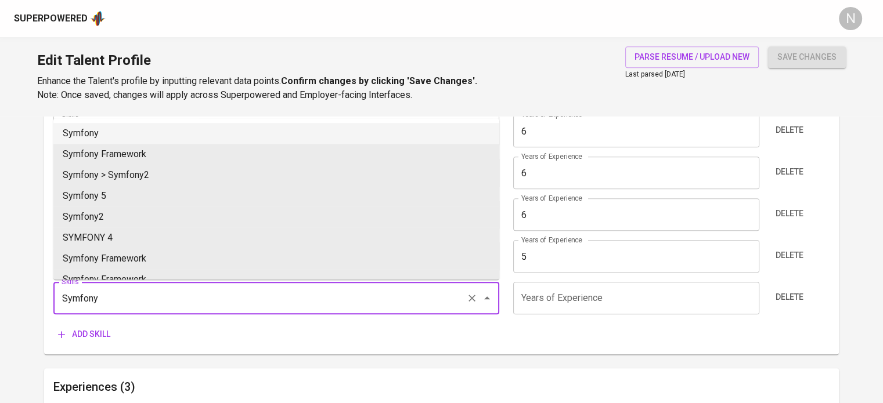
type input "Symfony"
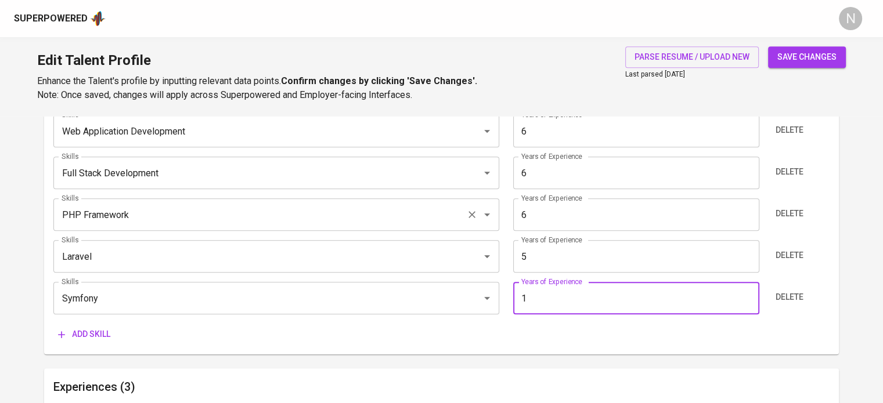
type input "1"
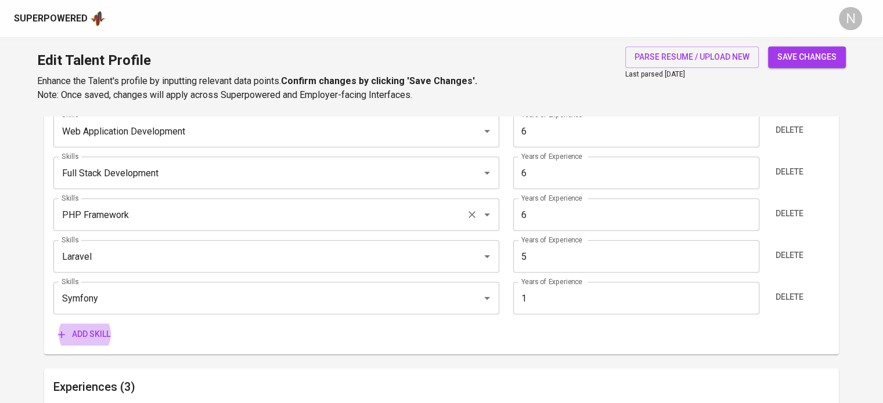
click at [53, 324] on button "Add skill" at bounding box center [84, 334] width 62 height 21
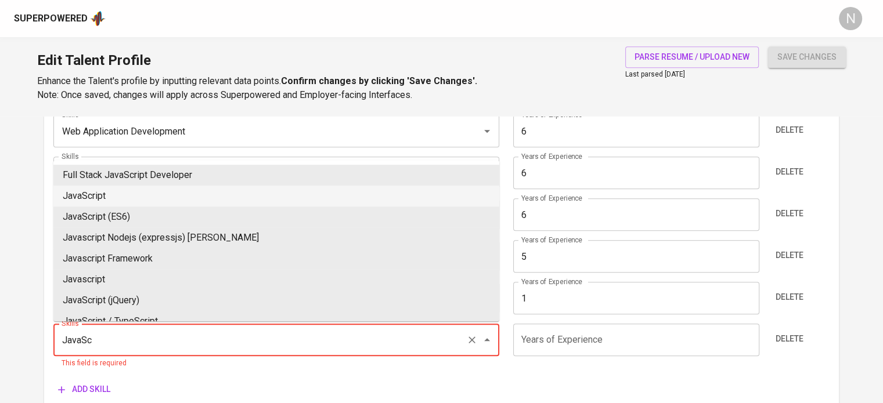
type input "JavaScript"
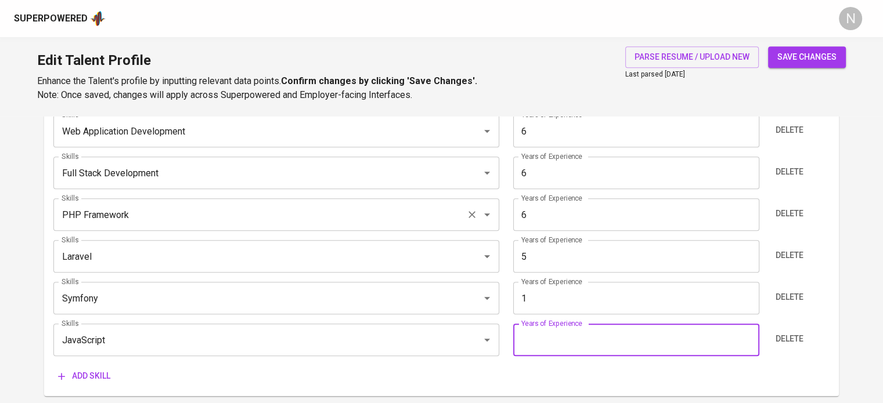
type input "5"
type input "6"
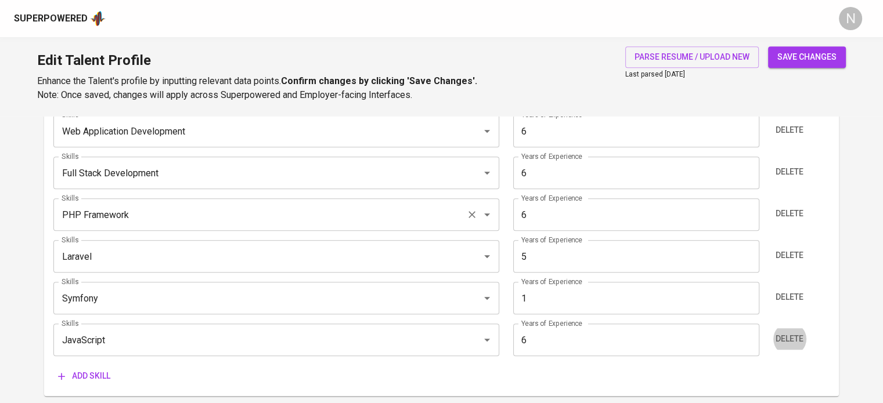
click at [53, 366] on button "Add skill" at bounding box center [84, 376] width 62 height 21
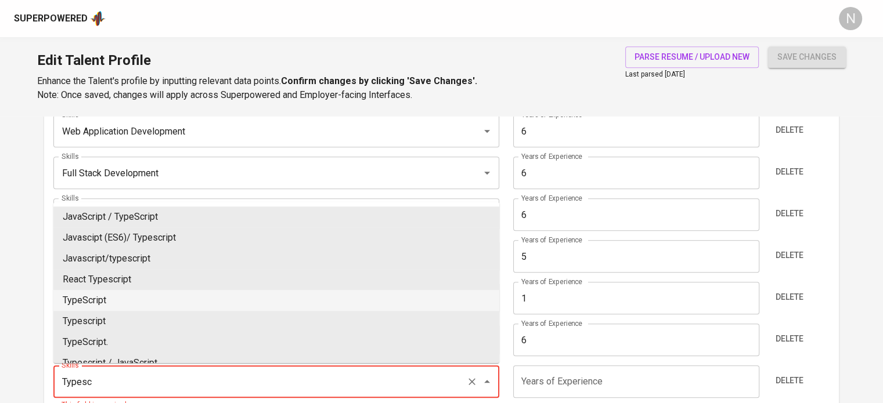
type input "TypeScript"
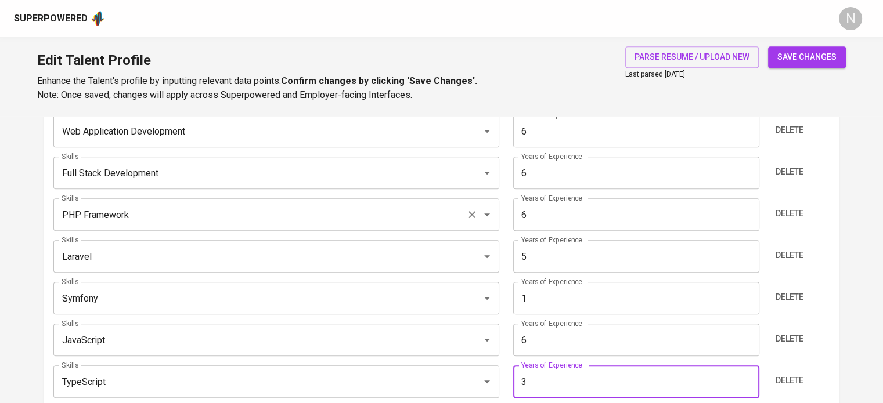
type input "3"
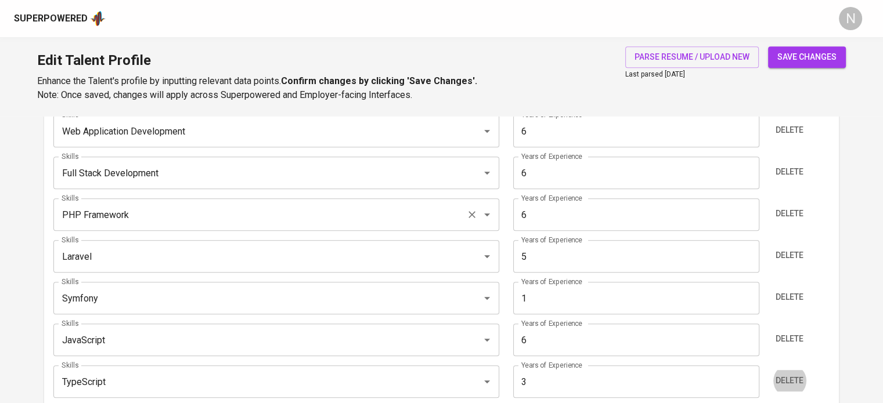
scroll to position [854, 0]
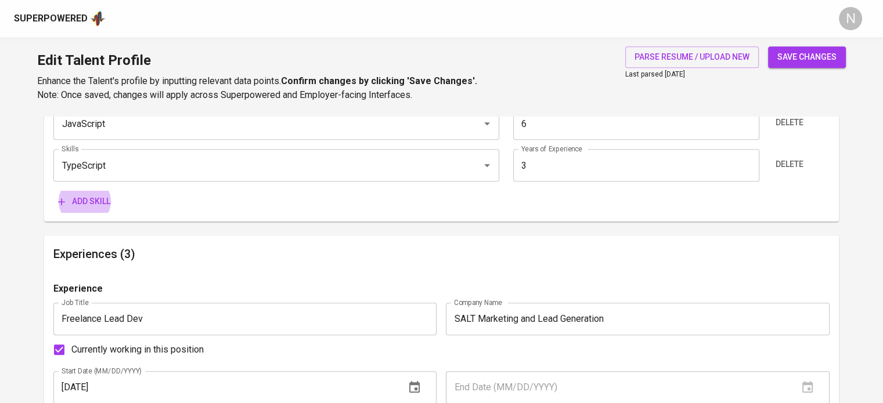
click at [53, 191] on button "Add skill" at bounding box center [84, 201] width 62 height 21
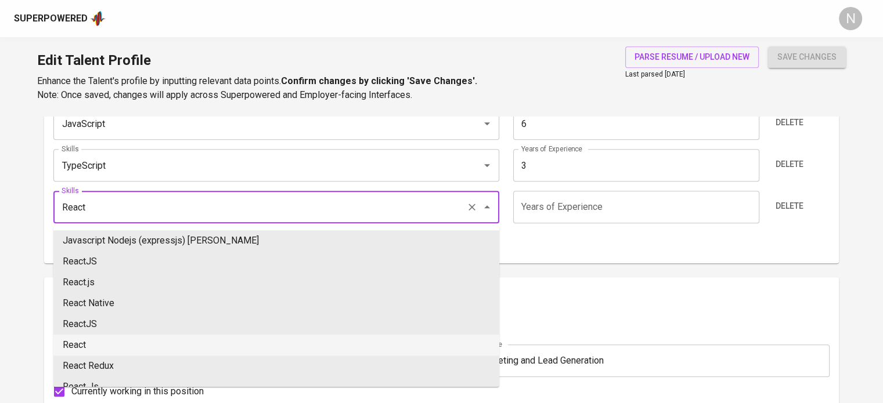
type input "React"
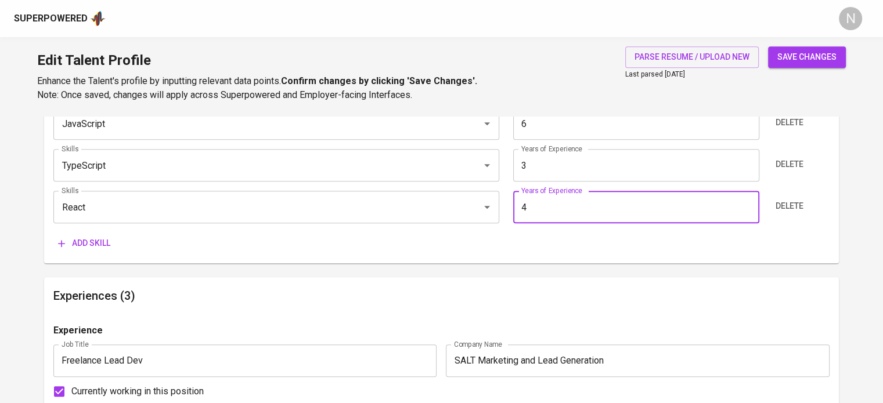
type input "4"
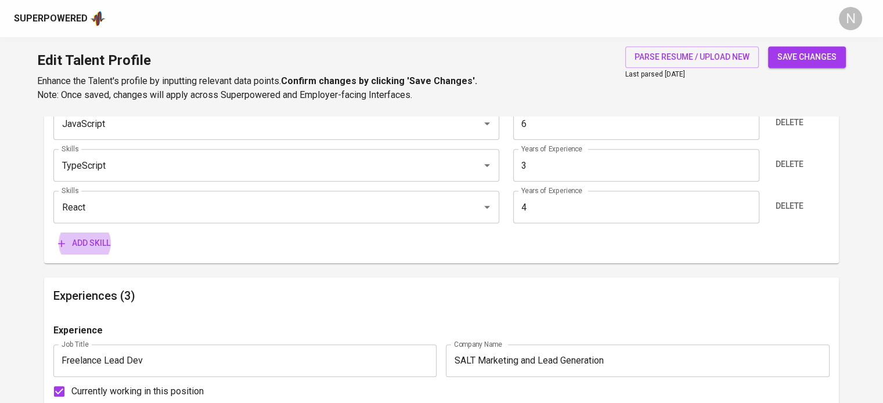
click at [53, 233] on button "Add skill" at bounding box center [84, 243] width 62 height 21
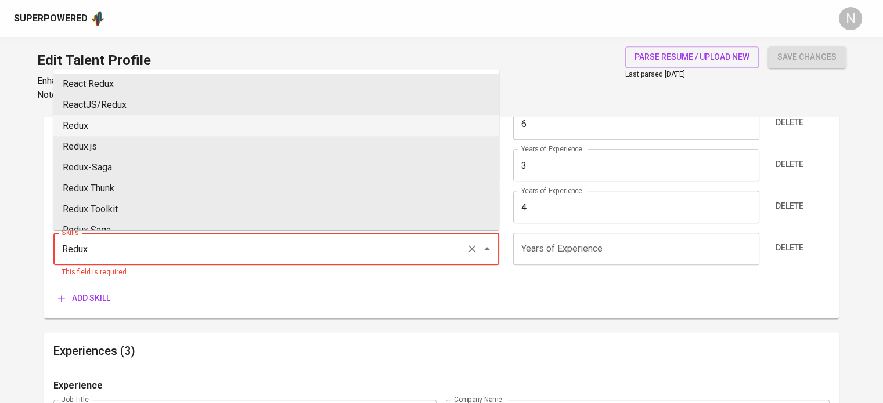
type input "Redux"
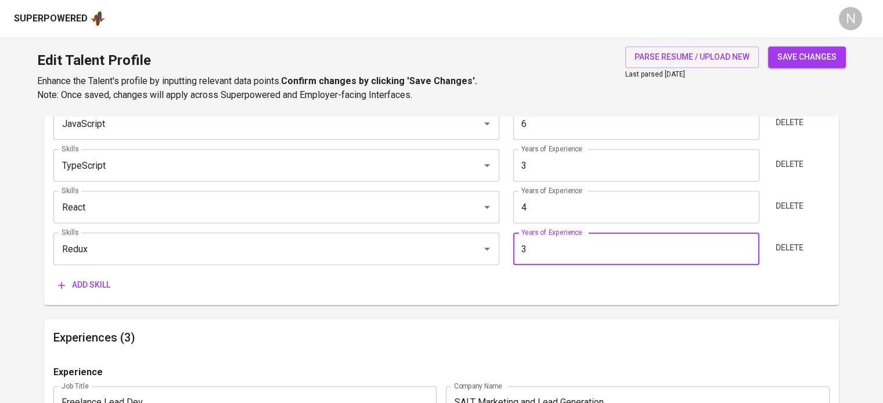
type input "3"
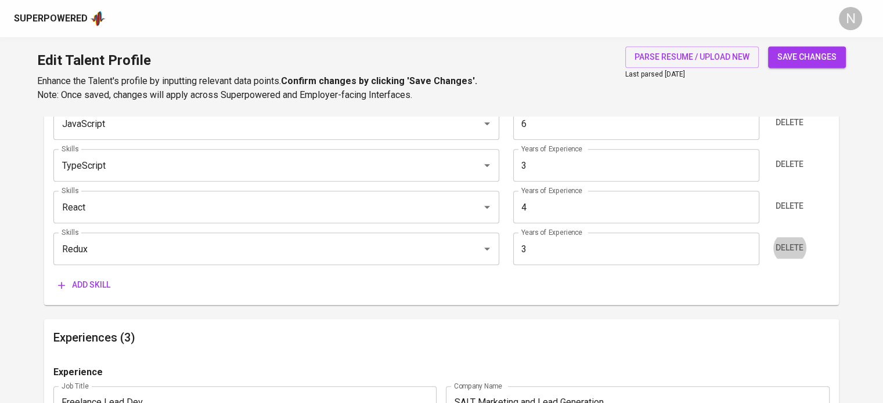
click at [53, 274] on button "Add skill" at bounding box center [84, 284] width 62 height 21
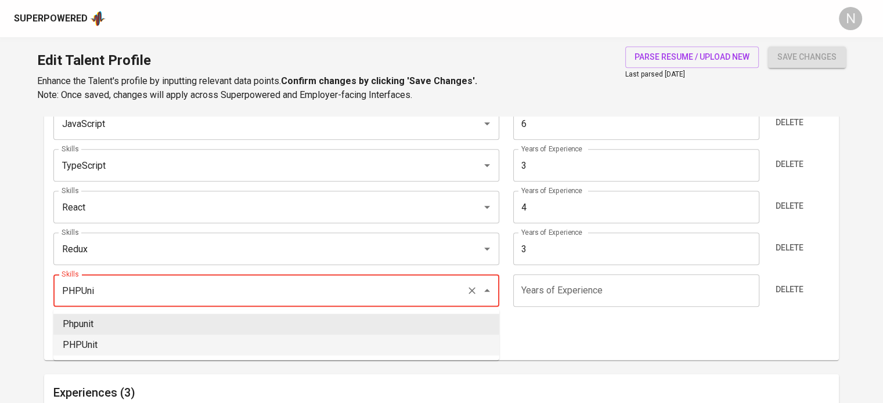
type input "PHPUnit"
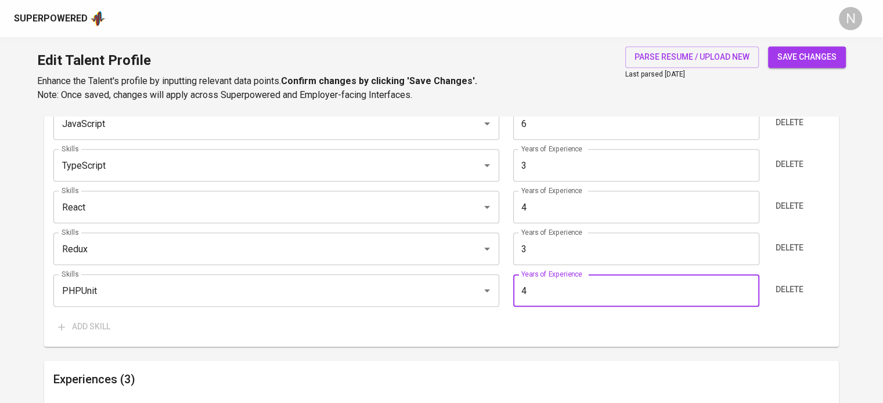
type input "4"
click at [0, 237] on main "Talent Information Upload Talent Email   * jrantiojobhoy@gmail.com Talent Email…" at bounding box center [441, 281] width 883 height 2039
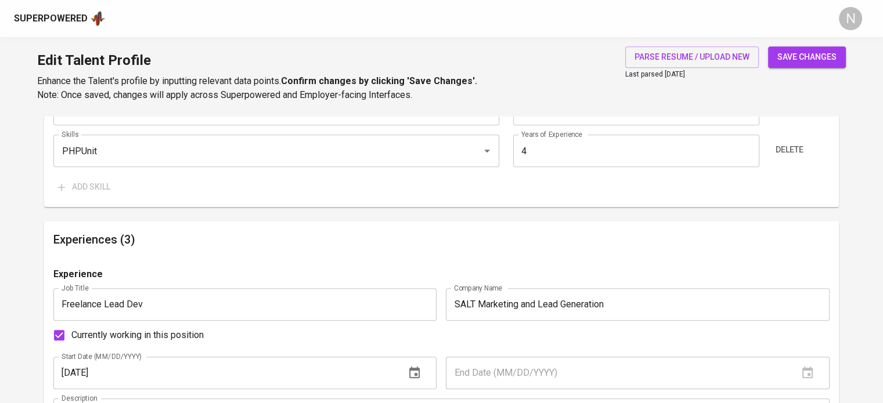
scroll to position [1144, 0]
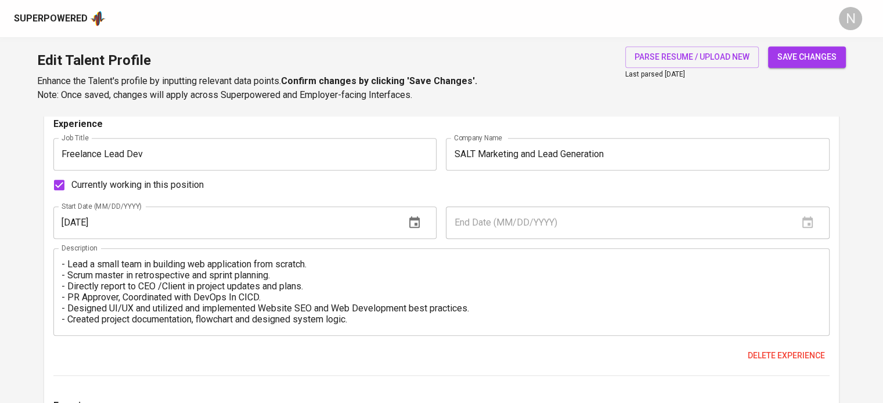
click at [193, 190] on span "Currently working in this position" at bounding box center [137, 185] width 132 height 14
click at [71, 190] on input "Currently working in this position" at bounding box center [59, 185] width 24 height 24
click at [192, 179] on span "Currently working in this position" at bounding box center [137, 185] width 132 height 14
click at [71, 179] on input "Currently working in this position" at bounding box center [59, 185] width 24 height 24
click at [195, 181] on span "Currently working in this position" at bounding box center [137, 185] width 132 height 14
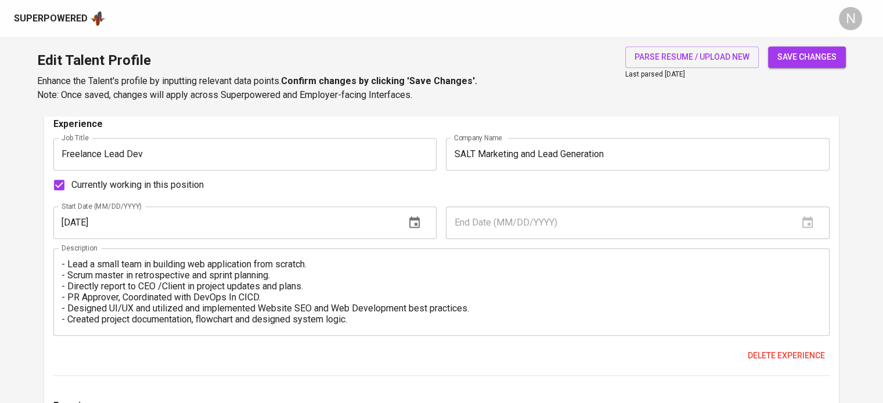
click at [71, 181] on input "Currently working in this position" at bounding box center [59, 185] width 24 height 24
checkbox input "false"
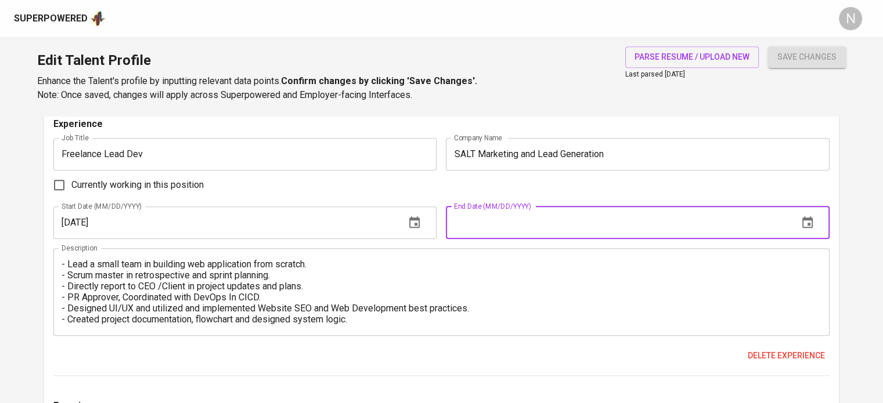
click at [494, 221] on input "text" at bounding box center [617, 223] width 342 height 32
type input "08/15/2025"
click at [526, 187] on div "Currently working in this position" at bounding box center [441, 185] width 776 height 24
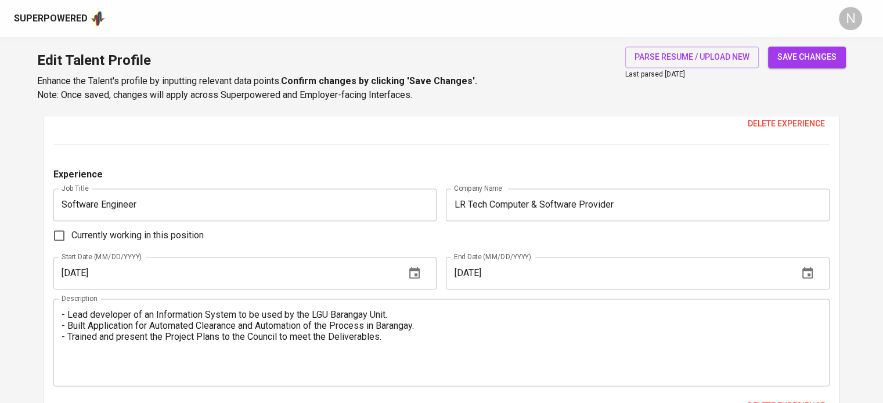
scroll to position [1607, 0]
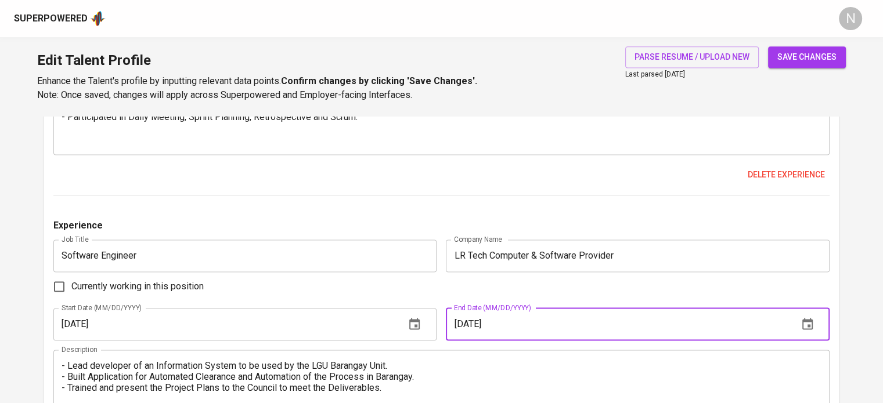
click at [471, 322] on input "12/01/2020" at bounding box center [617, 324] width 342 height 32
type input "12/31/2020"
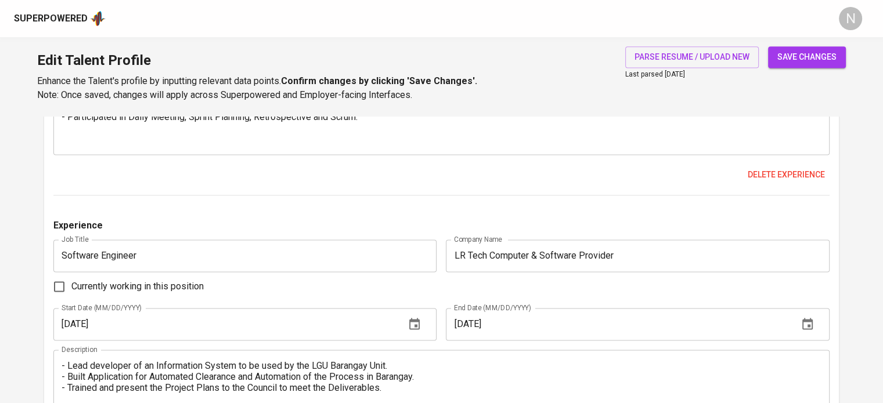
click at [402, 206] on div "Experience Job Title Freelance Lead Dev Job Title Company Name SALT Marketing a…" at bounding box center [441, 86] width 776 height 864
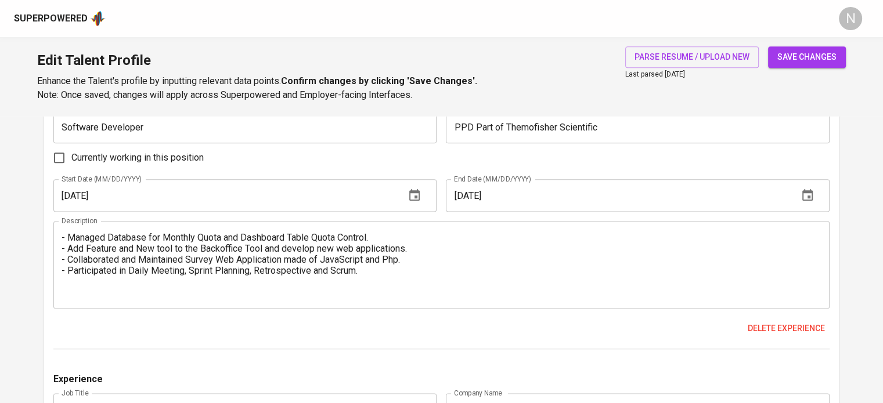
scroll to position [1433, 0]
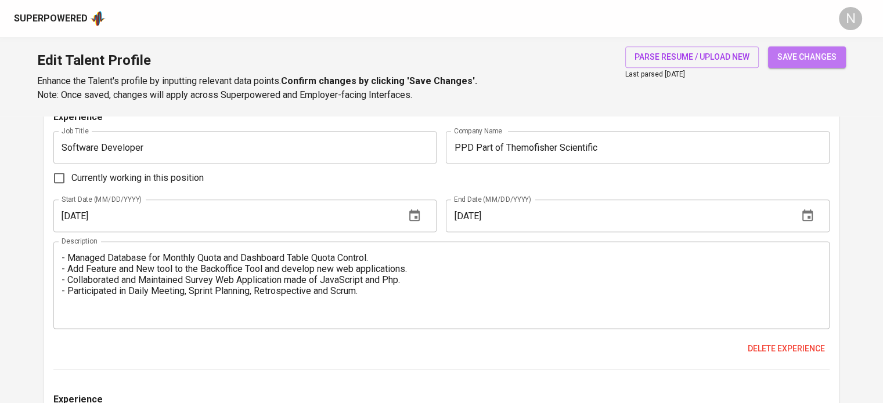
click at [801, 53] on span "save changes" at bounding box center [806, 57] width 59 height 15
type input "PHP Framework"
type input "Web Application Development"
type input "Full-Stack Development"
type input "JavaScript"
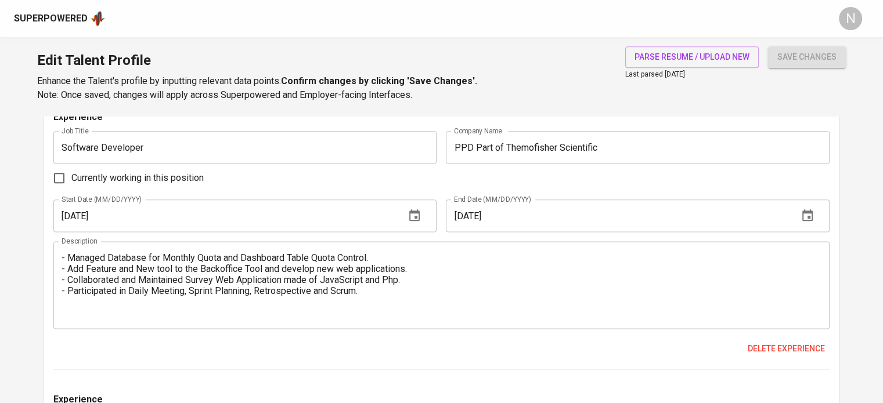
type input "6"
type input "Laravel"
type input "5"
type input "PHPUnit"
type input "4"
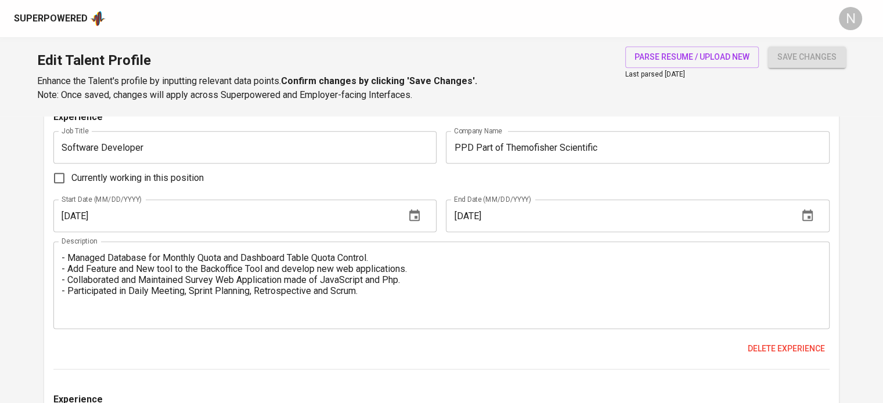
type input "React.js"
type input "4"
type input "TypeScript"
type input "3"
type input "Symfony"
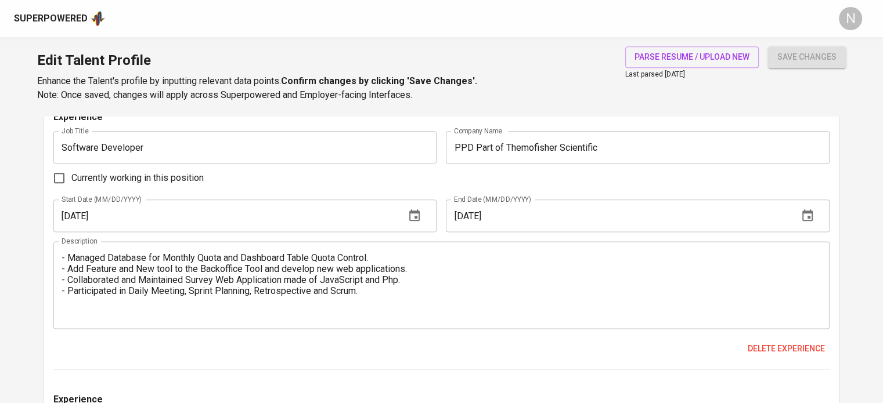
type input "1"
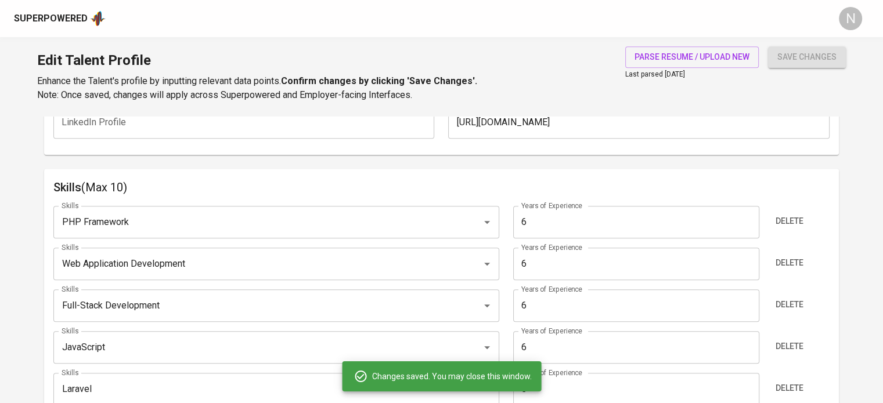
scroll to position [0, 0]
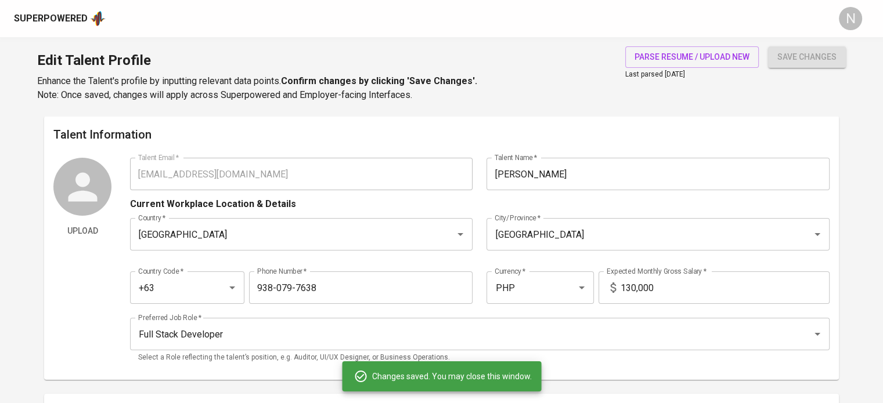
click at [124, 167] on div "Upload Talent Email   * jrantiojobhoy@gmail.com Talent Email * Talent Name   * …" at bounding box center [441, 264] width 776 height 213
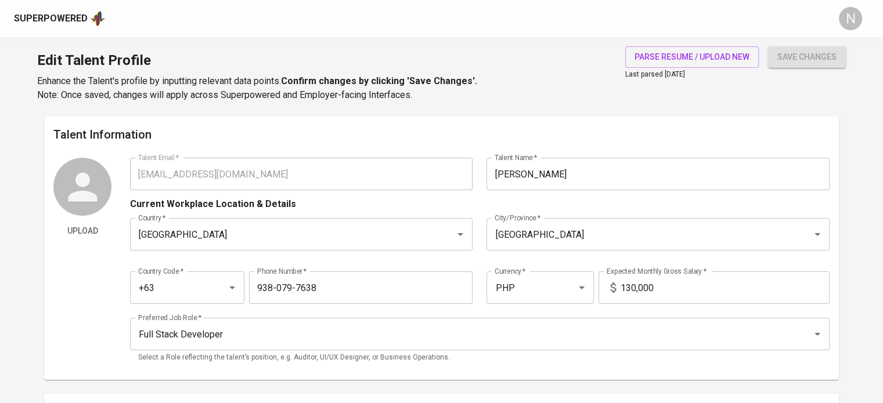
click at [57, 20] on div "Superpowered" at bounding box center [51, 18] width 74 height 13
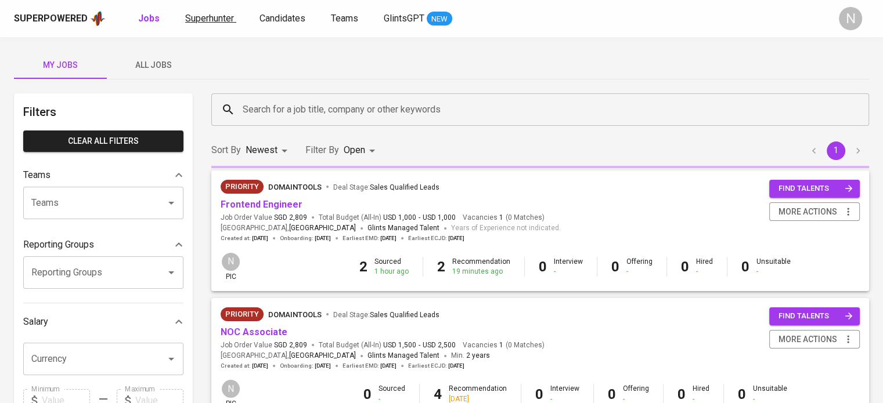
click at [201, 18] on span "Superhunter" at bounding box center [209, 18] width 49 height 11
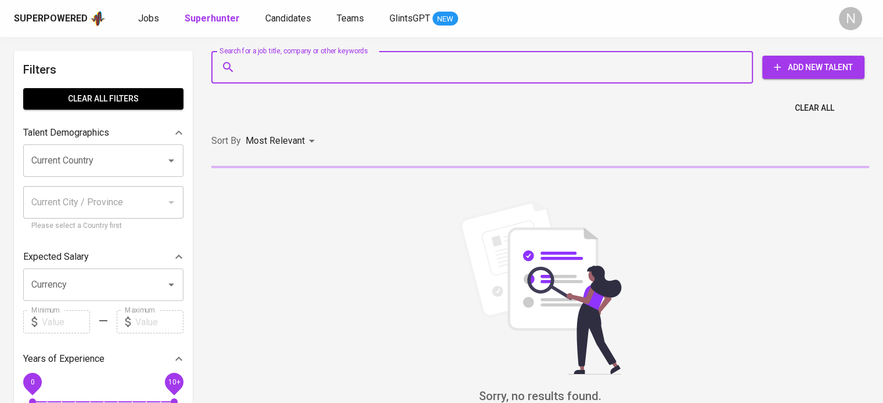
click at [352, 68] on input "Search for a job title, company or other keywords" at bounding box center [485, 67] width 490 height 22
paste input "jrantiojobhoy@gmail.com"
type input "jrantiojobhoy@gmail.com"
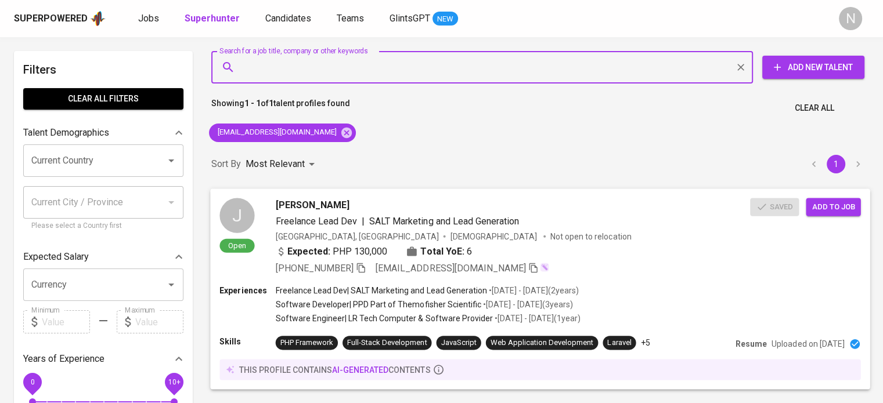
click at [843, 209] on span "Add to job" at bounding box center [832, 206] width 43 height 13
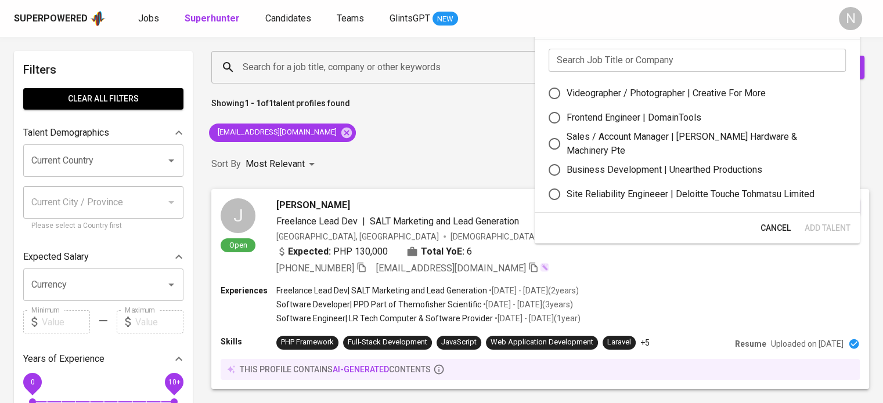
click at [648, 120] on div "Frontend Engineer | DomainTools" at bounding box center [633, 118] width 135 height 14
click at [566, 120] on input "Frontend Engineer | DomainTools" at bounding box center [554, 118] width 24 height 24
radio input "true"
click at [825, 225] on span "Add Talent" at bounding box center [827, 228] width 46 height 15
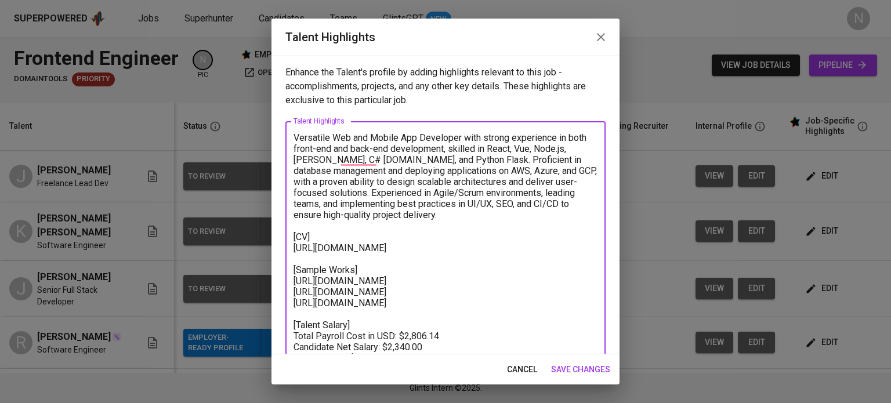
scroll to position [96, 0]
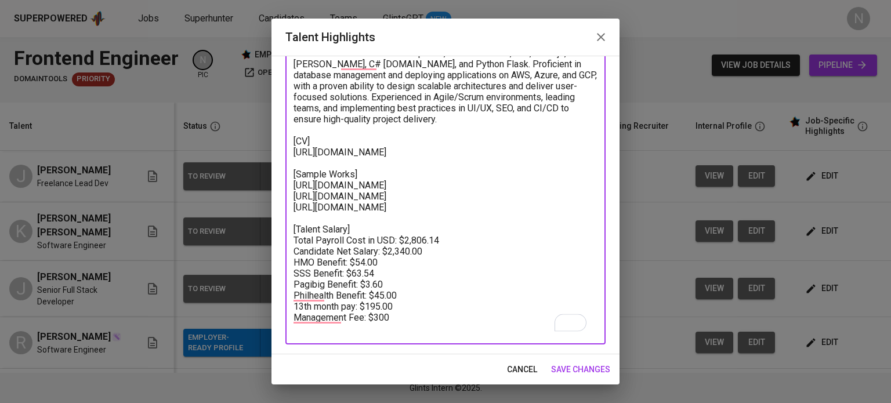
click at [402, 251] on textarea "Versatile Web and Mobile App Developer with strong experience in both front-end…" at bounding box center [446, 186] width 304 height 298
type textarea "Versatile Web and Mobile App Developer with strong experience in both front-end…"
click at [583, 363] on span "save changes" at bounding box center [580, 370] width 59 height 15
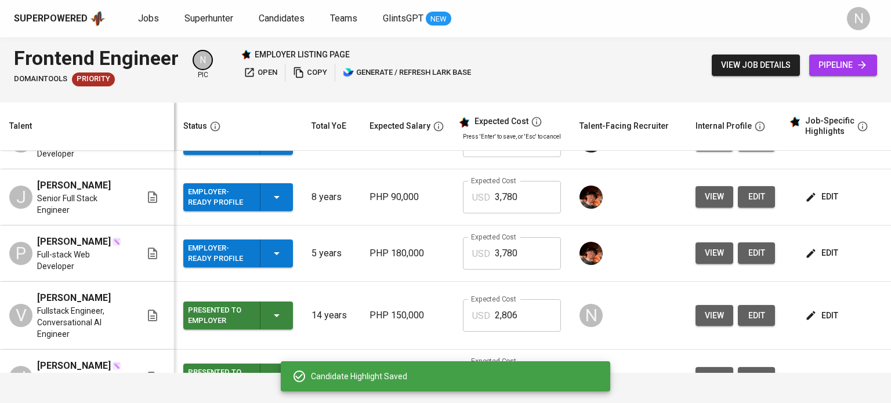
scroll to position [330, 0]
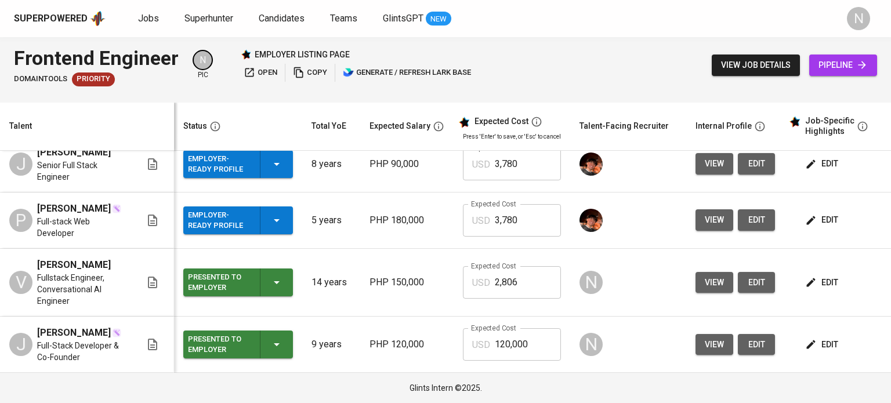
click at [820, 338] on span "edit" at bounding box center [823, 345] width 31 height 15
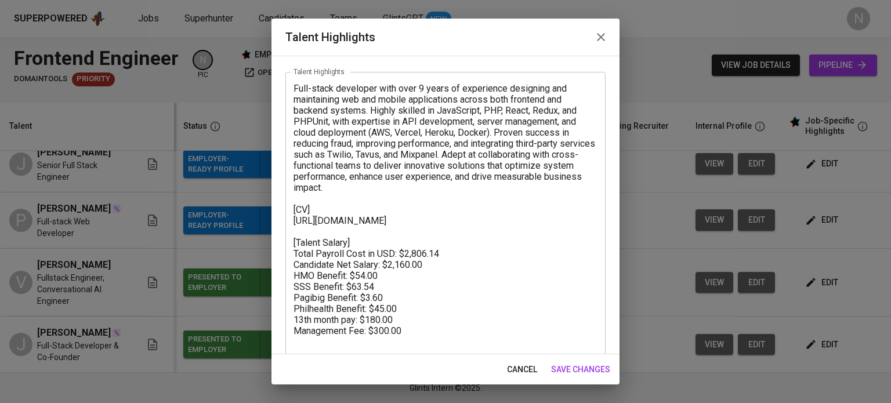
scroll to position [63, 0]
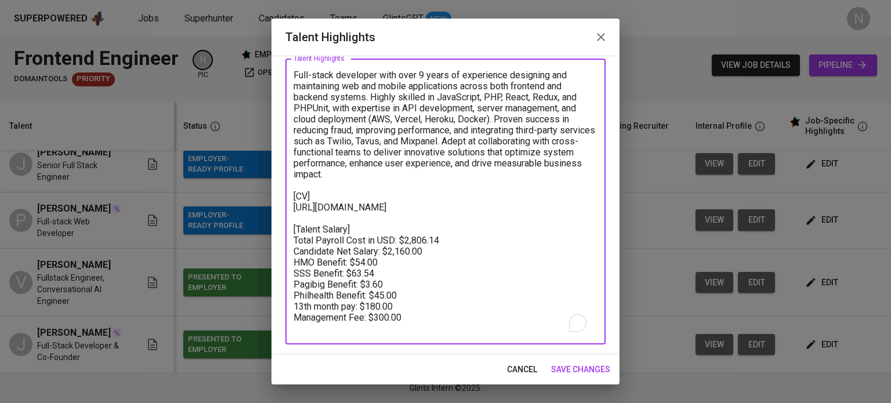
drag, startPoint x: 428, startPoint y: 250, endPoint x: 407, endPoint y: 250, distance: 20.3
click at [407, 250] on textarea "Full-stack developer with over 9 years of experience designing and maintaining …" at bounding box center [446, 202] width 304 height 265
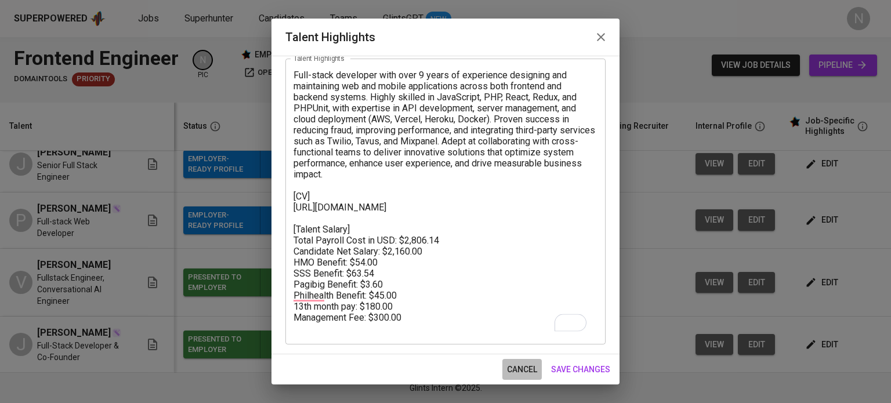
click at [532, 370] on span "cancel" at bounding box center [522, 370] width 30 height 15
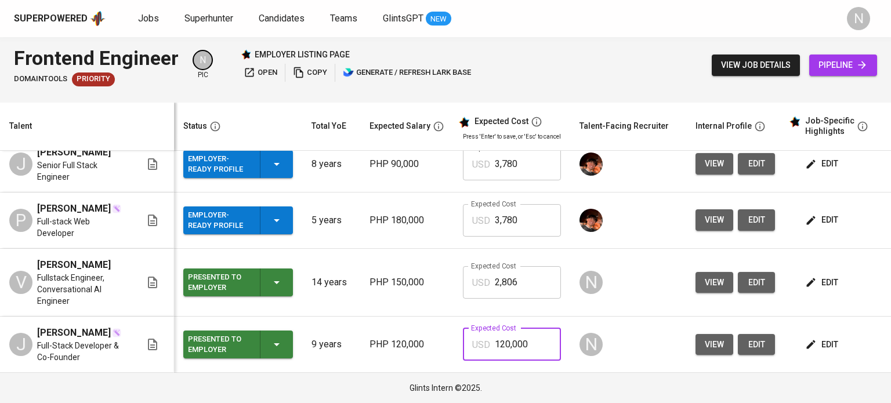
click at [518, 338] on input "120,000" at bounding box center [528, 344] width 66 height 32
drag, startPoint x: 529, startPoint y: 338, endPoint x: 440, endPoint y: 339, distance: 88.8
click at [442, 338] on tr "J Joseph Patrick Timcang Full-Stack Developer & Co-Founder Presented to Employe…" at bounding box center [502, 345] width 1005 height 56
paste input "2,806"
type input "2,806"
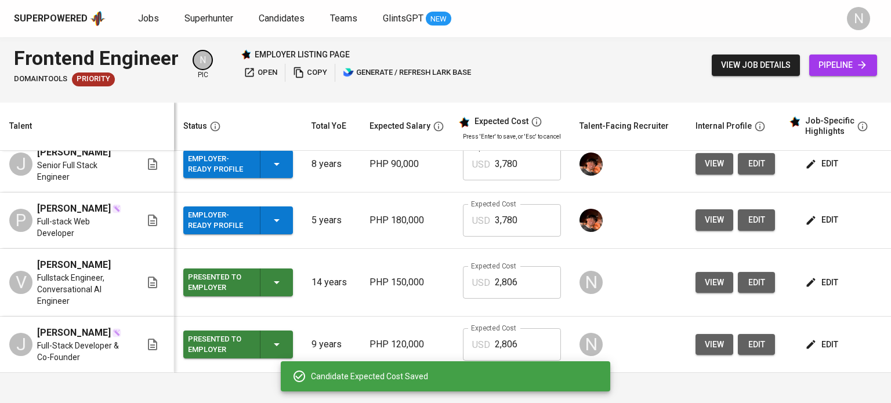
click at [827, 277] on button "edit" at bounding box center [823, 282] width 40 height 21
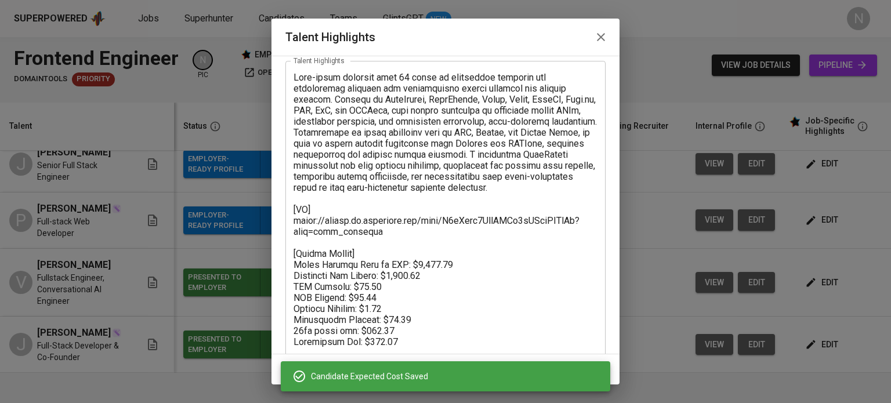
scroll to position [74, 0]
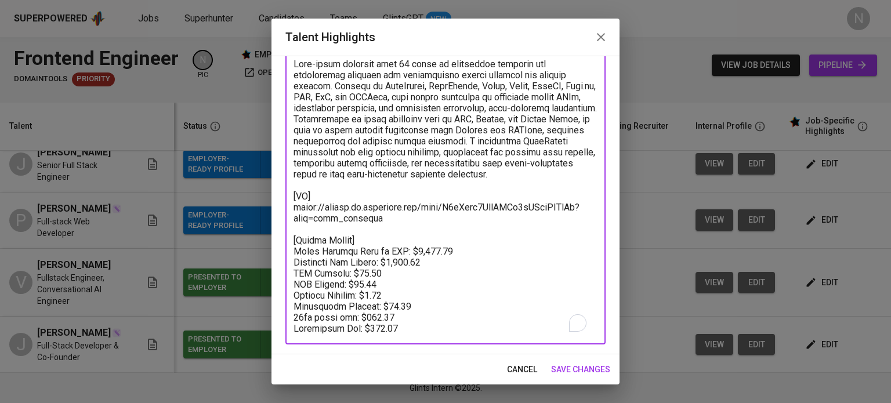
drag, startPoint x: 448, startPoint y: 251, endPoint x: 400, endPoint y: 250, distance: 48.2
click at [400, 250] on textarea "To enrich screen reader interactions, please activate Accessibility in Grammarl…" at bounding box center [446, 197] width 304 height 276
paste textarea "3,391"
drag, startPoint x: 427, startPoint y: 250, endPoint x: 407, endPoint y: 251, distance: 19.7
click at [407, 251] on textarea "To enrich screen reader interactions, please activate Accessibility in Grammarl…" at bounding box center [446, 197] width 304 height 276
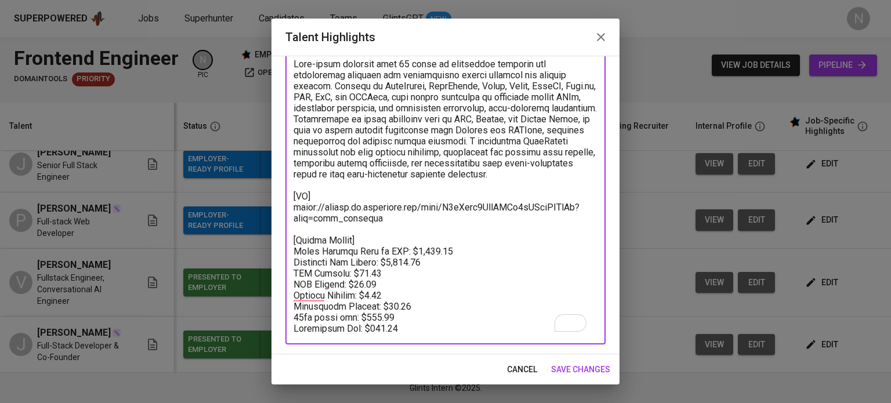
type textarea "Full-stack engineer with 14 years of experience building and maintaining scalab…"
click at [534, 364] on span "cancel" at bounding box center [522, 370] width 30 height 15
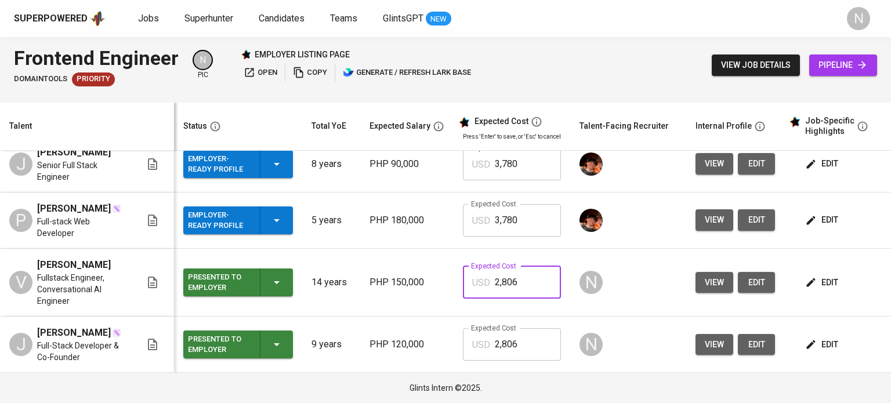
drag, startPoint x: 512, startPoint y: 276, endPoint x: 486, endPoint y: 270, distance: 26.6
click at [486, 270] on div "USD 2,806 Expected Cost" at bounding box center [512, 282] width 98 height 32
paste input "3,391"
type input "3,391"
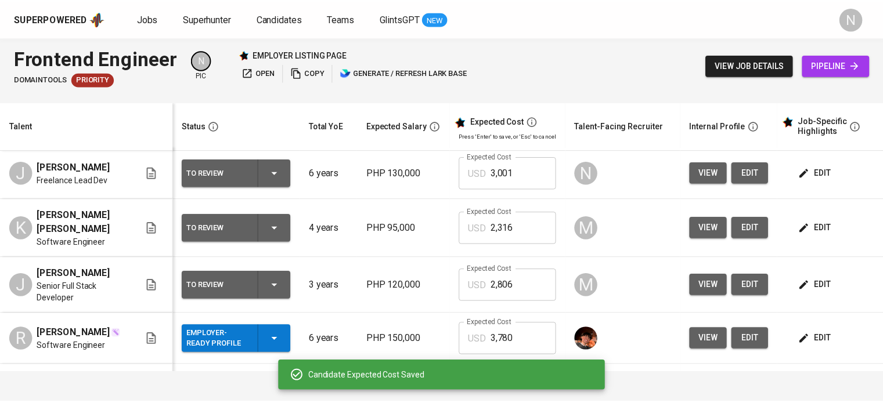
scroll to position [0, 0]
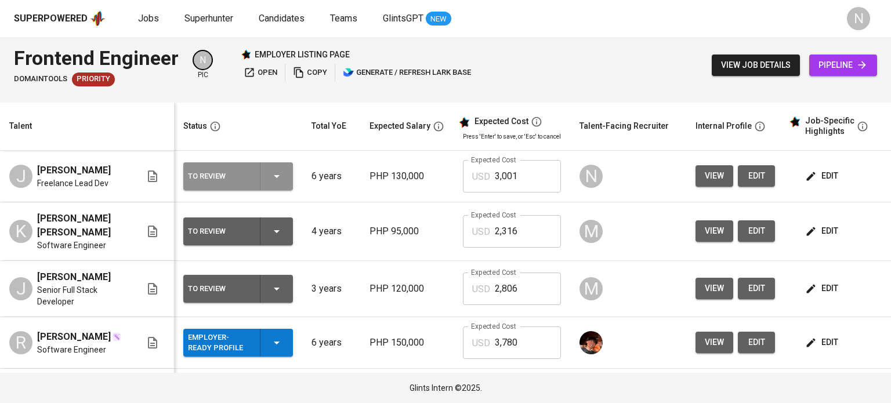
click at [265, 171] on div "To Review" at bounding box center [238, 176] width 100 height 28
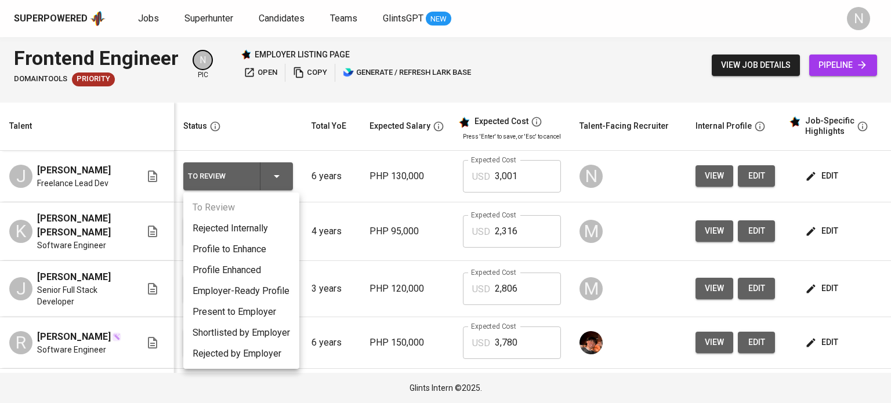
click at [257, 317] on li "Present to Employer" at bounding box center [241, 312] width 116 height 21
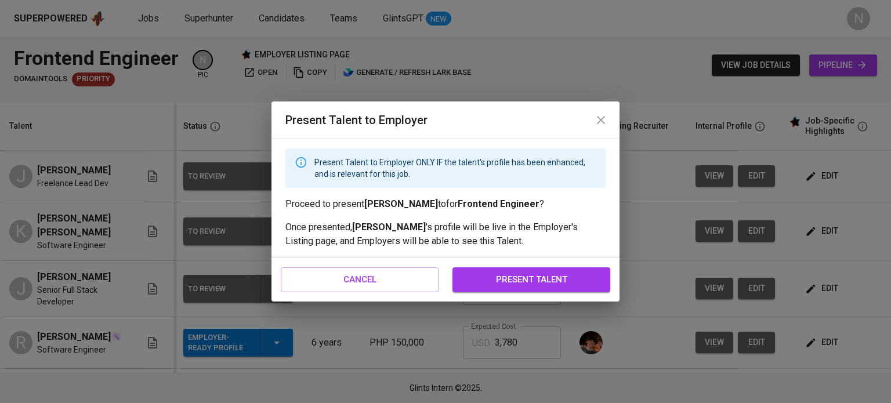
click at [486, 274] on span "present talent" at bounding box center [531, 279] width 132 height 15
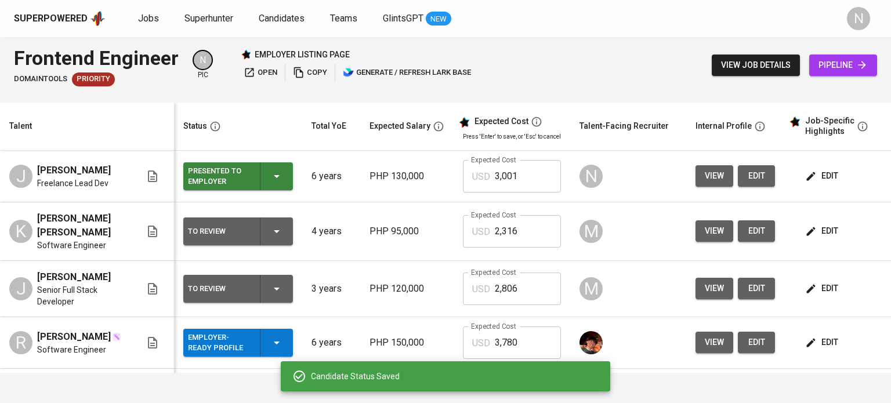
click at [253, 64] on button "open" at bounding box center [260, 73] width 39 height 18
click at [763, 59] on span "view job details" at bounding box center [756, 65] width 70 height 15
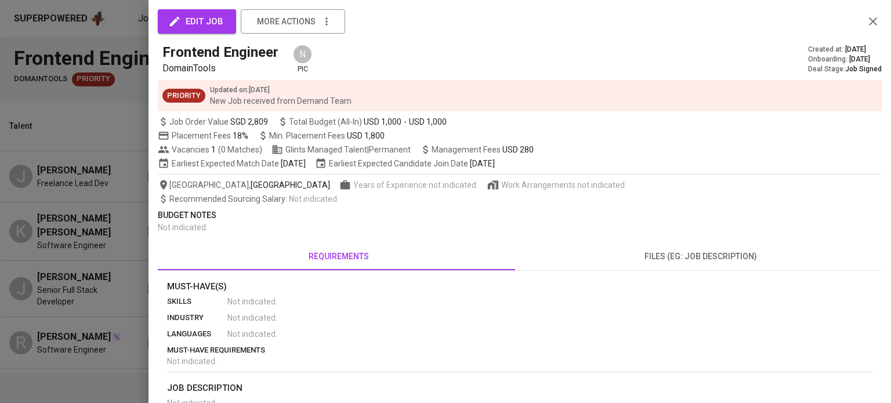
click at [200, 17] on span "edit job" at bounding box center [197, 21] width 53 height 15
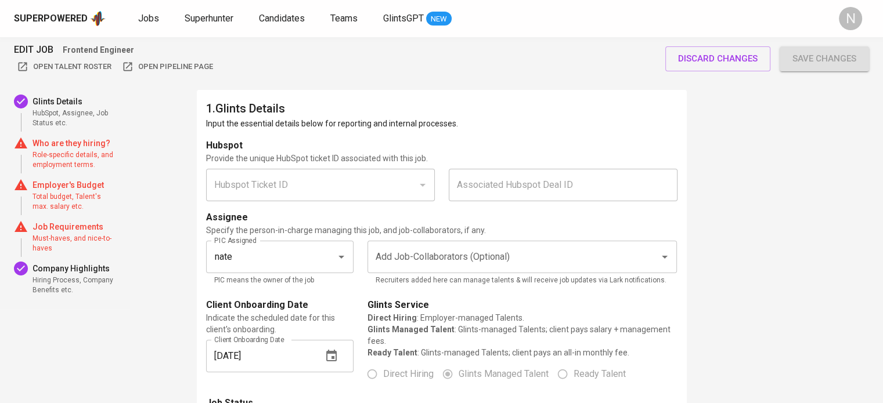
click at [80, 158] on span "Role-specific details, and employment terms." at bounding box center [74, 160] width 84 height 20
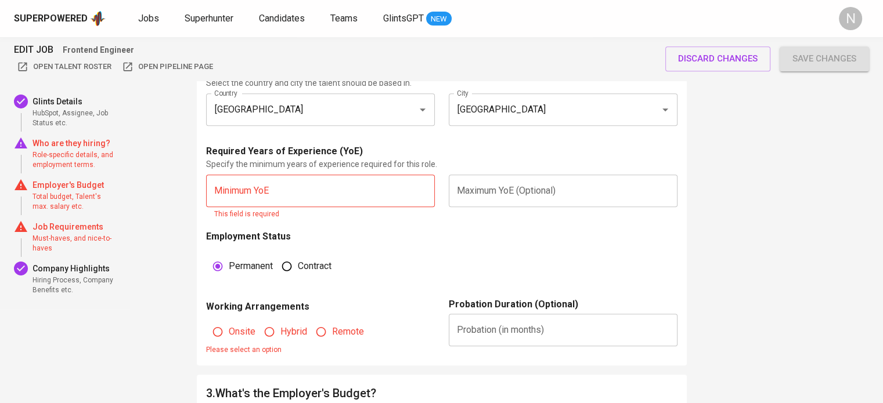
scroll to position [777, 0]
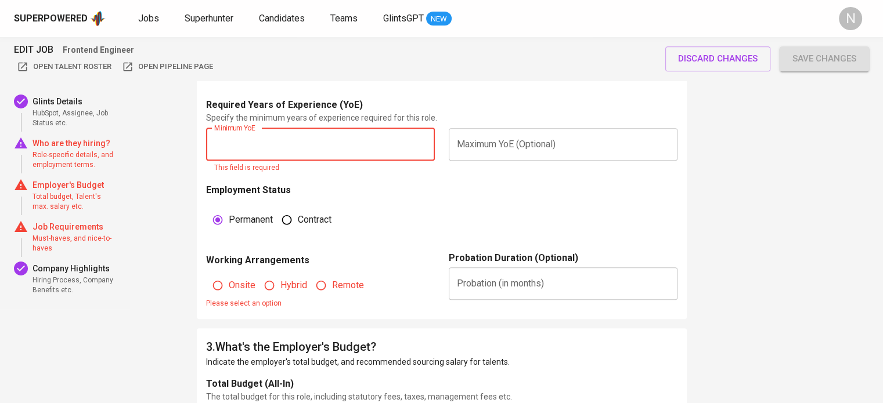
click at [344, 155] on input "text" at bounding box center [320, 144] width 229 height 32
type input "5"
click at [387, 213] on div "Permanent Contract" at bounding box center [327, 220] width 229 height 22
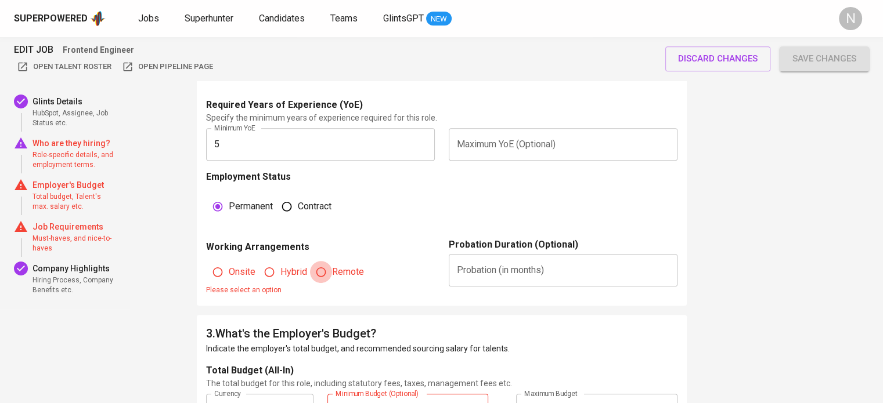
click at [328, 272] on input "Remote" at bounding box center [321, 272] width 22 height 22
radio input "true"
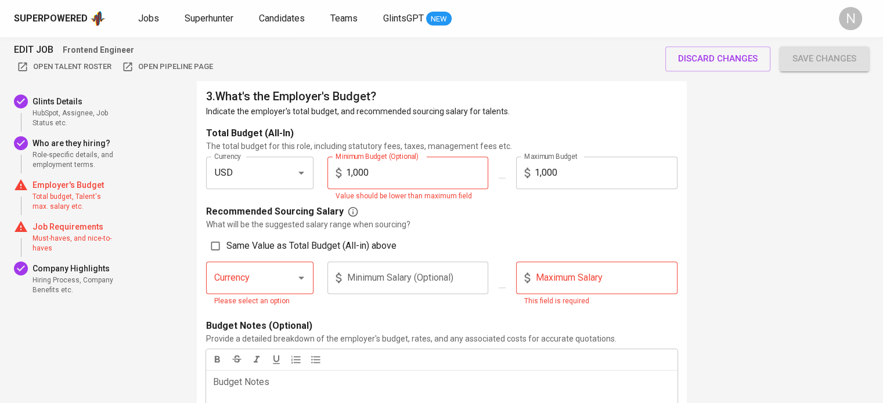
scroll to position [1009, 0]
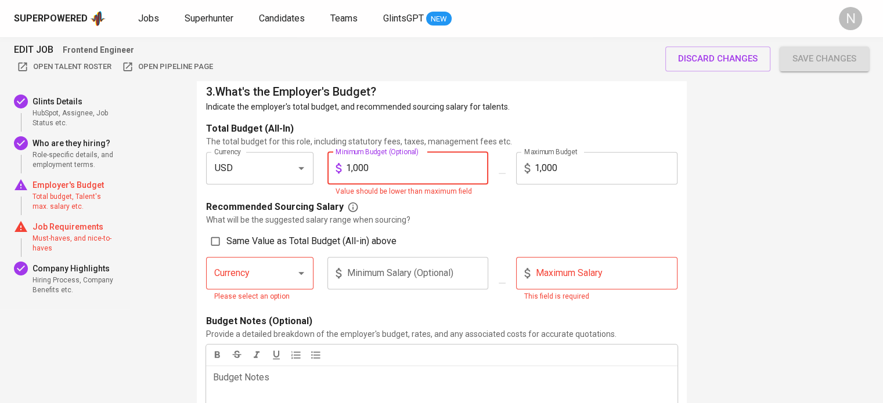
drag, startPoint x: 378, startPoint y: 165, endPoint x: 332, endPoint y: 167, distance: 45.9
click at [332, 167] on div "1,000 Minimum Budget (Optional)" at bounding box center [407, 168] width 161 height 32
type input "2,800"
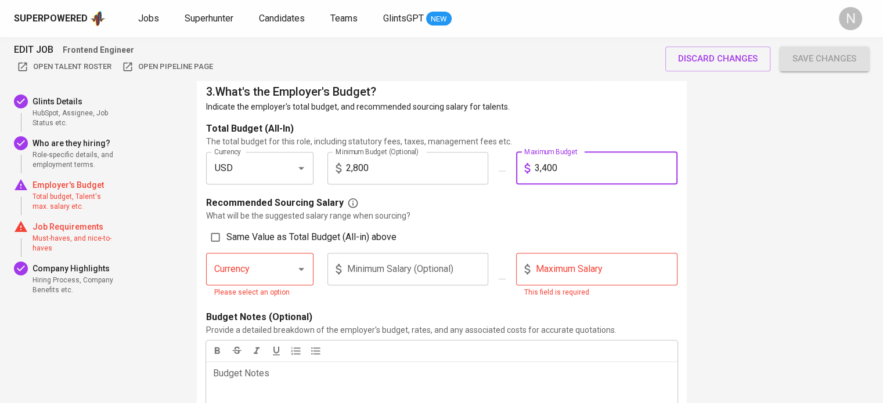
type input "3,400"
click at [204, 226] on input "Same Value as Total Budget (All-in) above" at bounding box center [215, 237] width 22 height 22
checkbox input "true"
type input "USD"
type input "2,800"
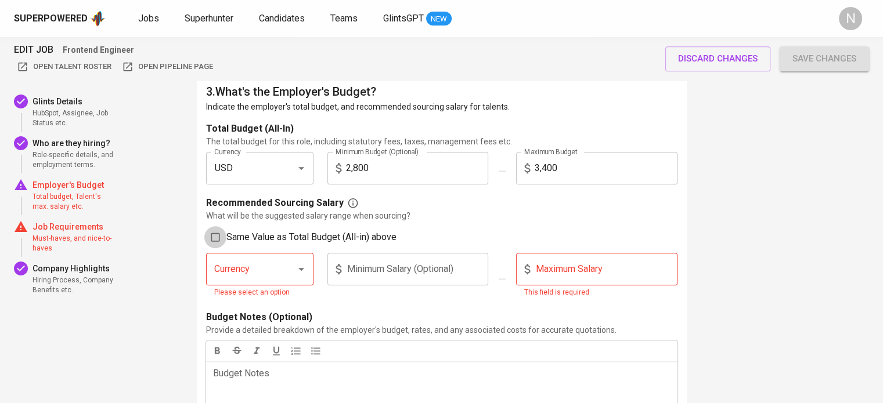
type input "3,400"
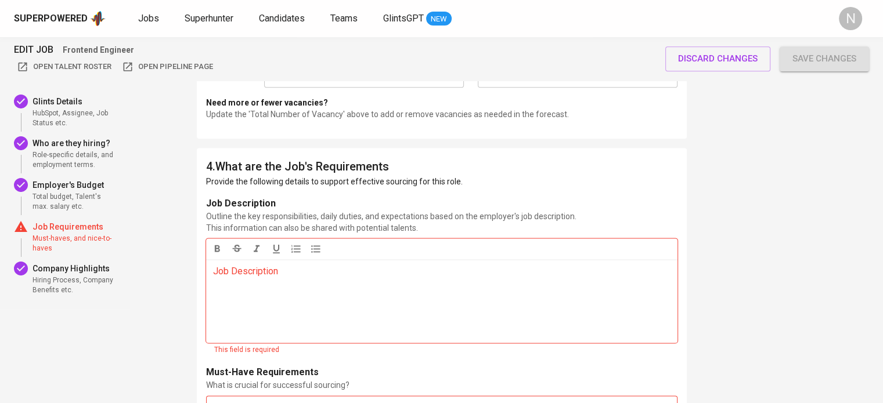
scroll to position [1531, 0]
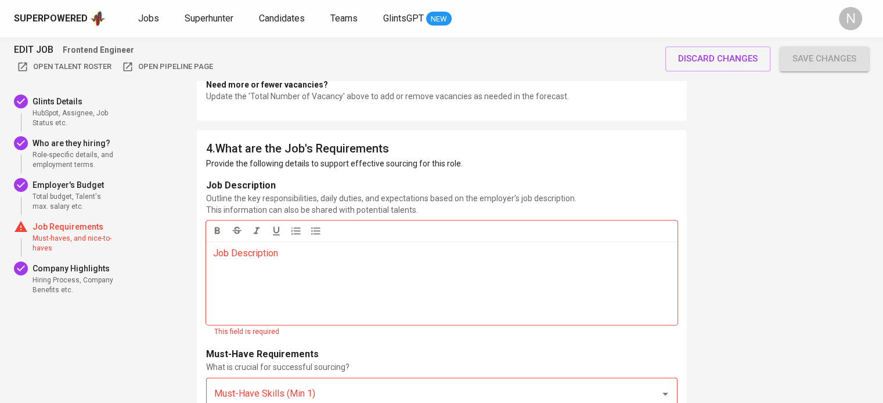
click at [405, 264] on div "Job Description ﻿" at bounding box center [441, 283] width 471 height 84
copy span "Job Description"
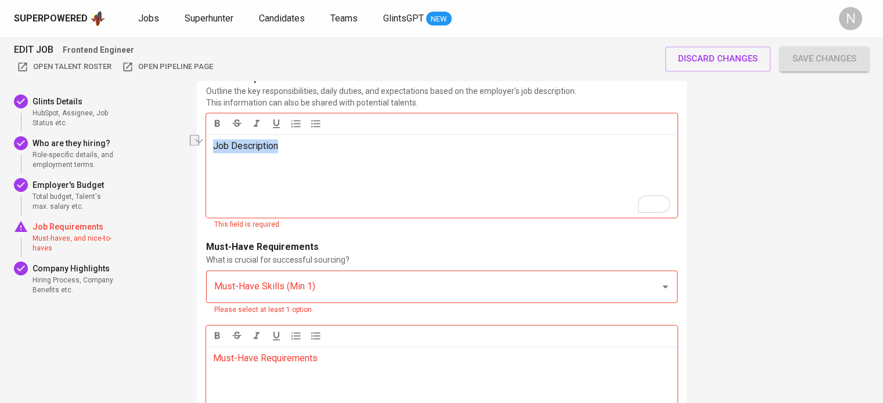
scroll to position [1648, 0]
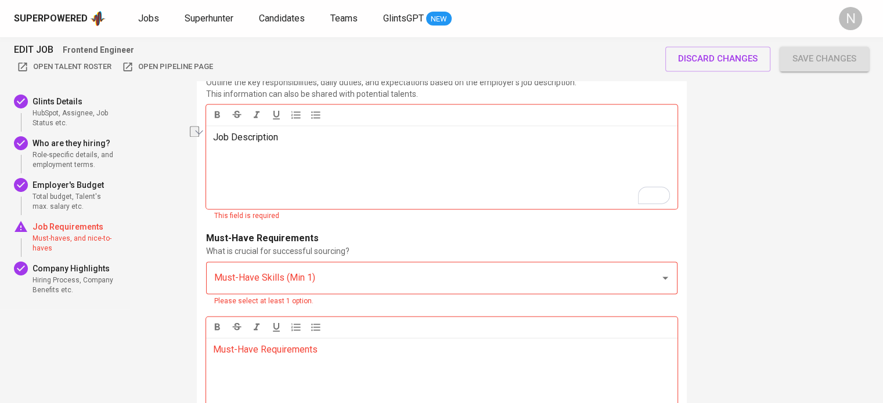
click at [398, 279] on div "Must-Have Skills (Min 1)" at bounding box center [441, 278] width 471 height 32
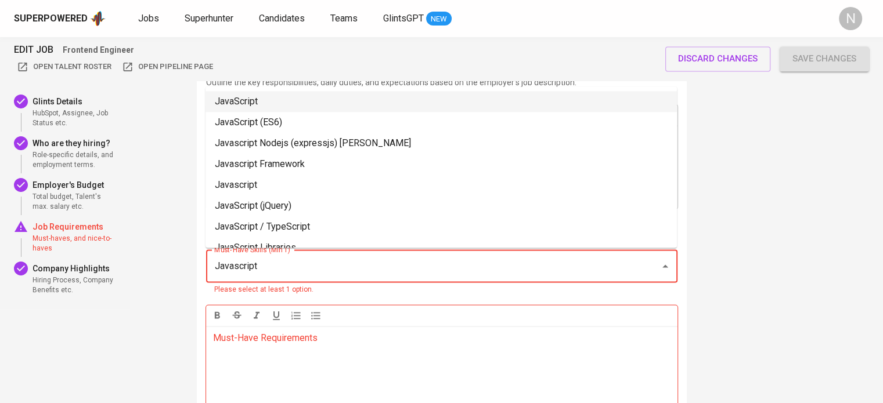
type input "Javascript"
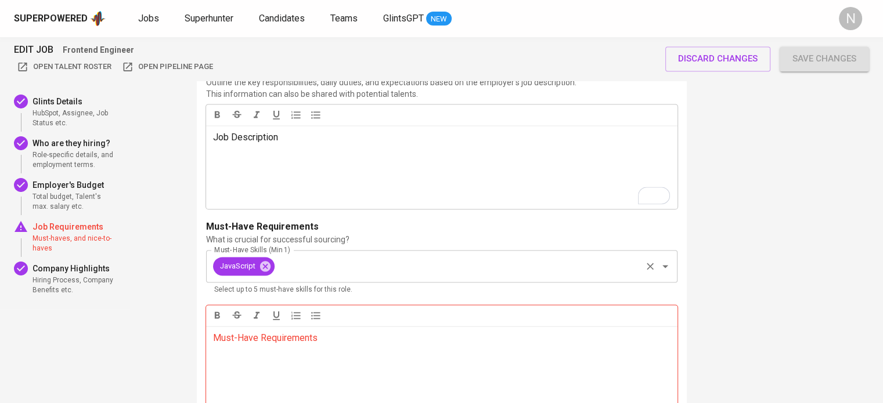
click at [398, 279] on div "JavaScript Must-Have Skills (Min 1)" at bounding box center [441, 266] width 471 height 32
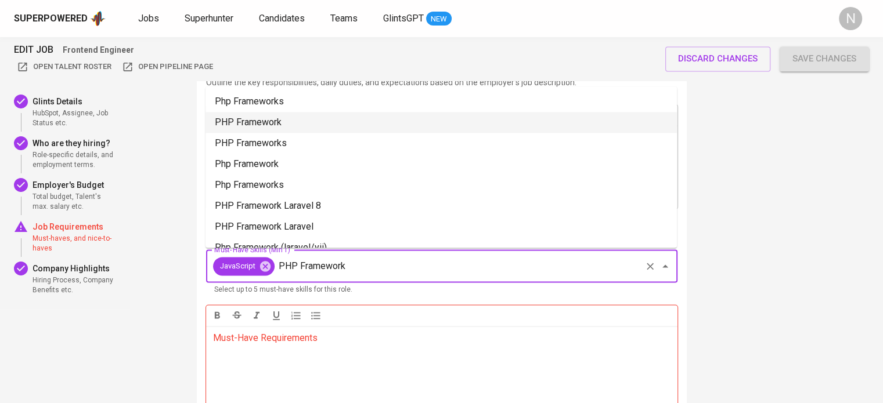
click at [306, 127] on li "PHP Framework" at bounding box center [440, 122] width 471 height 21
type input "PHP Framework"
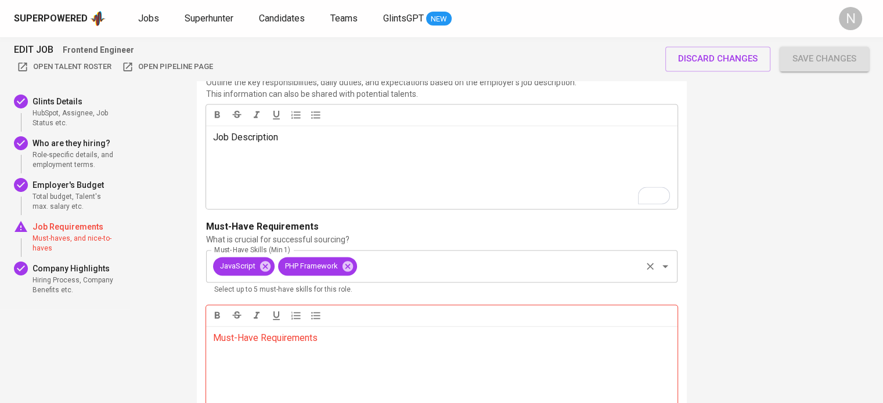
click at [422, 278] on div "JavaScript PHP Framework Must-Have Skills (Min 1)" at bounding box center [441, 266] width 471 height 32
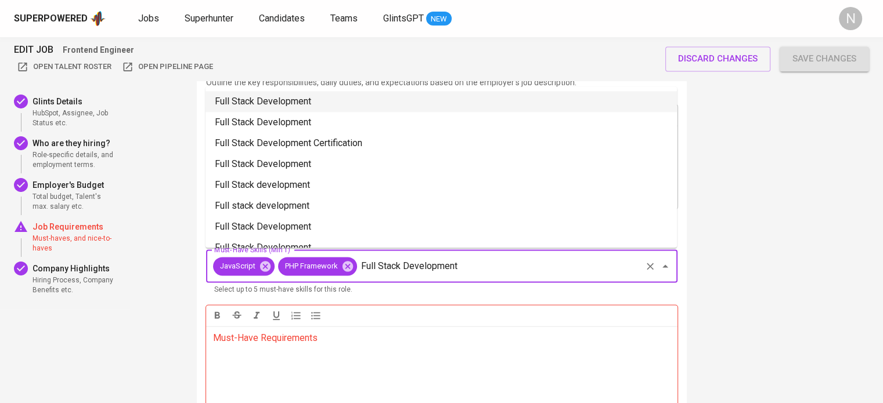
click at [345, 103] on li "Full Stack Development" at bounding box center [440, 101] width 471 height 21
type input "Full Stack Development"
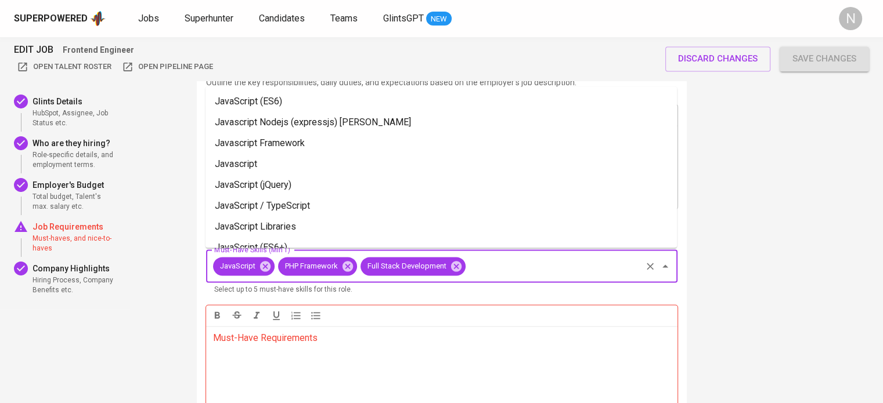
click at [504, 261] on input "Must-Have Skills (Min 1)" at bounding box center [553, 266] width 172 height 22
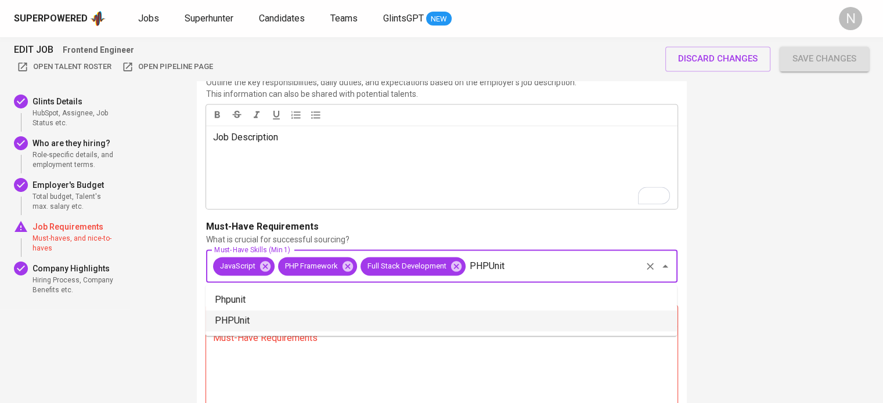
click at [323, 311] on li "PHPUnit" at bounding box center [440, 320] width 471 height 21
type input "PHPUnit"
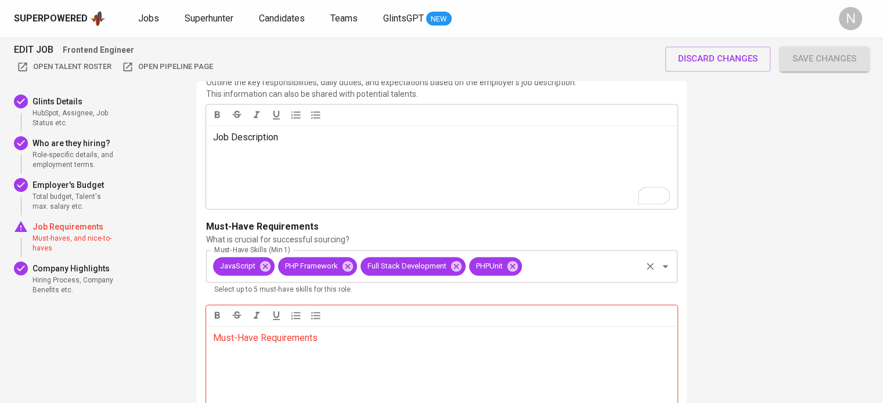
click at [571, 274] on input "Must-Have Skills (Min 1)" at bounding box center [581, 266] width 116 height 22
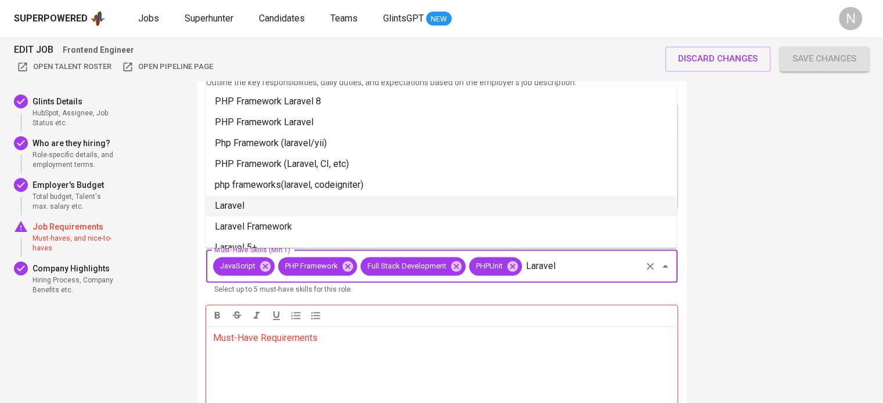
type input "Laravel"
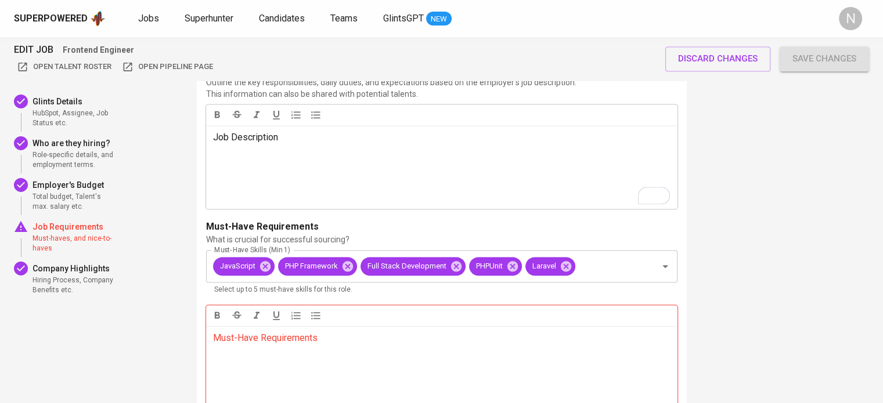
click at [583, 234] on p "What is crucial for successful sourcing?" at bounding box center [441, 240] width 471 height 12
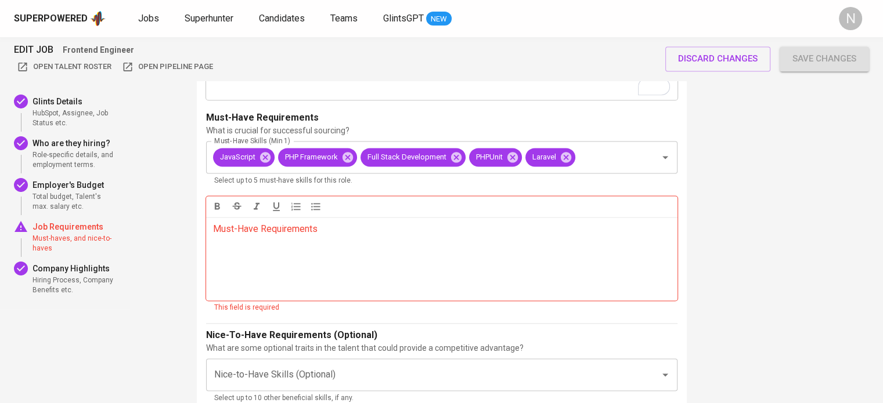
scroll to position [1764, 0]
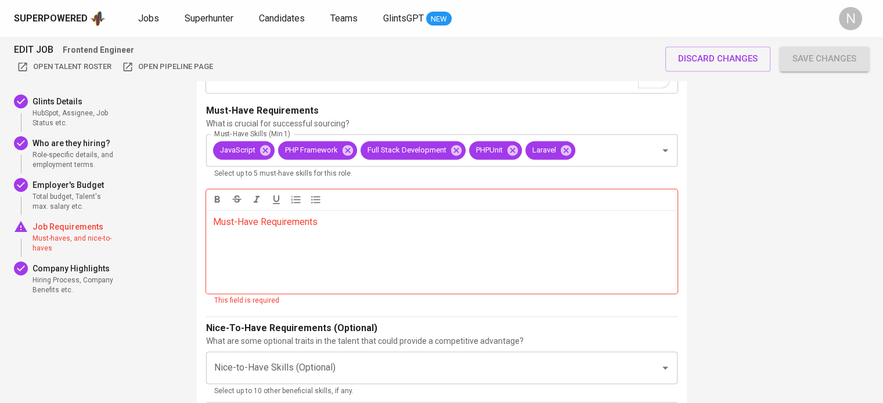
click at [370, 243] on div "Must-Have Requirements ﻿" at bounding box center [441, 252] width 471 height 84
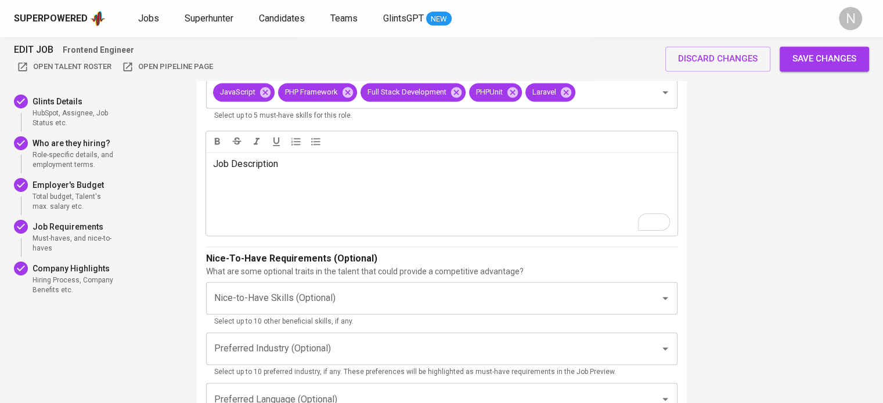
click at [422, 270] on div "Nice-To-Have Requirements (Optional) What are some optional traits in the talen…" at bounding box center [441, 265] width 471 height 26
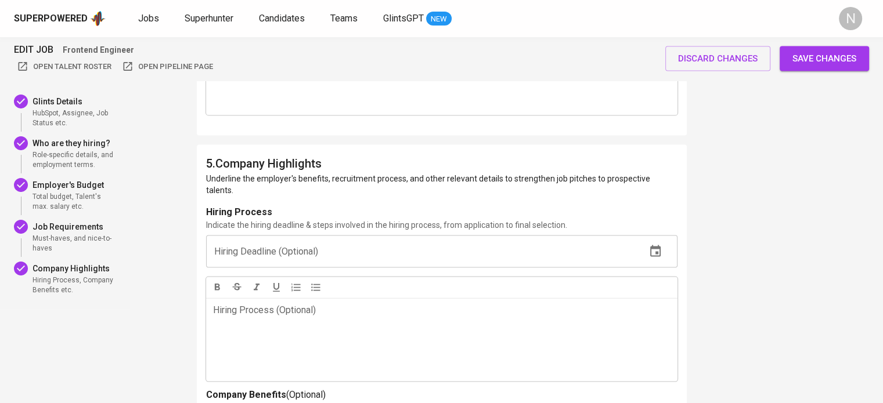
scroll to position [2286, 0]
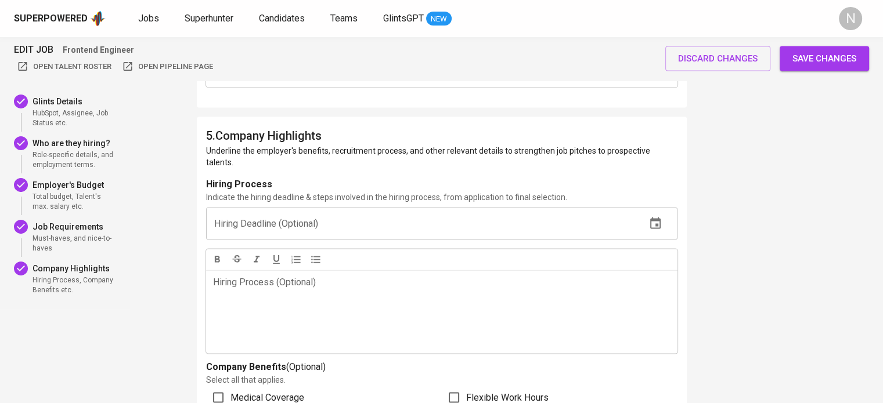
click at [843, 32] on button "N" at bounding box center [850, 18] width 37 height 37
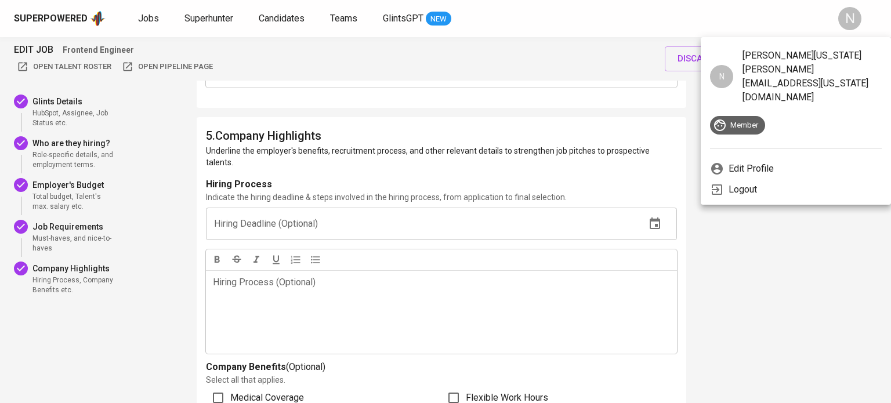
click at [839, 56] on p "Jonathan Florida jonathan.florida@glints.com" at bounding box center [812, 77] width 139 height 56
click at [797, 30] on div at bounding box center [445, 201] width 891 height 403
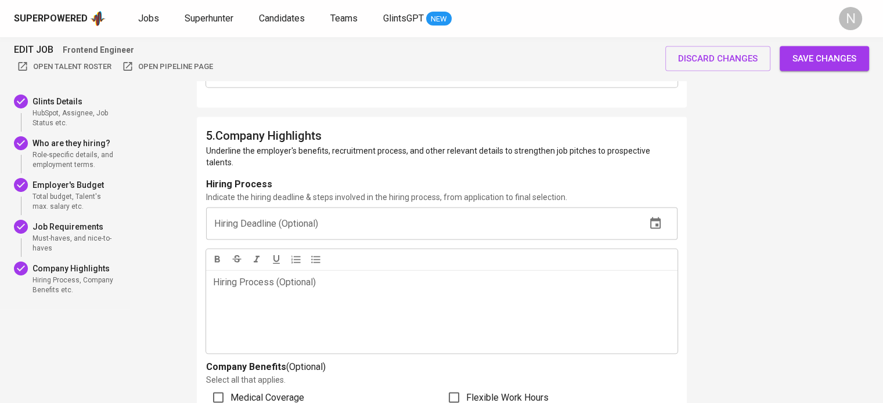
click at [808, 60] on span "Save changes" at bounding box center [824, 58] width 64 height 15
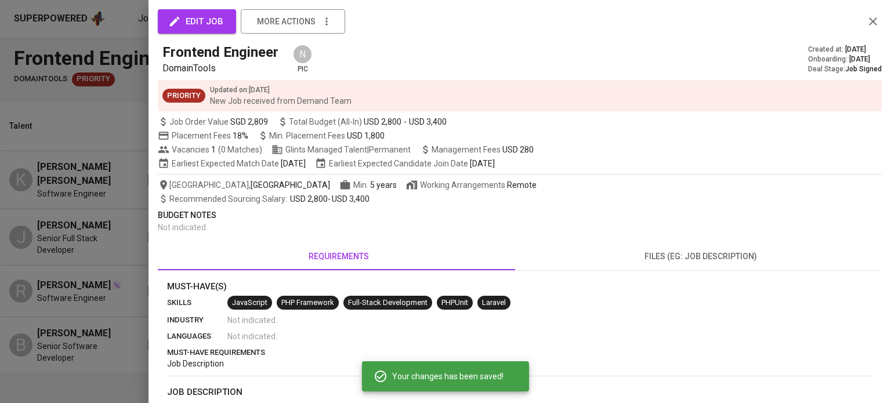
click at [104, 135] on div at bounding box center [445, 201] width 891 height 403
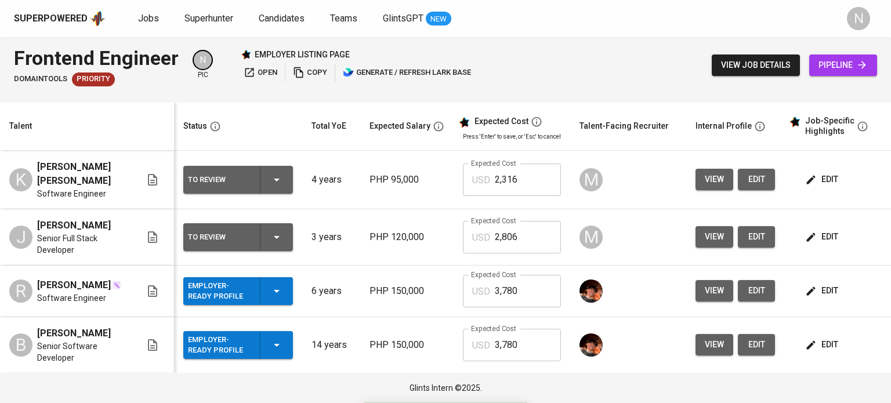
click at [274, 76] on span "open" at bounding box center [261, 72] width 34 height 13
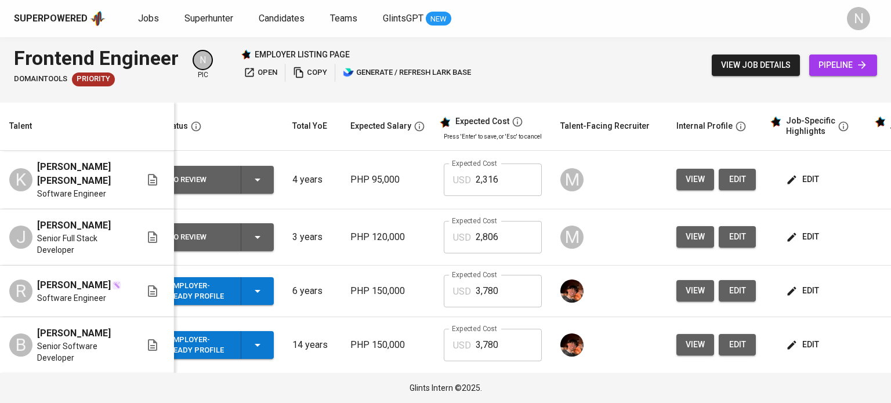
scroll to position [0, 110]
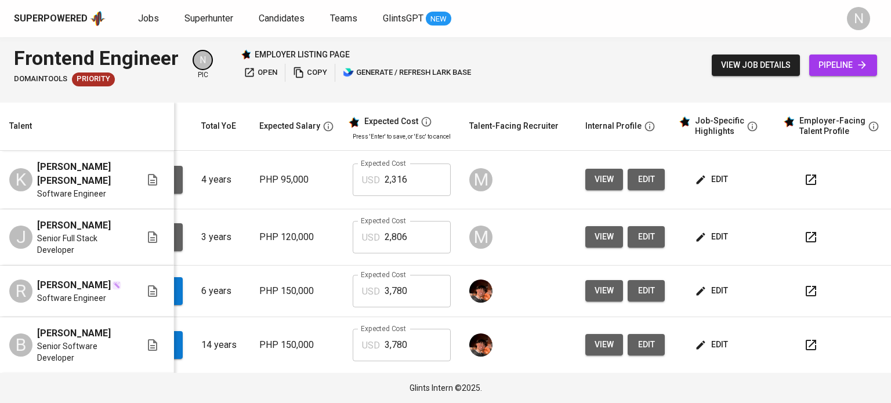
click at [797, 193] on div at bounding box center [841, 180] width 88 height 28
click at [815, 180] on button "button" at bounding box center [811, 180] width 28 height 28
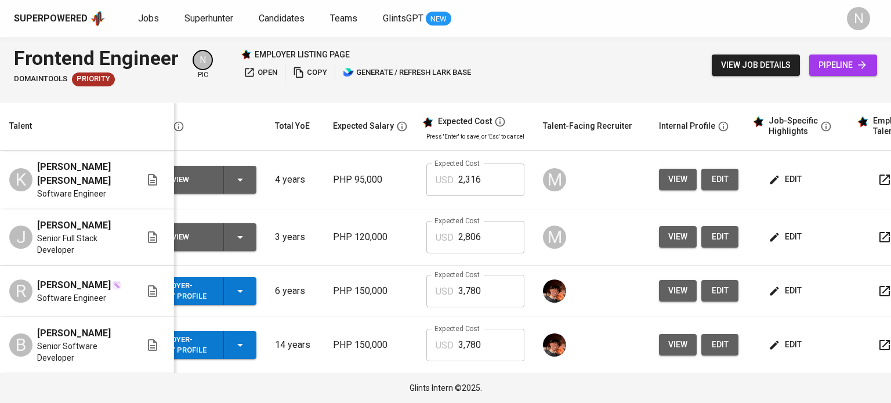
scroll to position [0, 0]
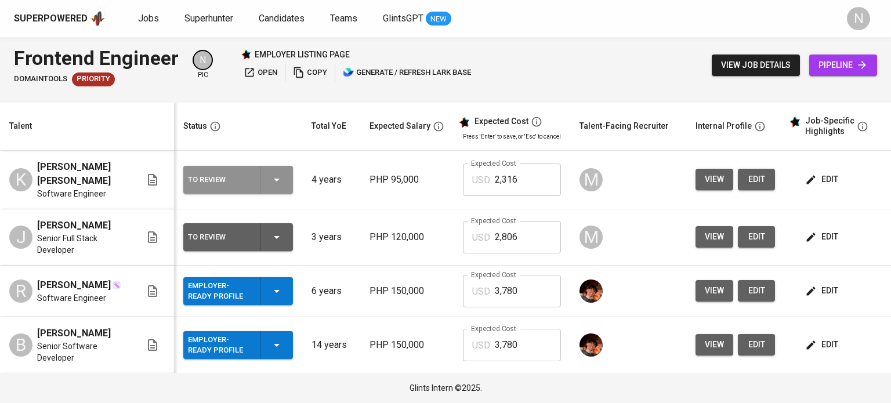
click at [281, 178] on icon "button" at bounding box center [277, 180] width 14 height 14
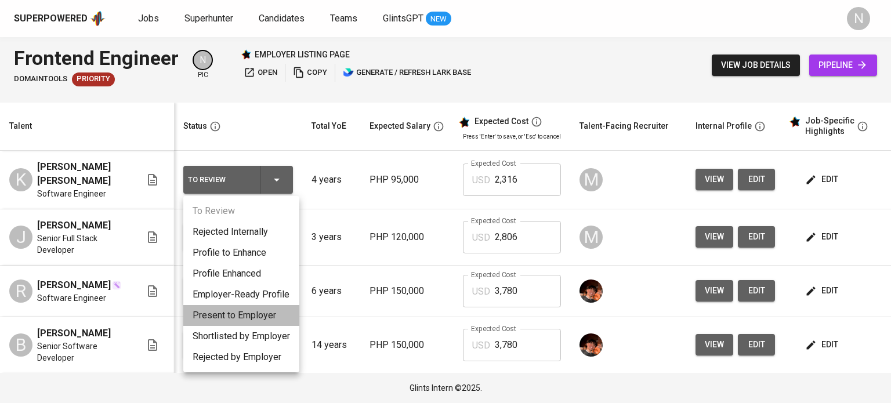
click at [261, 313] on li "Present to Employer" at bounding box center [241, 315] width 116 height 21
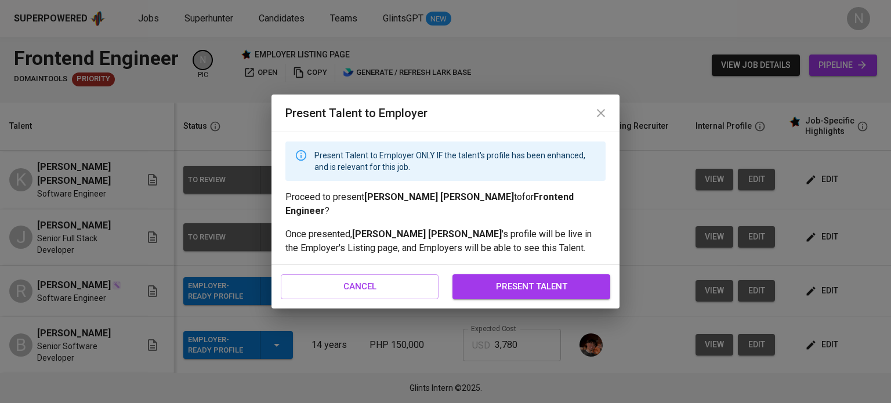
click at [497, 285] on span "present talent" at bounding box center [531, 286] width 132 height 15
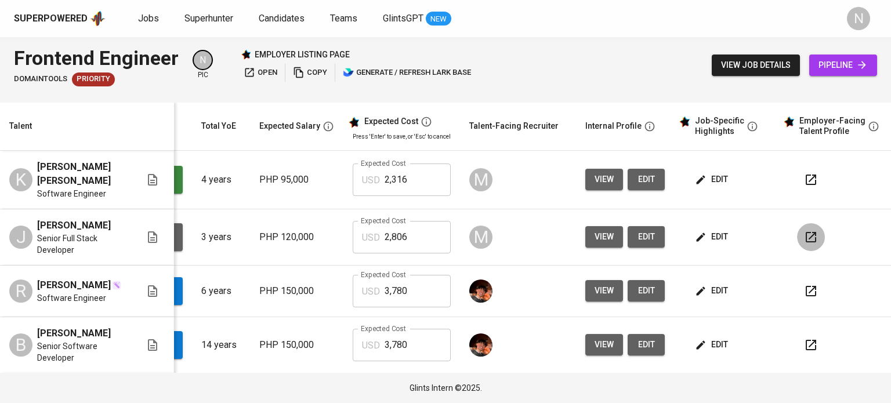
click at [811, 234] on icon "button" at bounding box center [811, 237] width 10 height 10
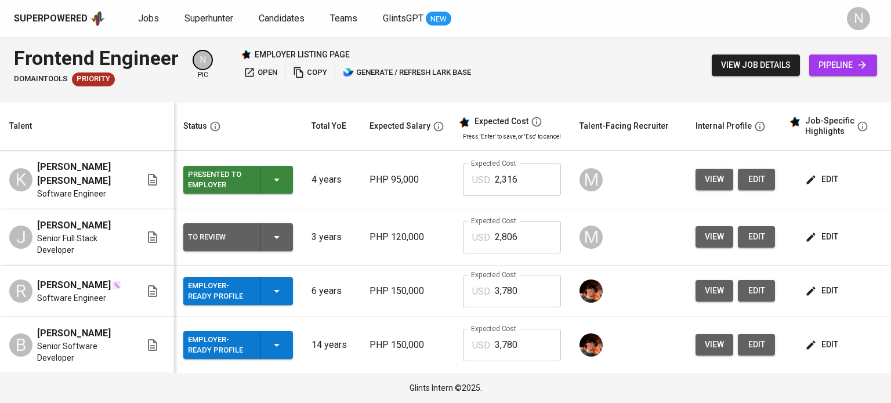
scroll to position [0, 110]
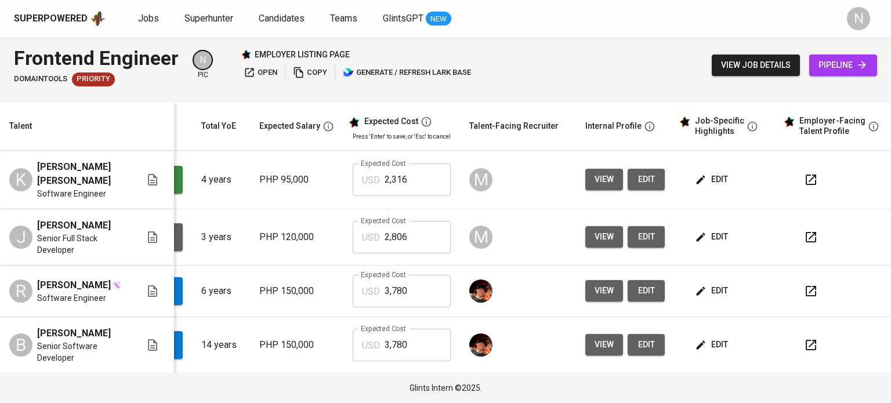
click at [180, 183] on button "Presented to Employer" at bounding box center [128, 180] width 110 height 28
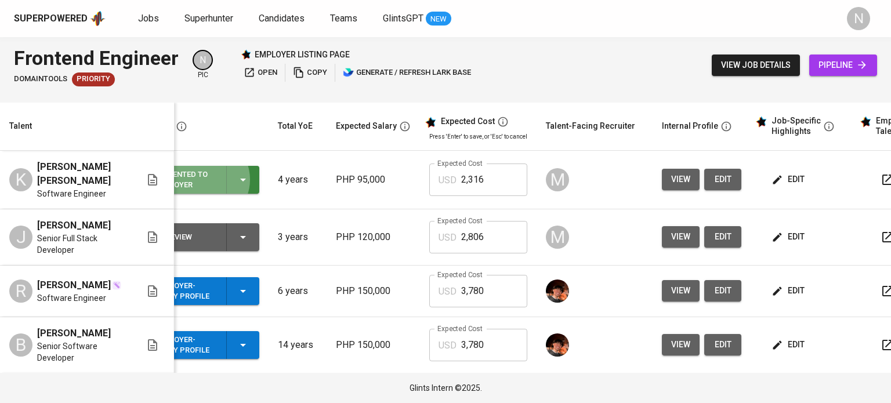
scroll to position [0, 27]
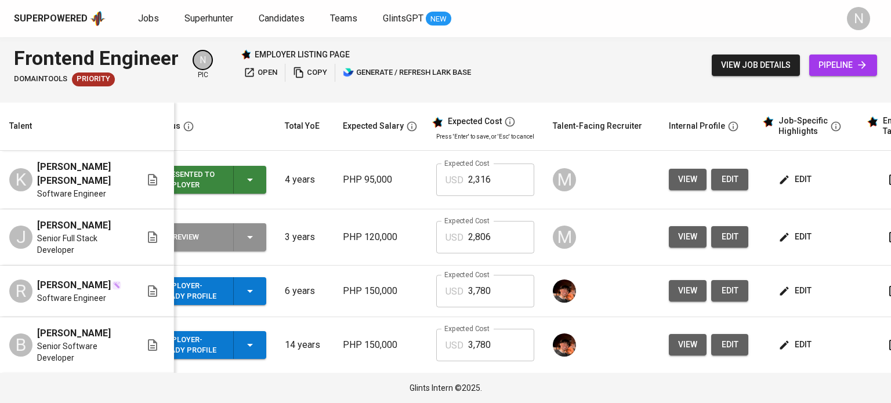
click at [253, 234] on icon "button" at bounding box center [250, 237] width 14 height 14
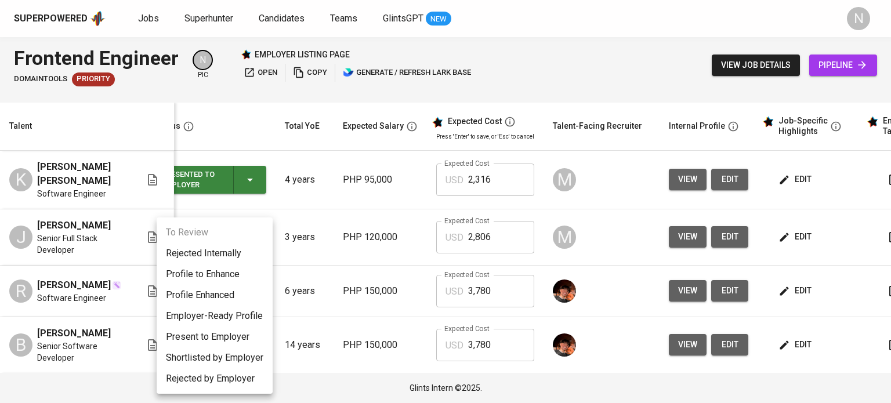
click at [232, 335] on li "Present to Employer" at bounding box center [215, 337] width 116 height 21
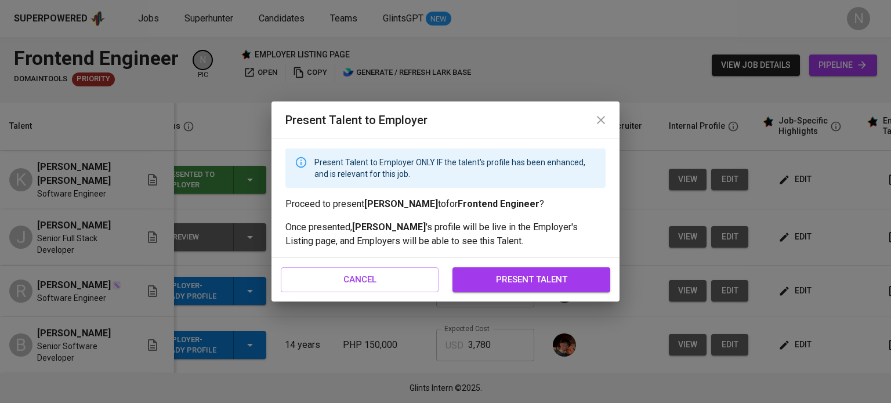
click at [490, 273] on span "present talent" at bounding box center [531, 279] width 132 height 15
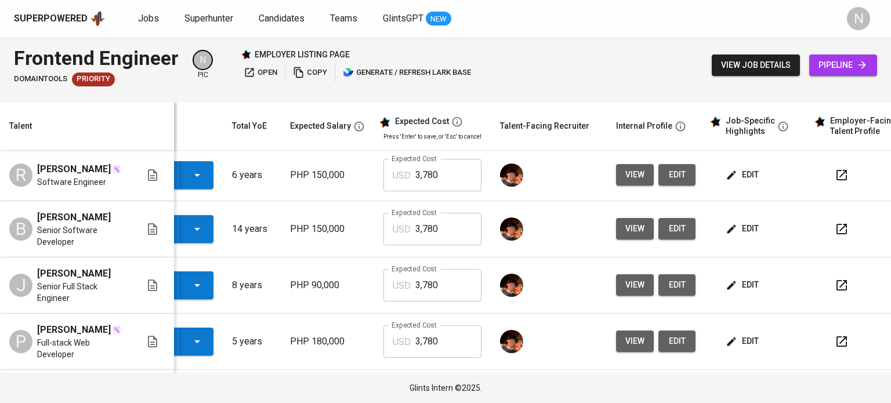
scroll to position [116, 110]
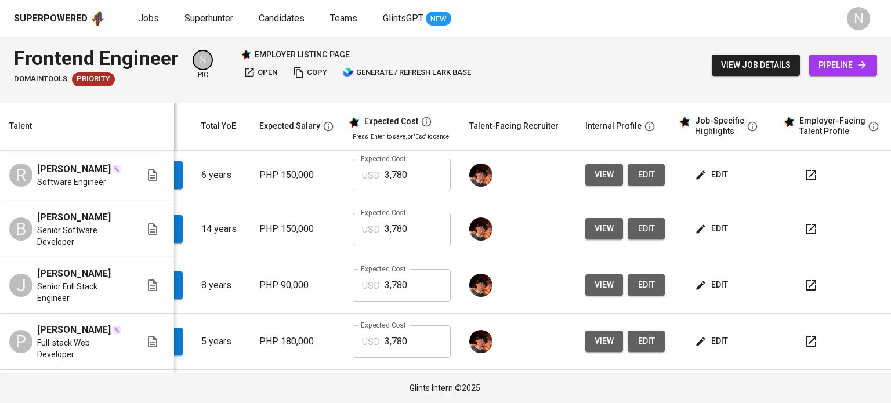
click at [799, 185] on button "button" at bounding box center [811, 175] width 28 height 28
click at [799, 234] on button "button" at bounding box center [811, 229] width 28 height 28
click at [807, 230] on icon "button" at bounding box center [811, 229] width 10 height 10
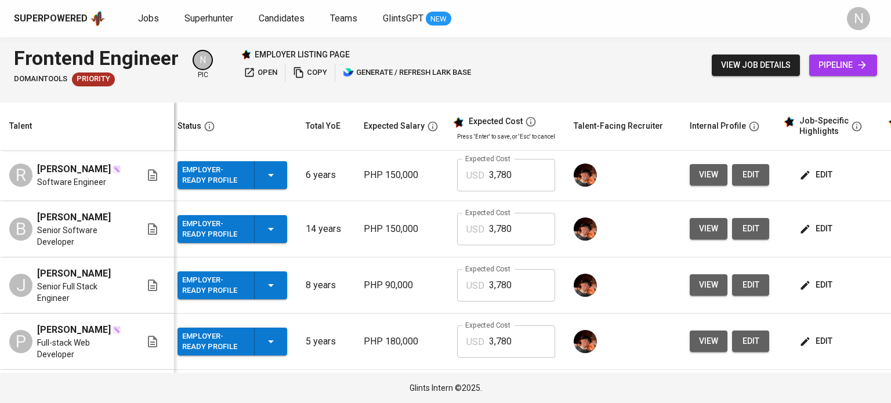
scroll to position [116, 4]
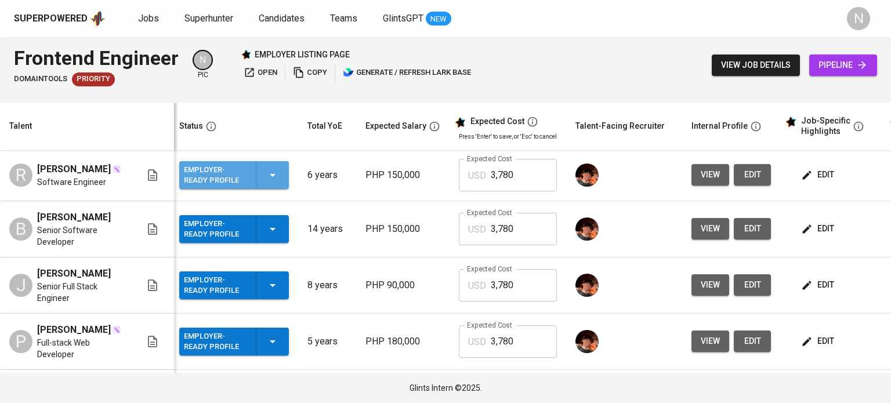
click at [276, 178] on icon "button" at bounding box center [273, 175] width 14 height 14
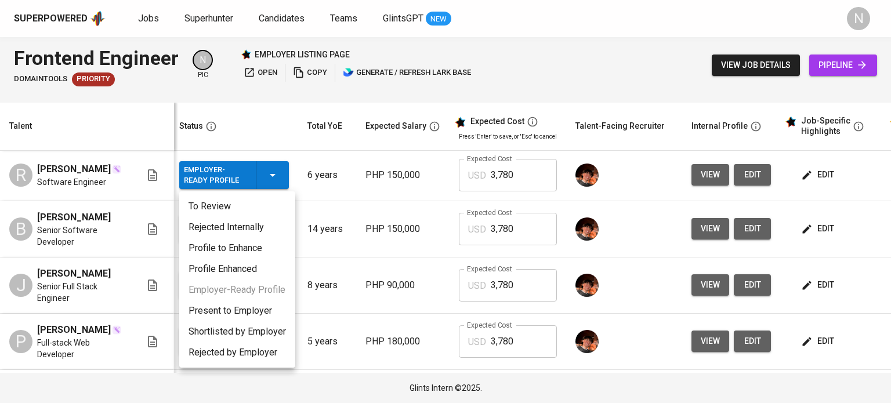
click at [255, 306] on li "Present to Employer" at bounding box center [237, 311] width 116 height 21
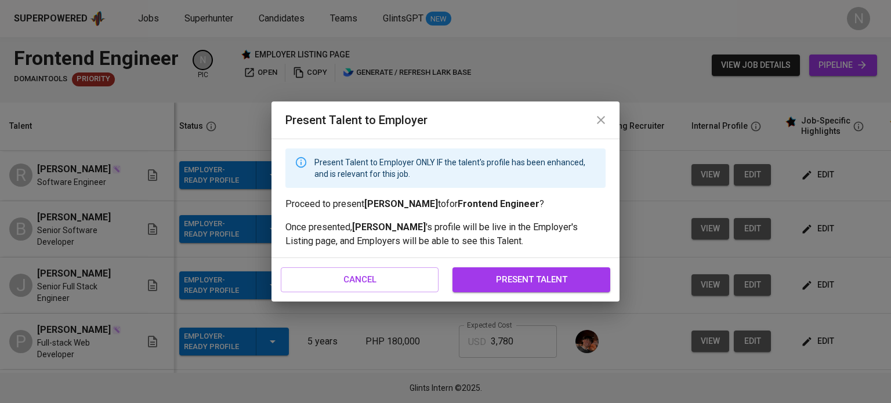
click at [506, 284] on span "present talent" at bounding box center [531, 279] width 132 height 15
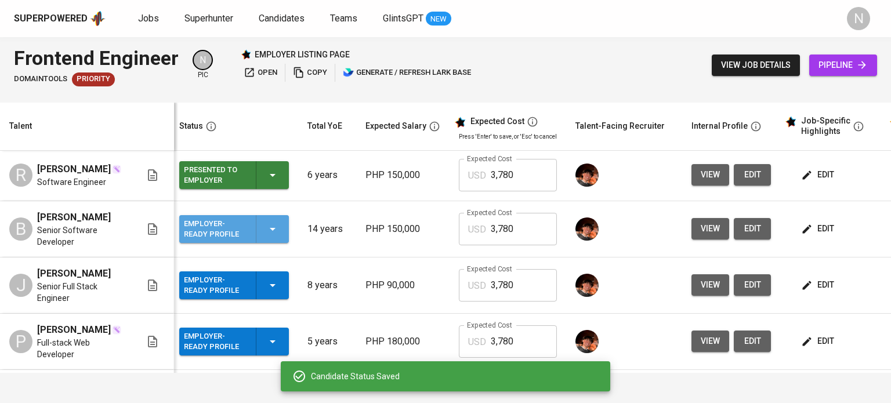
click at [282, 230] on div "Employer-Ready Profile" at bounding box center [234, 229] width 100 height 28
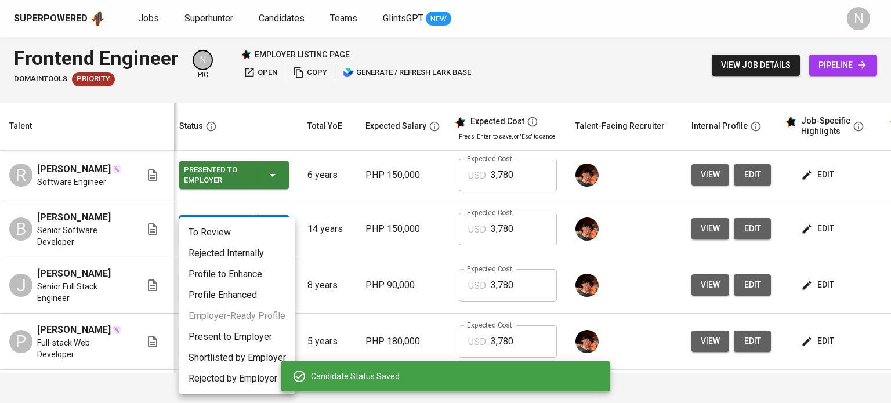
click at [258, 333] on li "Present to Employer" at bounding box center [237, 337] width 116 height 21
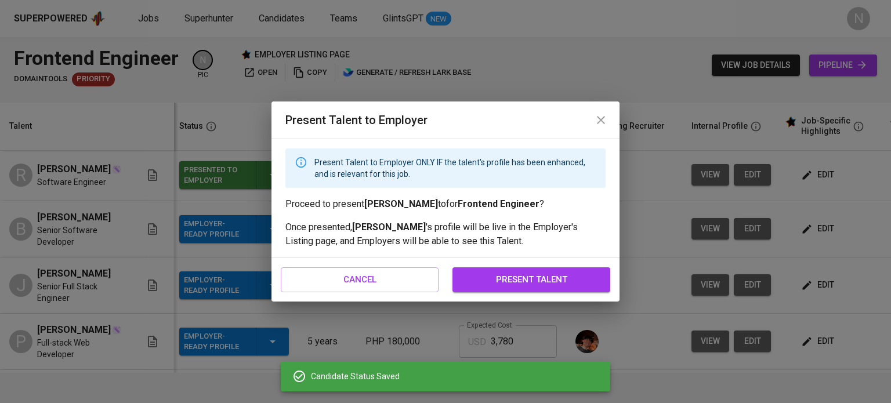
click at [557, 285] on span "present talent" at bounding box center [531, 279] width 132 height 15
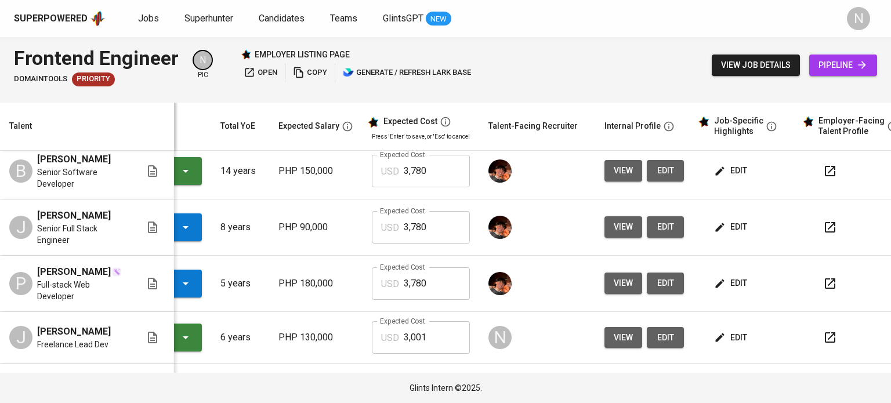
scroll to position [174, 110]
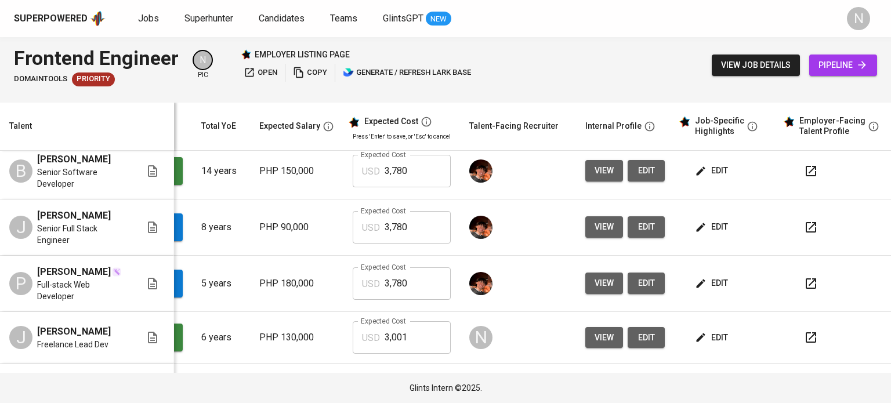
click at [811, 234] on icon "button" at bounding box center [811, 228] width 14 height 14
click at [807, 295] on button "button" at bounding box center [811, 284] width 28 height 28
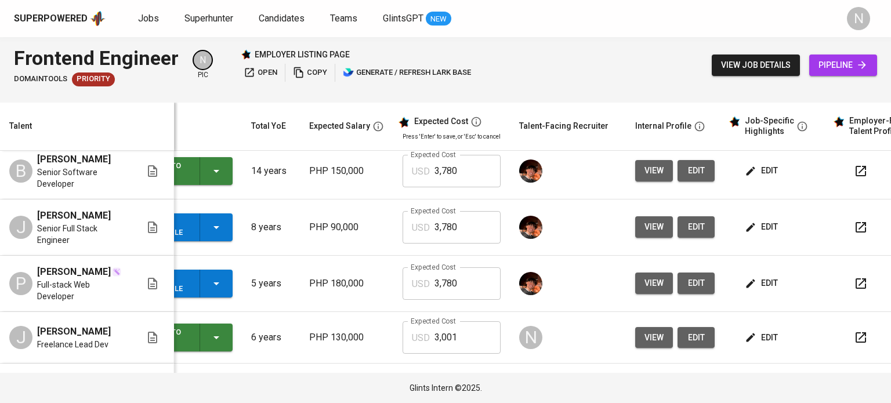
scroll to position [174, 0]
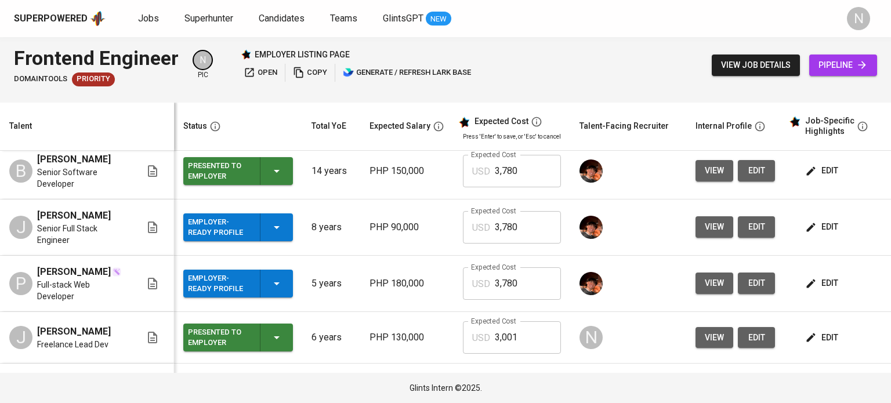
click at [273, 168] on icon "button" at bounding box center [277, 171] width 14 height 14
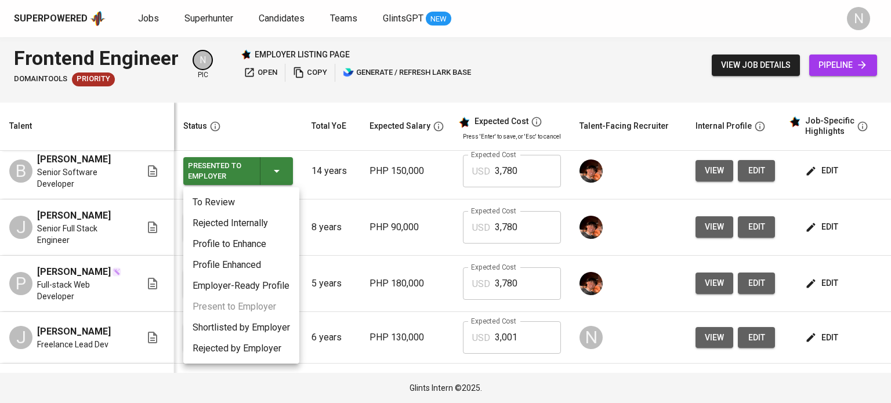
click at [260, 286] on li "Employer-Ready Profile" at bounding box center [241, 286] width 116 height 21
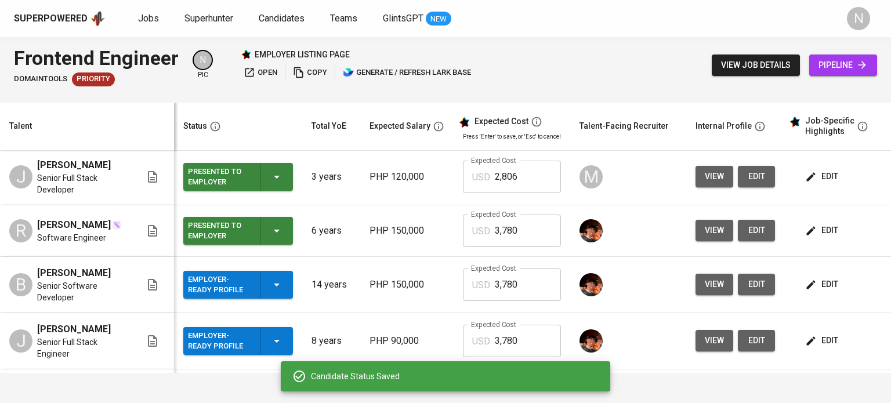
scroll to position [58, 0]
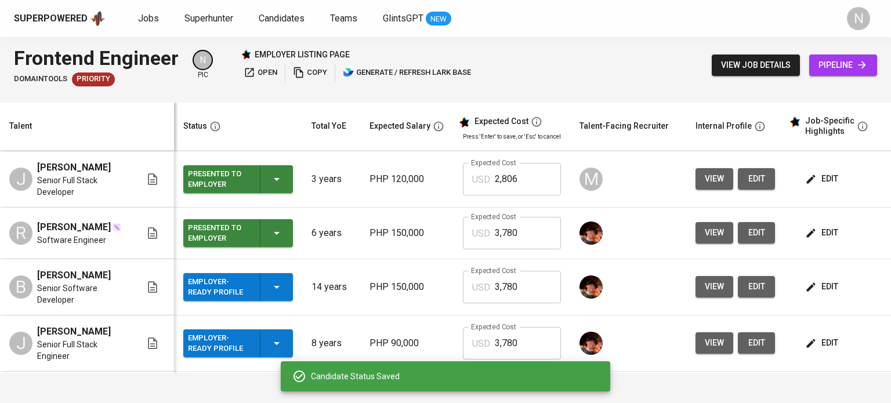
click at [274, 233] on icon "button" at bounding box center [277, 233] width 14 height 14
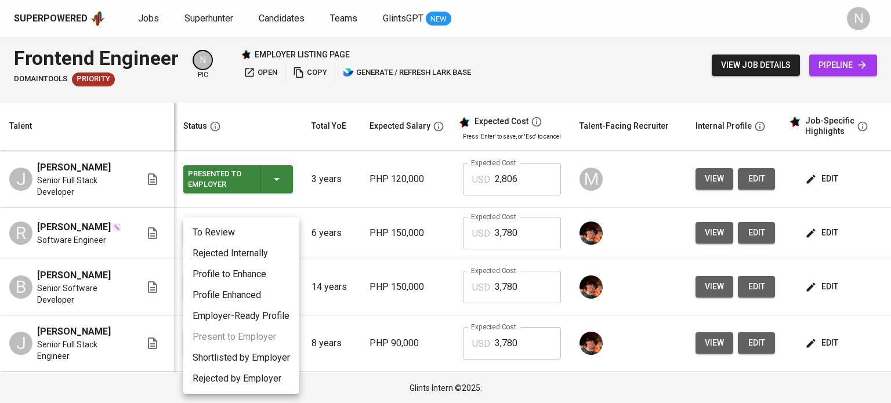
click at [261, 316] on li "Employer-Ready Profile" at bounding box center [241, 316] width 116 height 21
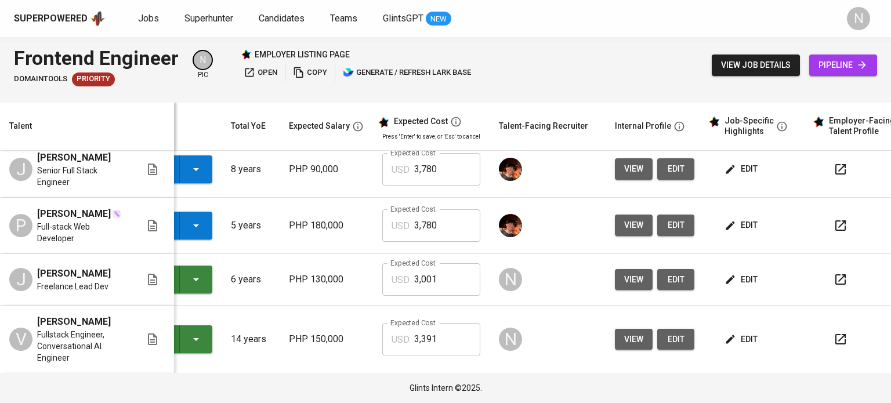
scroll to position [232, 86]
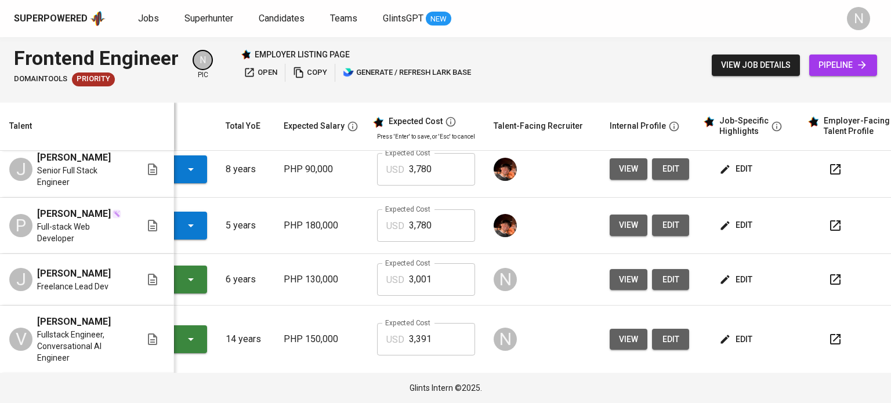
click at [830, 174] on icon "button" at bounding box center [835, 169] width 10 height 10
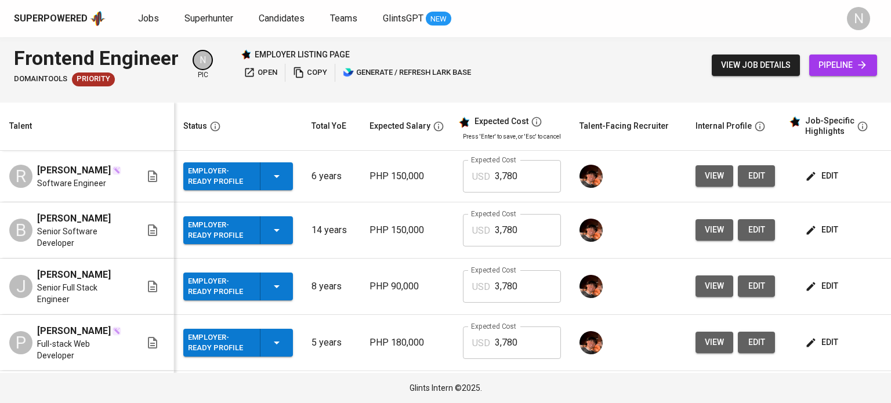
click at [821, 171] on span "edit" at bounding box center [823, 176] width 31 height 15
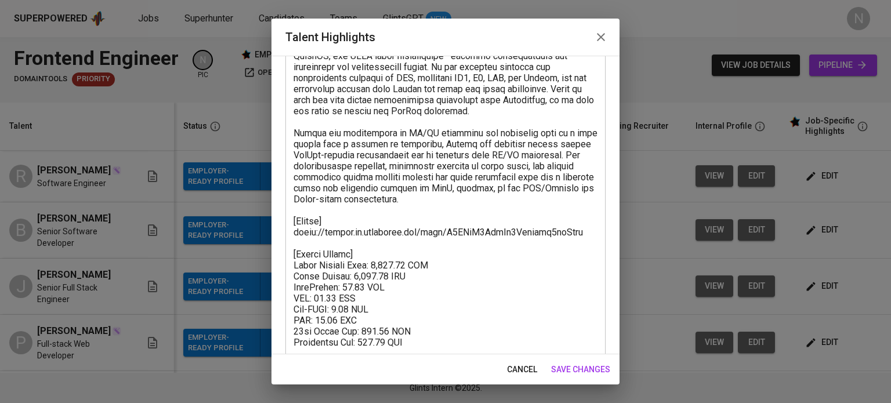
scroll to position [493, 0]
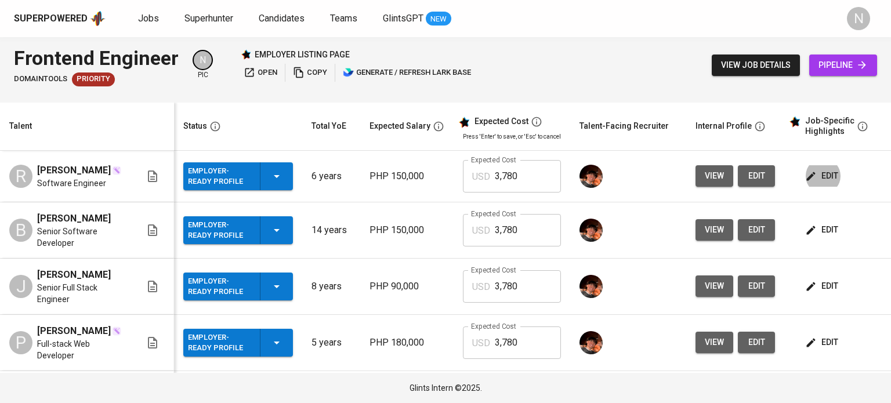
click at [825, 234] on span "edit" at bounding box center [823, 230] width 31 height 15
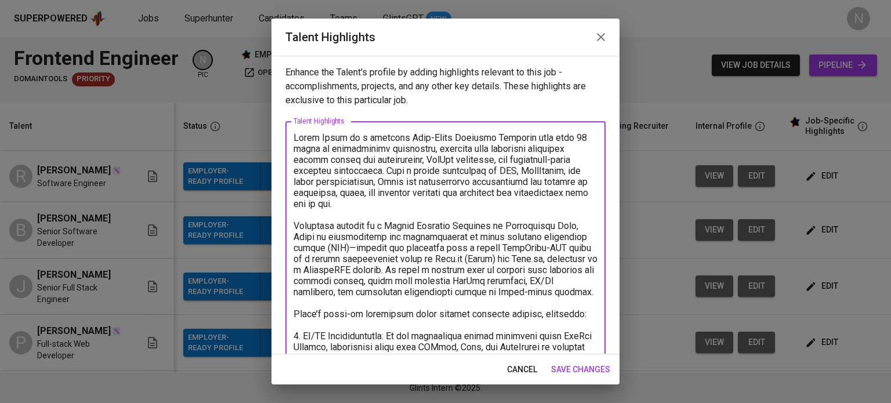
scroll to position [0, 0]
drag, startPoint x: 522, startPoint y: 244, endPoint x: 283, endPoint y: 120, distance: 269.2
click at [283, 120] on div "Enhance the Talent's profile by adding highlights relevant to this job - accomp…" at bounding box center [446, 205] width 348 height 299
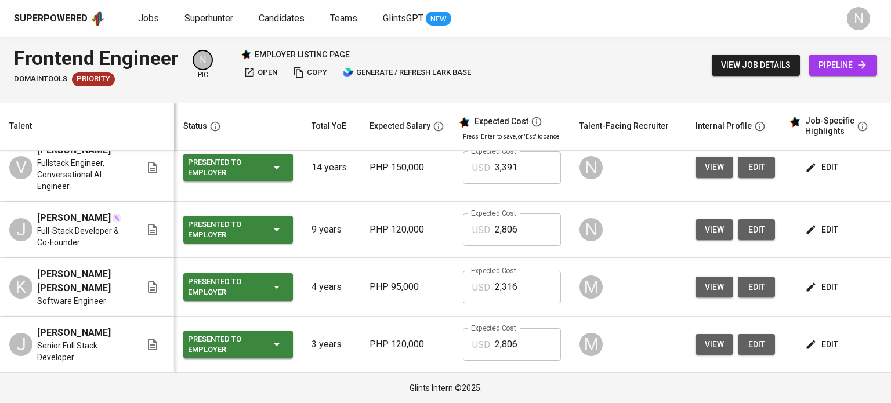
scroll to position [330, 0]
click at [829, 276] on td "edit" at bounding box center [837, 287] width 104 height 59
click at [825, 289] on span "edit" at bounding box center [823, 287] width 31 height 15
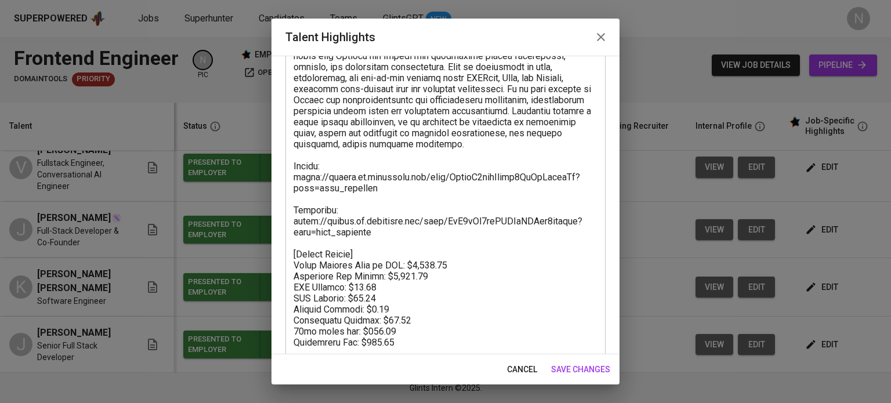
scroll to position [232, 0]
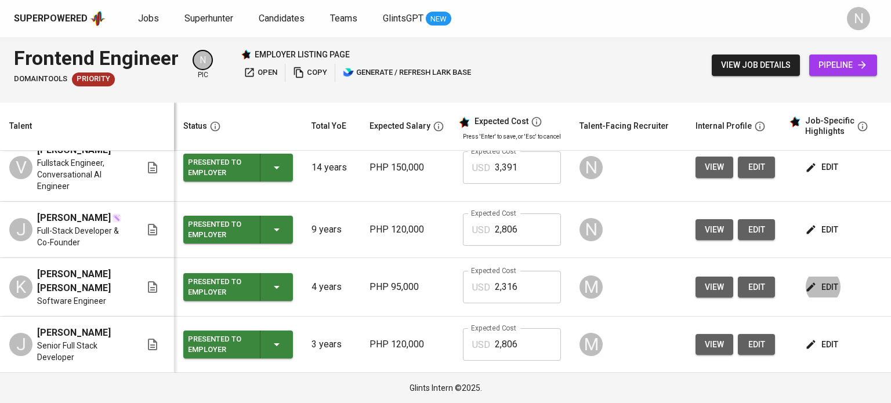
click at [819, 337] on button "edit" at bounding box center [823, 344] width 40 height 21
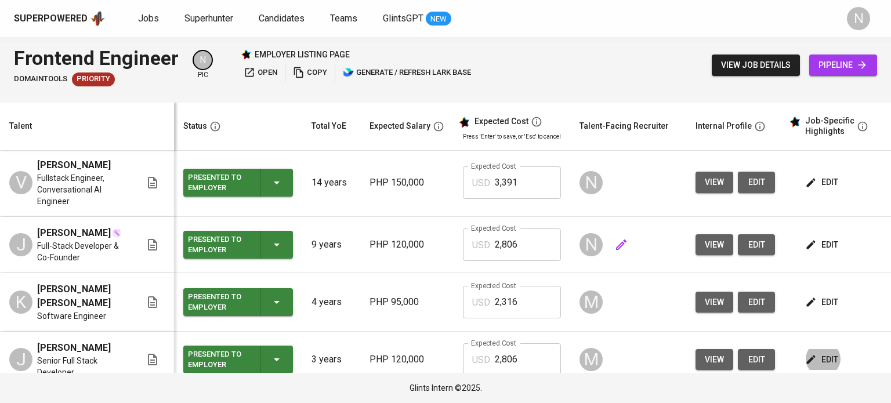
scroll to position [272, 0]
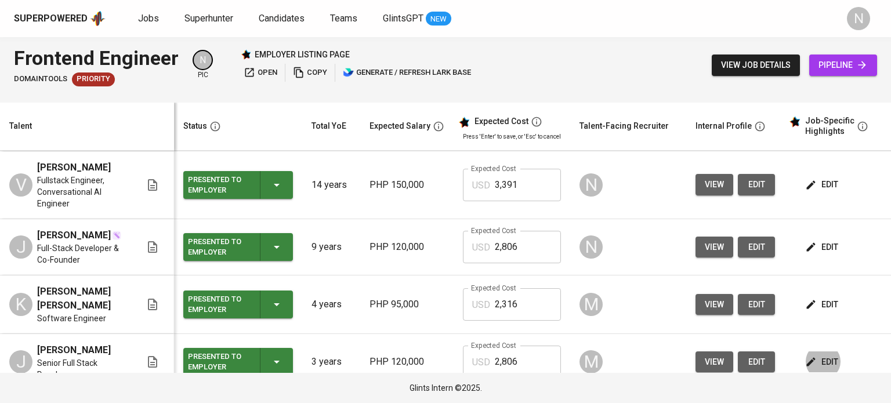
click at [840, 196] on div "edit" at bounding box center [841, 184] width 77 height 21
click at [834, 192] on span "edit" at bounding box center [823, 185] width 31 height 15
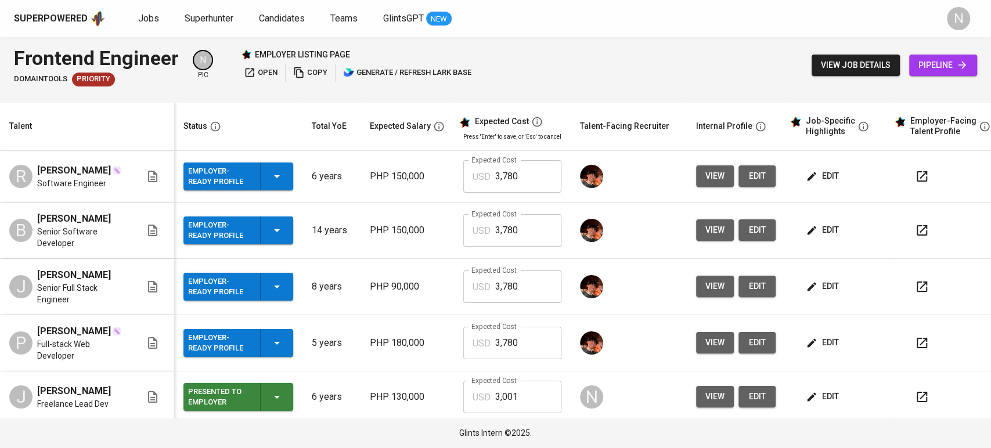
scroll to position [0, 0]
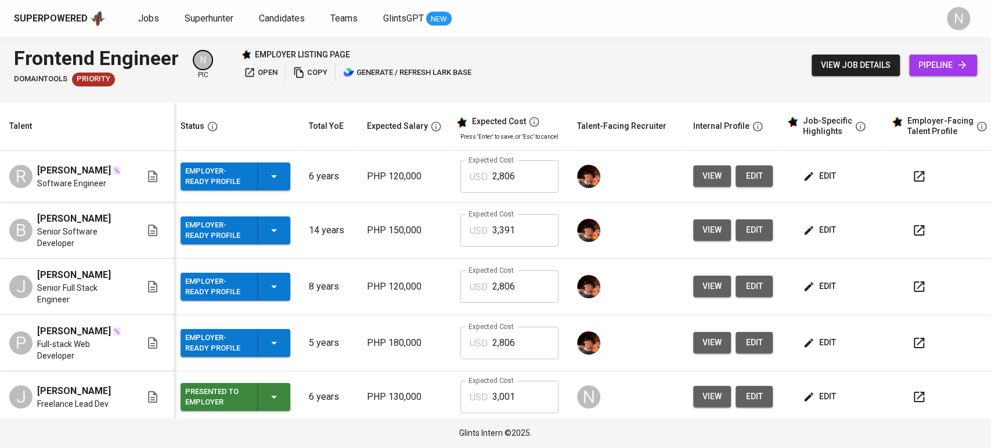
click at [907, 175] on button "button" at bounding box center [919, 176] width 28 height 28
click at [925, 227] on button "button" at bounding box center [919, 230] width 28 height 28
click at [916, 290] on icon "button" at bounding box center [919, 287] width 14 height 14
click at [913, 348] on icon "button" at bounding box center [918, 343] width 10 height 10
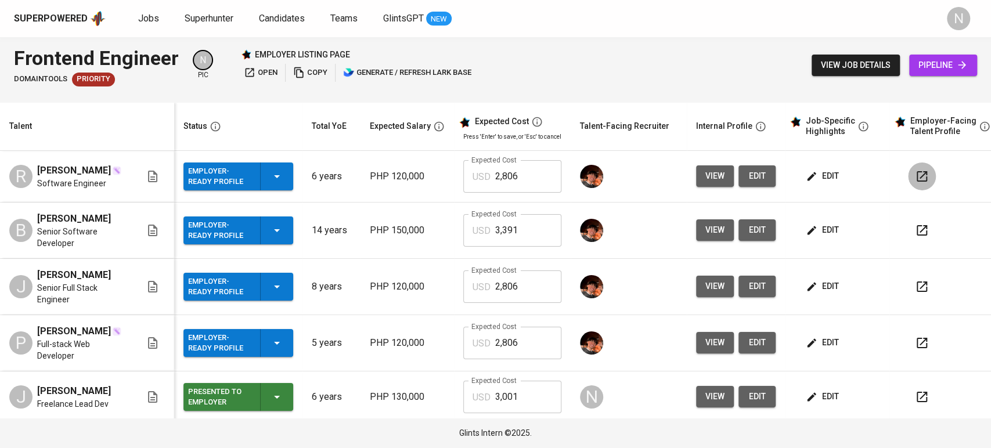
click at [924, 177] on icon "button" at bounding box center [922, 176] width 14 height 14
click at [916, 233] on icon "button" at bounding box center [922, 230] width 14 height 14
click at [925, 301] on button "button" at bounding box center [922, 287] width 28 height 28
click at [920, 348] on icon "button" at bounding box center [921, 343] width 10 height 10
click at [831, 350] on span "edit" at bounding box center [823, 342] width 31 height 15
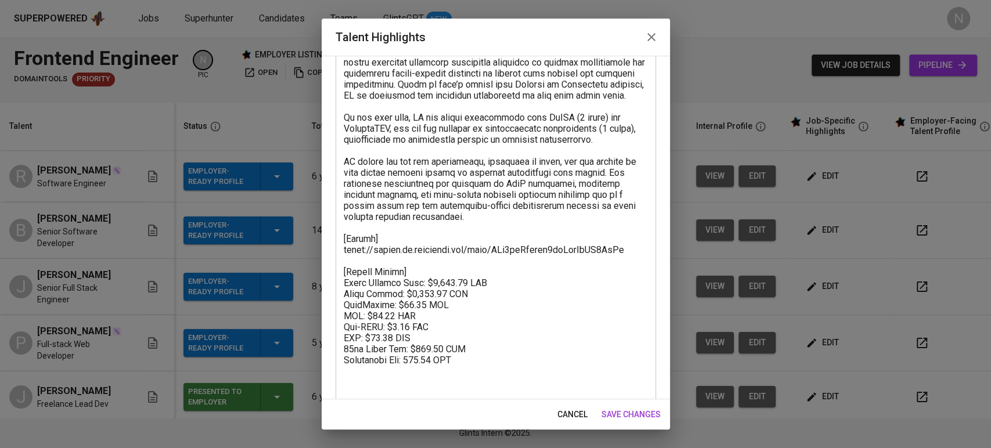
scroll to position [386, 0]
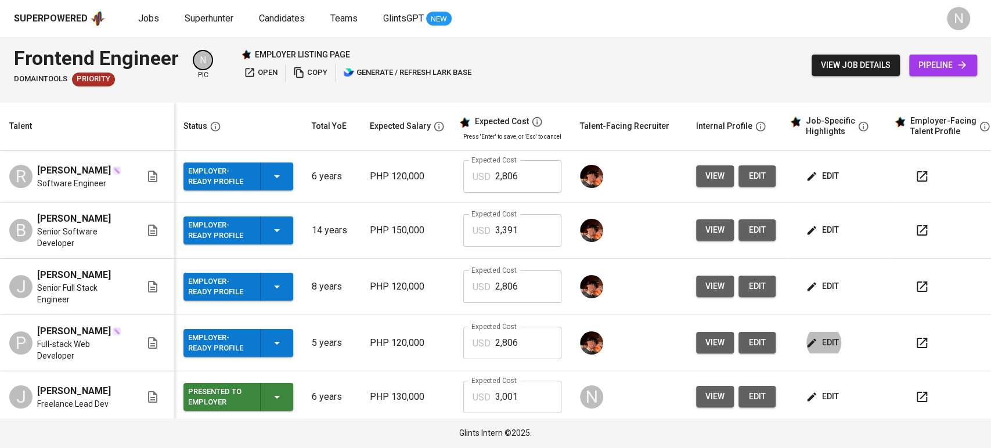
click at [817, 169] on span "edit" at bounding box center [823, 176] width 31 height 15
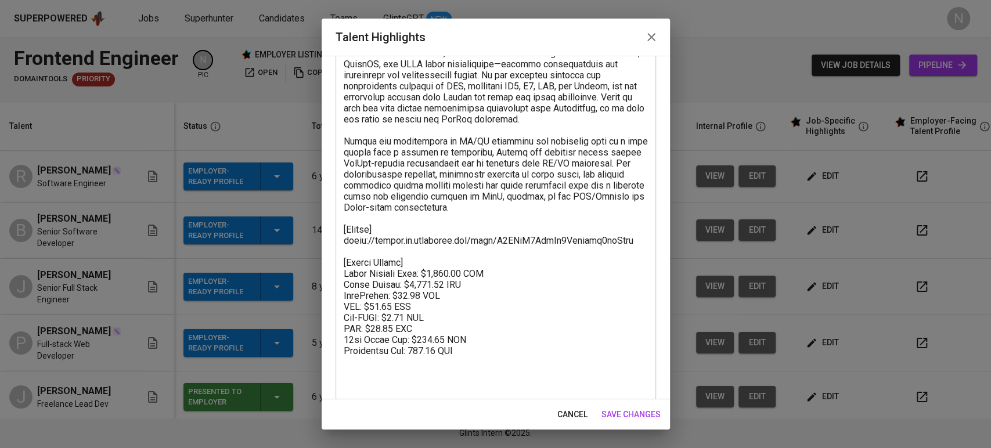
scroll to position [447, 0]
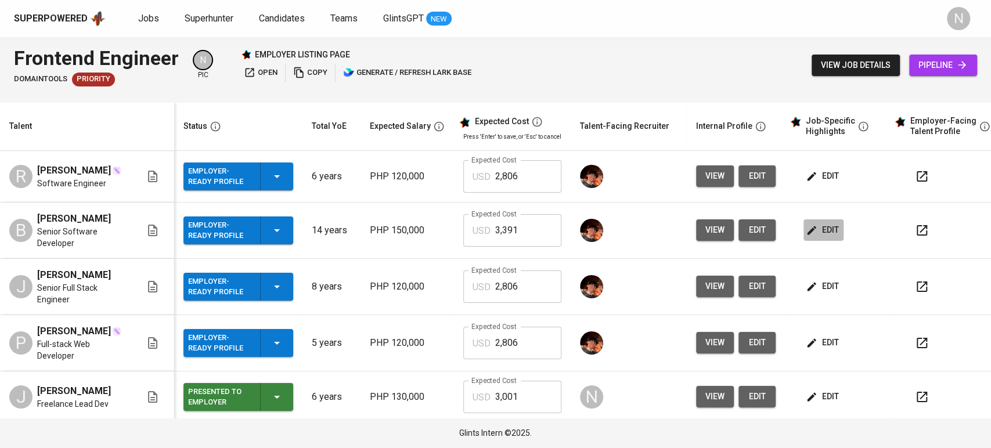
click at [827, 227] on span "edit" at bounding box center [823, 230] width 31 height 15
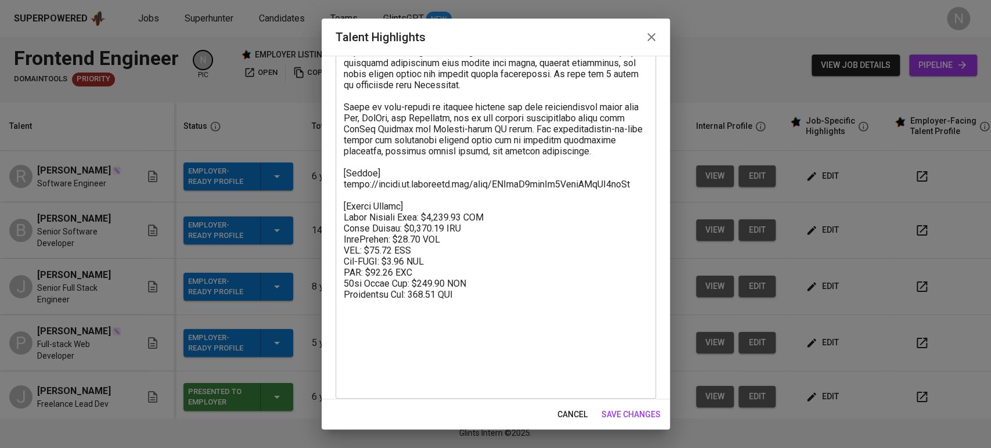
scroll to position [547, 0]
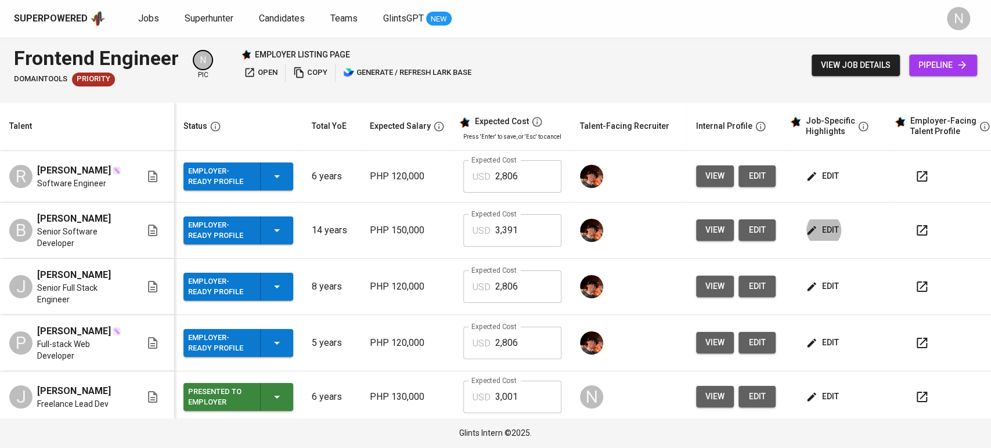
click at [818, 282] on td "edit" at bounding box center [837, 287] width 104 height 56
click at [829, 294] on span "edit" at bounding box center [823, 286] width 31 height 15
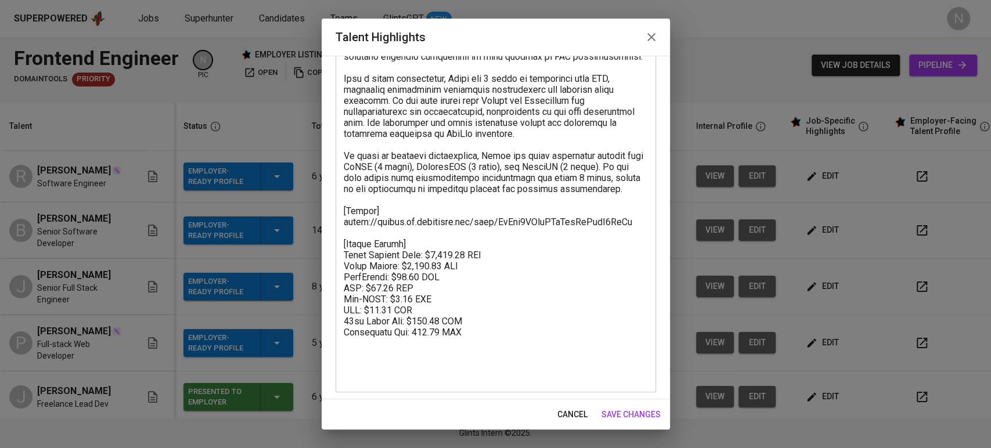
scroll to position [447, 0]
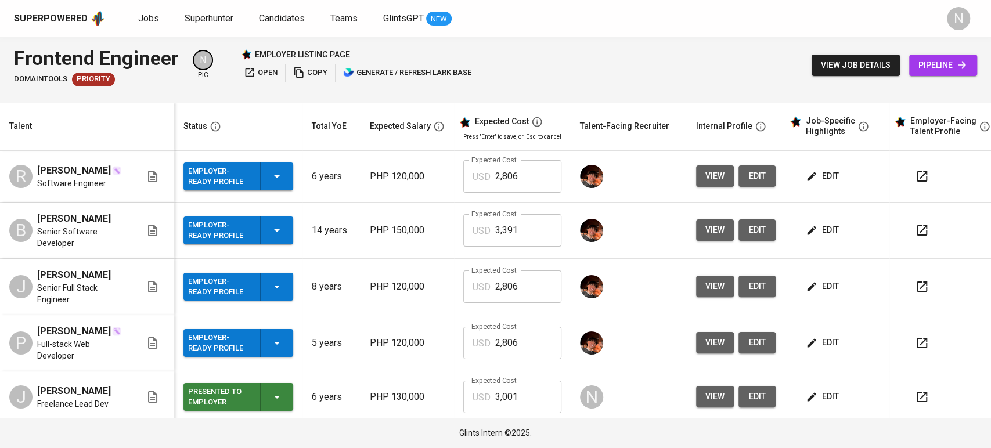
click at [845, 353] on div "edit" at bounding box center [841, 342] width 77 height 21
click at [830, 350] on span "edit" at bounding box center [823, 342] width 31 height 15
click at [269, 162] on div "Employer-Ready Profile" at bounding box center [238, 176] width 100 height 28
click at [814, 171] on span "edit" at bounding box center [823, 176] width 31 height 15
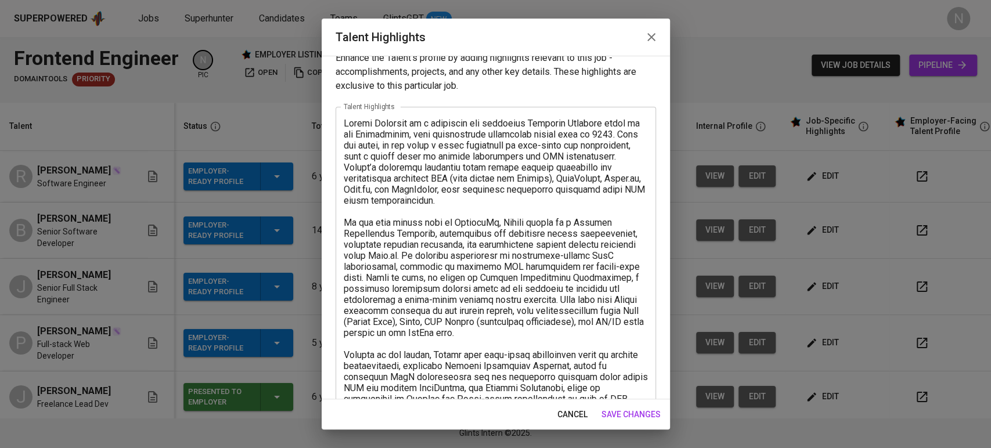
scroll to position [0, 0]
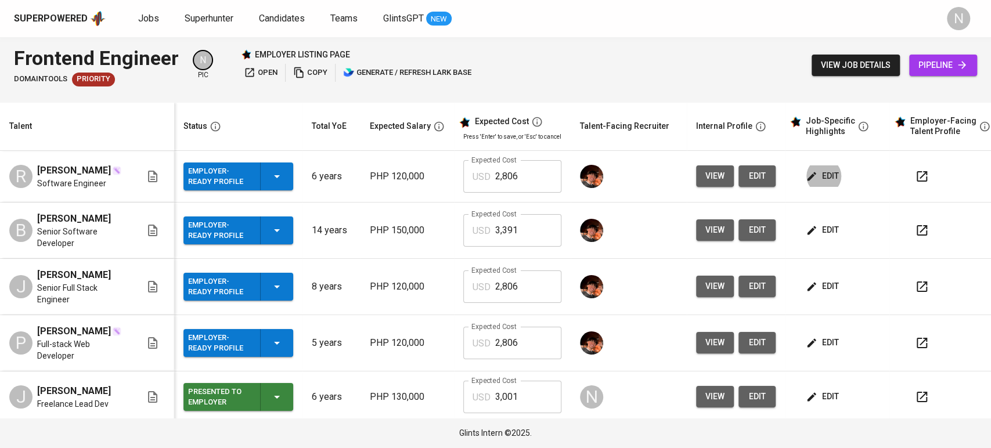
click at [823, 233] on span "edit" at bounding box center [823, 230] width 31 height 15
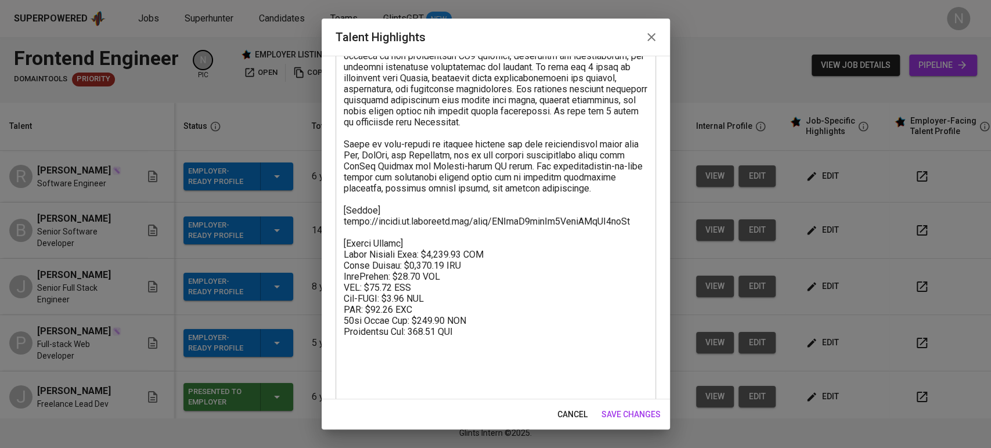
scroll to position [515, 0]
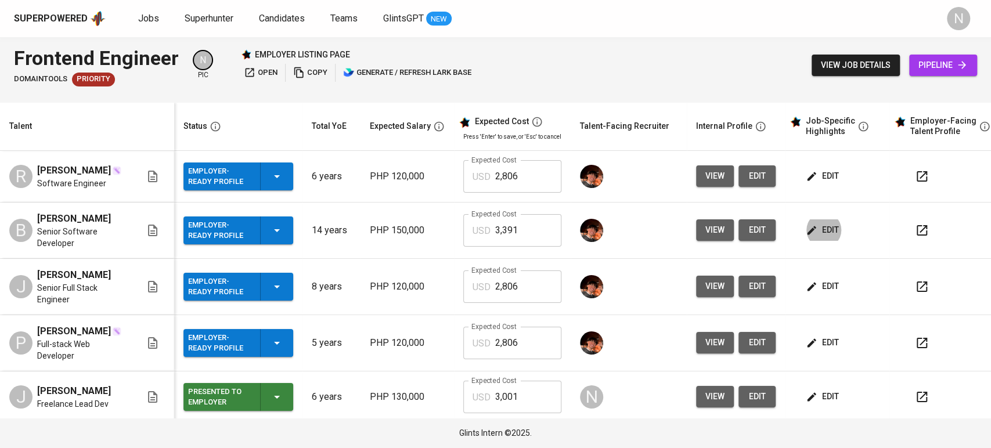
click at [815, 291] on span "edit" at bounding box center [823, 286] width 31 height 15
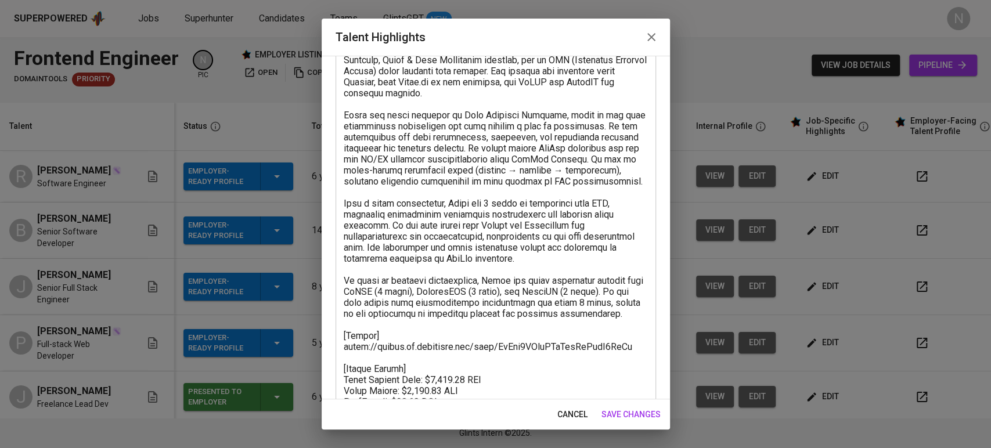
scroll to position [322, 0]
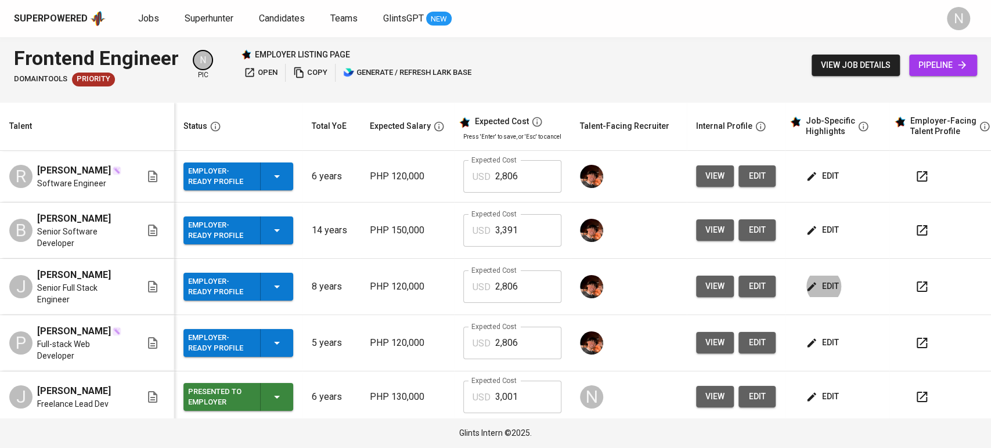
click at [812, 225] on icon "button" at bounding box center [811, 231] width 12 height 12
click at [816, 180] on span "edit" at bounding box center [823, 176] width 31 height 15
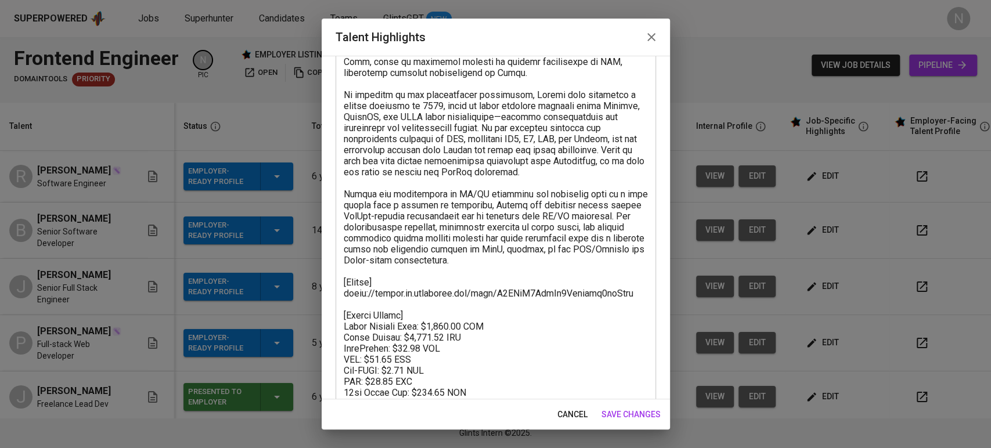
scroll to position [386, 0]
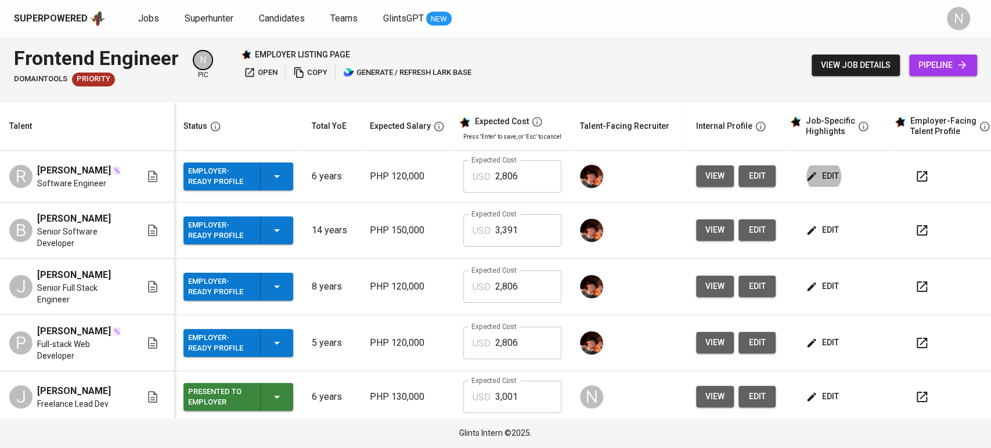
click at [259, 181] on div "Employer-Ready Profile" at bounding box center [238, 176] width 100 height 28
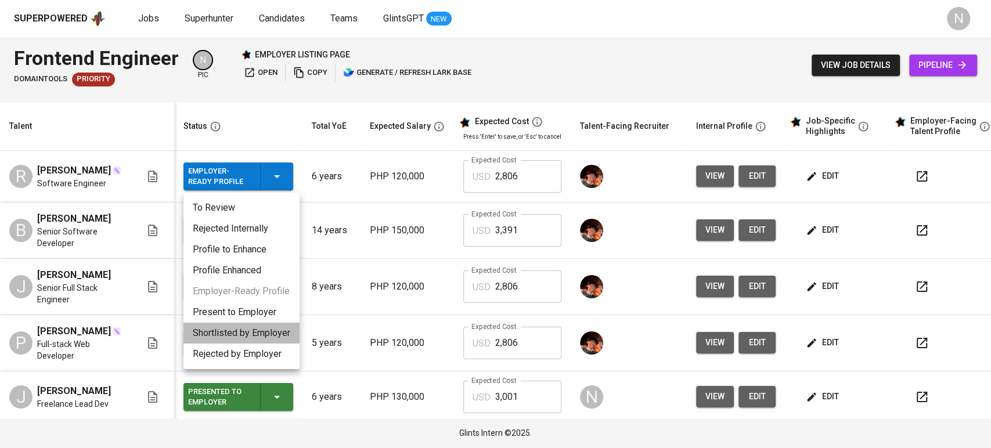
click at [248, 331] on li "Shortlisted by Employer" at bounding box center [241, 333] width 116 height 21
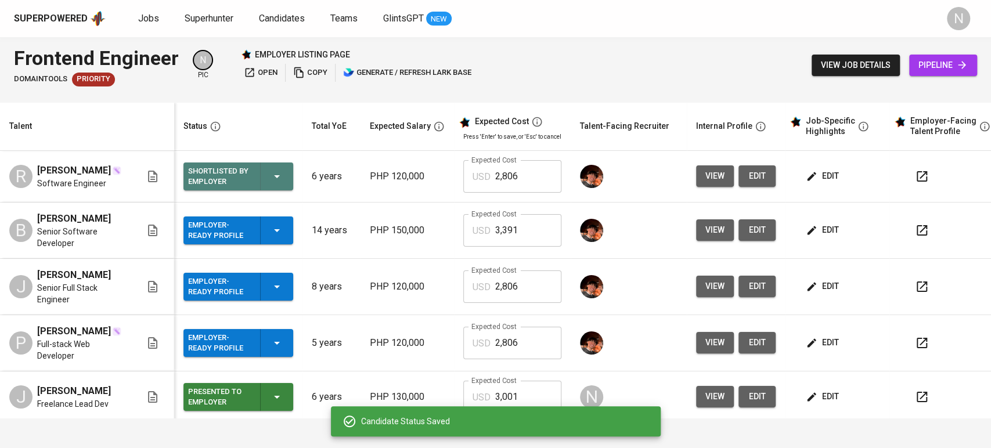
click at [278, 175] on icon "button" at bounding box center [277, 176] width 6 height 3
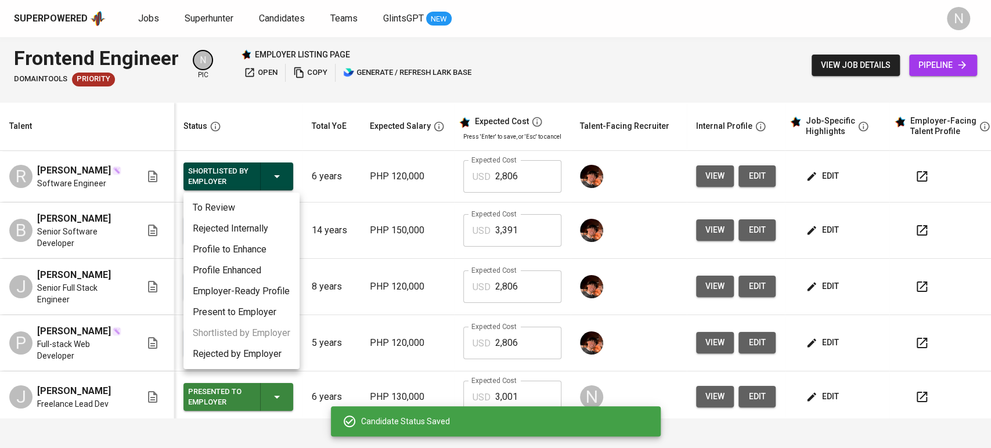
click at [274, 308] on li "Present to Employer" at bounding box center [241, 312] width 116 height 21
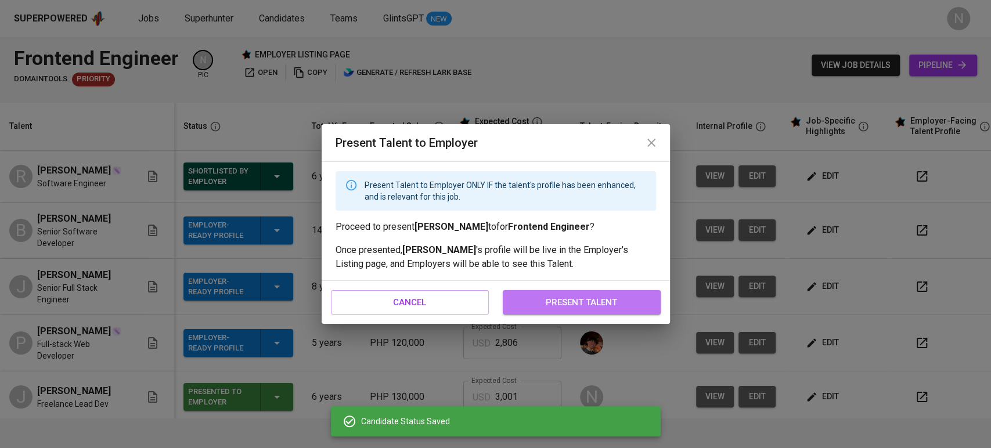
click at [574, 310] on button "present talent" at bounding box center [582, 302] width 158 height 24
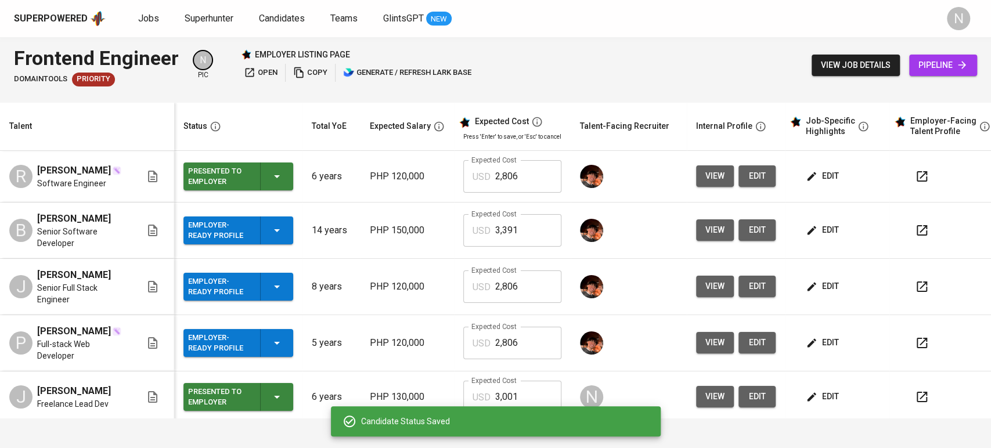
click at [265, 230] on div "Employer-Ready Profile" at bounding box center [238, 230] width 100 height 28
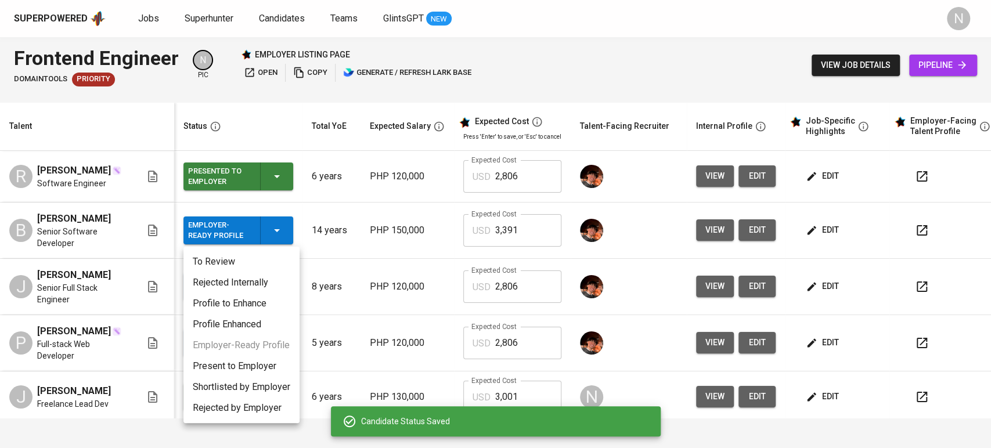
click at [266, 364] on li "Present to Employer" at bounding box center [241, 366] width 116 height 21
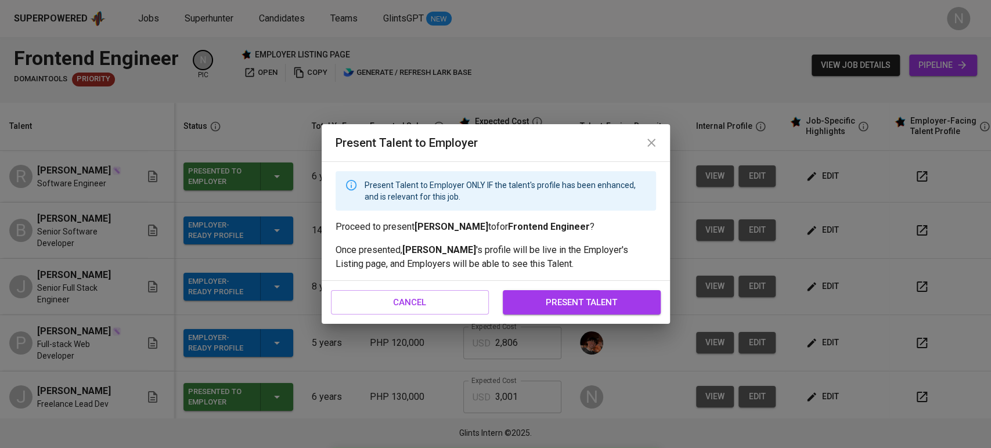
click at [616, 300] on span "present talent" at bounding box center [581, 302] width 132 height 15
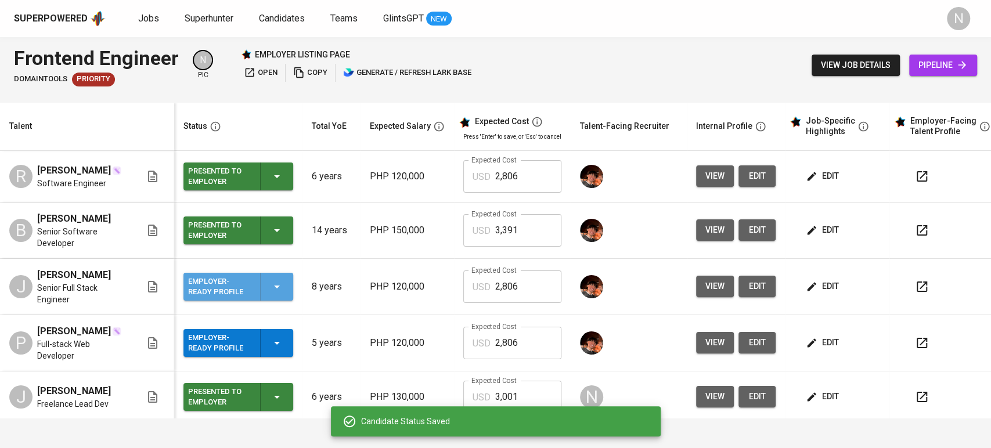
click at [274, 301] on div "Employer-Ready Profile" at bounding box center [238, 287] width 100 height 28
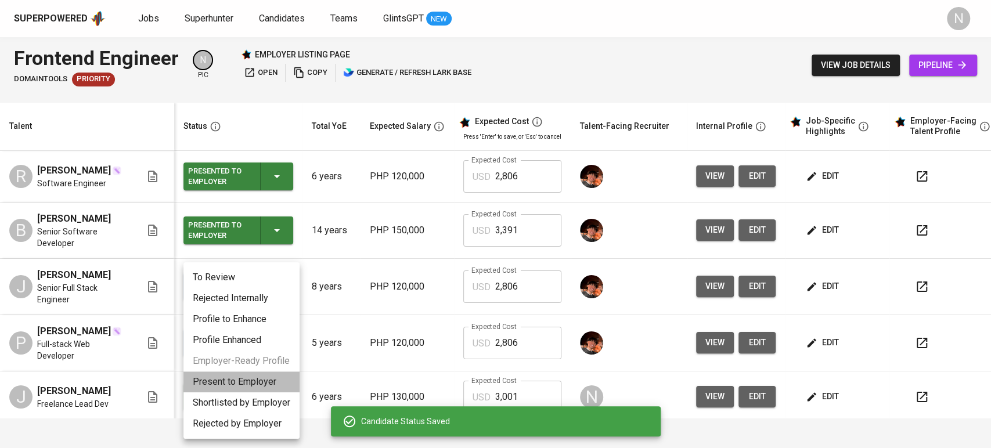
click at [260, 382] on li "Present to Employer" at bounding box center [241, 381] width 116 height 21
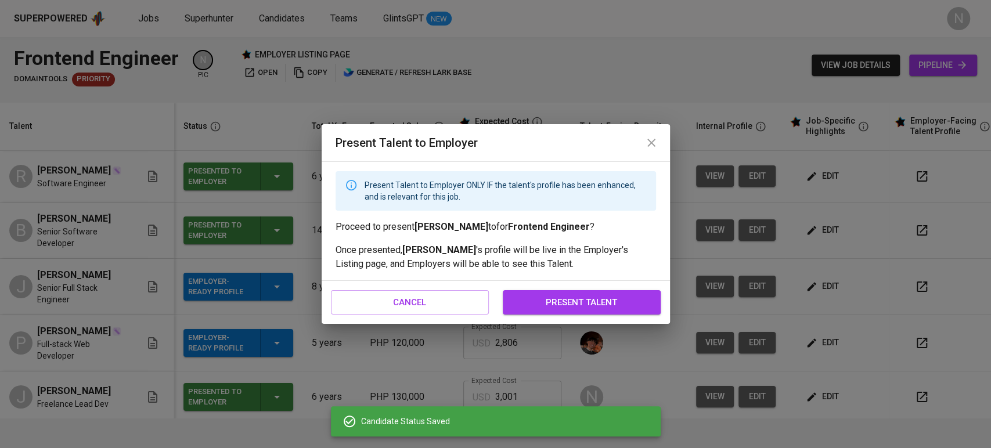
click at [610, 317] on div "cancel present talent" at bounding box center [495, 302] width 348 height 43
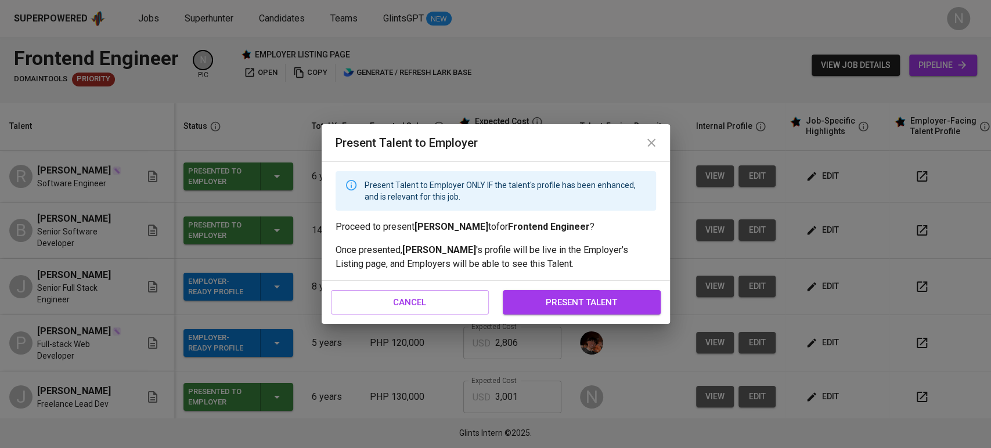
click at [555, 309] on span "present talent" at bounding box center [581, 302] width 132 height 15
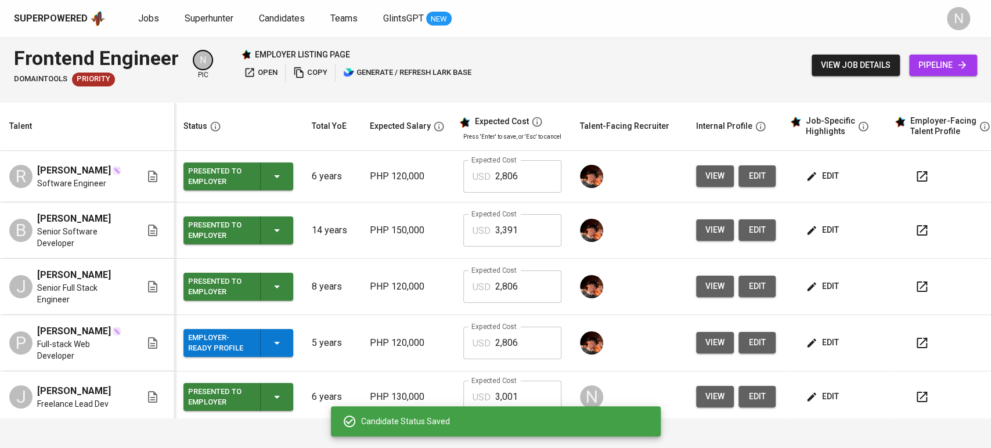
click at [283, 350] on icon "button" at bounding box center [277, 343] width 14 height 14
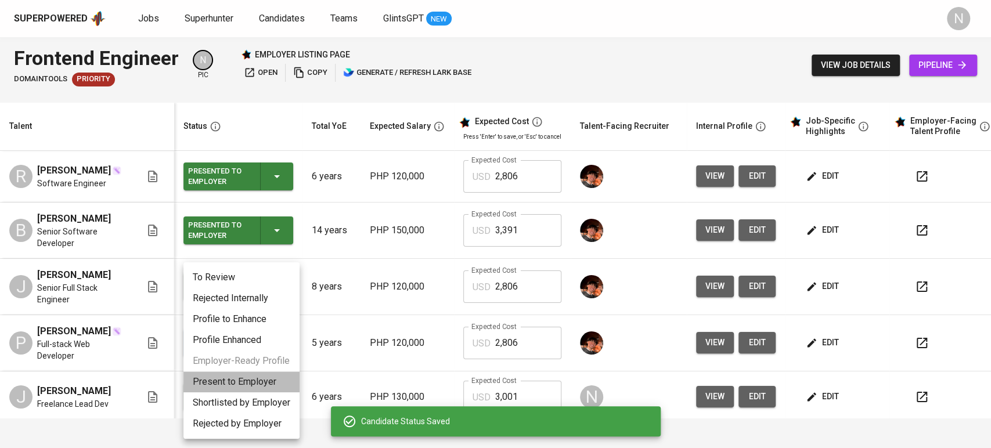
click at [284, 381] on li "Present to Employer" at bounding box center [241, 381] width 116 height 21
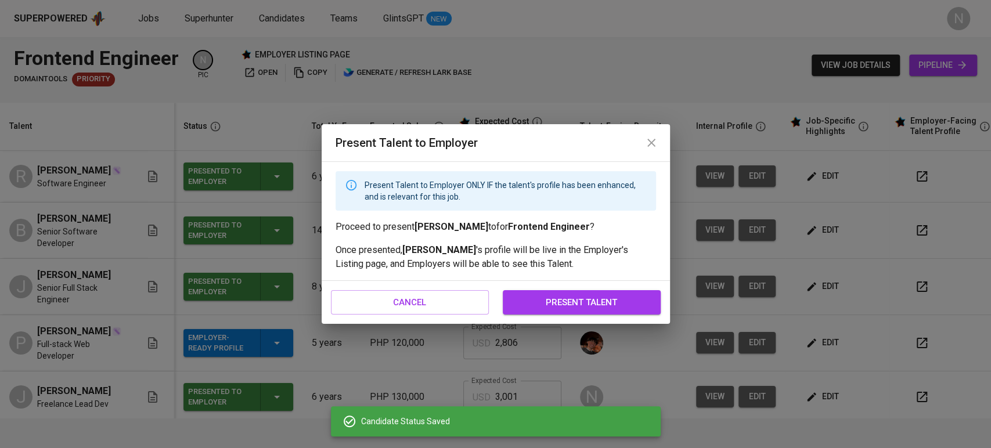
click at [575, 300] on span "present talent" at bounding box center [581, 302] width 132 height 15
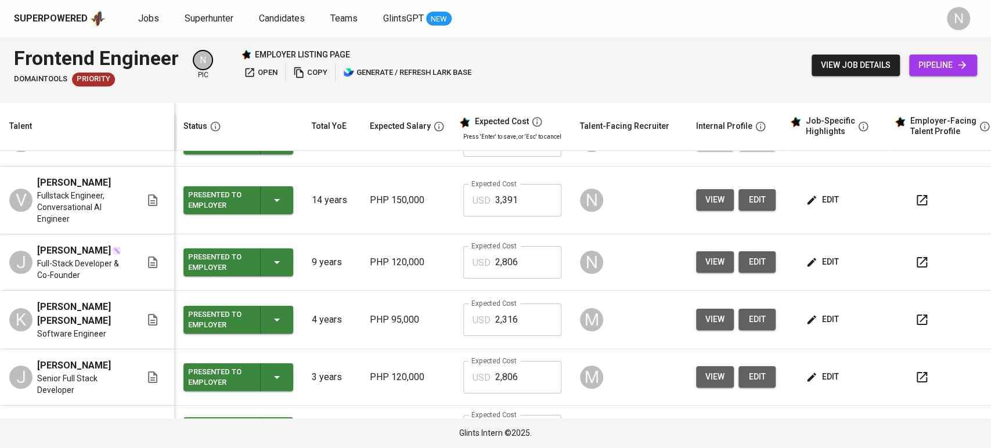
scroll to position [258, 0]
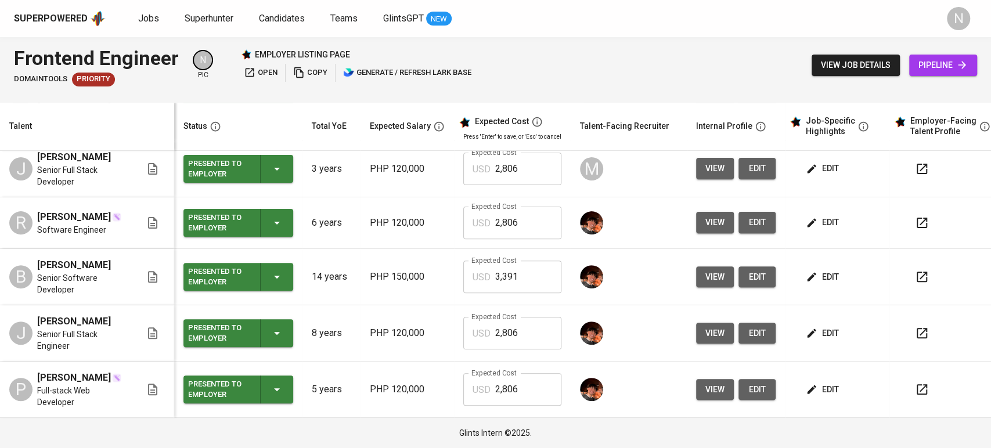
click at [846, 220] on div "edit" at bounding box center [841, 222] width 77 height 21
click at [828, 222] on span "edit" at bounding box center [823, 222] width 31 height 15
click at [838, 273] on button "edit" at bounding box center [823, 276] width 40 height 21
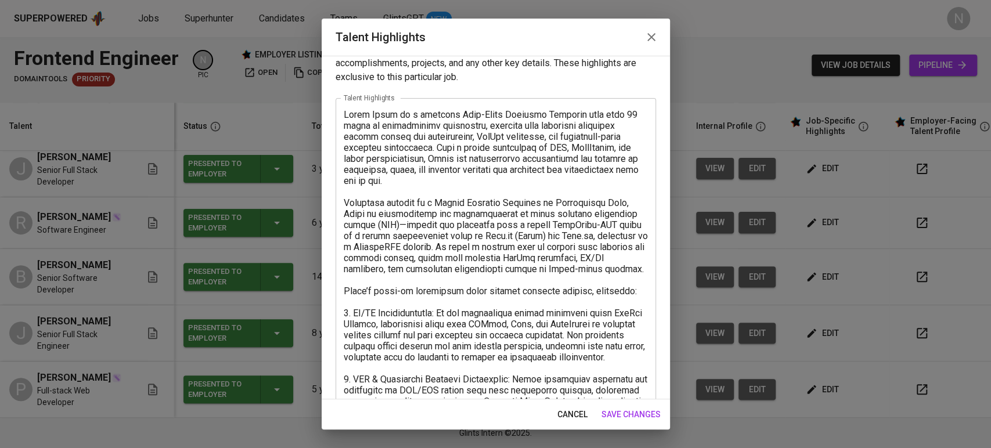
scroll to position [84, 0]
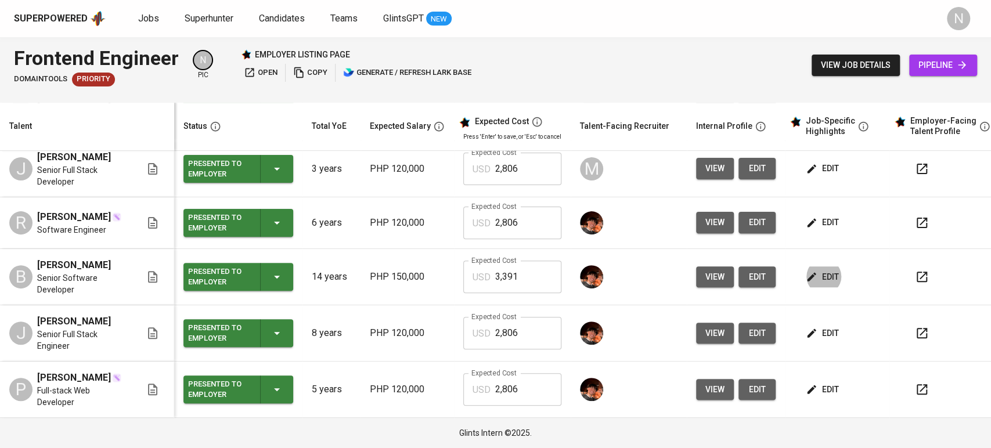
click at [820, 337] on span "edit" at bounding box center [823, 333] width 31 height 15
click at [823, 386] on span "edit" at bounding box center [823, 389] width 31 height 15
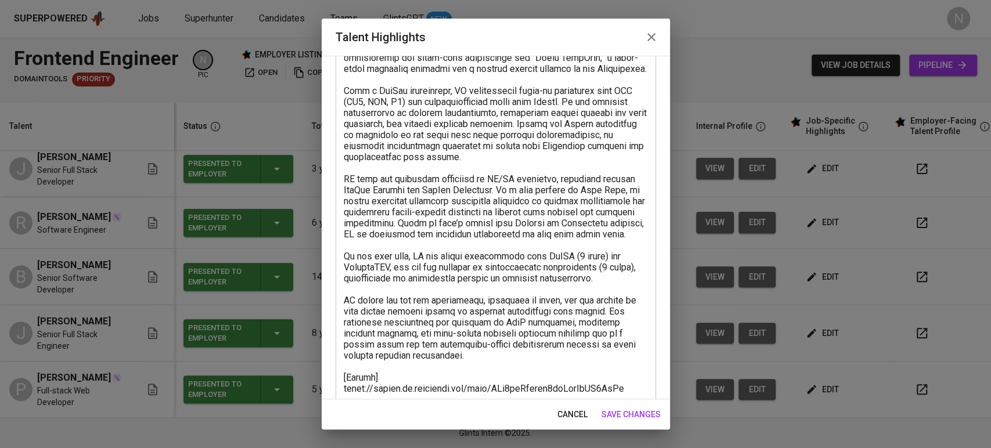
scroll to position [258, 0]
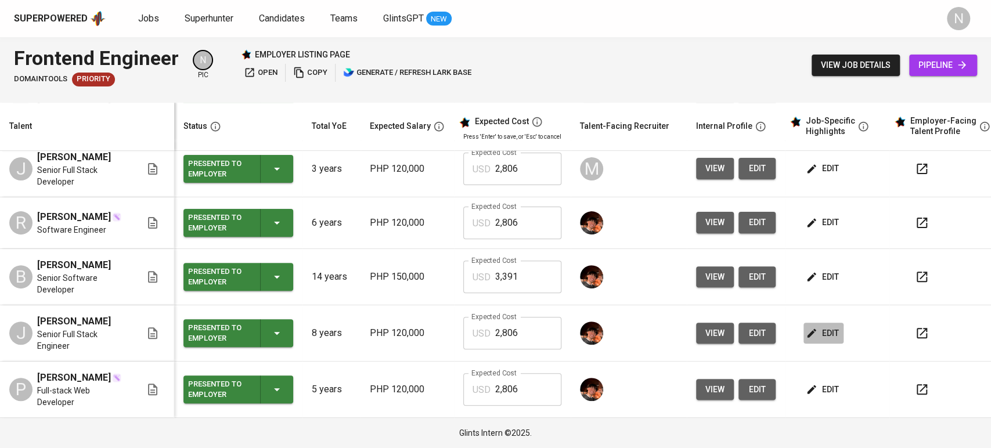
click at [817, 326] on span "edit" at bounding box center [823, 333] width 31 height 15
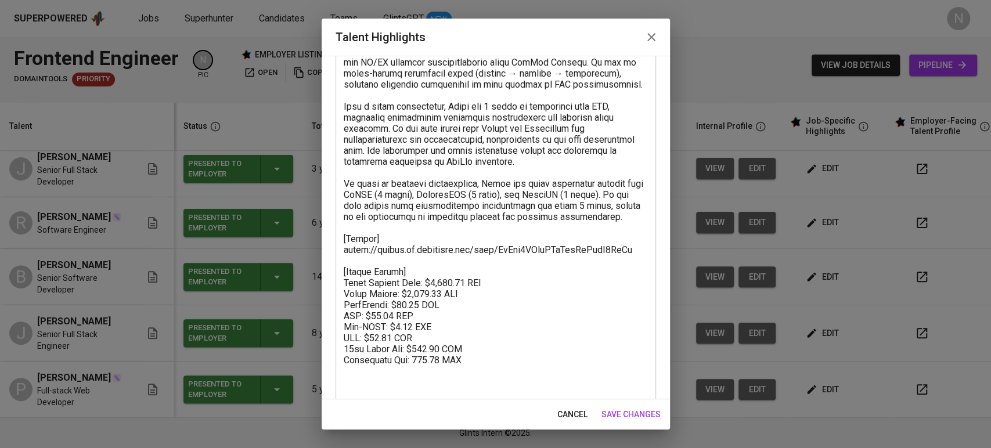
scroll to position [447, 0]
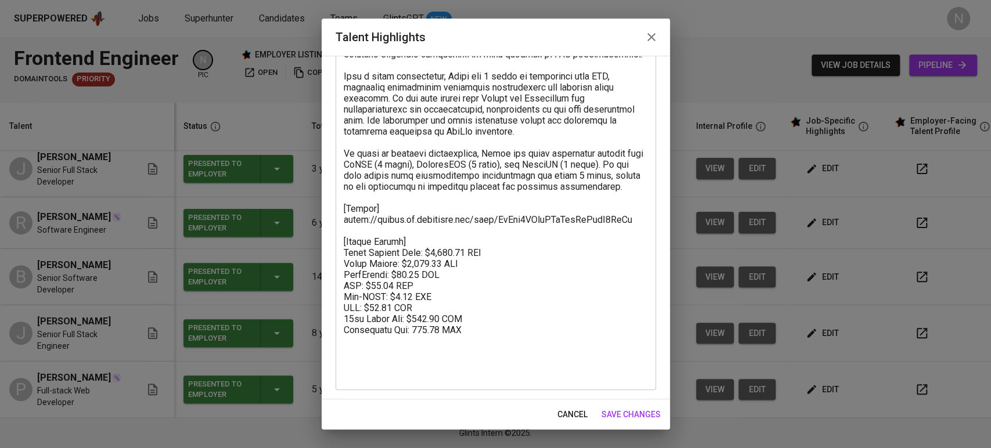
click at [570, 412] on span "cancel" at bounding box center [572, 414] width 30 height 15
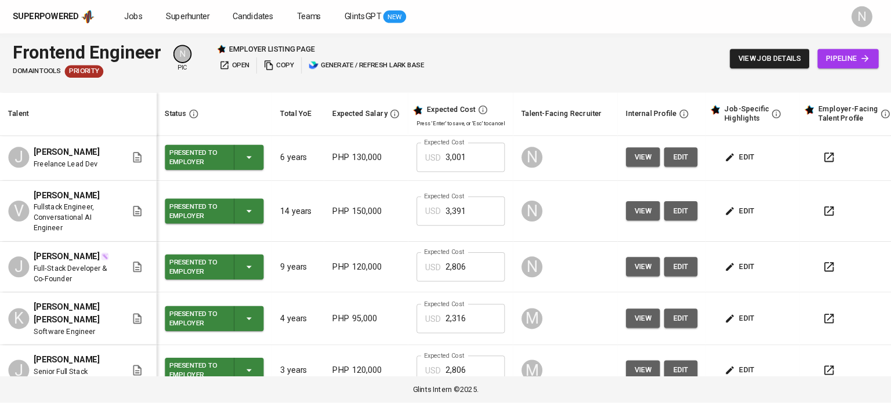
scroll to position [0, 0]
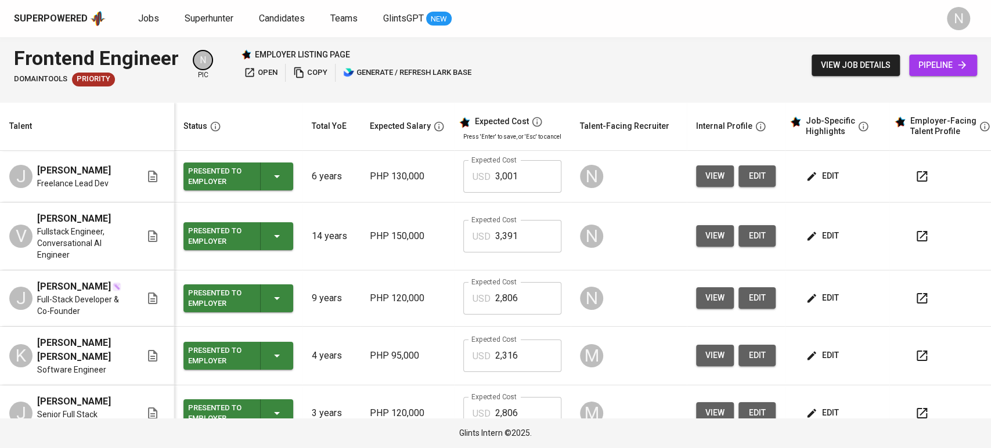
click at [306, 69] on span "copy" at bounding box center [310, 72] width 34 height 13
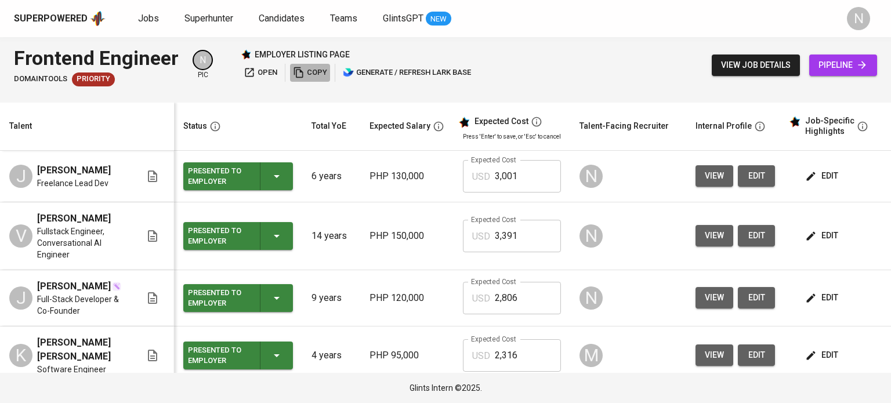
click at [310, 72] on span "copy" at bounding box center [310, 72] width 34 height 13
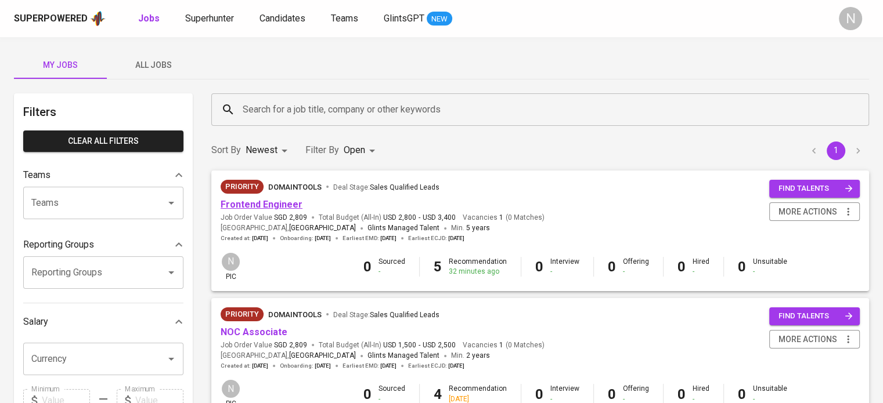
click at [253, 206] on link "Frontend Engineer" at bounding box center [262, 204] width 82 height 11
click at [256, 328] on link "NOC Associate" at bounding box center [254, 332] width 67 height 11
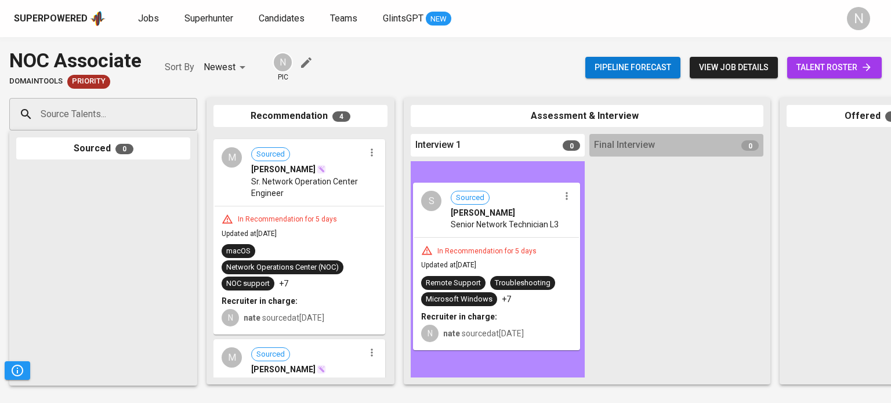
drag, startPoint x: 425, startPoint y: 205, endPoint x: 485, endPoint y: 216, distance: 60.9
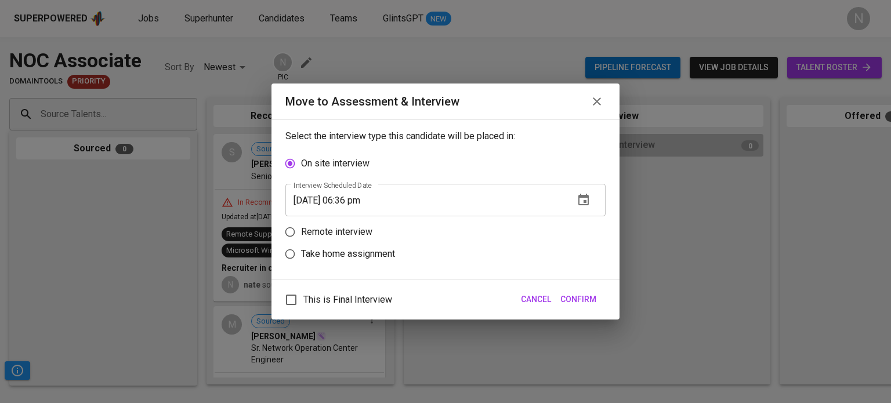
click at [361, 234] on p "Remote interview" at bounding box center [336, 232] width 71 height 14
click at [301, 234] on input "Remote interview" at bounding box center [290, 232] width 22 height 22
radio input "true"
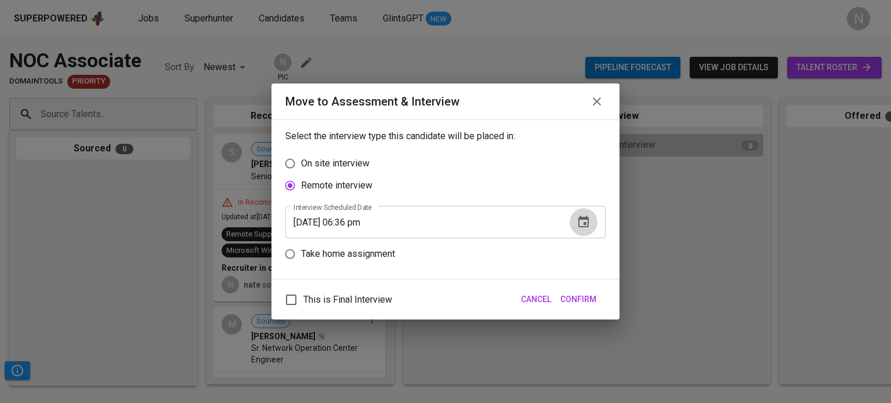
click at [583, 229] on button "button" at bounding box center [584, 222] width 28 height 28
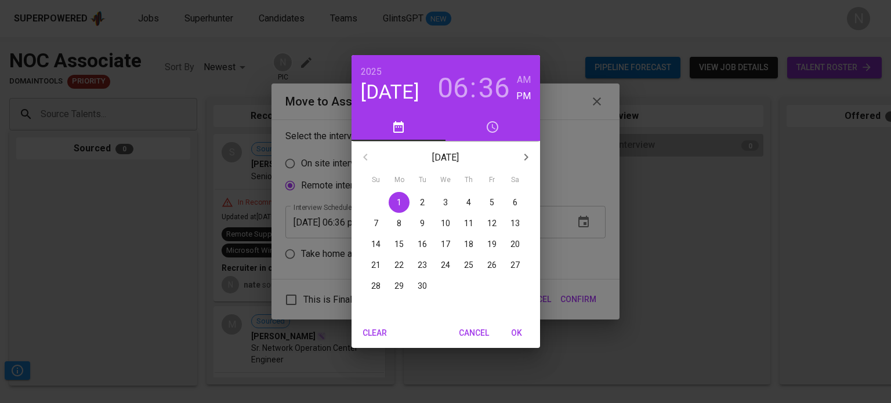
click at [473, 203] on span "4" at bounding box center [468, 203] width 21 height 12
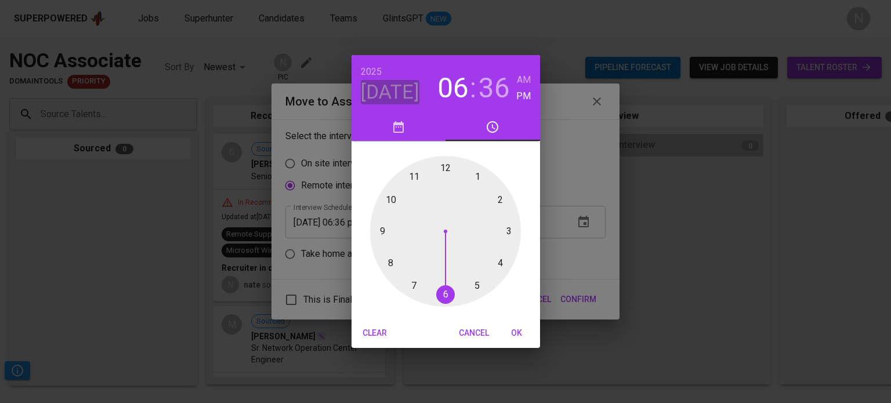
click at [409, 102] on h4 "[DATE]" at bounding box center [390, 92] width 59 height 24
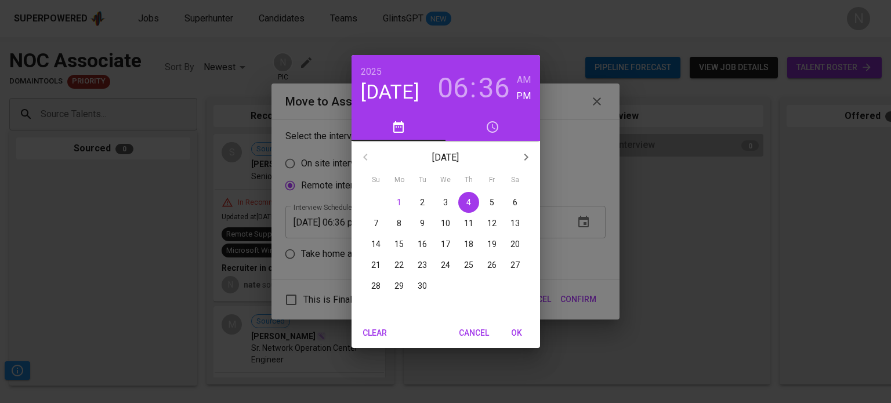
click at [421, 202] on p "2" at bounding box center [422, 203] width 5 height 12
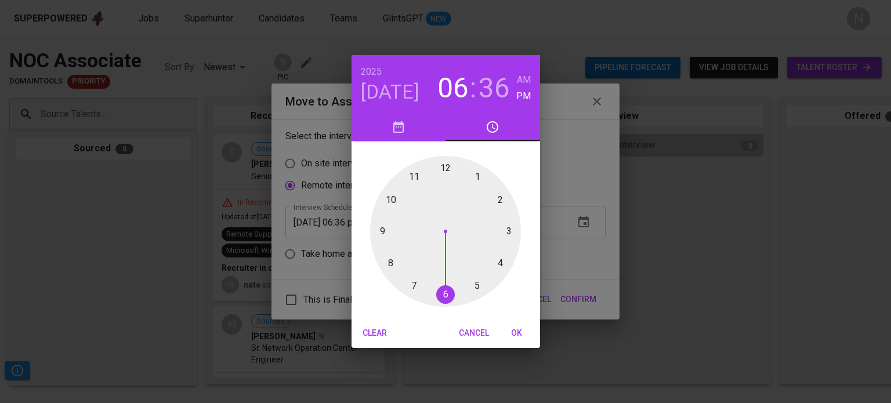
click at [388, 97] on h4 "[DATE]" at bounding box center [390, 92] width 59 height 24
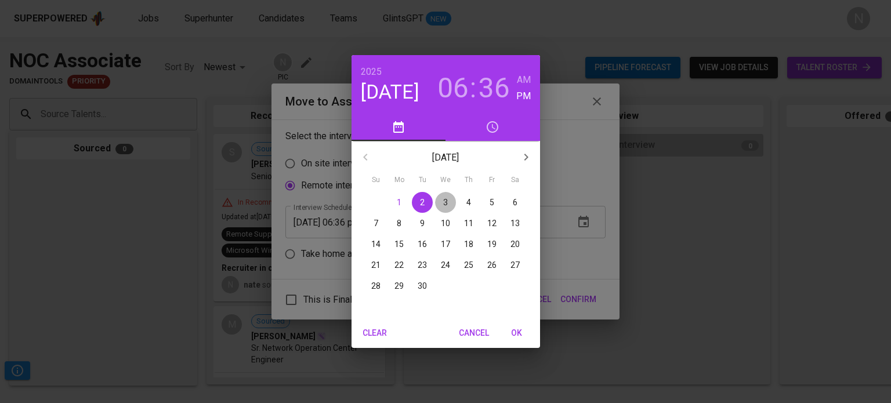
click at [448, 198] on span "3" at bounding box center [445, 203] width 21 height 12
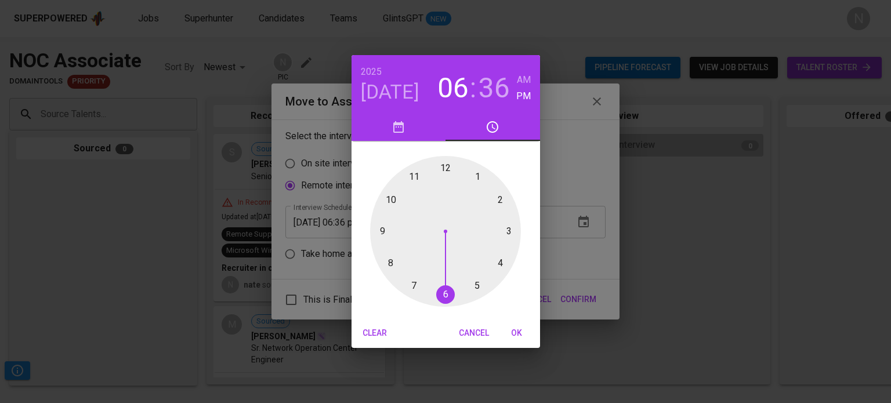
click at [416, 175] on div at bounding box center [445, 231] width 151 height 151
click at [449, 167] on div at bounding box center [445, 231] width 151 height 151
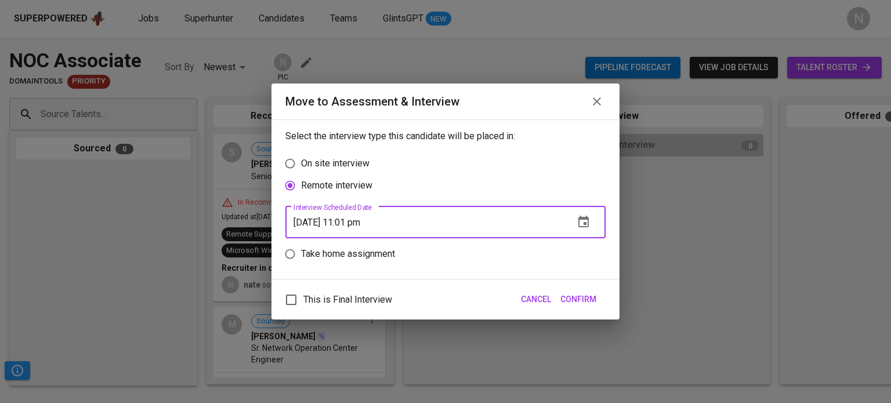
click at [367, 221] on input "09/03/2025 11:01 pm" at bounding box center [426, 222] width 280 height 32
type input "09/03/2025 11:00 pm"
click at [581, 301] on span "Confirm" at bounding box center [579, 299] width 36 height 15
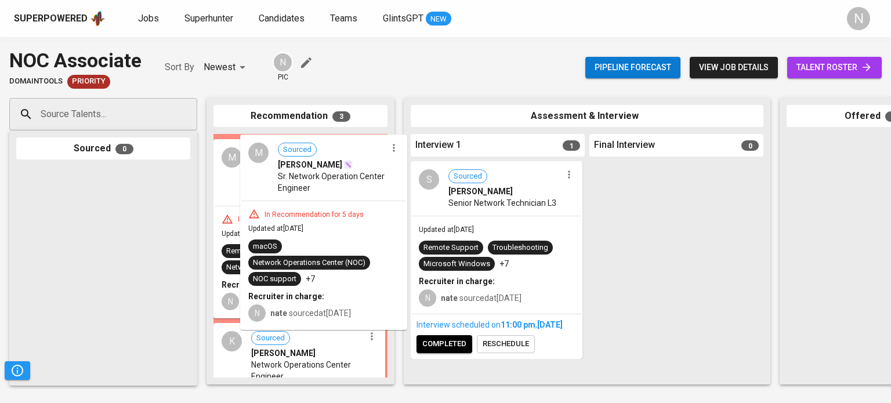
drag, startPoint x: 309, startPoint y: 189, endPoint x: 460, endPoint y: 211, distance: 152.5
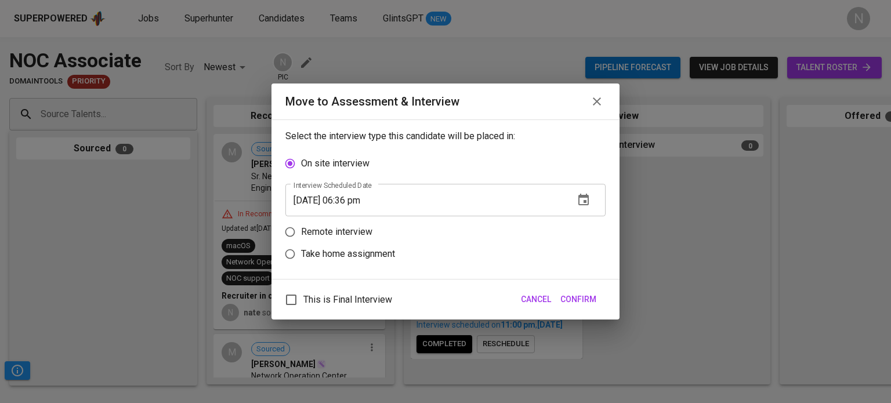
click at [357, 227] on p "Remote interview" at bounding box center [336, 232] width 71 height 14
click at [301, 227] on input "Remote interview" at bounding box center [290, 232] width 22 height 22
radio input "true"
click at [579, 223] on icon "button" at bounding box center [584, 222] width 10 height 12
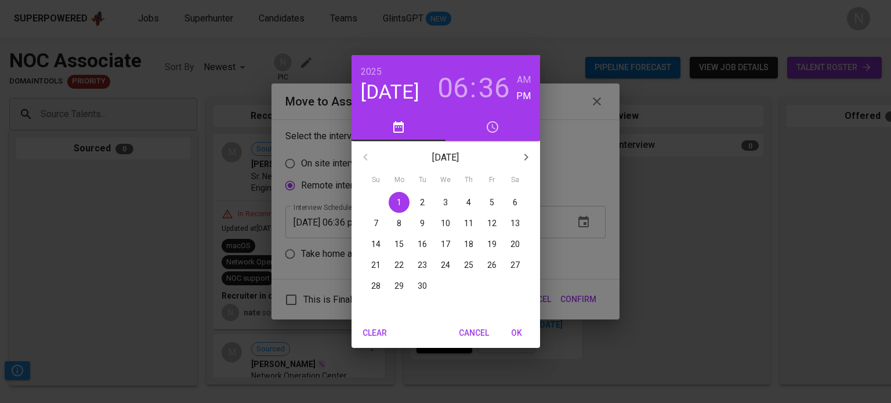
click at [420, 204] on p "2" at bounding box center [422, 203] width 5 height 12
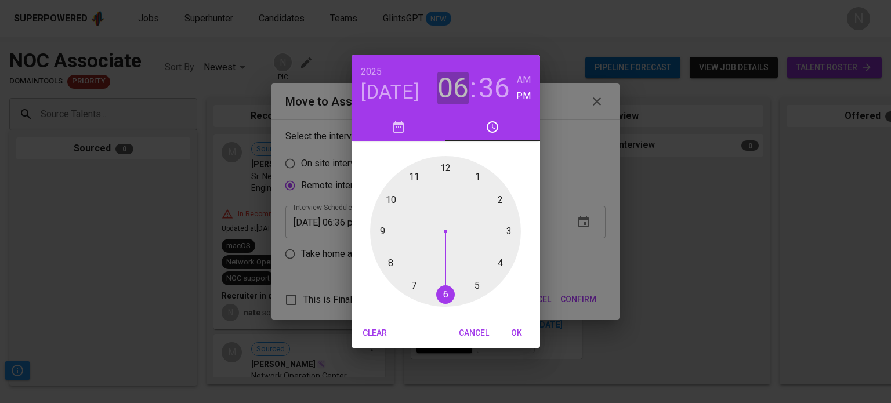
click at [456, 81] on h3 "06" at bounding box center [453, 88] width 31 height 32
click at [391, 202] on div at bounding box center [445, 231] width 151 height 151
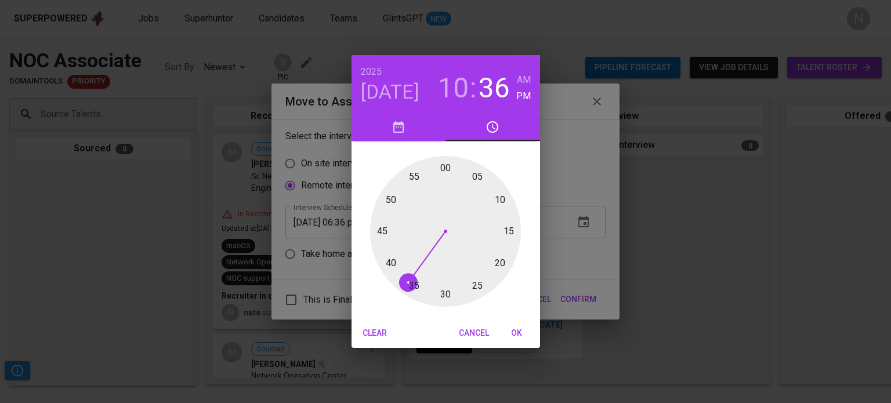
click at [443, 170] on div at bounding box center [445, 231] width 151 height 151
type input "09/02/2025 10:00 pm"
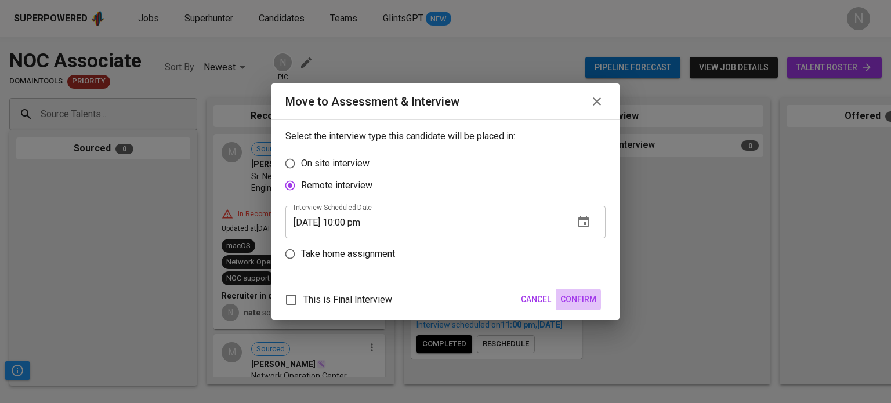
click at [568, 295] on span "Confirm" at bounding box center [579, 299] width 36 height 15
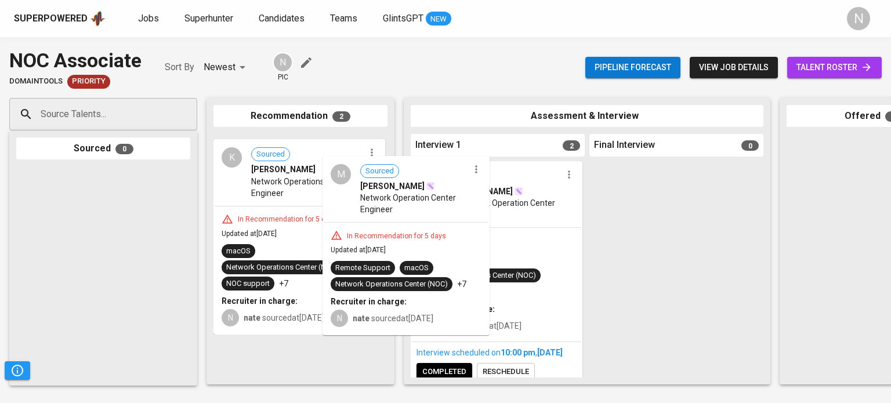
drag, startPoint x: 384, startPoint y: 214, endPoint x: 504, endPoint y: 237, distance: 122.9
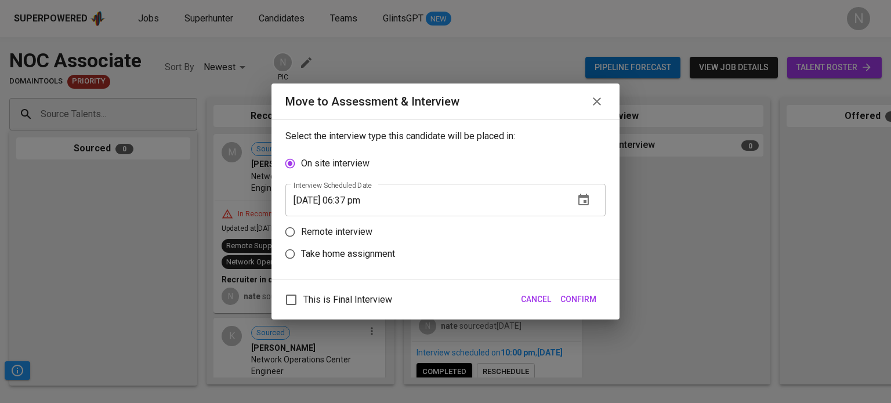
click at [319, 237] on p "Remote interview" at bounding box center [336, 232] width 71 height 14
click at [301, 237] on input "Remote interview" at bounding box center [290, 232] width 22 height 22
radio input "true"
click at [574, 222] on button "button" at bounding box center [584, 222] width 28 height 28
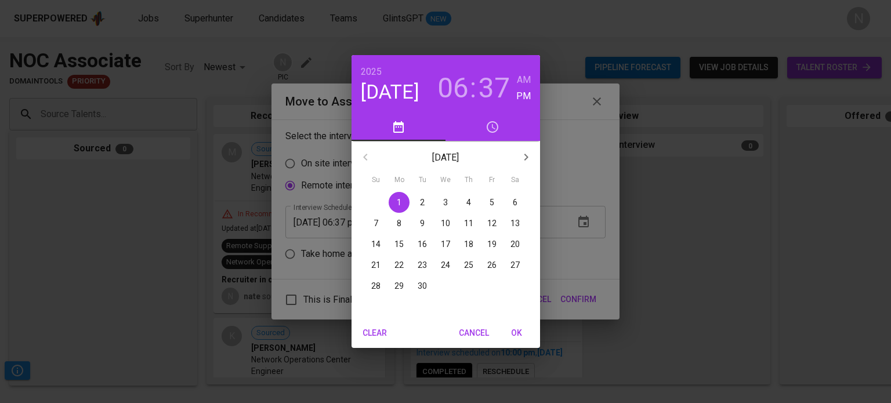
click at [420, 200] on p "2" at bounding box center [422, 203] width 5 height 12
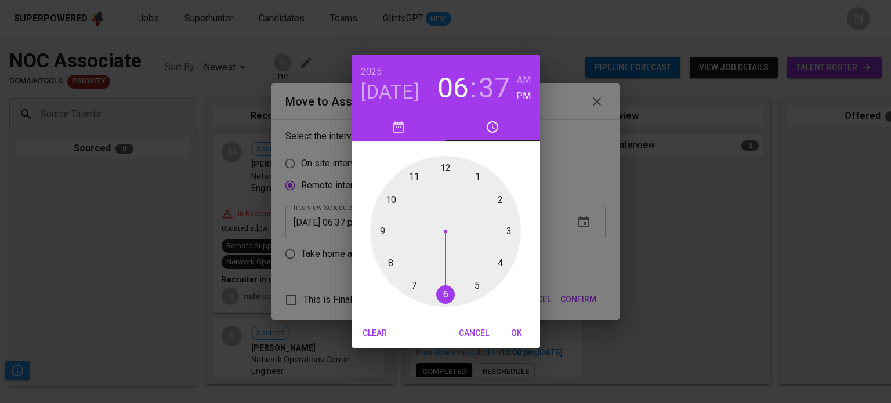
click at [389, 197] on div at bounding box center [445, 231] width 151 height 151
click at [443, 170] on div at bounding box center [445, 231] width 151 height 151
type input "09/02/2025 10:00 pm"
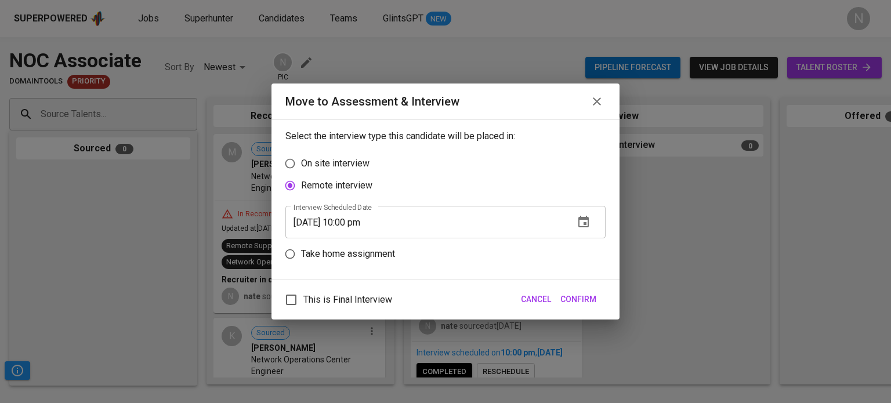
click at [587, 299] on span "Confirm" at bounding box center [579, 299] width 36 height 15
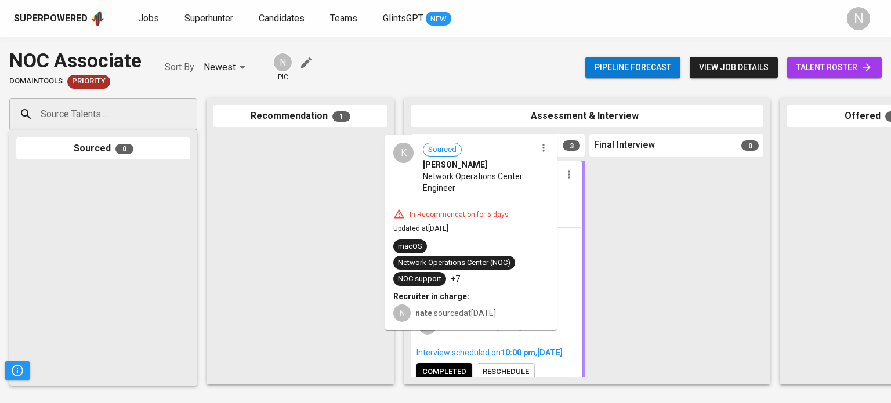
drag, startPoint x: 283, startPoint y: 237, endPoint x: 474, endPoint y: 237, distance: 190.9
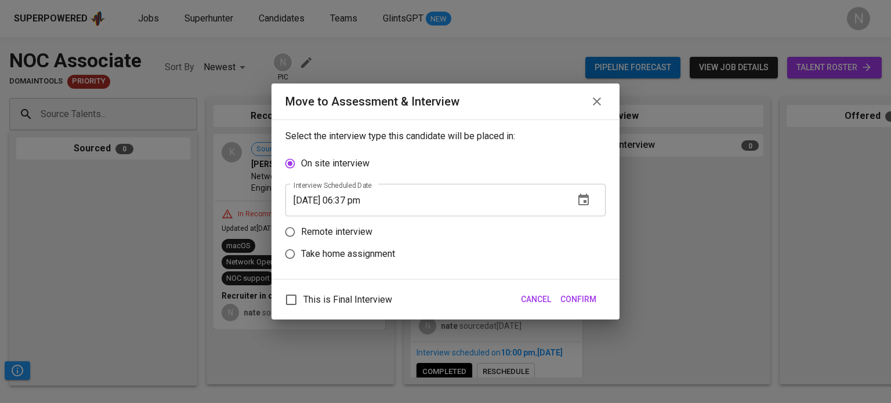
click at [357, 236] on p "Remote interview" at bounding box center [336, 232] width 71 height 14
click at [301, 236] on input "Remote interview" at bounding box center [290, 232] width 22 height 22
radio input "true"
click at [580, 222] on icon "button" at bounding box center [584, 222] width 14 height 14
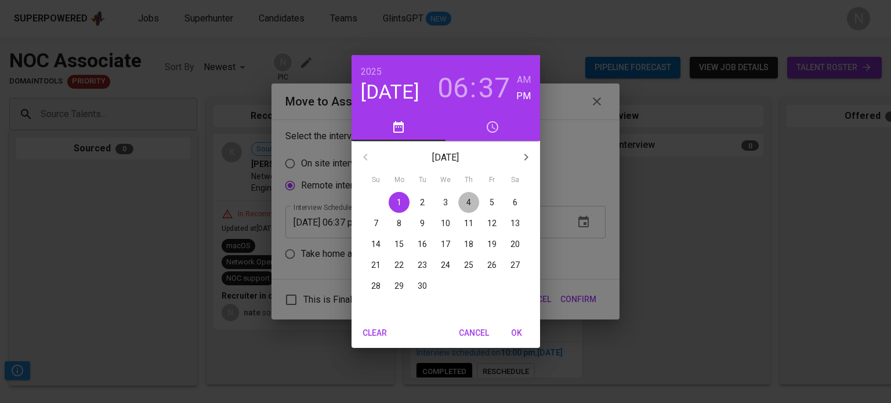
click at [469, 203] on p "4" at bounding box center [469, 203] width 5 height 12
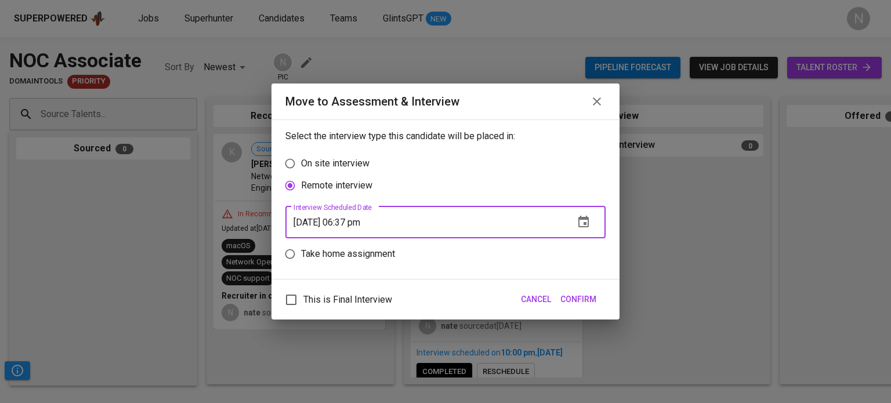
drag, startPoint x: 317, startPoint y: 216, endPoint x: 311, endPoint y: 217, distance: 6.4
click at [311, 217] on input "09/01/2025 06:37 pm" at bounding box center [426, 222] width 280 height 32
click at [590, 225] on icon "button" at bounding box center [584, 222] width 14 height 14
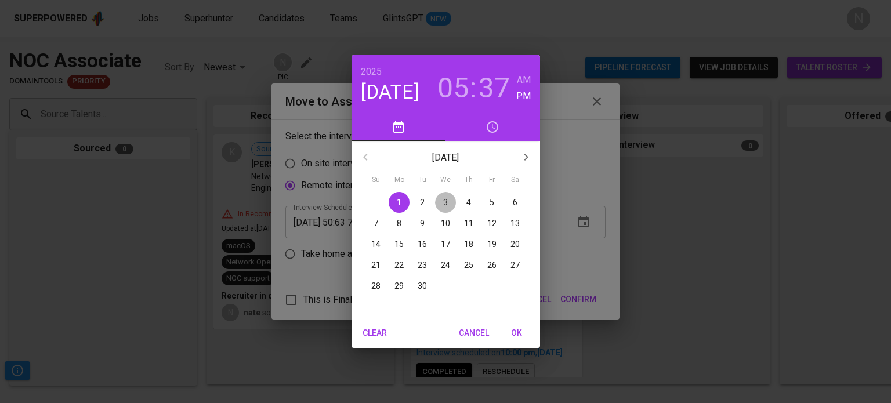
click at [446, 203] on p "3" at bounding box center [445, 203] width 5 height 12
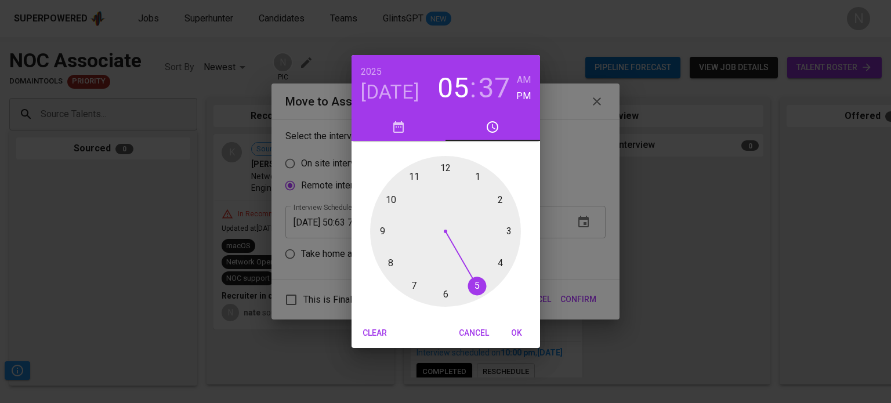
click at [449, 172] on div at bounding box center [445, 231] width 151 height 151
click at [445, 167] on div at bounding box center [445, 231] width 151 height 151
type input "09/03/2025 12:00 pm"
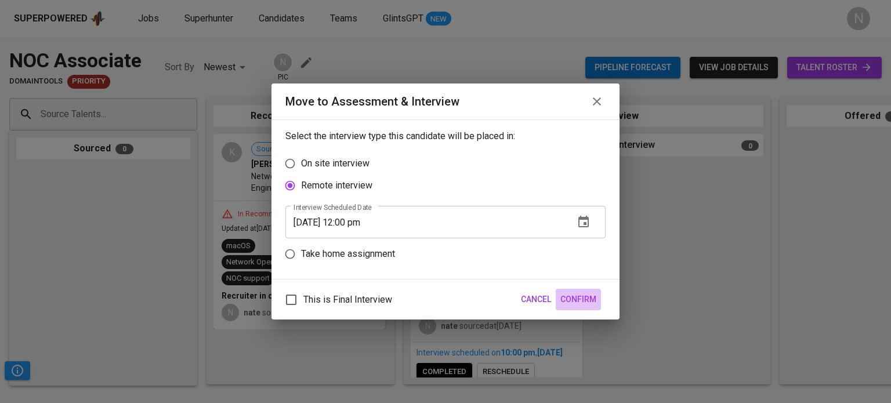
click at [583, 295] on span "Confirm" at bounding box center [579, 299] width 36 height 15
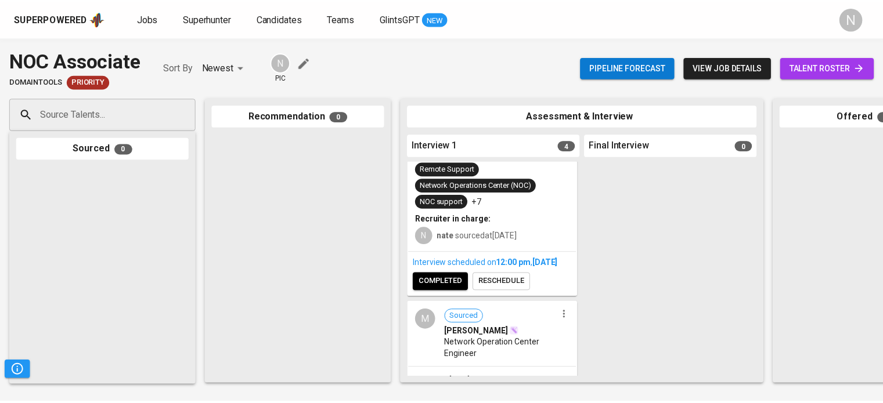
scroll to position [116, 0]
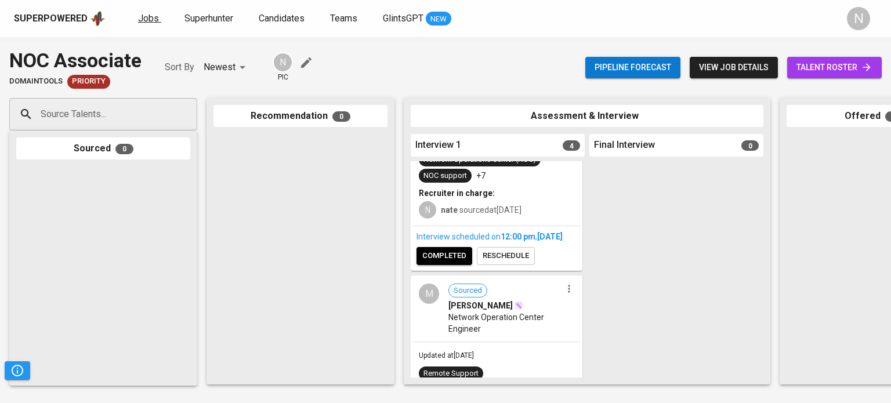
click at [156, 19] on span "Jobs" at bounding box center [148, 18] width 21 height 11
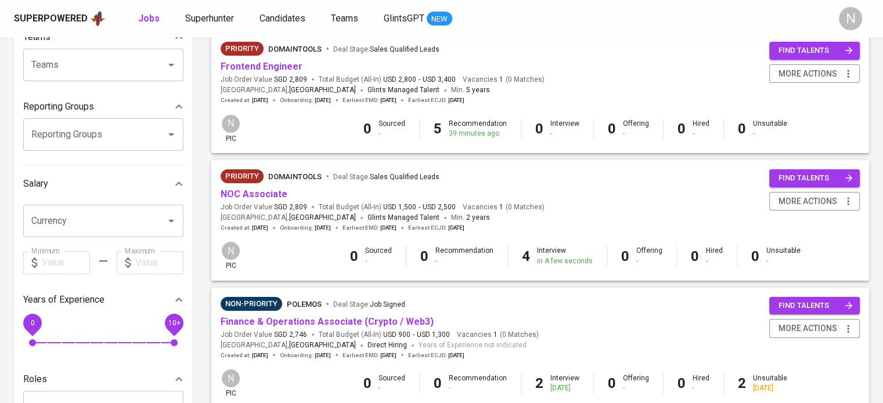
scroll to position [174, 0]
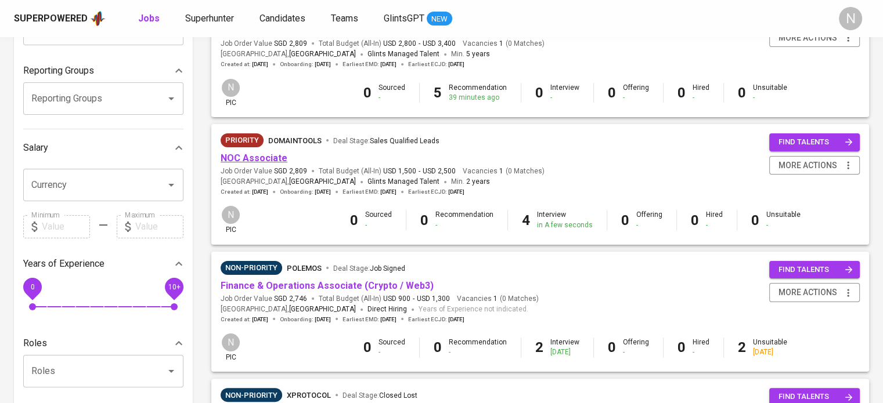
click at [276, 157] on link "NOC Associate" at bounding box center [254, 158] width 67 height 11
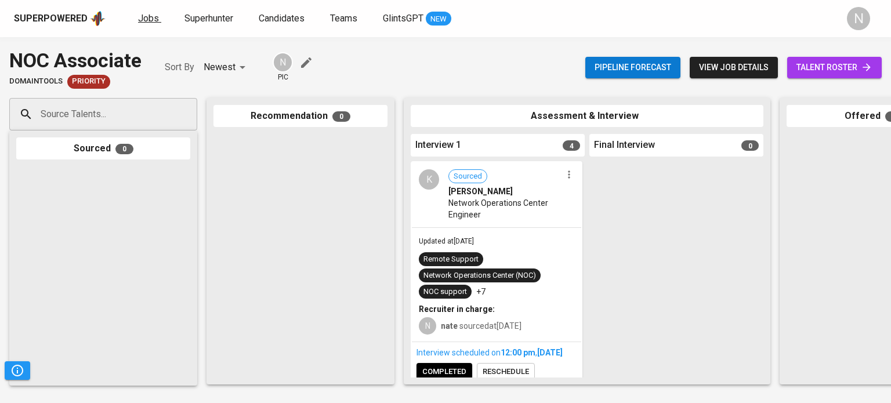
click at [156, 20] on span "Jobs" at bounding box center [148, 18] width 21 height 11
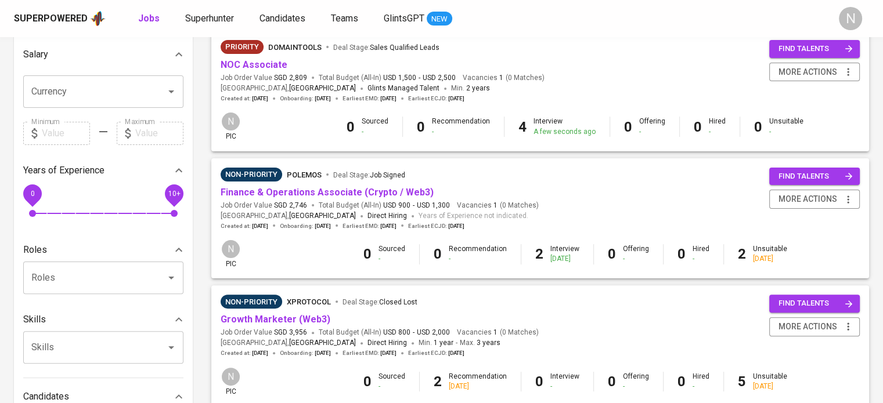
scroll to position [290, 0]
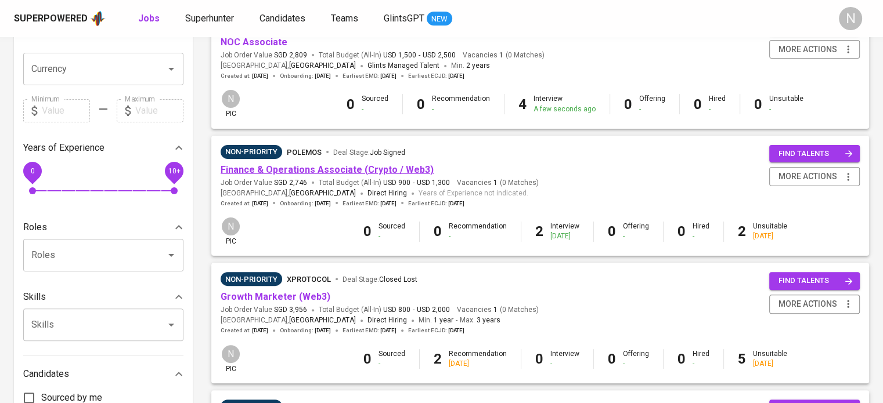
click at [311, 166] on link "Finance & Operations Associate (Crypto / Web3)" at bounding box center [327, 169] width 213 height 11
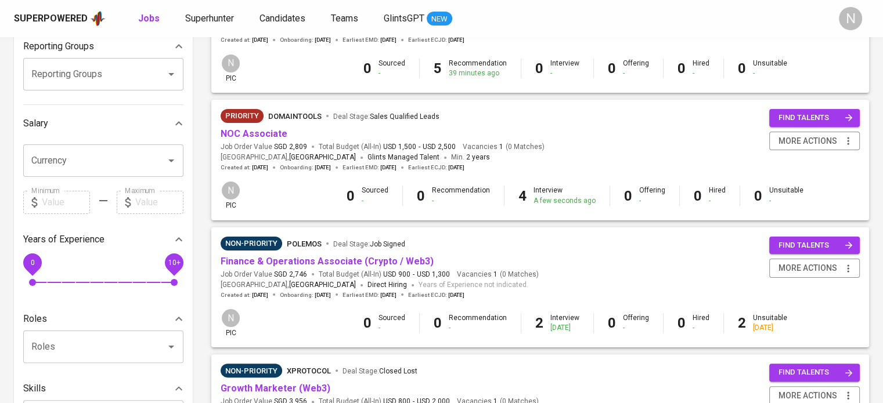
scroll to position [116, 0]
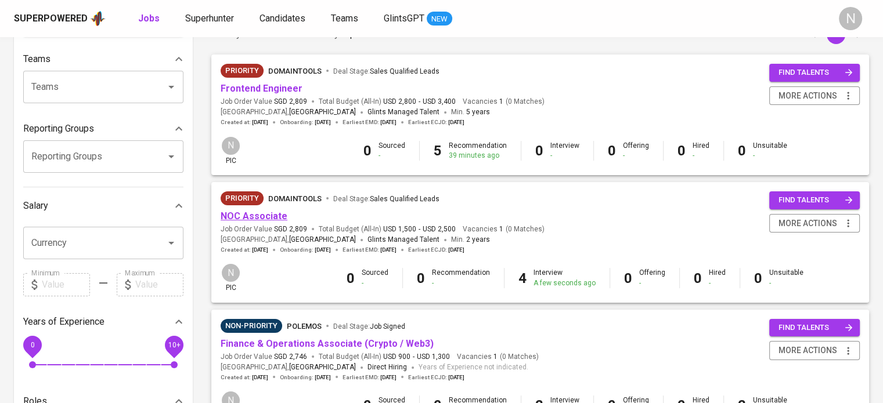
click at [276, 212] on link "NOC Associate" at bounding box center [254, 216] width 67 height 11
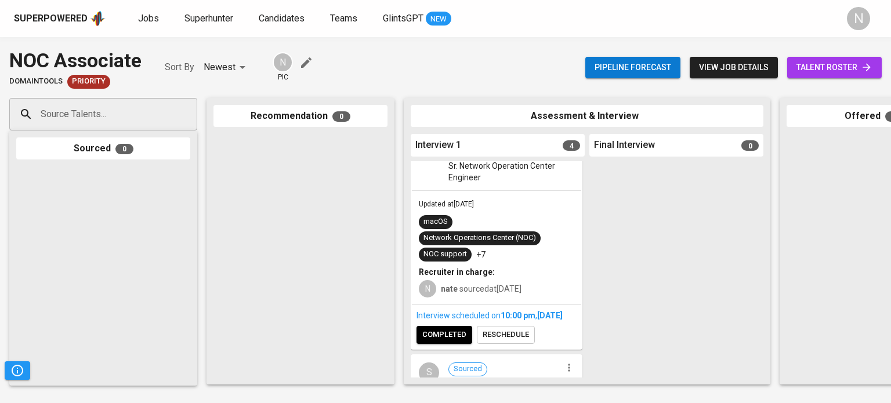
scroll to position [464, 0]
click at [506, 192] on hr at bounding box center [496, 192] width 169 height 1
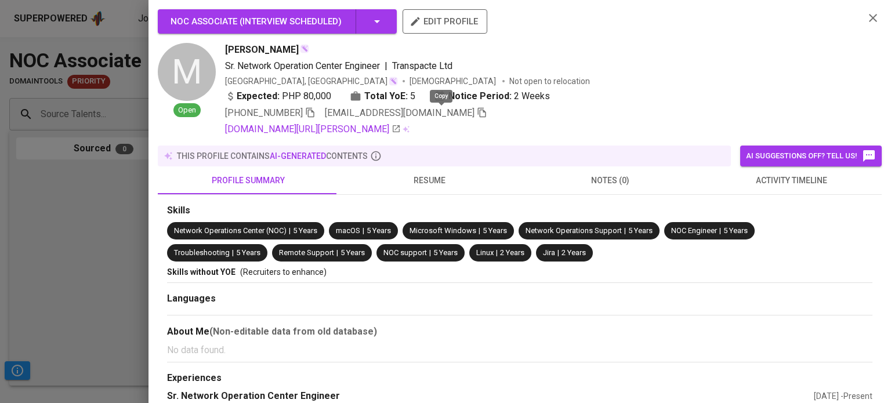
click at [477, 115] on icon "button" at bounding box center [482, 112] width 10 height 10
click at [83, 236] on div at bounding box center [445, 201] width 891 height 403
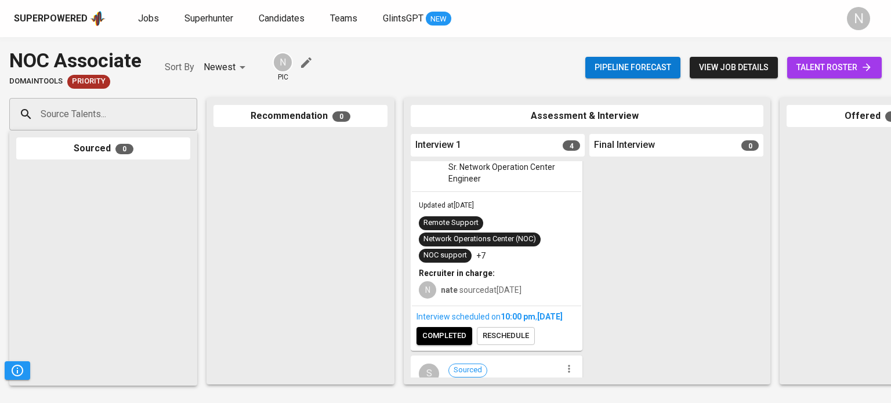
click at [810, 59] on link "talent roster" at bounding box center [834, 67] width 95 height 21
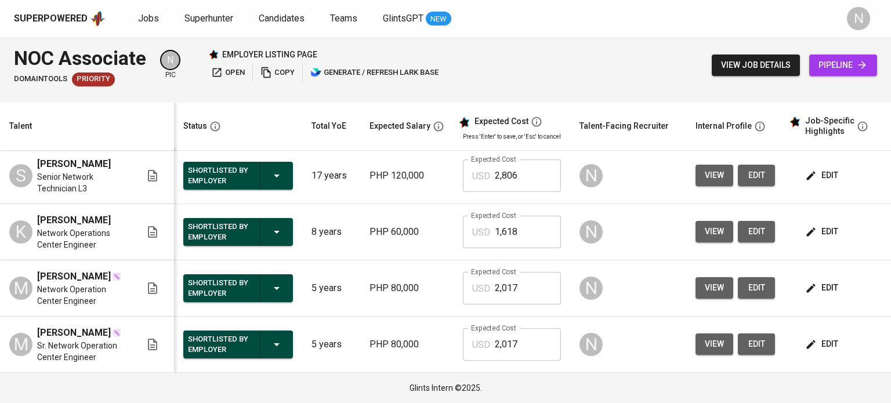
scroll to position [16, 0]
click at [828, 355] on button "edit" at bounding box center [823, 344] width 40 height 21
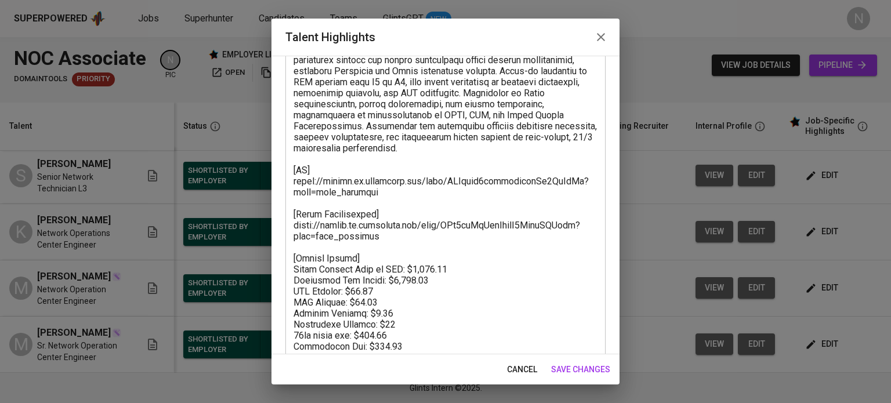
scroll to position [116, 0]
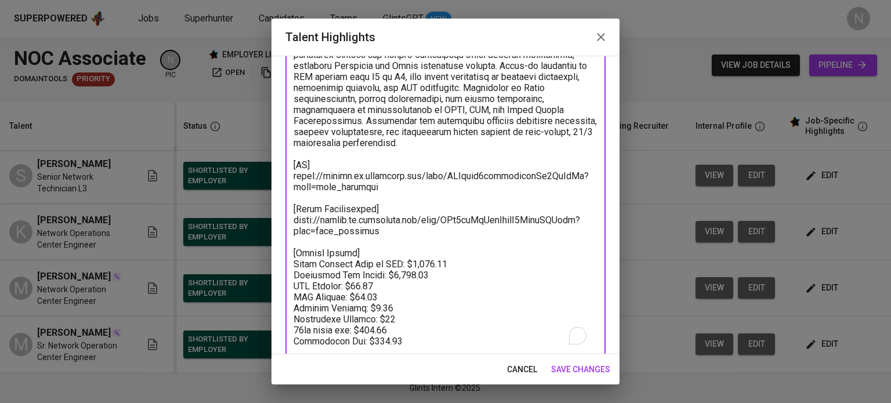
drag, startPoint x: 413, startPoint y: 276, endPoint x: 386, endPoint y: 276, distance: 26.1
click at [386, 276] on textarea "To enrich screen reader interactions, please activate Accessibility in Grammarl…" at bounding box center [446, 181] width 304 height 331
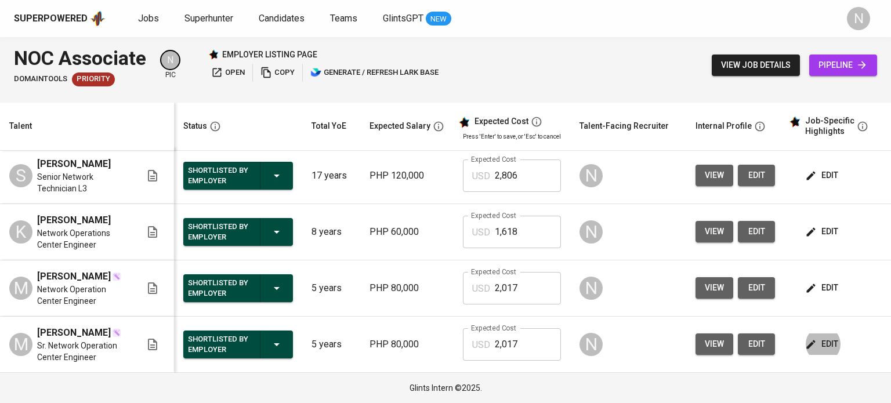
click at [817, 344] on span "edit" at bounding box center [823, 344] width 31 height 15
click at [717, 348] on span "view" at bounding box center [714, 344] width 19 height 15
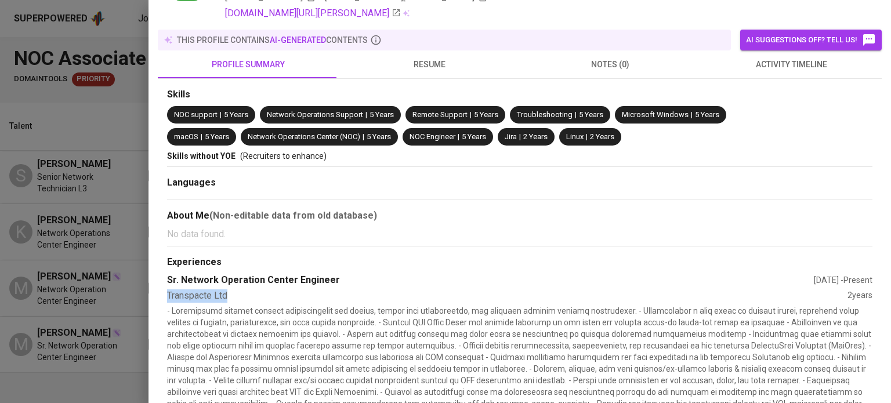
drag, startPoint x: 231, startPoint y: 293, endPoint x: 167, endPoint y: 298, distance: 64.0
click at [167, 298] on div "Transpacte Ltd" at bounding box center [507, 296] width 681 height 13
copy div "Transpacte Ltd"
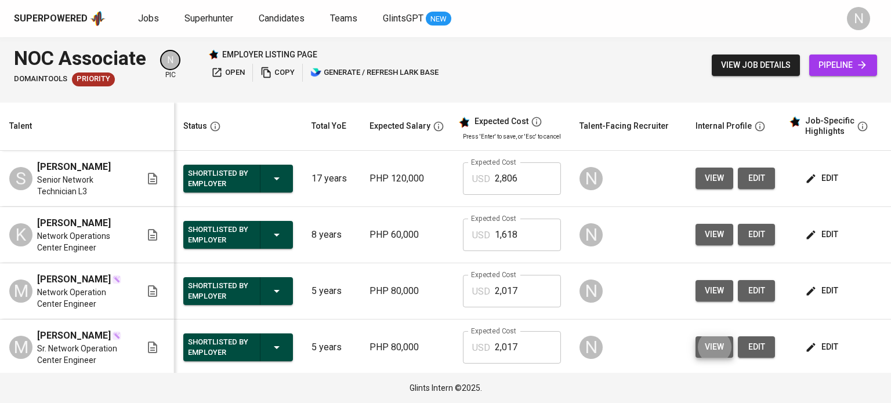
scroll to position [0, 0]
click at [717, 175] on span "view" at bounding box center [714, 178] width 19 height 15
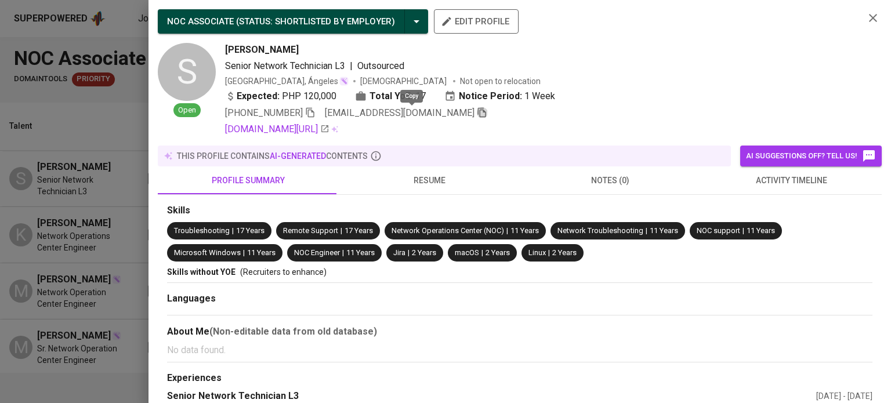
click at [477, 113] on icon "button" at bounding box center [482, 112] width 10 height 10
click at [104, 184] on div at bounding box center [445, 201] width 891 height 403
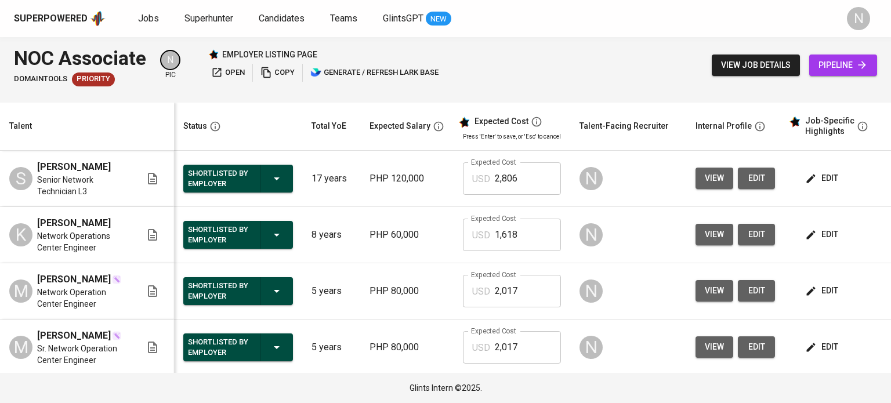
click at [713, 182] on span "view" at bounding box center [714, 178] width 19 height 15
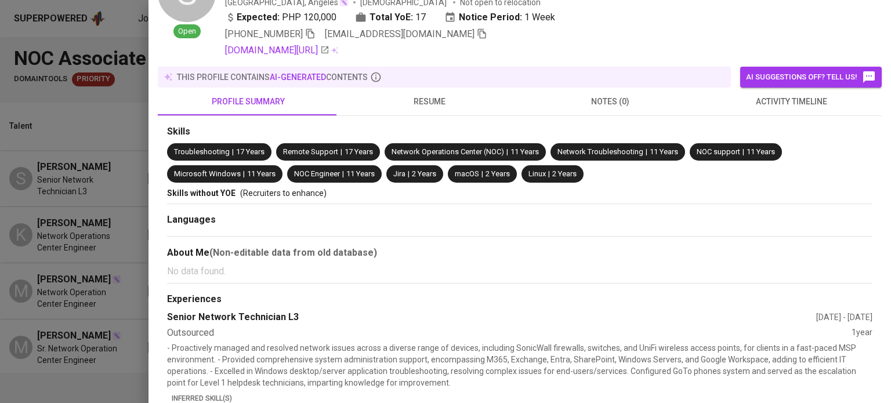
scroll to position [116, 0]
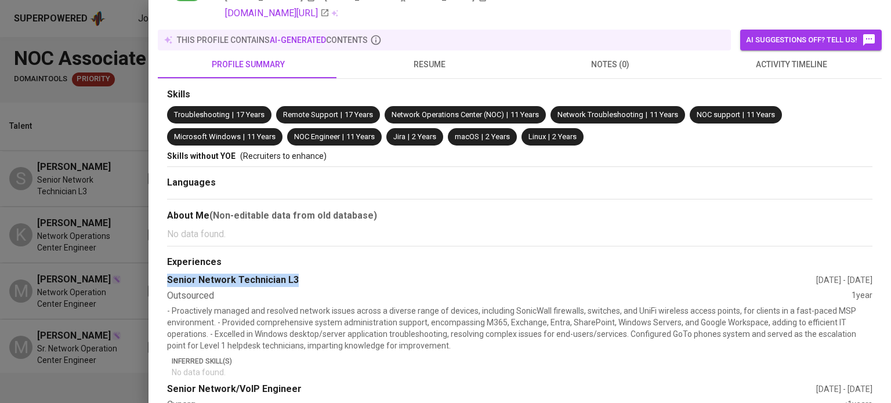
drag, startPoint x: 302, startPoint y: 280, endPoint x: 168, endPoint y: 279, distance: 133.5
click at [168, 279] on div "Senior Network Technician L3" at bounding box center [491, 280] width 649 height 13
copy div "Senior Network Technician L3"
drag, startPoint x: 216, startPoint y: 294, endPoint x: 164, endPoint y: 295, distance: 51.7
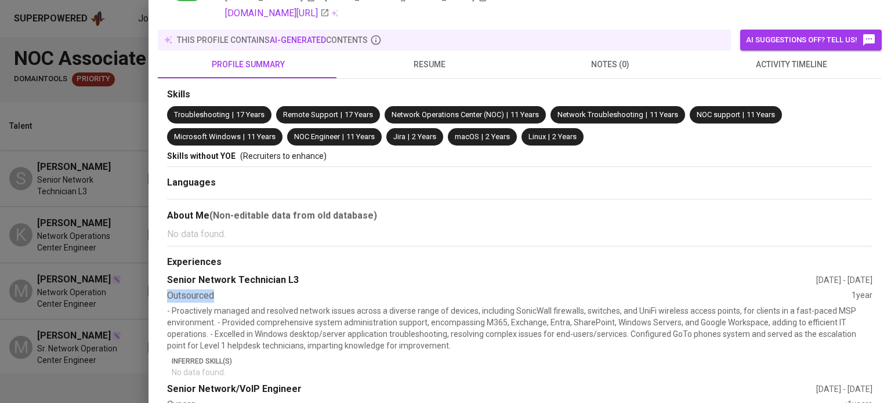
copy div "Outsourced"
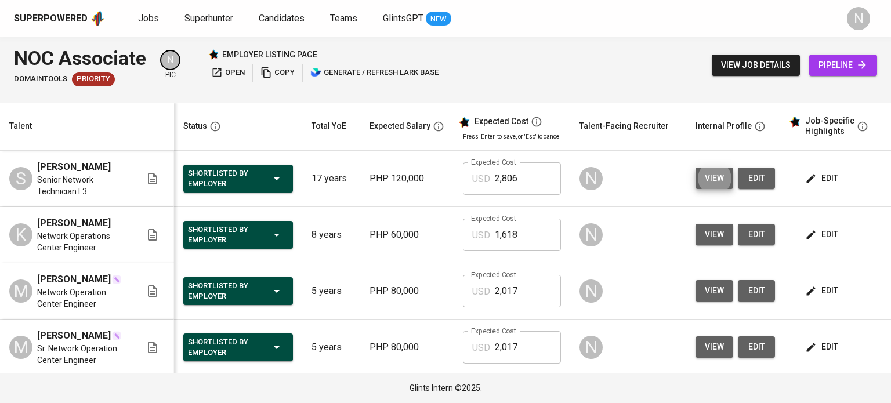
click at [714, 230] on span "view" at bounding box center [714, 234] width 19 height 15
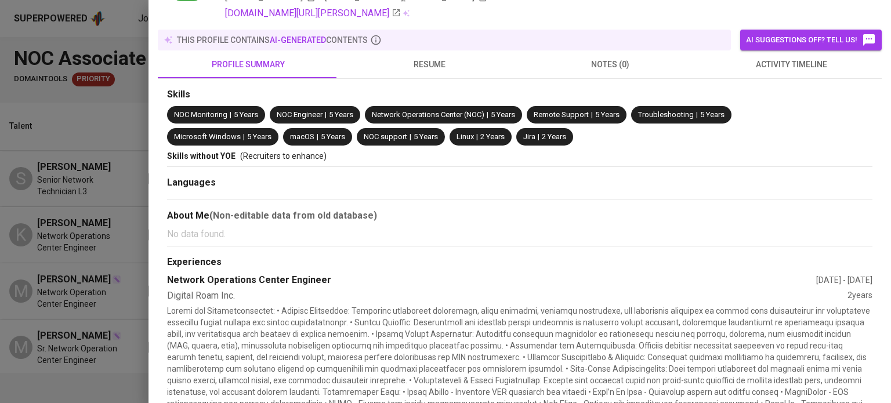
scroll to position [174, 0]
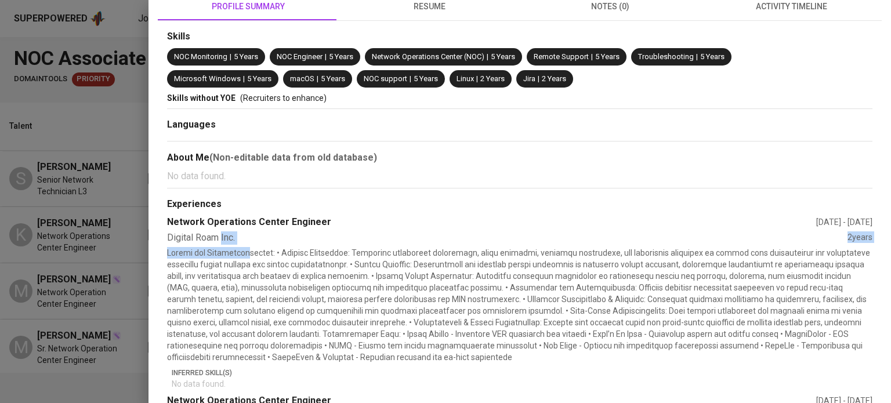
drag, startPoint x: 248, startPoint y: 245, endPoint x: 221, endPoint y: 237, distance: 29.0
click at [221, 237] on div "Network Operations Center Engineer Mar 2023 - Apr 2025 Digital Roam Inc. 2 year…" at bounding box center [520, 303] width 706 height 174
click at [261, 229] on div "Network Operations Center Engineer Mar 2023 - Apr 2025 Digital Roam Inc. 2 year…" at bounding box center [520, 303] width 706 height 174
drag, startPoint x: 239, startPoint y: 234, endPoint x: 167, endPoint y: 234, distance: 72.0
click at [167, 234] on div "Digital Roam Inc." at bounding box center [507, 238] width 681 height 13
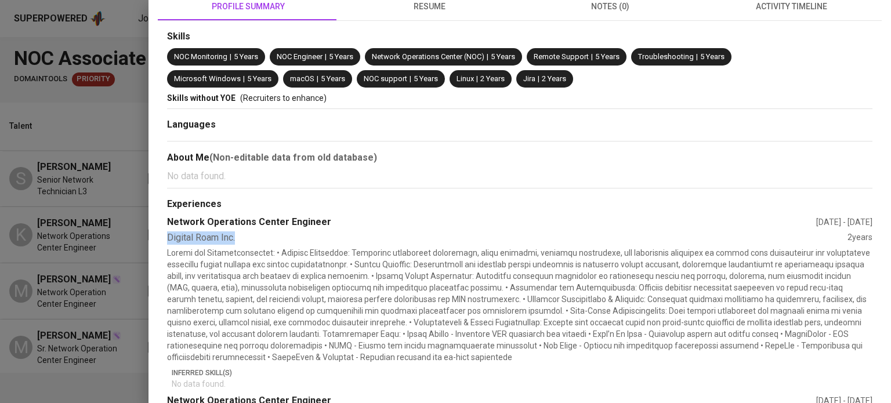
copy div "Digital Roam Inc."
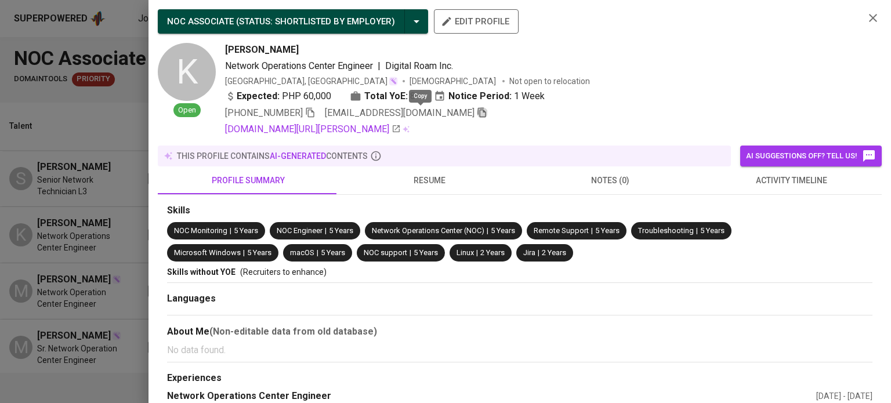
click at [477, 116] on icon "button" at bounding box center [482, 112] width 10 height 10
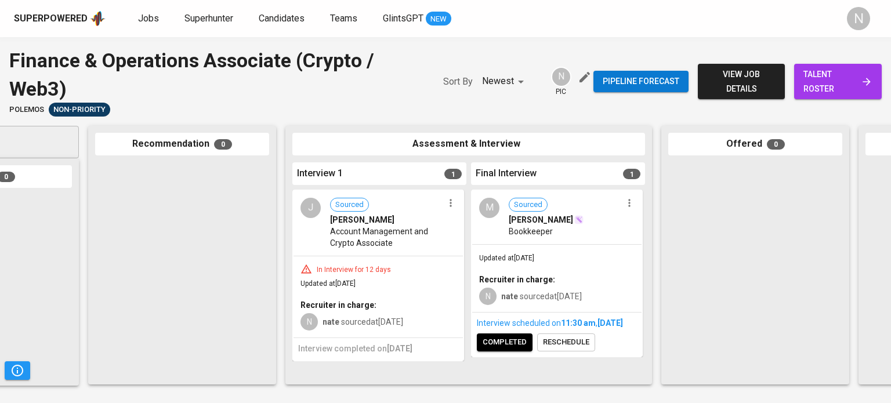
scroll to position [0, 121]
click at [409, 274] on div "In Interview for 12 days" at bounding box center [376, 269] width 156 height 12
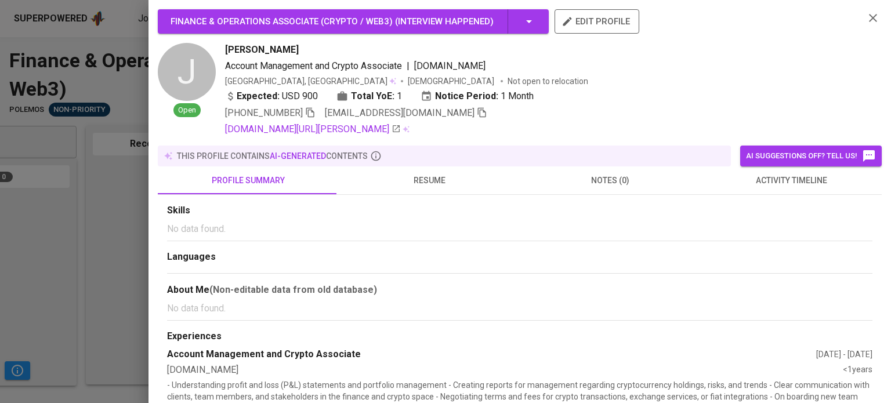
click at [487, 115] on icon "button" at bounding box center [482, 112] width 10 height 10
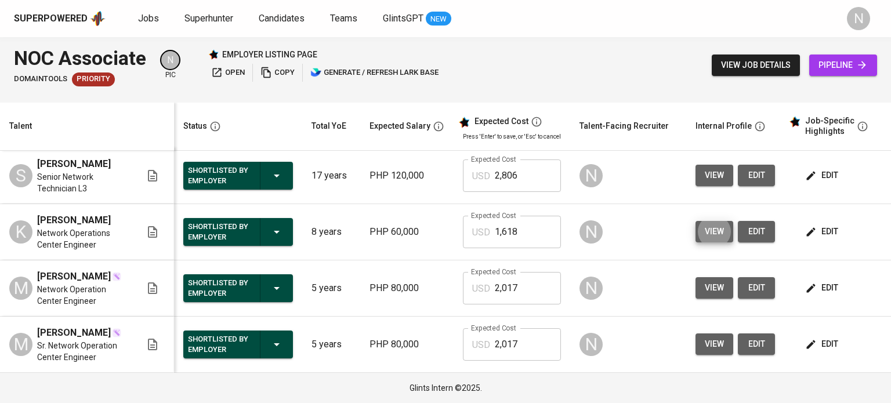
scroll to position [16, 0]
click at [706, 285] on span "view" at bounding box center [714, 288] width 19 height 15
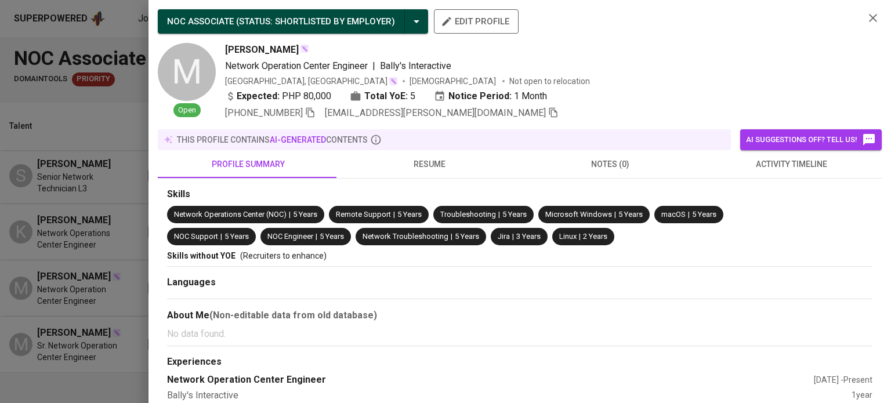
click at [550, 113] on icon "button" at bounding box center [554, 113] width 8 height 10
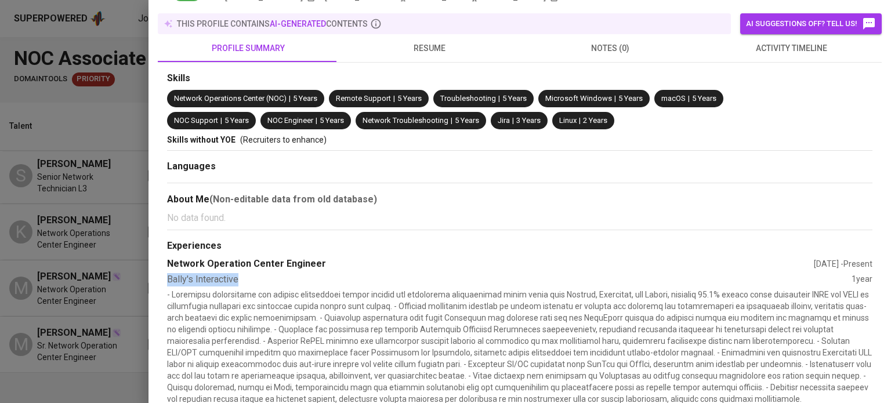
drag, startPoint x: 239, startPoint y: 281, endPoint x: 167, endPoint y: 281, distance: 72.5
copy div "Bally's Interactive"
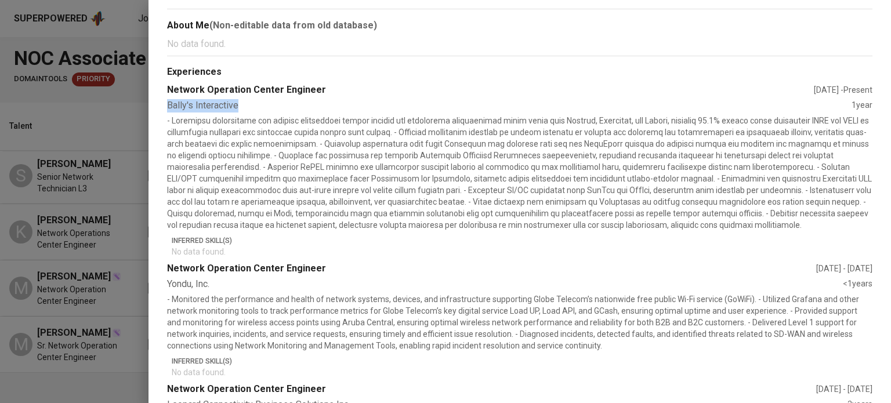
scroll to position [348, 0]
